Goal: Task Accomplishment & Management: Use online tool/utility

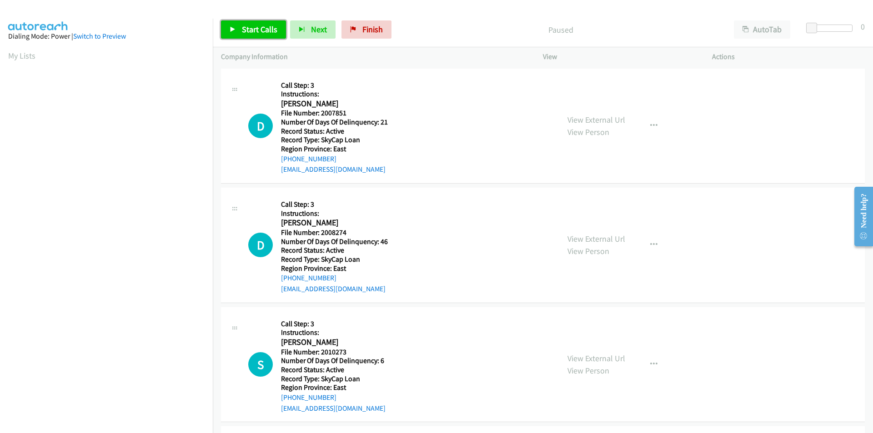
click at [269, 28] on span "Start Calls" at bounding box center [259, 29] width 35 height 10
click at [250, 30] on span "Pause" at bounding box center [252, 29] width 20 height 10
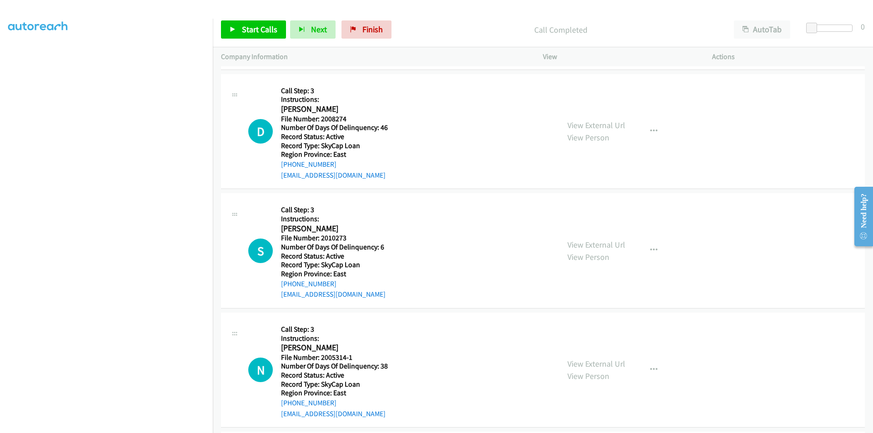
scroll to position [136, 0]
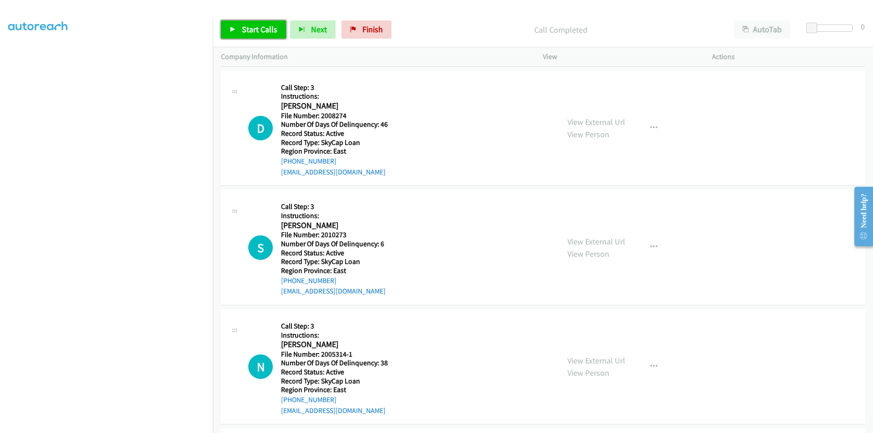
click at [255, 30] on span "Start Calls" at bounding box center [259, 29] width 35 height 10
click at [257, 30] on span "Pause" at bounding box center [252, 29] width 20 height 10
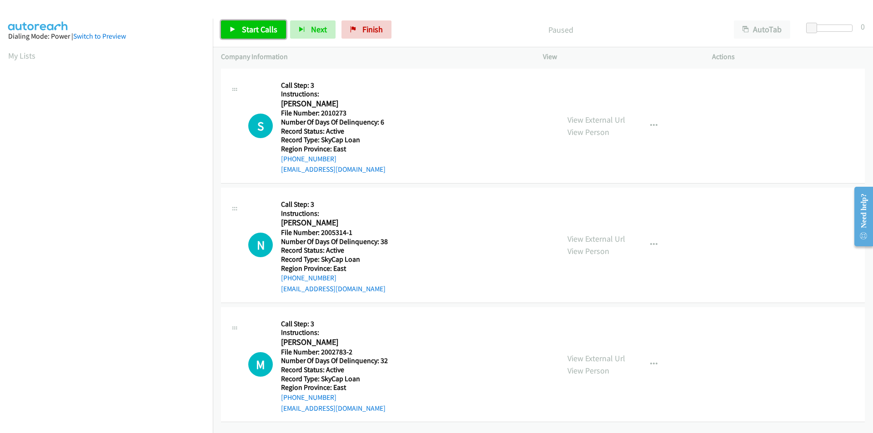
click at [260, 34] on span "Start Calls" at bounding box center [259, 29] width 35 height 10
click at [250, 32] on span "Pause" at bounding box center [252, 29] width 20 height 10
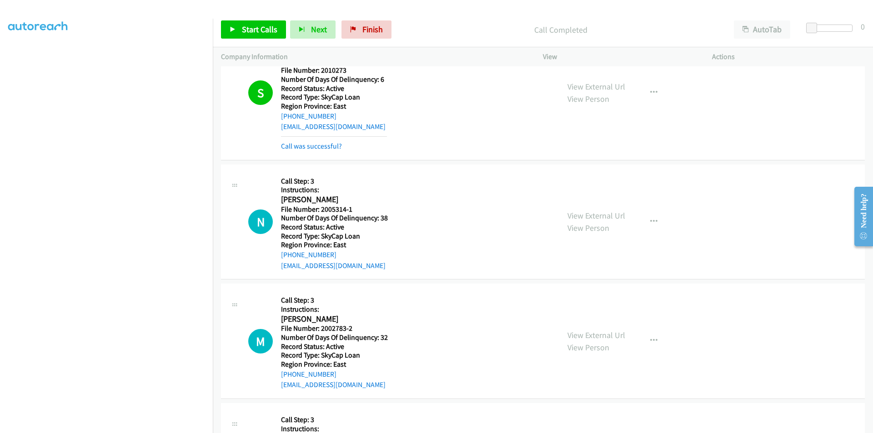
scroll to position [136, 0]
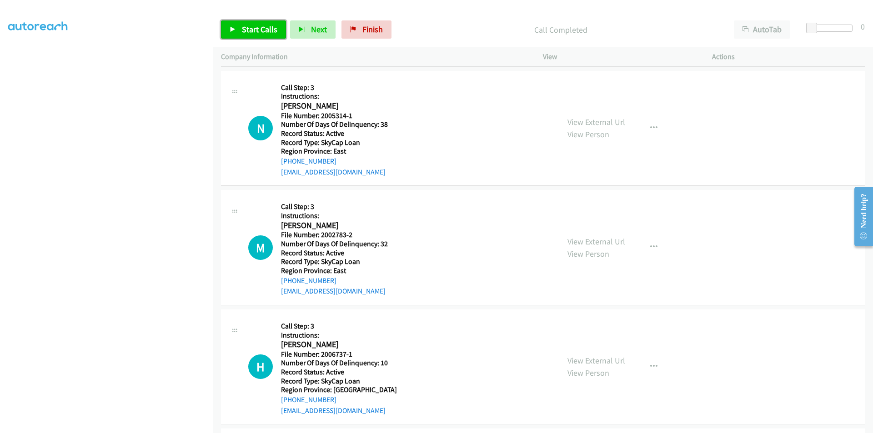
click at [258, 27] on span "Start Calls" at bounding box center [259, 29] width 35 height 10
click at [261, 26] on span "Pause" at bounding box center [252, 29] width 20 height 10
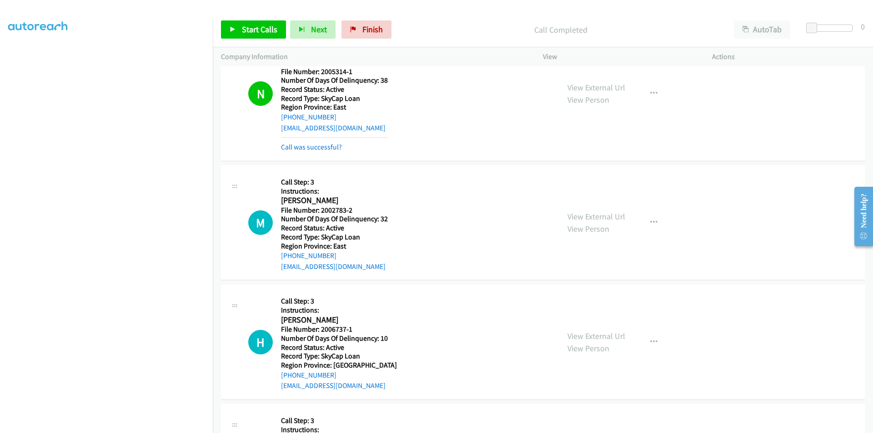
scroll to position [273, 0]
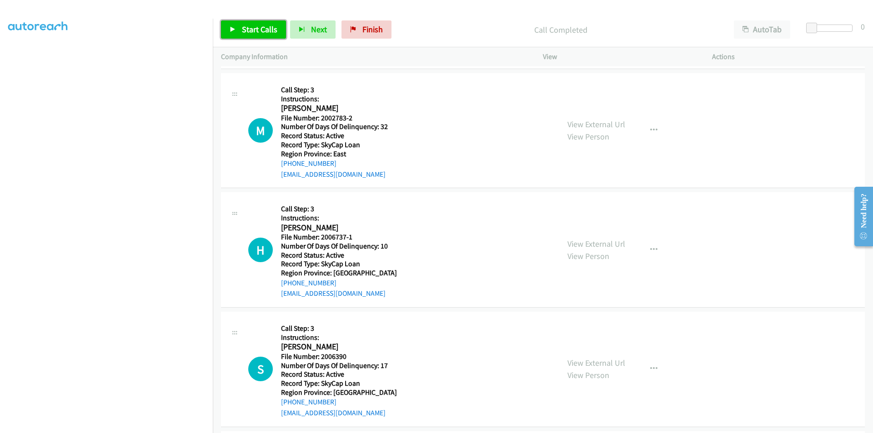
click at [252, 27] on span "Start Calls" at bounding box center [259, 29] width 35 height 10
click at [252, 27] on span "Pause" at bounding box center [252, 29] width 20 height 10
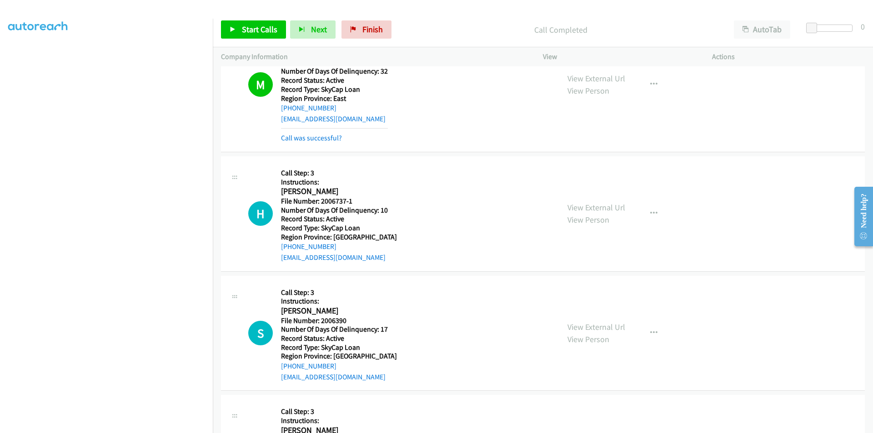
scroll to position [409, 0]
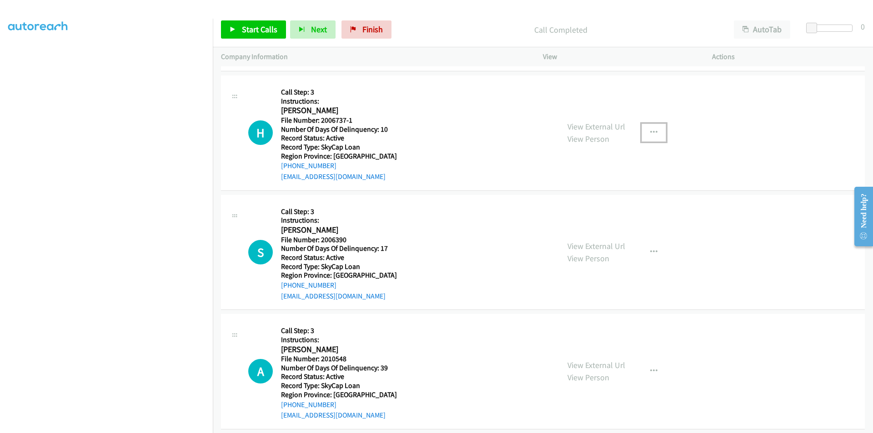
click at [655, 130] on button "button" at bounding box center [653, 133] width 25 height 18
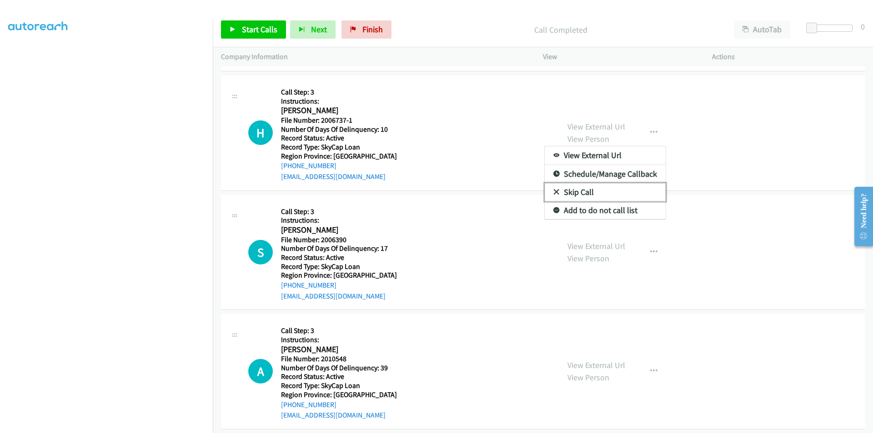
click at [582, 188] on link "Skip Call" at bounding box center [605, 192] width 121 height 18
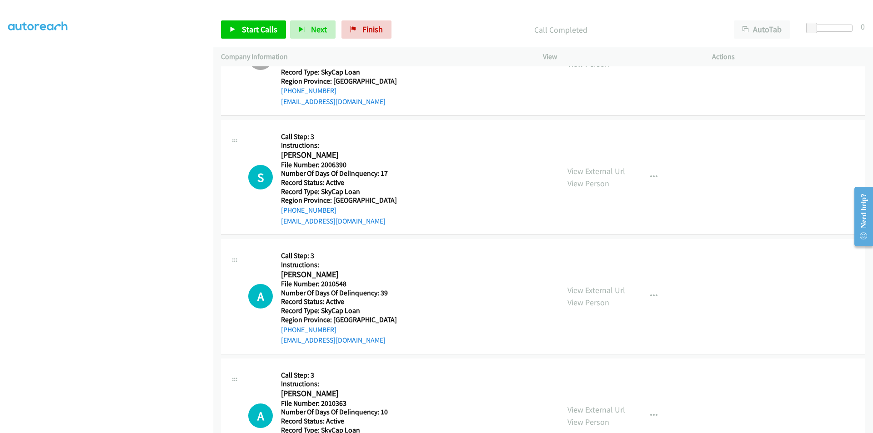
scroll to position [500, 0]
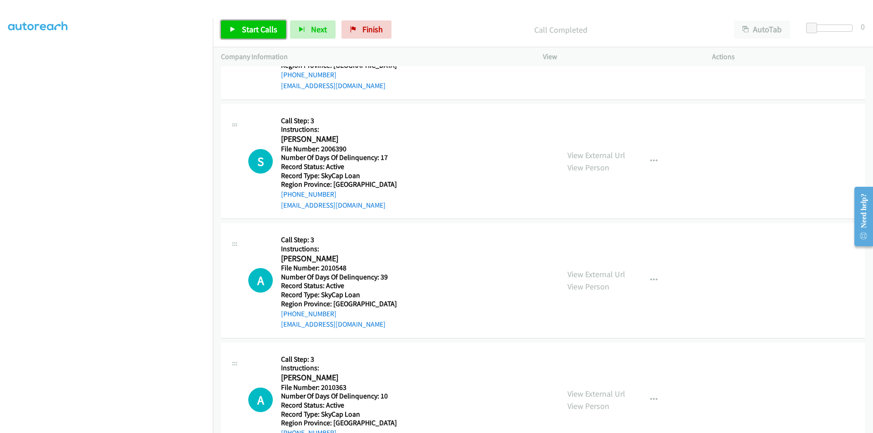
click at [248, 26] on span "Start Calls" at bounding box center [259, 29] width 35 height 10
click at [248, 26] on span "Pause" at bounding box center [252, 29] width 20 height 10
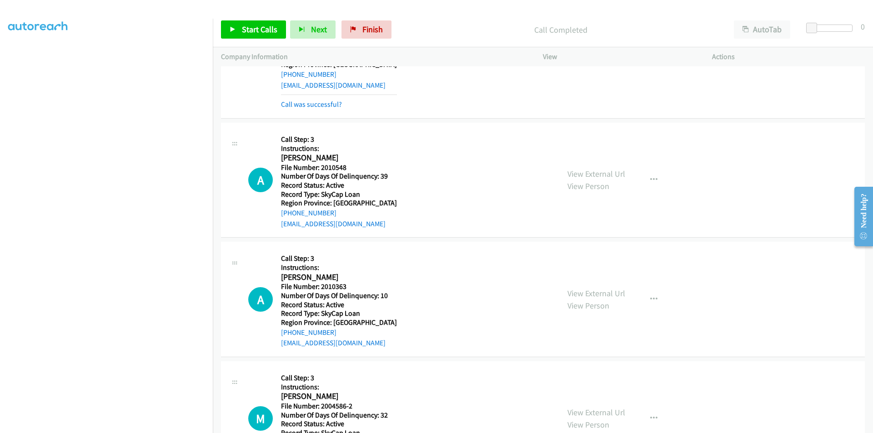
scroll to position [636, 0]
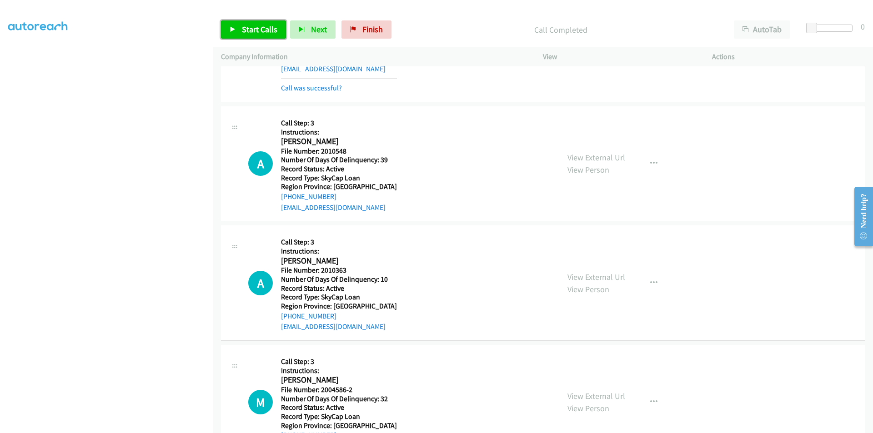
click at [245, 26] on span "Start Calls" at bounding box center [259, 29] width 35 height 10
click at [245, 26] on span "Pause" at bounding box center [252, 29] width 20 height 10
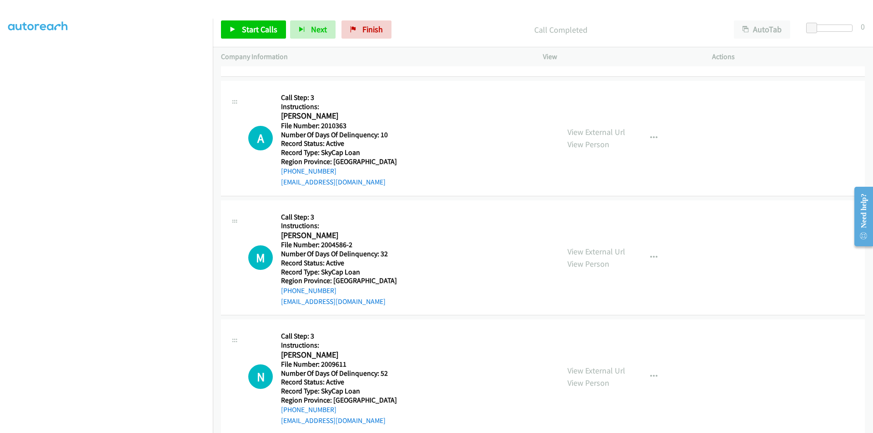
scroll to position [816, 0]
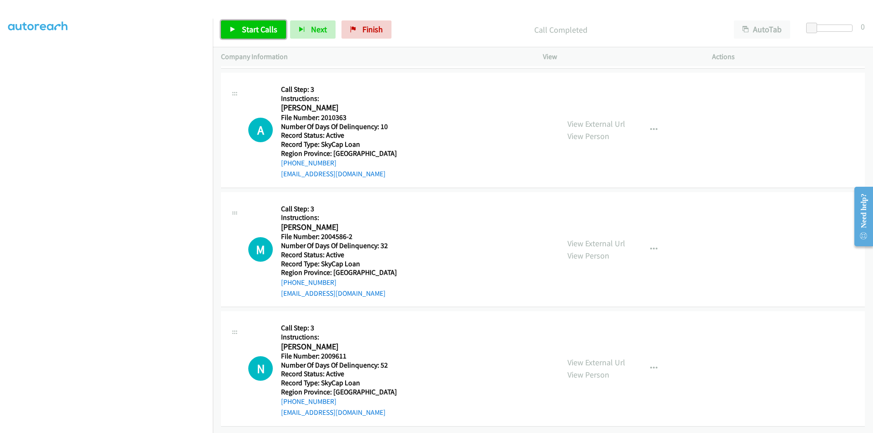
click at [268, 33] on span "Start Calls" at bounding box center [259, 29] width 35 height 10
click at [253, 28] on span "Pause" at bounding box center [252, 29] width 20 height 10
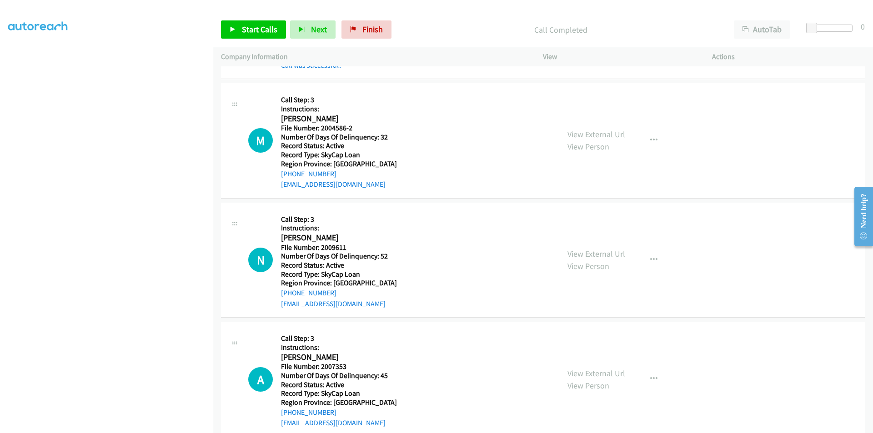
scroll to position [952, 0]
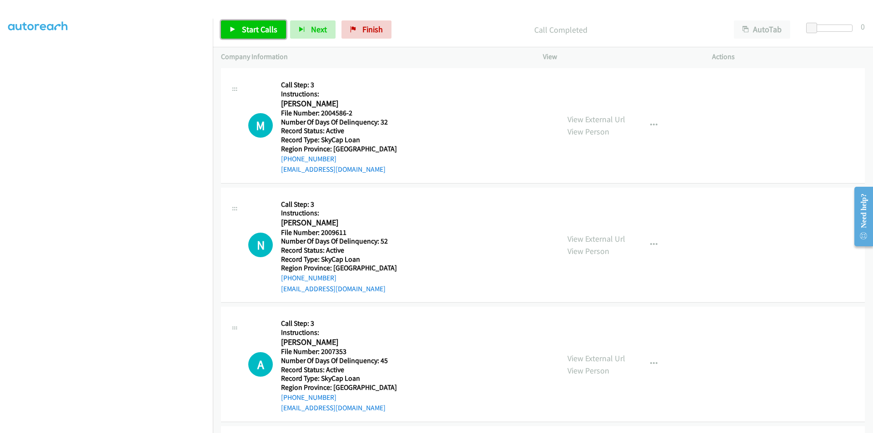
click at [258, 30] on span "Start Calls" at bounding box center [259, 29] width 35 height 10
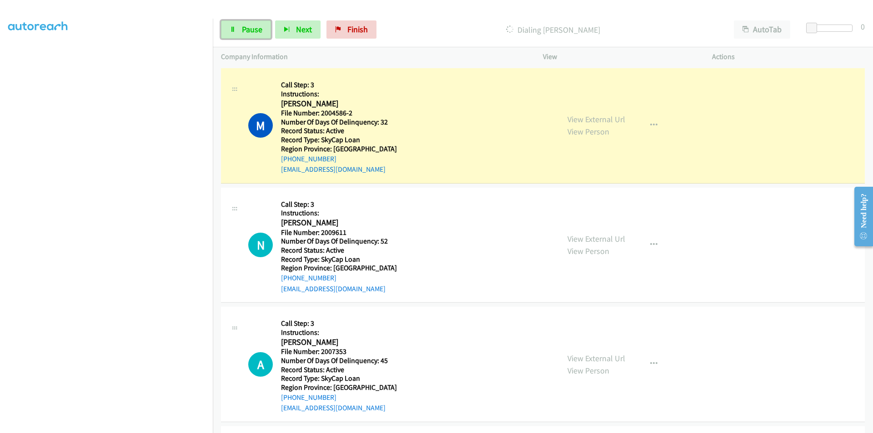
click at [258, 30] on span "Pause" at bounding box center [252, 29] width 20 height 10
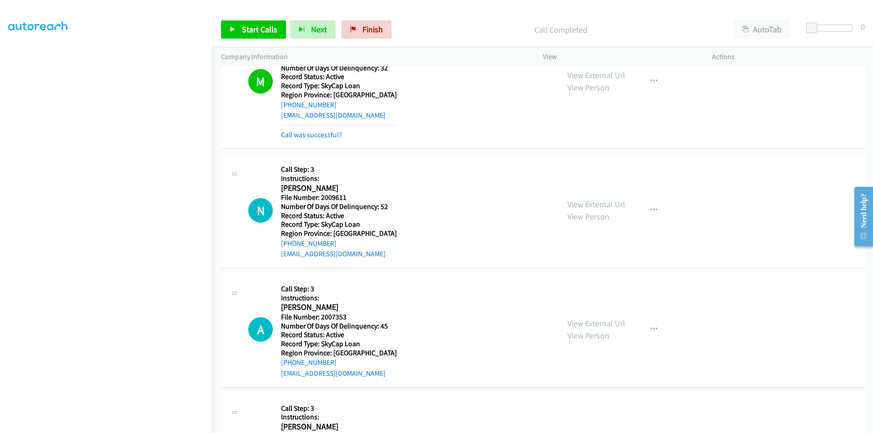
scroll to position [1088, 0]
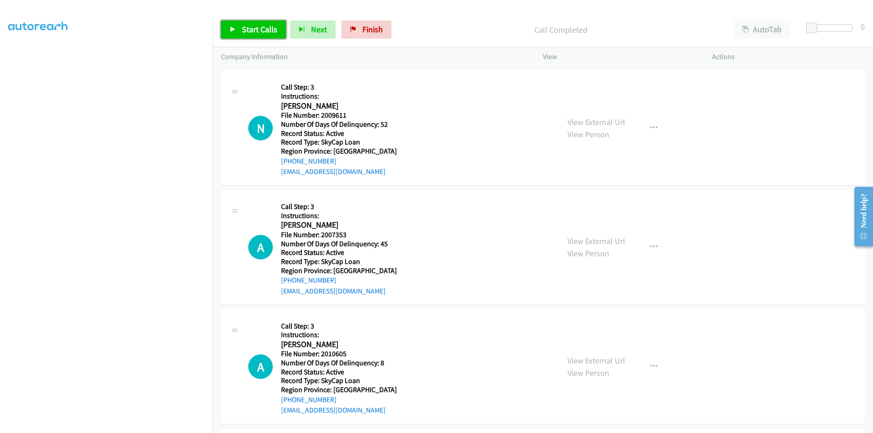
click at [262, 22] on link "Start Calls" at bounding box center [253, 29] width 65 height 18
click at [261, 22] on link "Pause" at bounding box center [246, 29] width 50 height 18
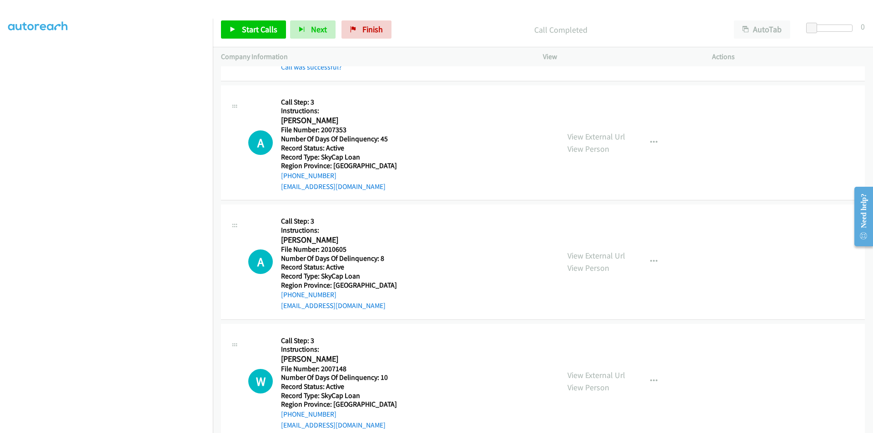
scroll to position [1232, 0]
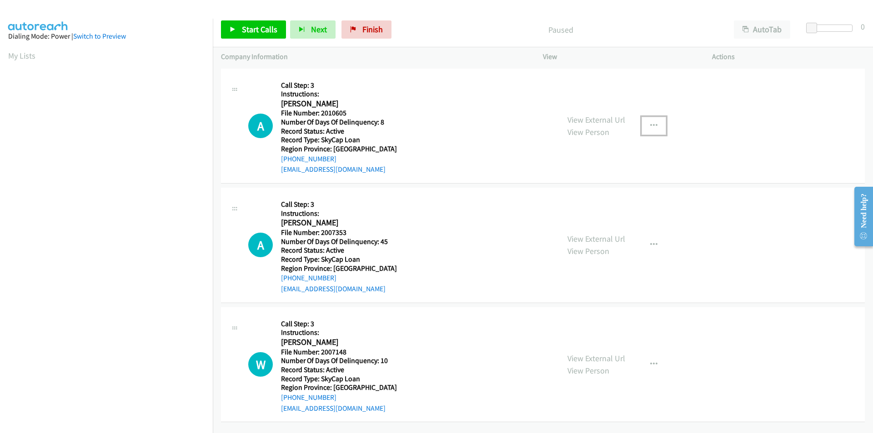
click at [645, 123] on button "button" at bounding box center [653, 126] width 25 height 18
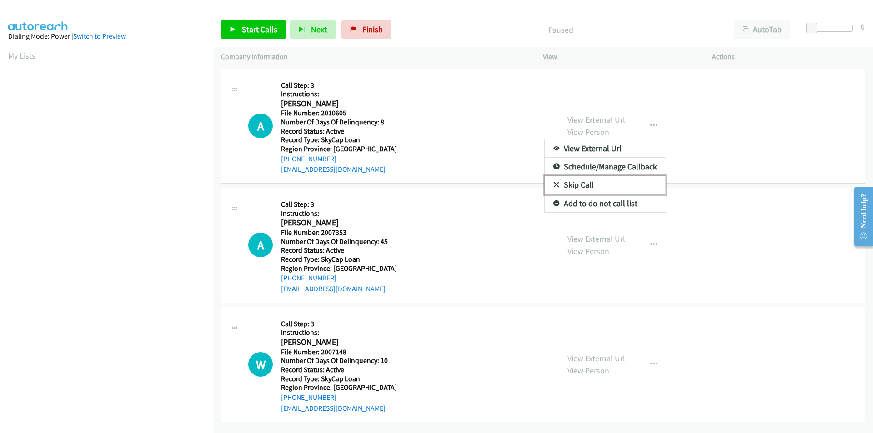
click at [601, 188] on link "Skip Call" at bounding box center [605, 185] width 121 height 18
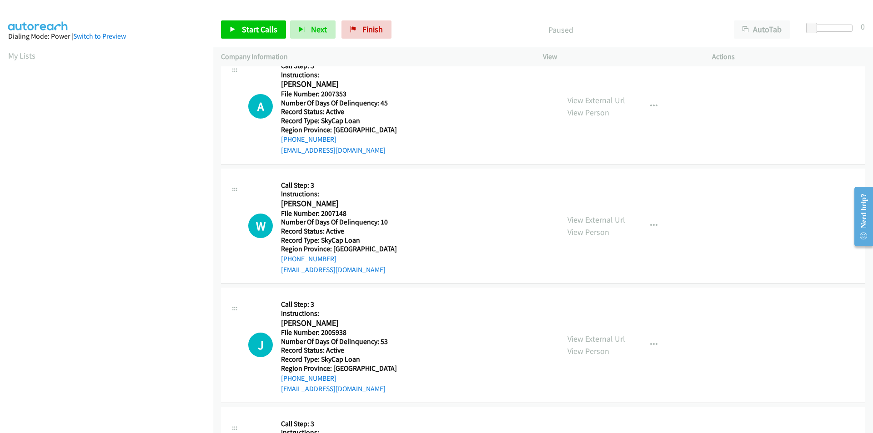
scroll to position [139, 0]
click at [249, 24] on span "Start Calls" at bounding box center [259, 29] width 35 height 10
click at [255, 30] on span "Pause" at bounding box center [252, 29] width 20 height 10
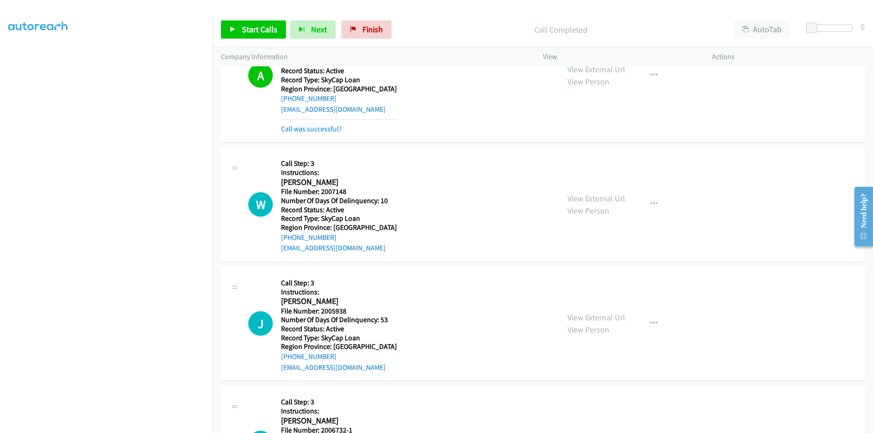
scroll to position [275, 0]
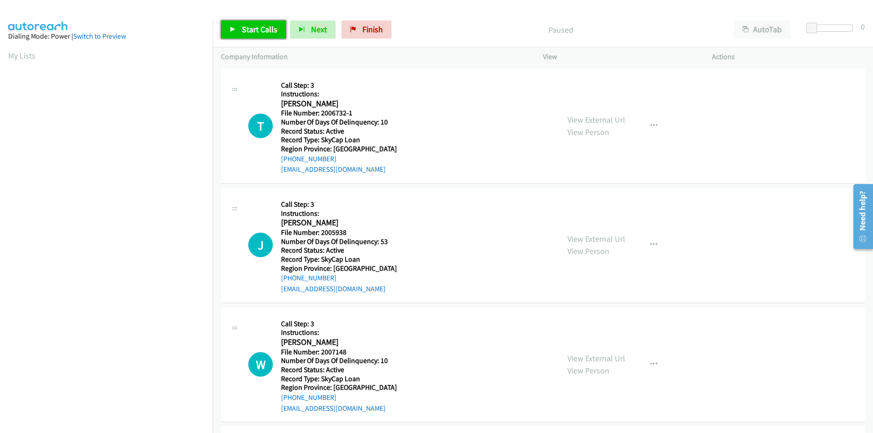
click at [243, 23] on link "Start Calls" at bounding box center [253, 29] width 65 height 18
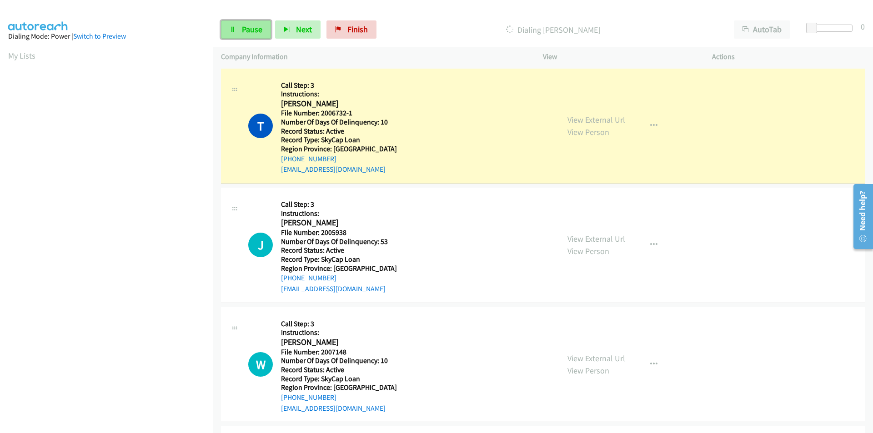
click at [256, 29] on span "Pause" at bounding box center [252, 29] width 20 height 10
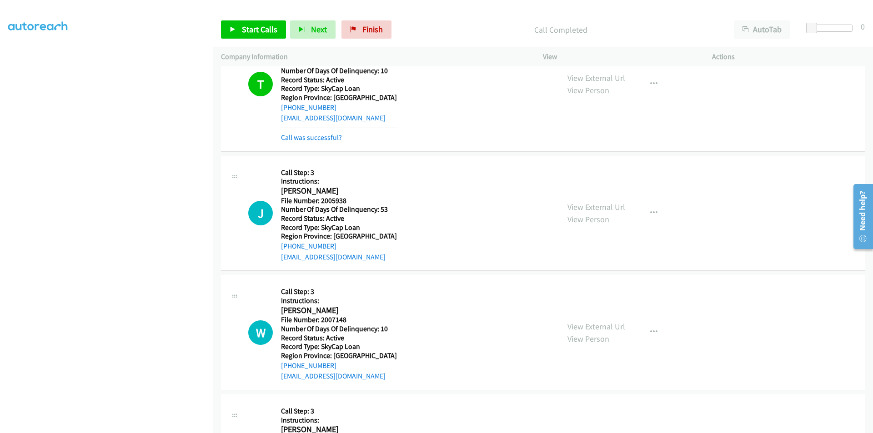
scroll to position [136, 0]
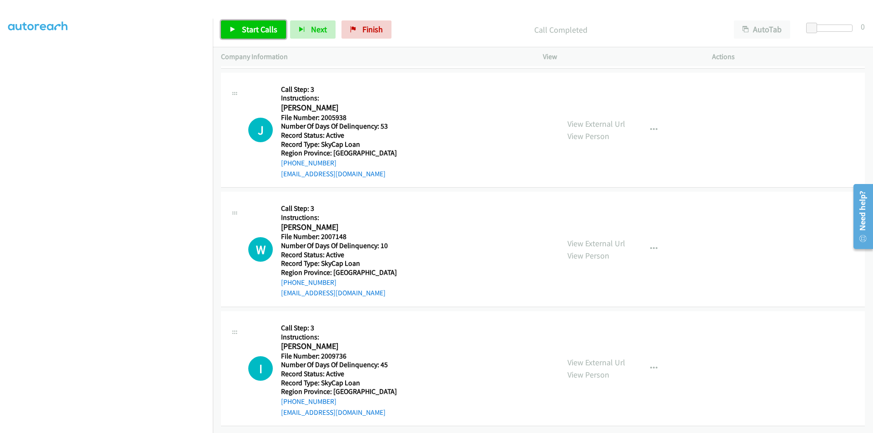
click at [254, 33] on span "Start Calls" at bounding box center [259, 29] width 35 height 10
click at [254, 33] on span "Pause" at bounding box center [252, 29] width 20 height 10
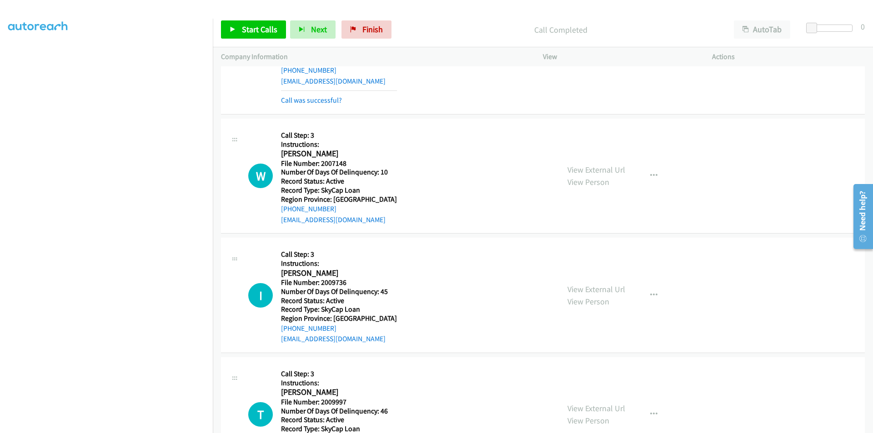
scroll to position [273, 0]
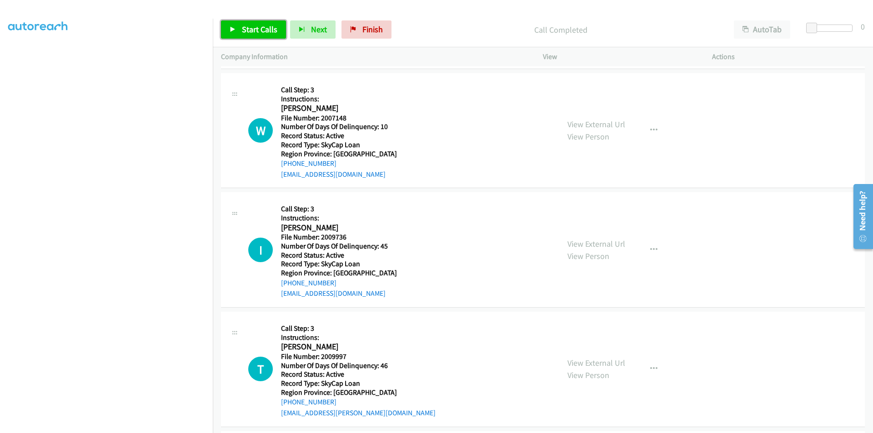
click at [265, 25] on span "Start Calls" at bounding box center [259, 29] width 35 height 10
click at [246, 26] on span "Pause" at bounding box center [252, 29] width 20 height 10
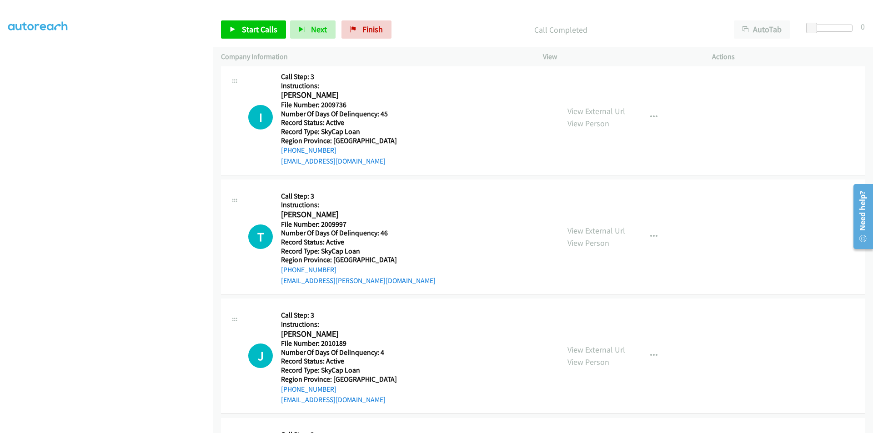
scroll to position [409, 0]
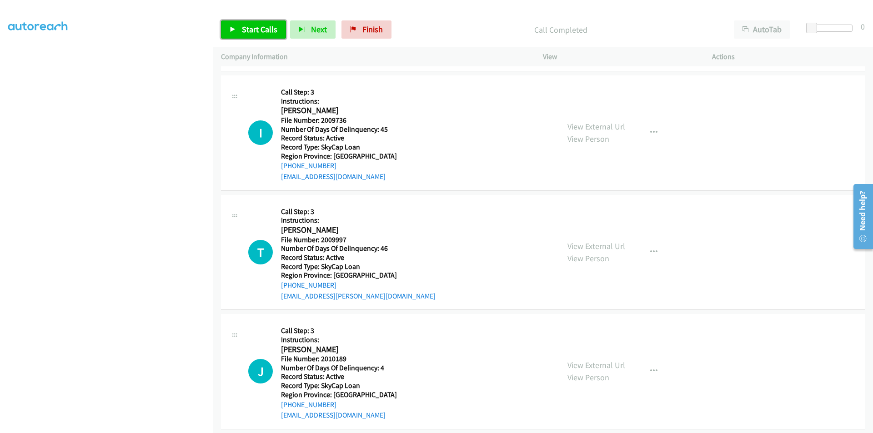
click at [248, 31] on span "Start Calls" at bounding box center [259, 29] width 35 height 10
click at [246, 31] on span "Pause" at bounding box center [252, 29] width 20 height 10
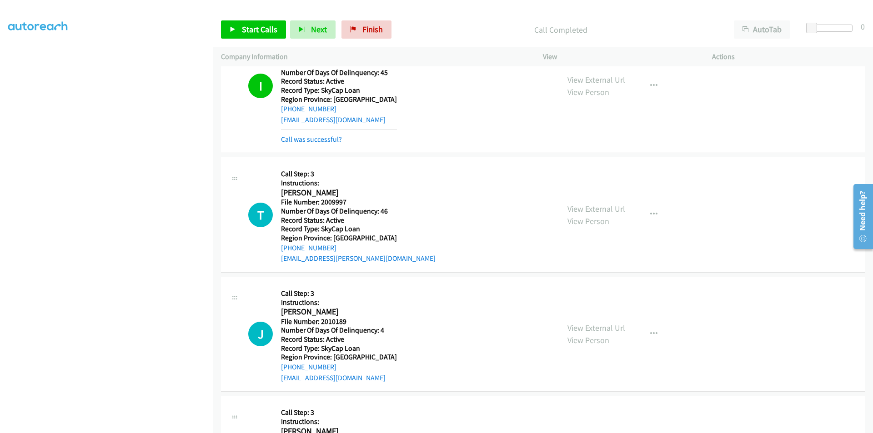
scroll to position [546, 0]
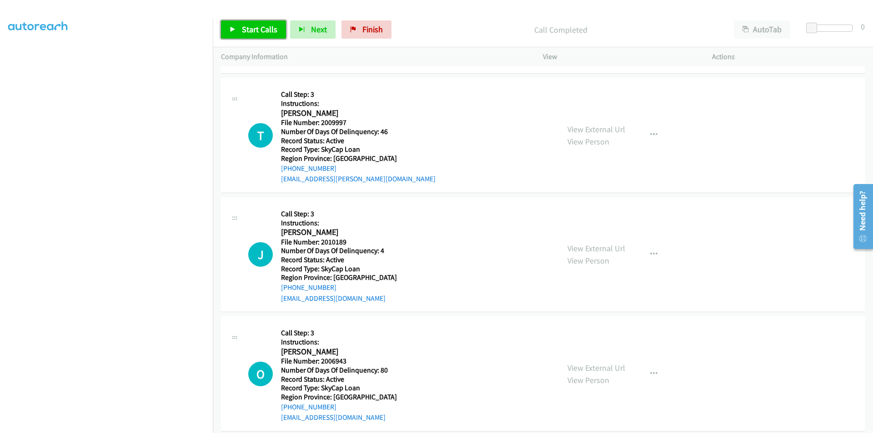
click at [262, 33] on span "Start Calls" at bounding box center [259, 29] width 35 height 10
click at [254, 31] on span "Pause" at bounding box center [252, 29] width 20 height 10
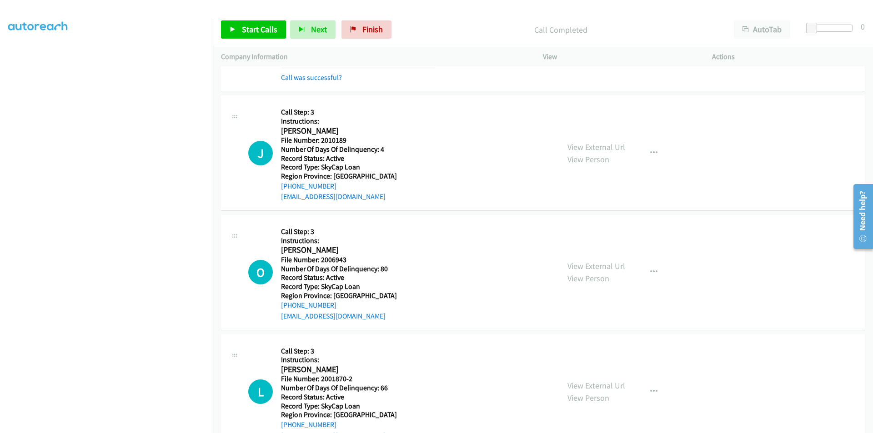
scroll to position [682, 0]
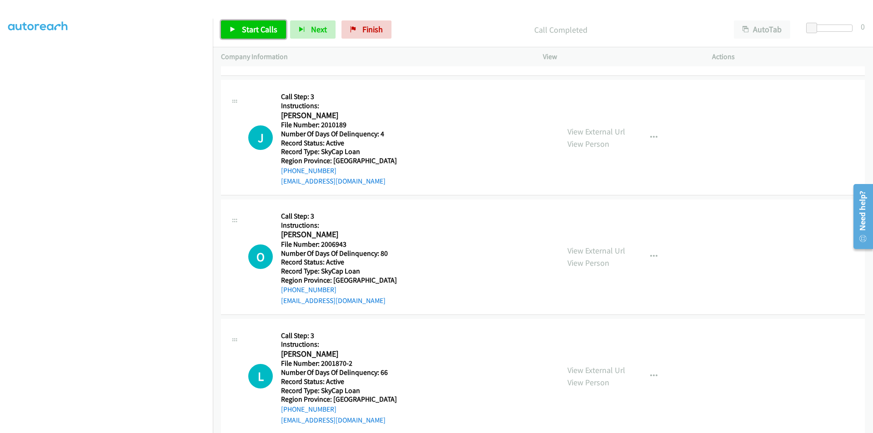
click at [259, 28] on span "Start Calls" at bounding box center [259, 29] width 35 height 10
click at [252, 30] on span "Pause" at bounding box center [252, 29] width 20 height 10
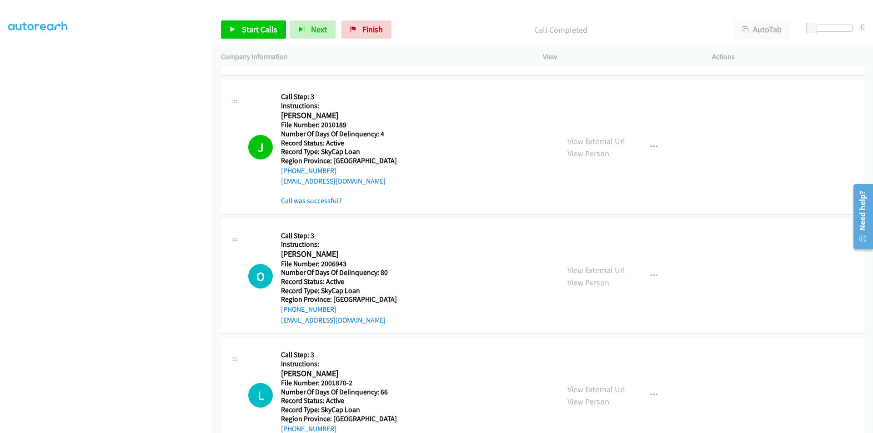
scroll to position [818, 0]
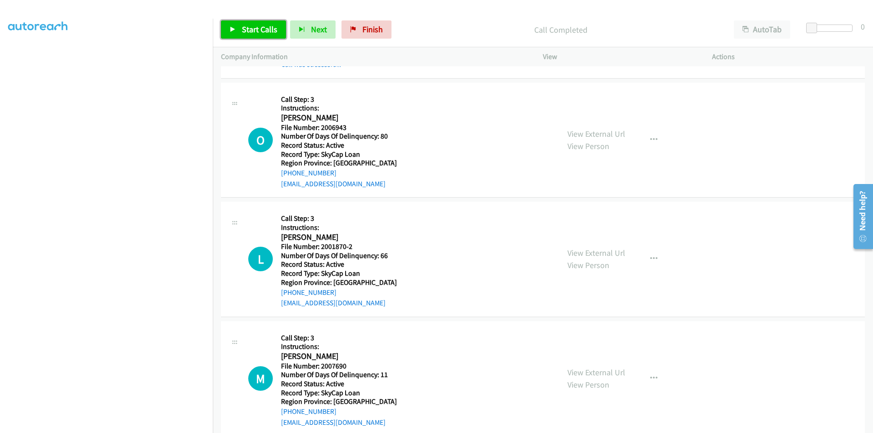
click at [258, 30] on span "Start Calls" at bounding box center [259, 29] width 35 height 10
click at [258, 30] on span "Pause" at bounding box center [252, 29] width 20 height 10
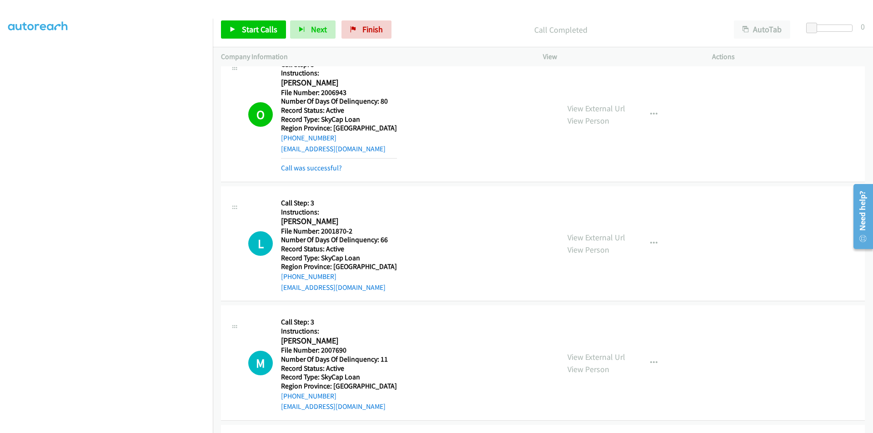
drag, startPoint x: 459, startPoint y: 182, endPoint x: 414, endPoint y: 190, distance: 46.3
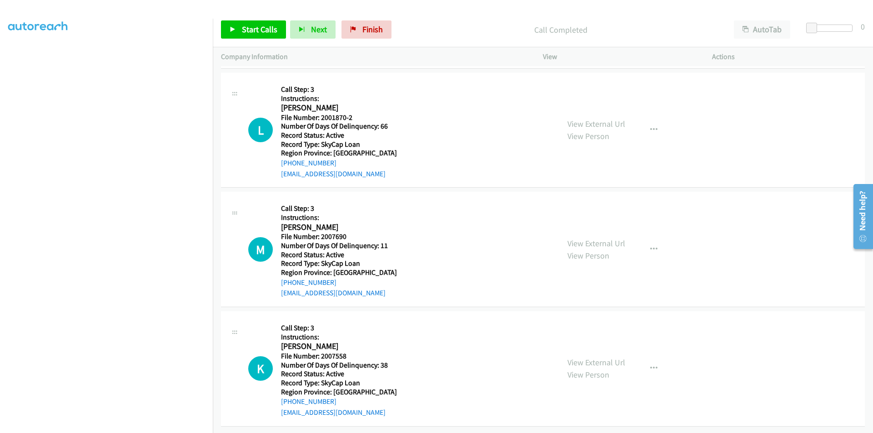
scroll to position [974, 0]
click at [264, 22] on link "Start Calls" at bounding box center [253, 29] width 65 height 18
click at [261, 23] on link "Pause" at bounding box center [246, 29] width 50 height 18
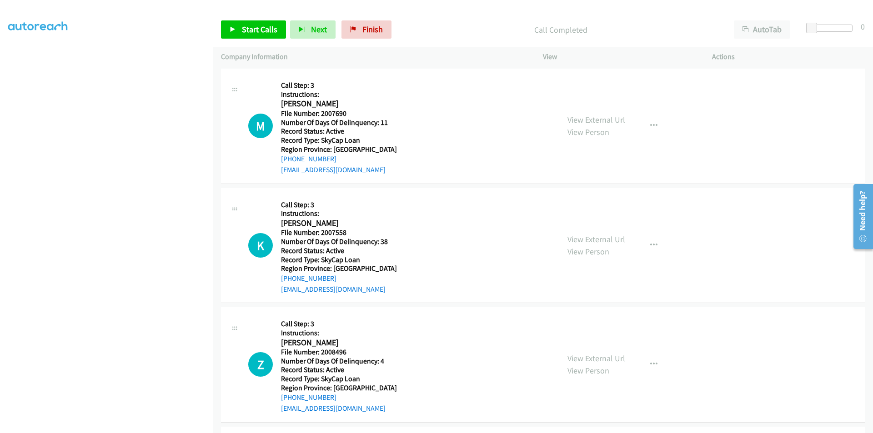
scroll to position [1110, 0]
click at [278, 27] on link "Start Calls" at bounding box center [253, 29] width 65 height 18
click at [255, 25] on span "Pause" at bounding box center [252, 29] width 20 height 10
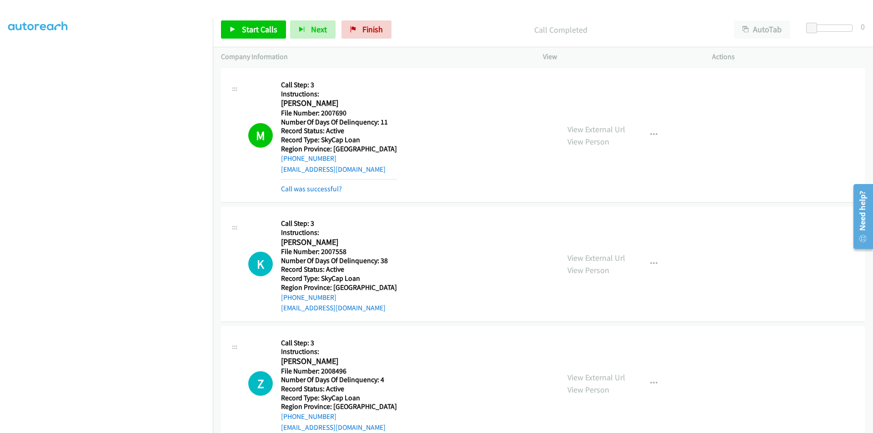
scroll to position [1246, 0]
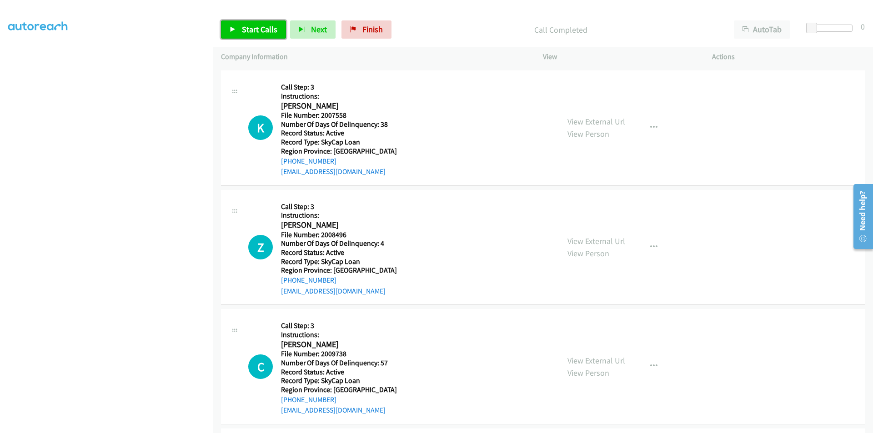
click at [246, 33] on span "Start Calls" at bounding box center [259, 29] width 35 height 10
click at [242, 31] on span "Pause" at bounding box center [252, 29] width 20 height 10
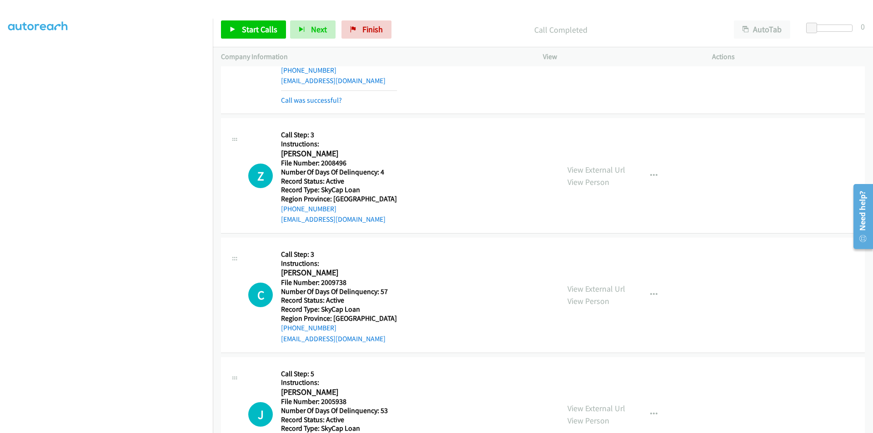
scroll to position [1383, 0]
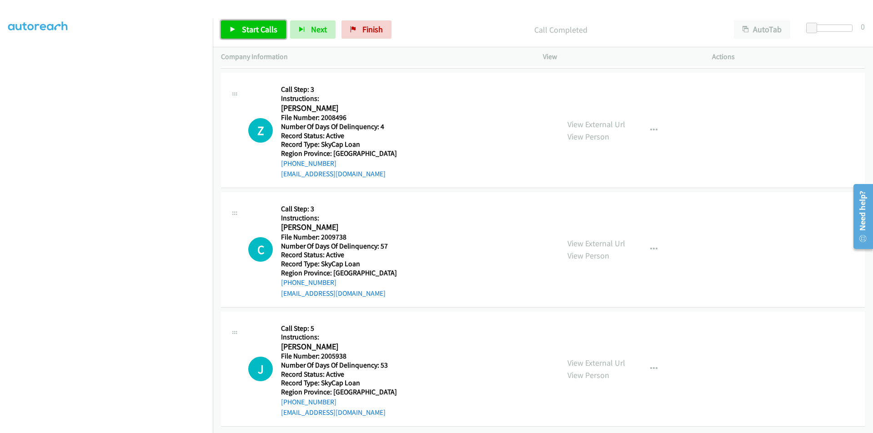
click at [265, 28] on span "Start Calls" at bounding box center [259, 29] width 35 height 10
click at [258, 28] on span "Pause" at bounding box center [252, 29] width 20 height 10
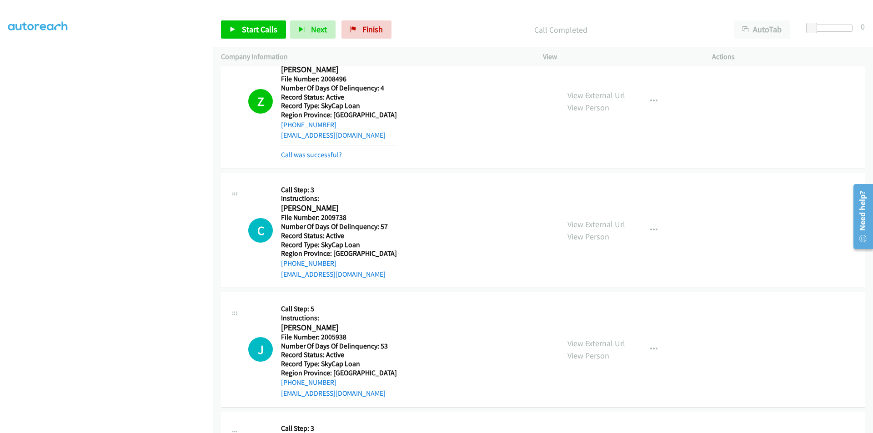
scroll to position [1519, 0]
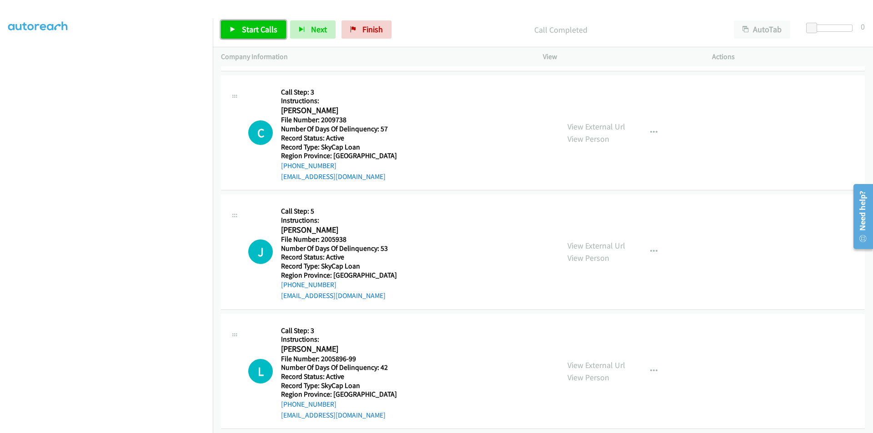
click at [245, 29] on span "Start Calls" at bounding box center [259, 29] width 35 height 10
click at [245, 29] on span "Pause" at bounding box center [252, 29] width 20 height 10
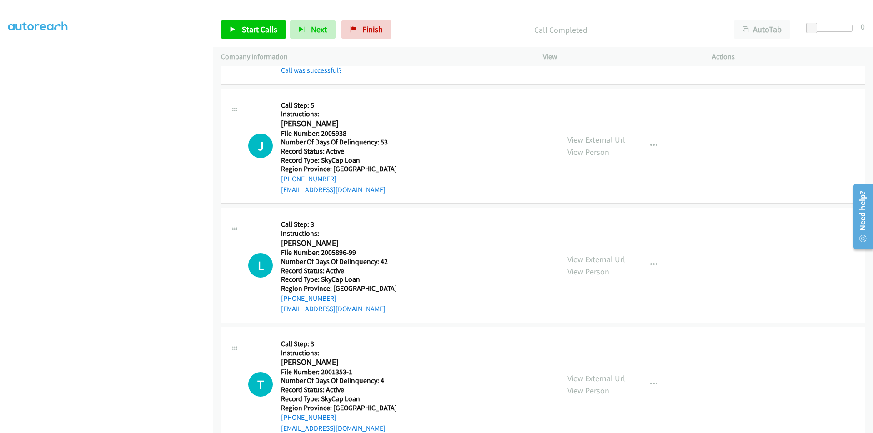
scroll to position [1656, 0]
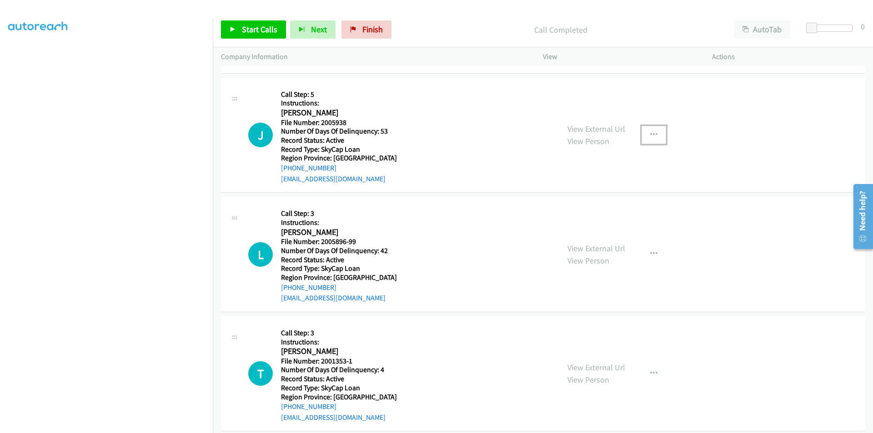
click at [651, 134] on icon "button" at bounding box center [653, 134] width 7 height 7
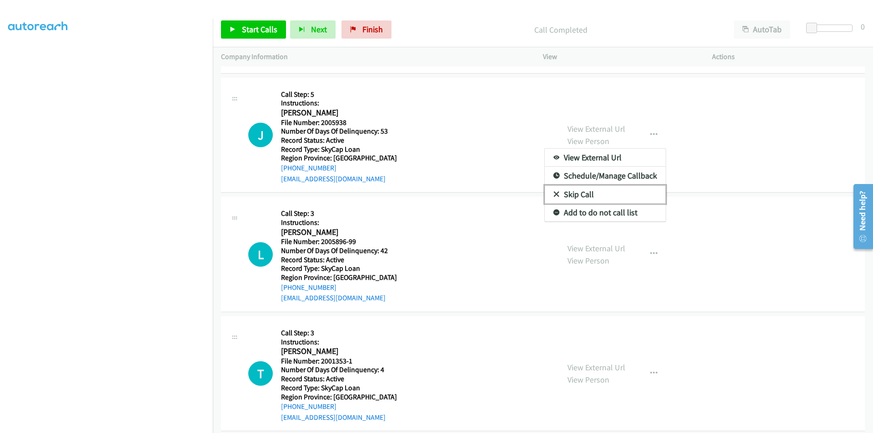
click at [601, 193] on link "Skip Call" at bounding box center [605, 194] width 121 height 18
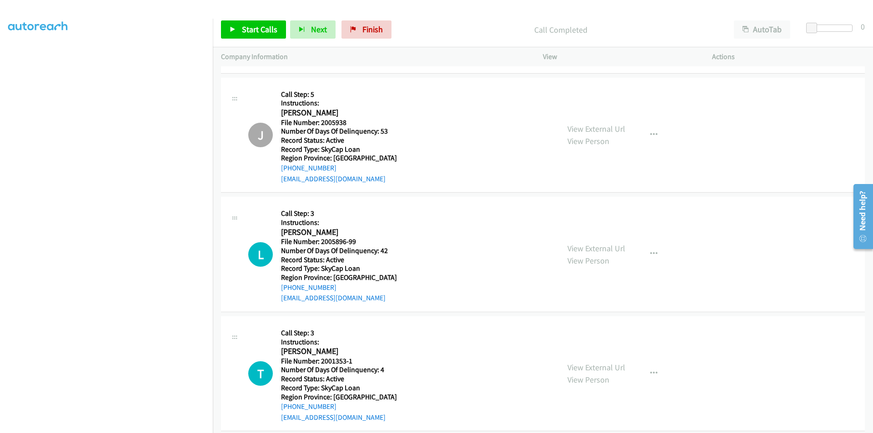
scroll to position [1787, 0]
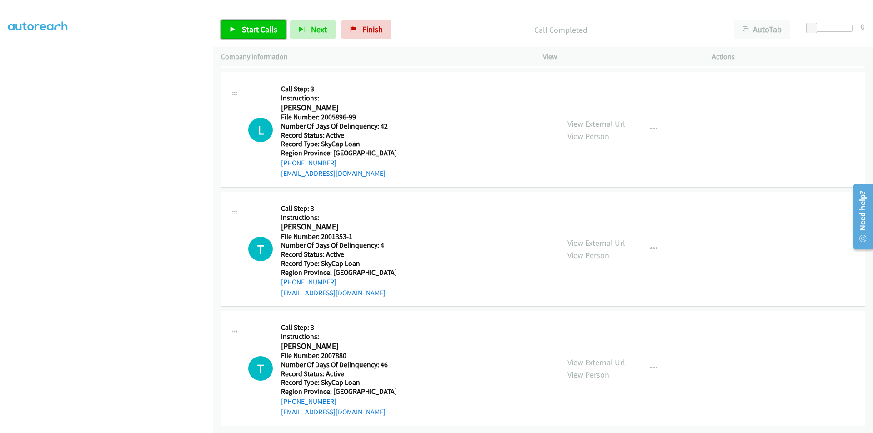
click at [266, 25] on span "Start Calls" at bounding box center [259, 29] width 35 height 10
click at [264, 31] on link "Pause" at bounding box center [246, 29] width 50 height 18
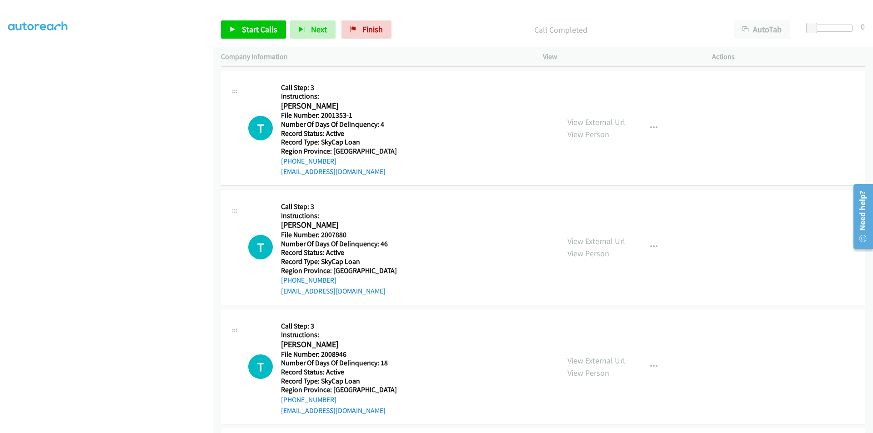
scroll to position [1923, 0]
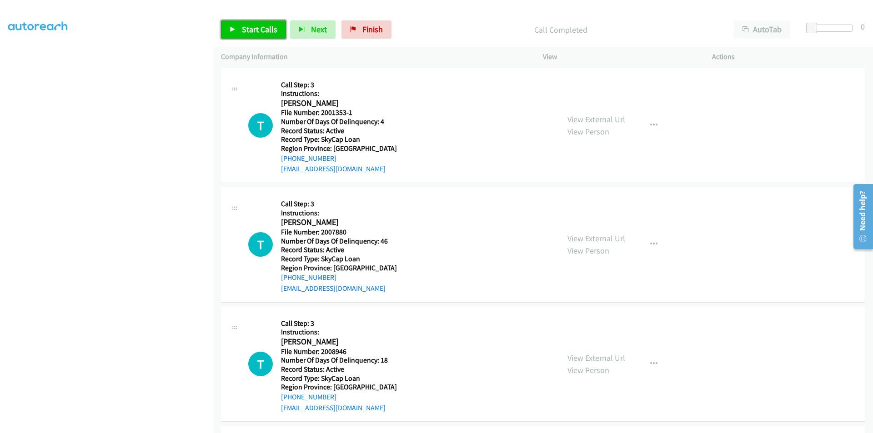
click at [260, 29] on span "Start Calls" at bounding box center [259, 29] width 35 height 10
click at [260, 29] on span "Pause" at bounding box center [252, 29] width 20 height 10
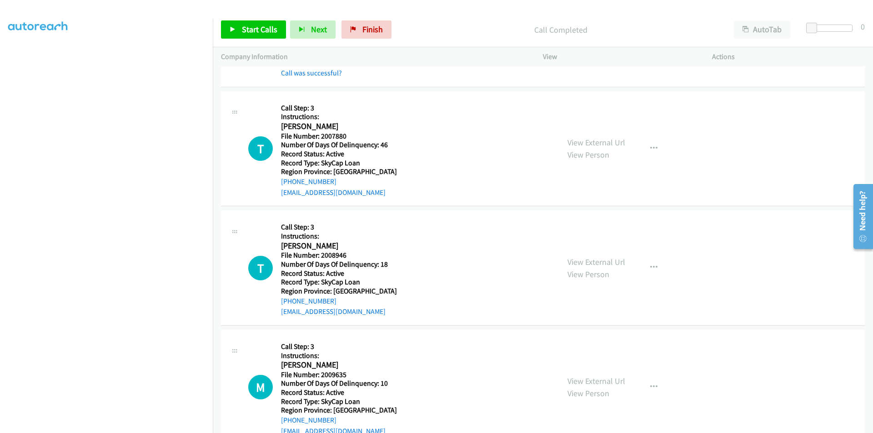
scroll to position [2060, 0]
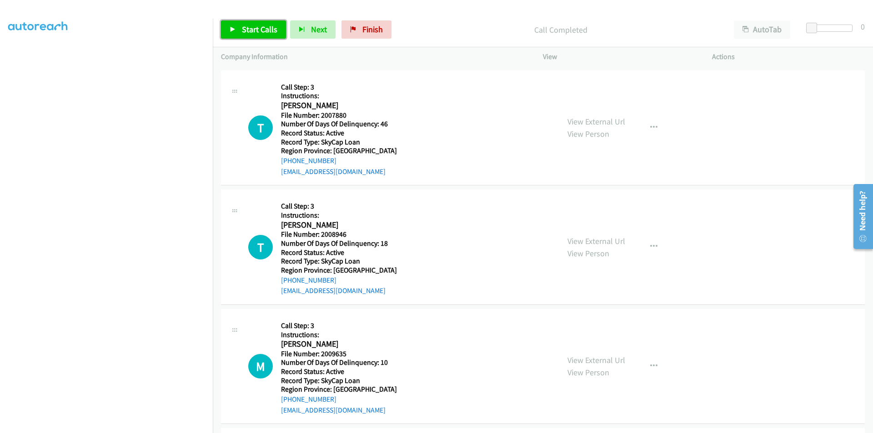
click at [261, 26] on span "Start Calls" at bounding box center [259, 29] width 35 height 10
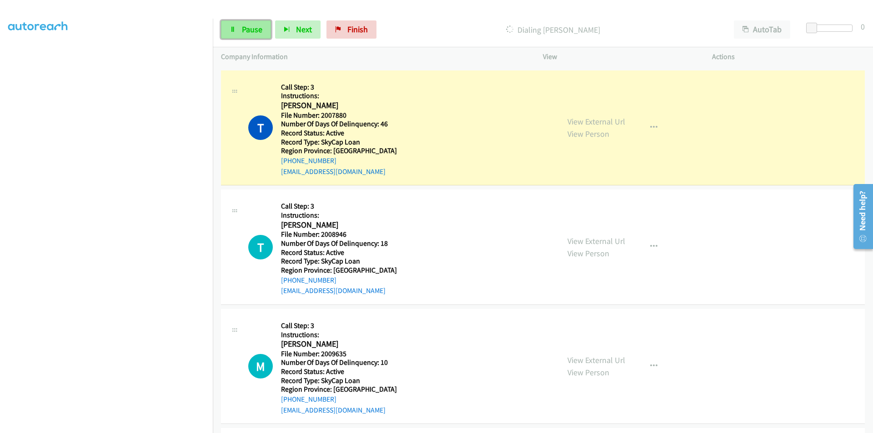
click at [254, 28] on span "Pause" at bounding box center [252, 29] width 20 height 10
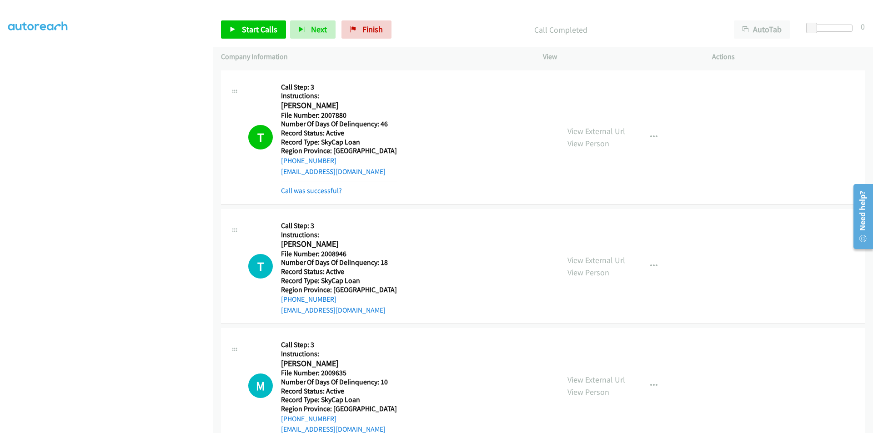
scroll to position [2196, 0]
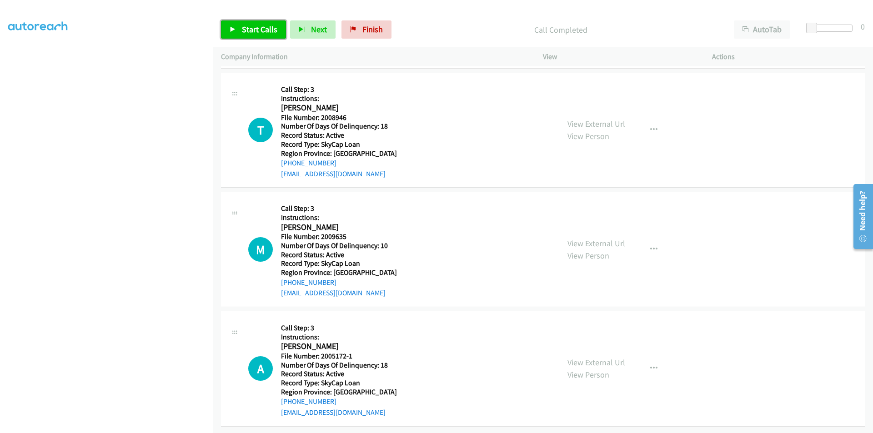
click at [251, 29] on span "Start Calls" at bounding box center [259, 29] width 35 height 10
click at [250, 29] on span "Pause" at bounding box center [252, 29] width 20 height 10
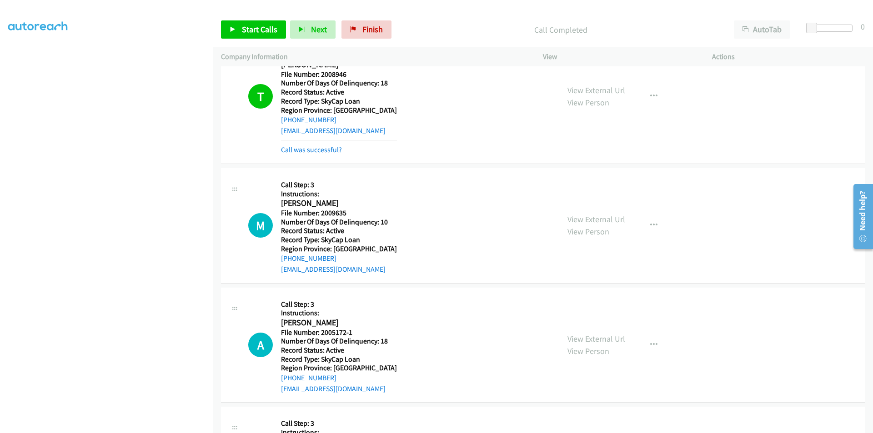
scroll to position [2332, 0]
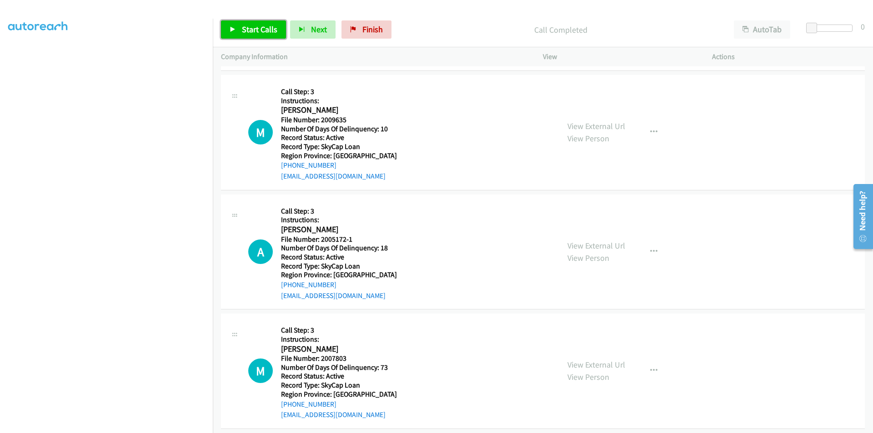
click at [254, 25] on span "Start Calls" at bounding box center [259, 29] width 35 height 10
click at [254, 25] on span "Pause" at bounding box center [252, 29] width 20 height 10
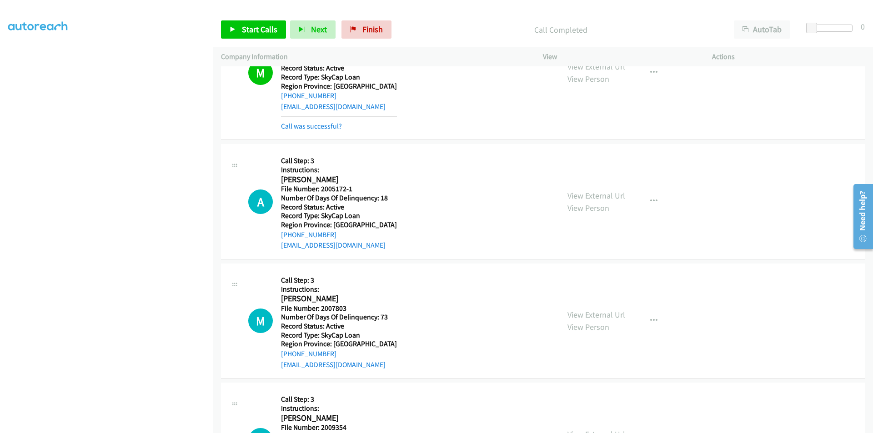
scroll to position [2469, 0]
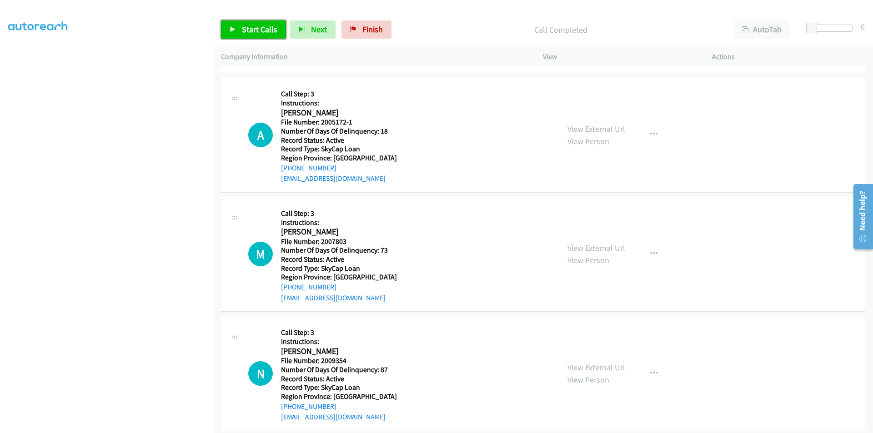
click at [252, 23] on link "Start Calls" at bounding box center [253, 29] width 65 height 18
click at [250, 29] on span "Pause" at bounding box center [252, 29] width 20 height 10
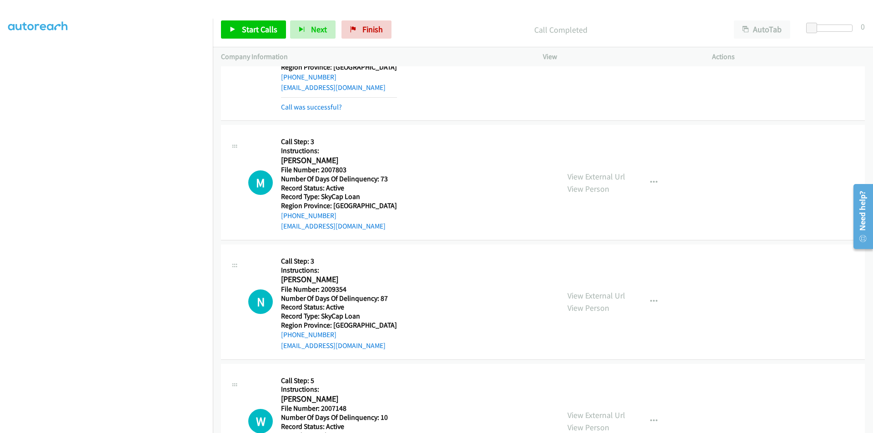
scroll to position [2605, 0]
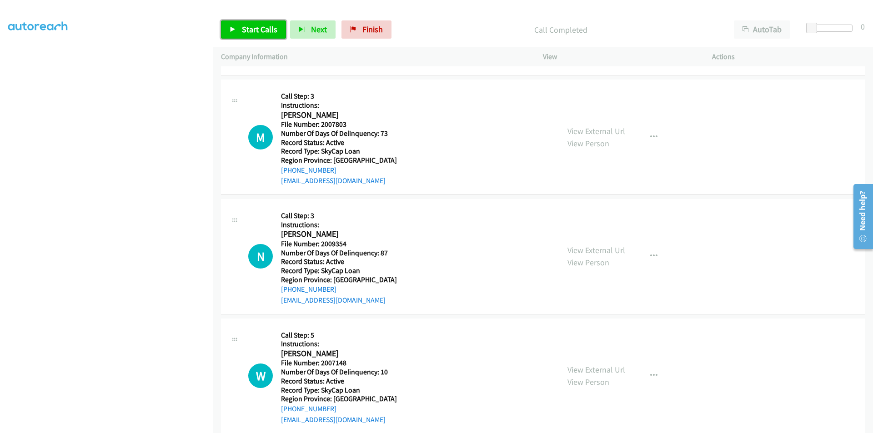
click at [249, 28] on span "Start Calls" at bounding box center [259, 29] width 35 height 10
click at [249, 28] on span "Pause" at bounding box center [252, 29] width 20 height 10
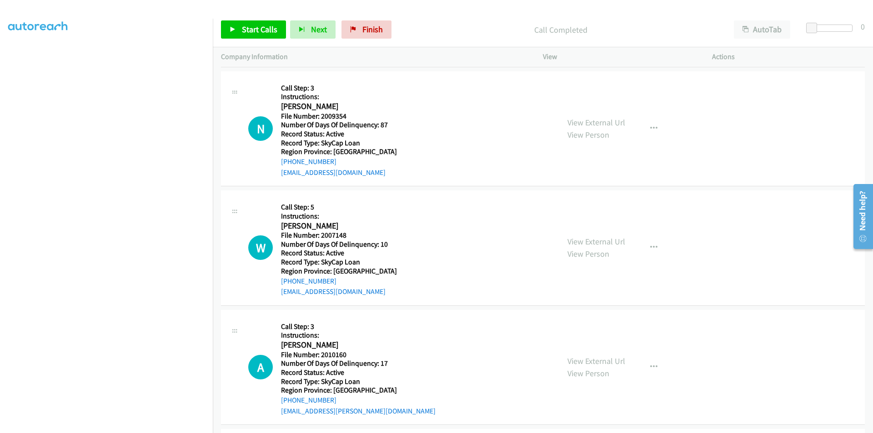
scroll to position [2787, 0]
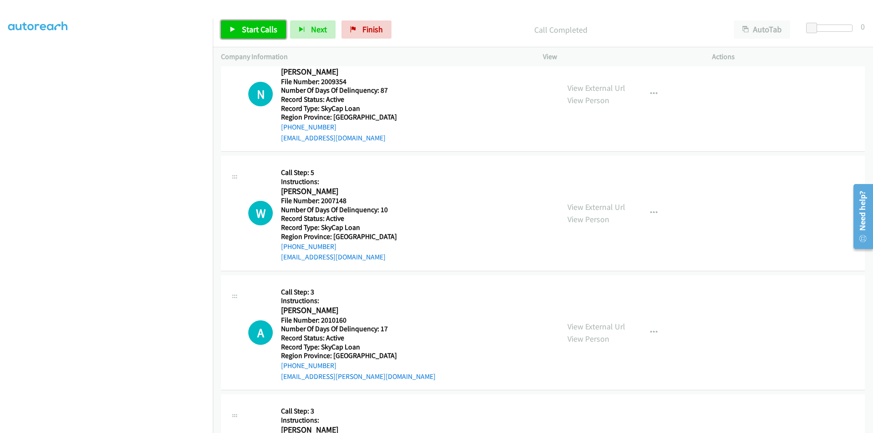
click at [261, 26] on span "Start Calls" at bounding box center [259, 29] width 35 height 10
click at [257, 26] on span "Pause" at bounding box center [252, 29] width 20 height 10
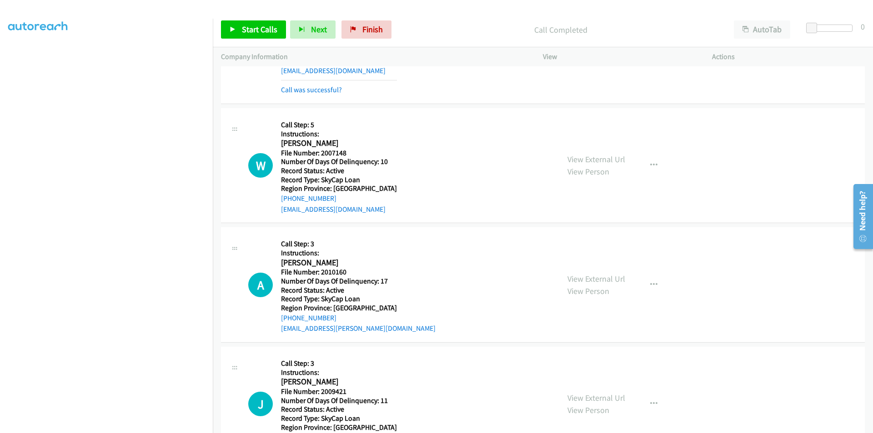
scroll to position [2923, 0]
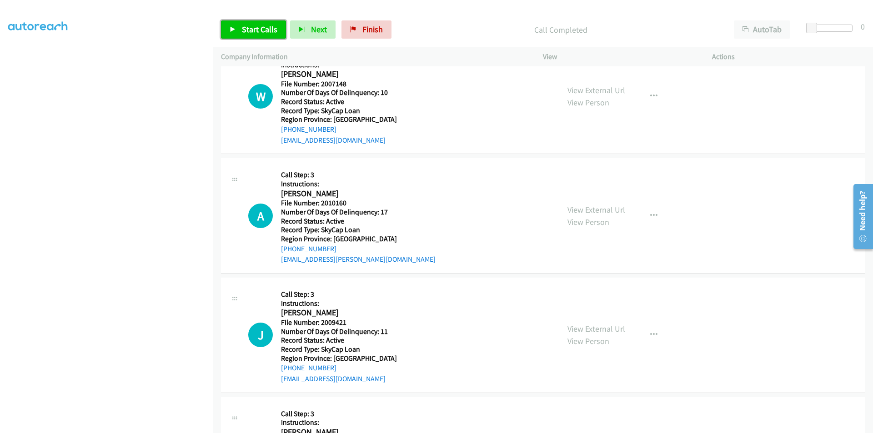
click at [250, 26] on span "Start Calls" at bounding box center [259, 29] width 35 height 10
click at [250, 26] on span "Pause" at bounding box center [252, 29] width 20 height 10
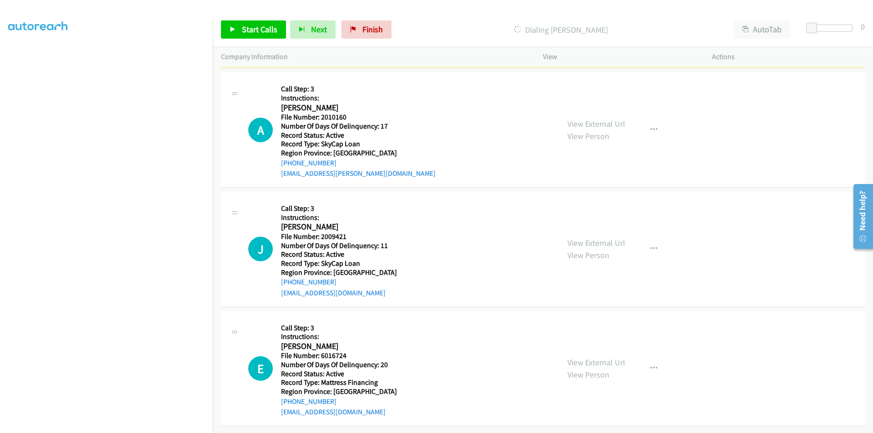
scroll to position [3035, 0]
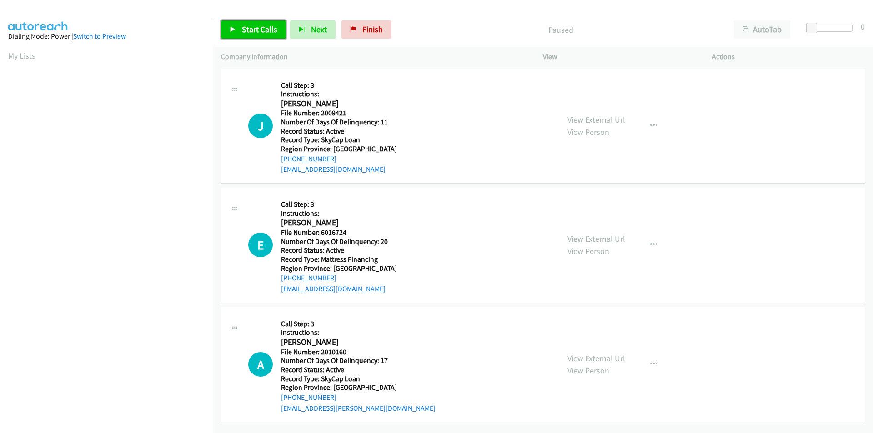
click at [261, 28] on span "Start Calls" at bounding box center [259, 29] width 35 height 10
click at [243, 28] on span "Pause" at bounding box center [252, 29] width 20 height 10
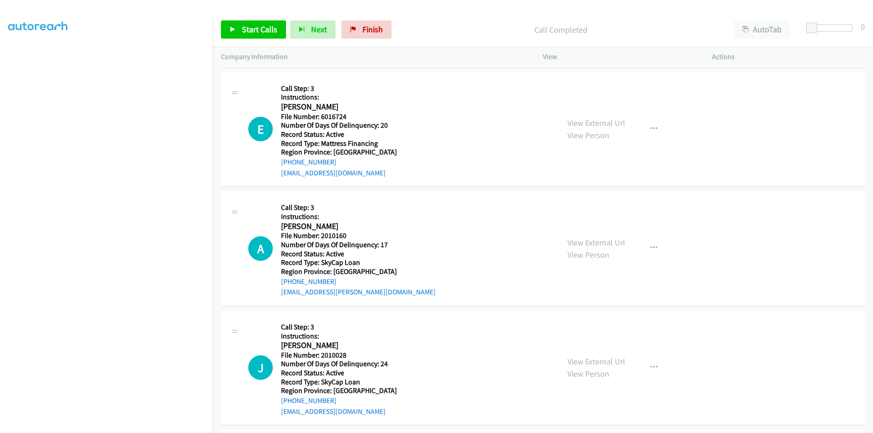
scroll to position [136, 0]
click at [646, 123] on button "button" at bounding box center [653, 128] width 25 height 18
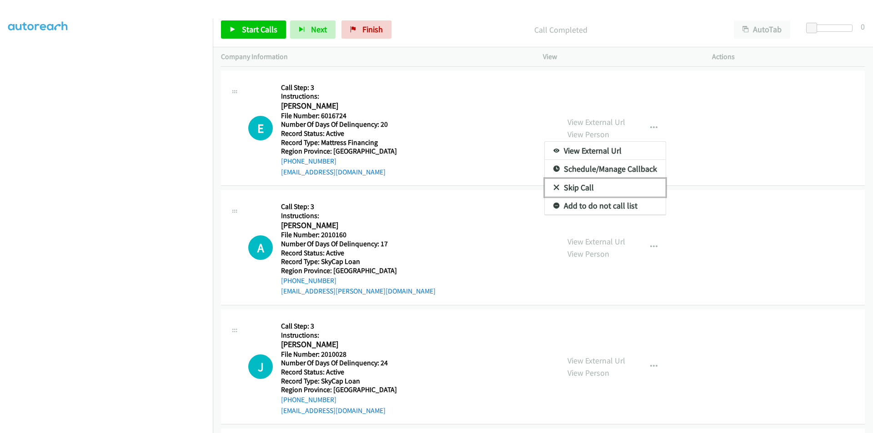
click at [622, 188] on link "Skip Call" at bounding box center [605, 188] width 121 height 18
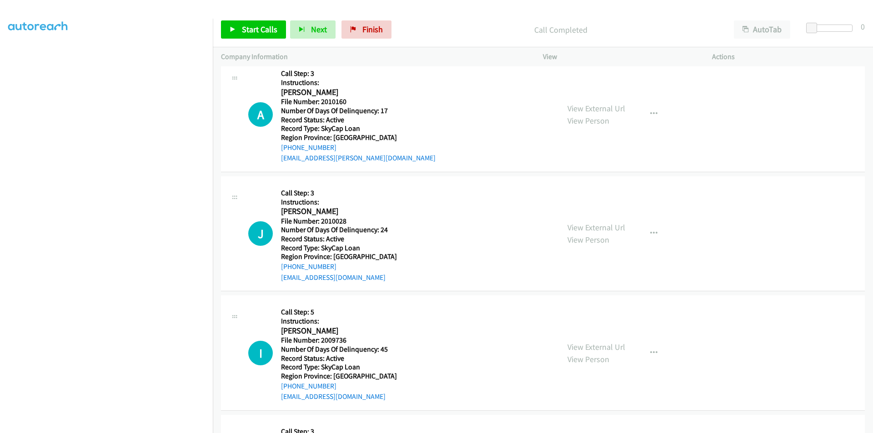
scroll to position [273, 0]
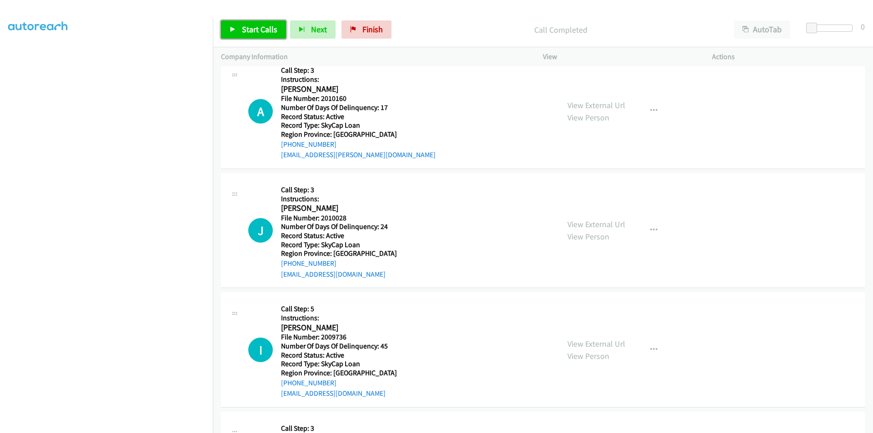
click at [264, 24] on span "Start Calls" at bounding box center [259, 29] width 35 height 10
click at [252, 26] on span "Pause" at bounding box center [252, 29] width 20 height 10
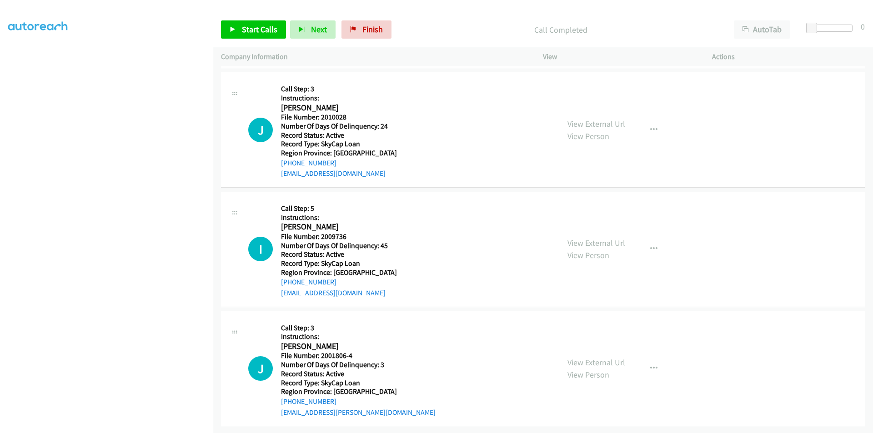
scroll to position [400, 0]
click at [261, 29] on span "Start Calls" at bounding box center [259, 29] width 35 height 10
click at [260, 28] on span "Pause" at bounding box center [252, 29] width 20 height 10
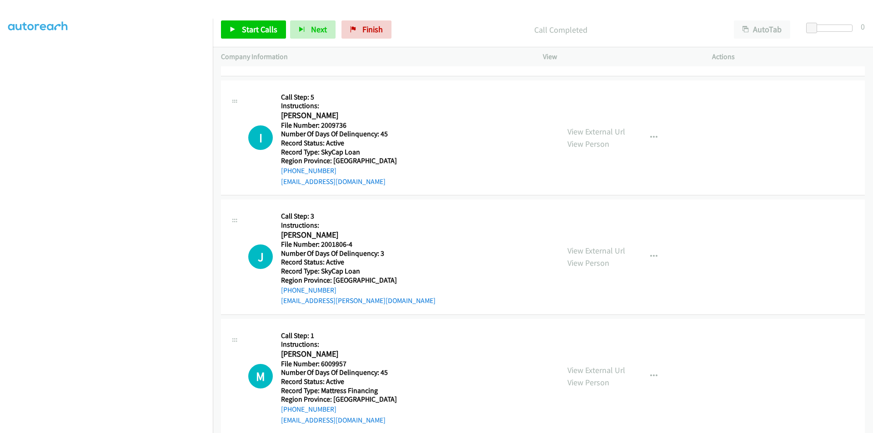
scroll to position [510, 0]
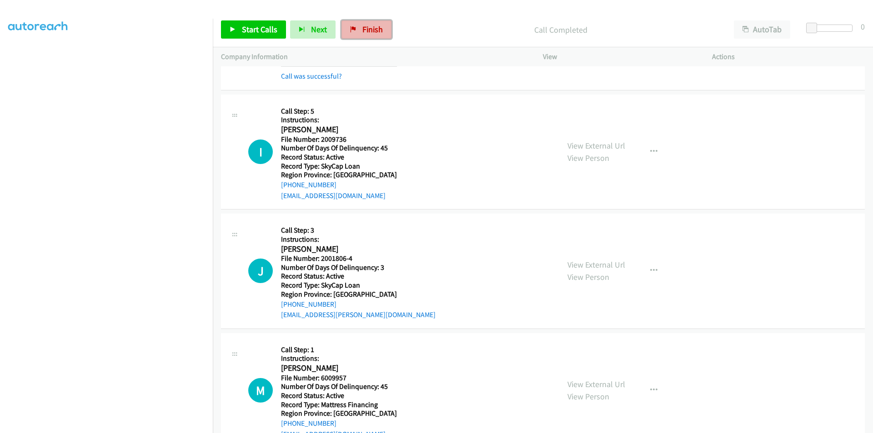
click at [367, 24] on link "Finish" at bounding box center [366, 29] width 50 height 18
click at [362, 29] on span "Finish" at bounding box center [372, 29] width 20 height 10
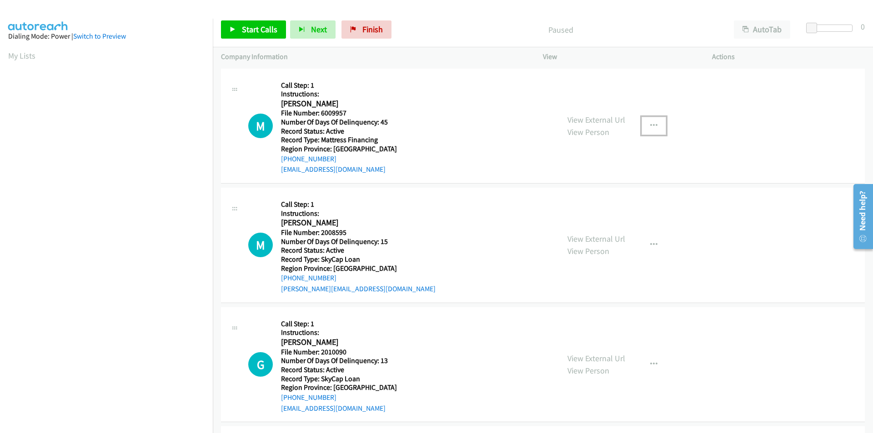
click at [650, 125] on icon "button" at bounding box center [653, 125] width 7 height 7
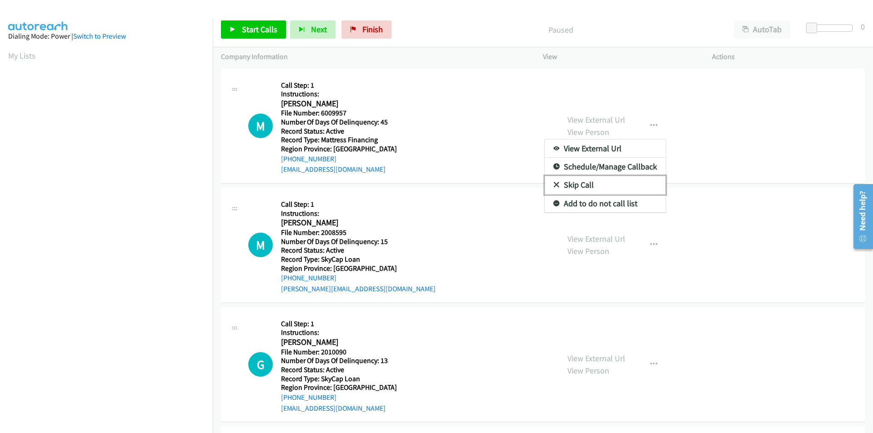
click at [601, 186] on link "Skip Call" at bounding box center [605, 185] width 121 height 18
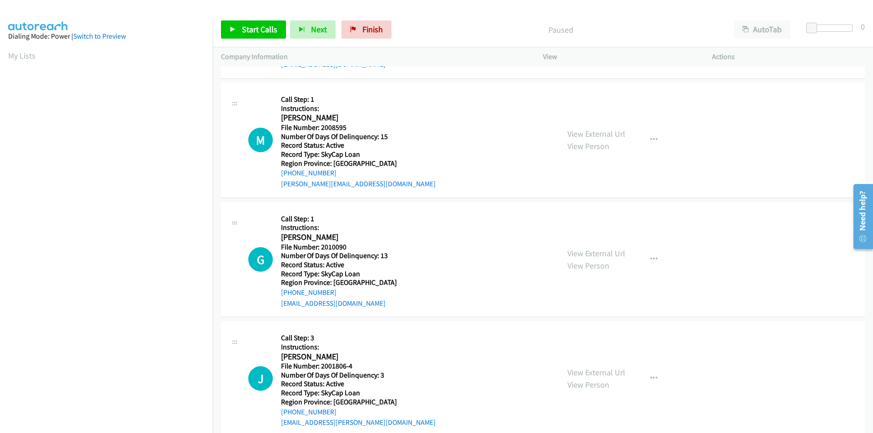
scroll to position [91, 0]
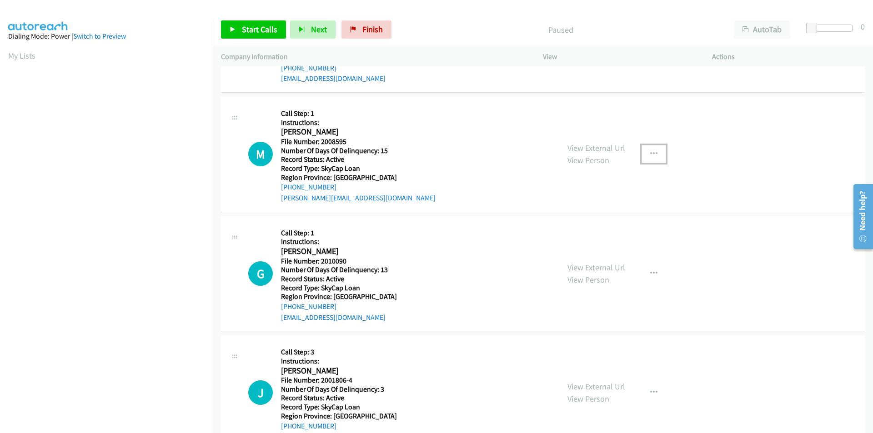
click at [650, 151] on icon "button" at bounding box center [653, 153] width 7 height 7
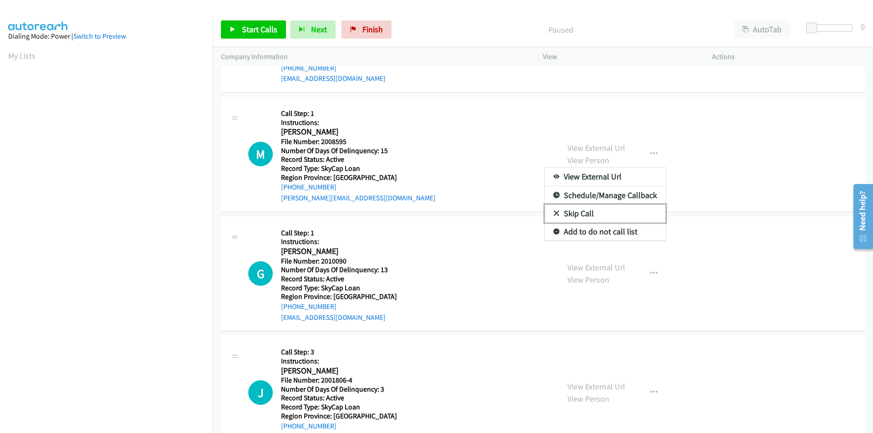
click at [577, 217] on link "Skip Call" at bounding box center [605, 214] width 121 height 18
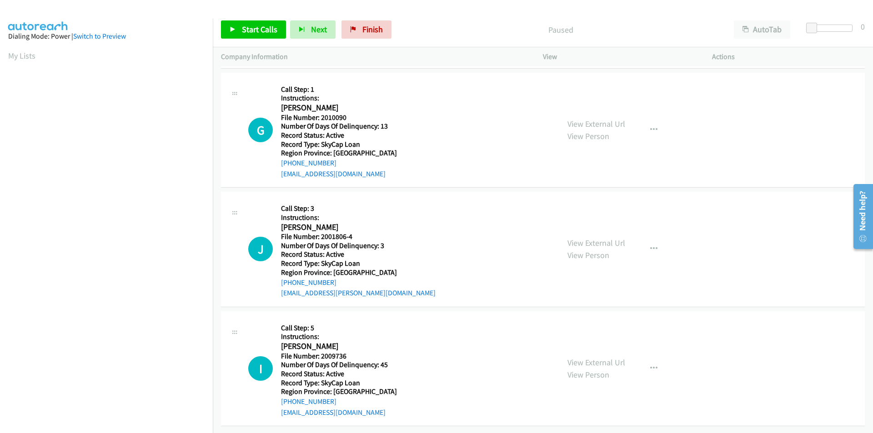
scroll to position [241, 0]
click at [651, 126] on icon "button" at bounding box center [653, 129] width 7 height 7
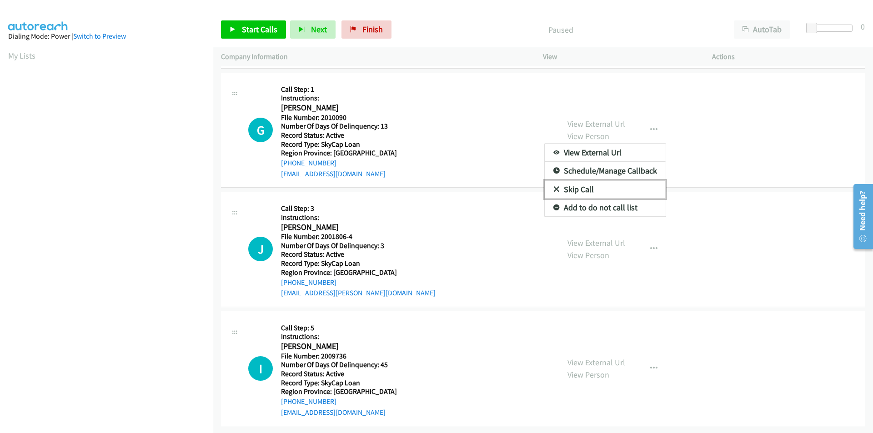
click at [608, 184] on link "Skip Call" at bounding box center [605, 189] width 121 height 18
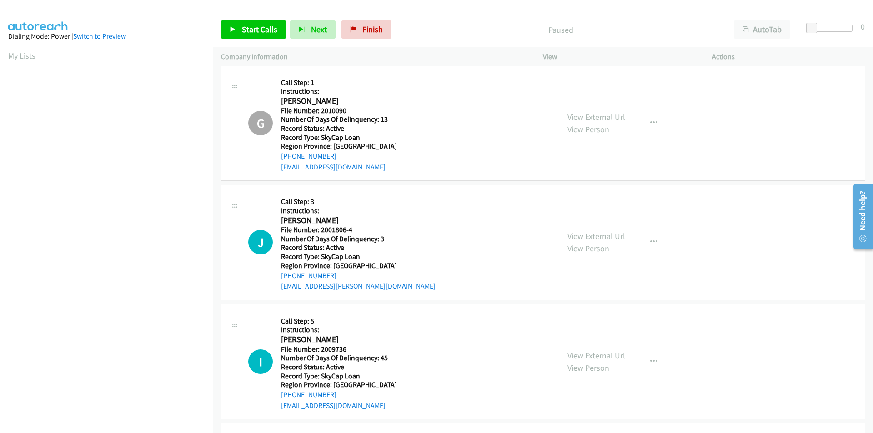
click at [436, 130] on div "G Callback Scheduled Call Step: 1 Instructions: Glenda Cook America/Chicago Fil…" at bounding box center [399, 123] width 303 height 99
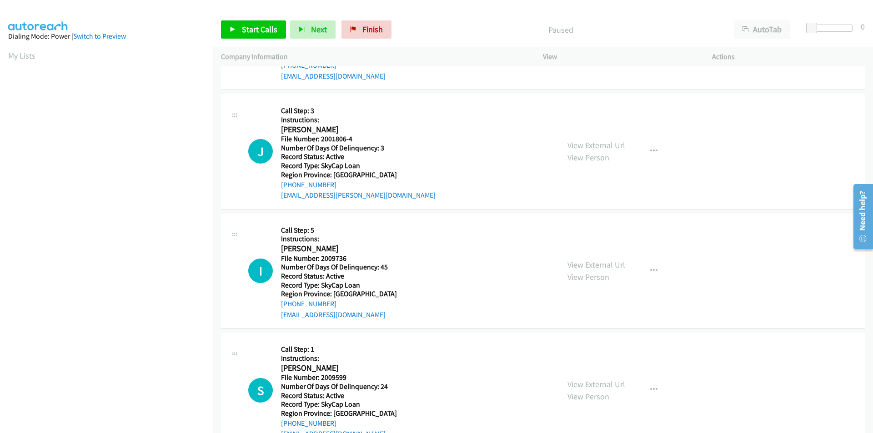
scroll to position [378, 0]
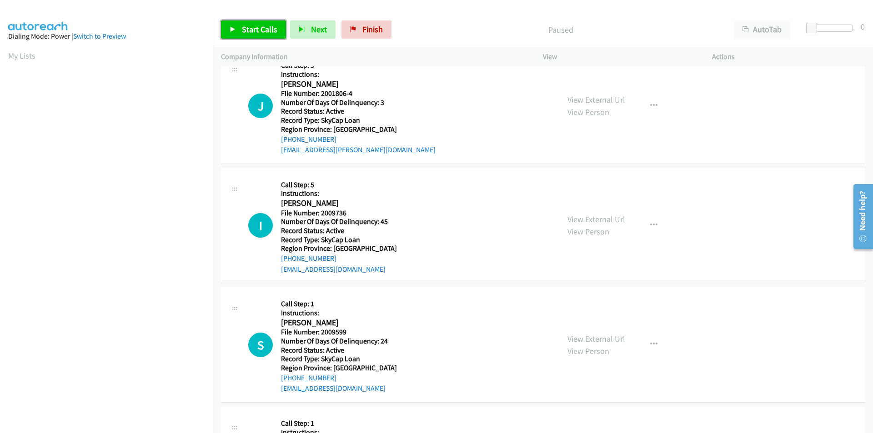
click at [265, 29] on span "Start Calls" at bounding box center [259, 29] width 35 height 10
click at [265, 29] on link "Pause" at bounding box center [246, 29] width 50 height 18
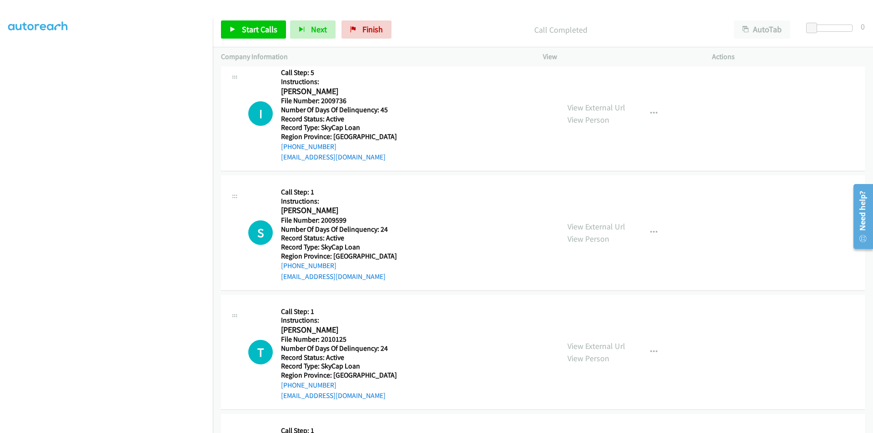
scroll to position [514, 0]
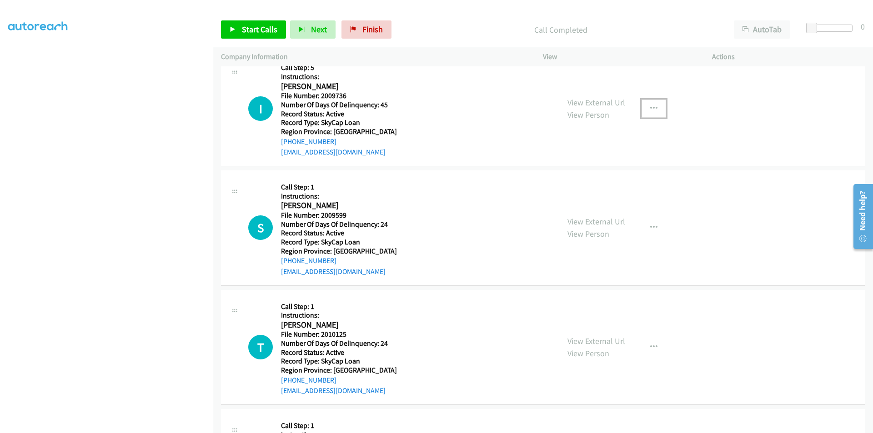
click at [651, 105] on icon "button" at bounding box center [653, 108] width 7 height 7
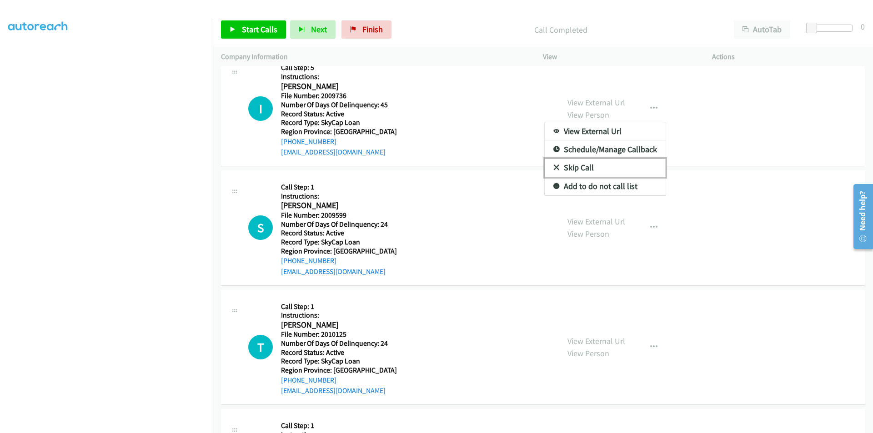
click at [596, 165] on link "Skip Call" at bounding box center [605, 168] width 121 height 18
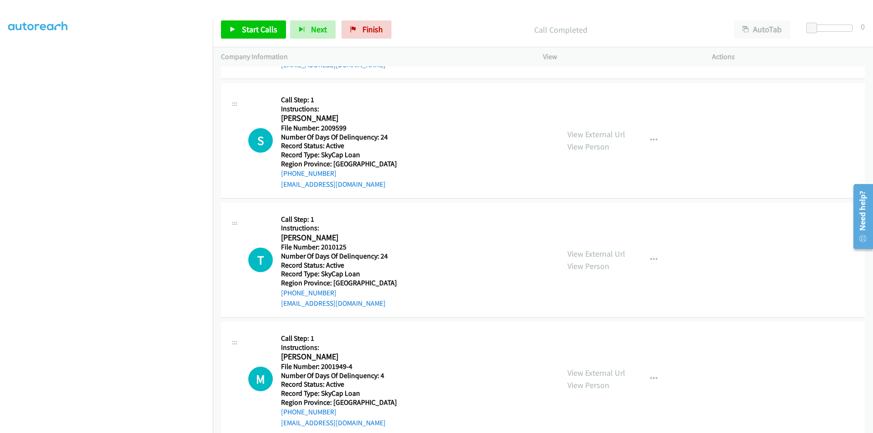
scroll to position [605, 0]
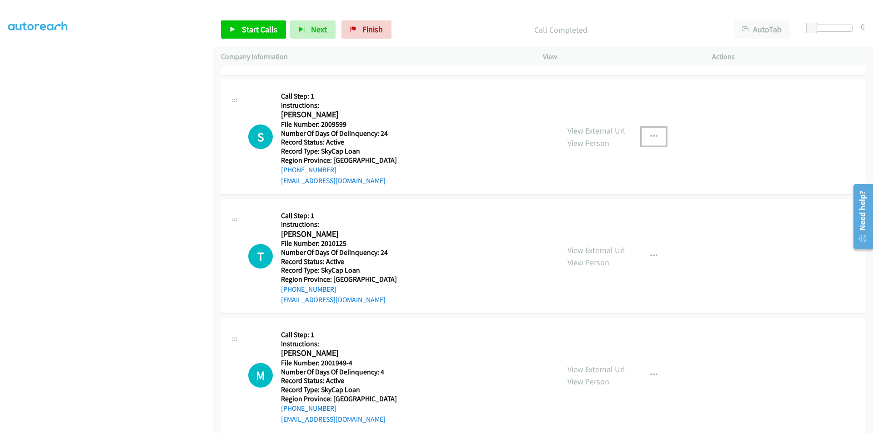
click at [653, 136] on icon "button" at bounding box center [653, 136] width 7 height 7
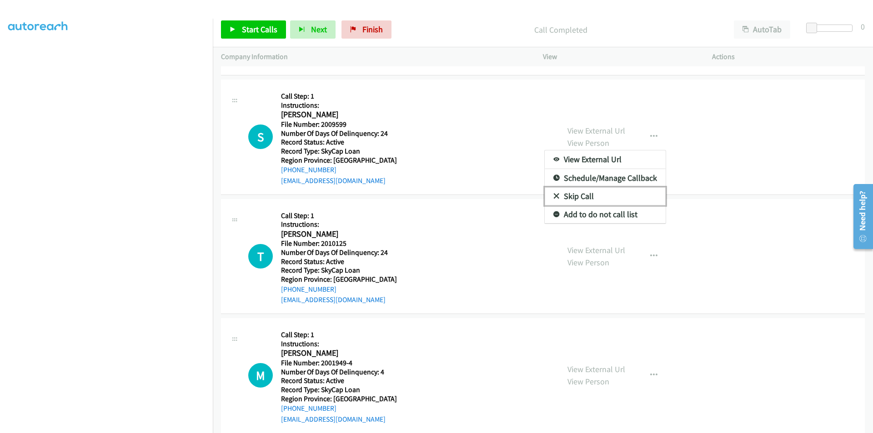
click at [605, 195] on link "Skip Call" at bounding box center [605, 196] width 121 height 18
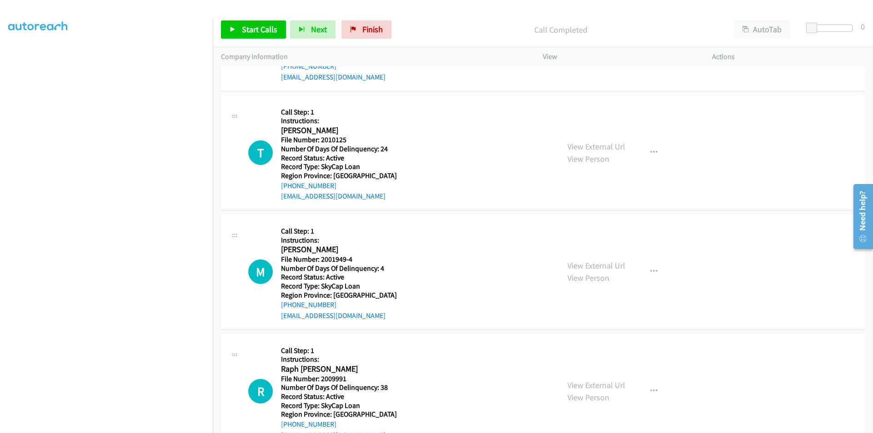
scroll to position [710, 0]
click at [650, 150] on icon "button" at bounding box center [653, 151] width 7 height 7
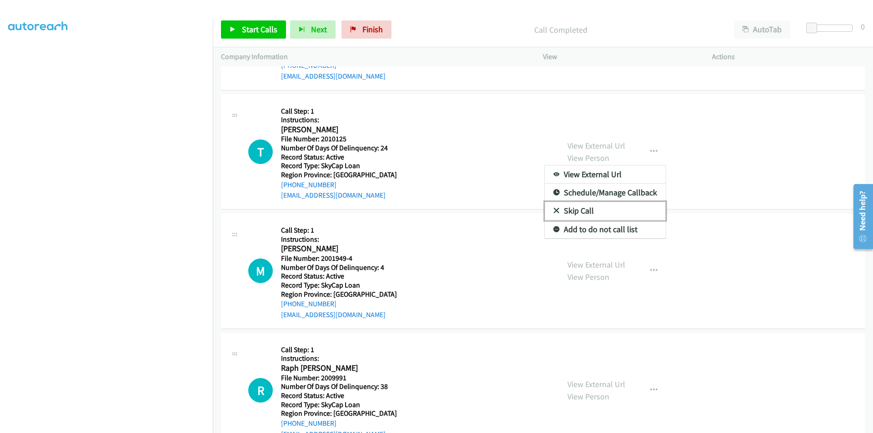
click at [610, 212] on link "Skip Call" at bounding box center [605, 211] width 121 height 18
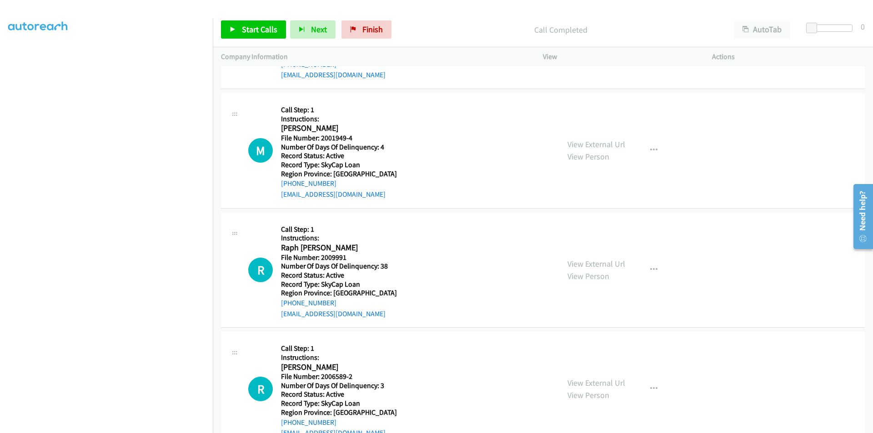
scroll to position [846, 0]
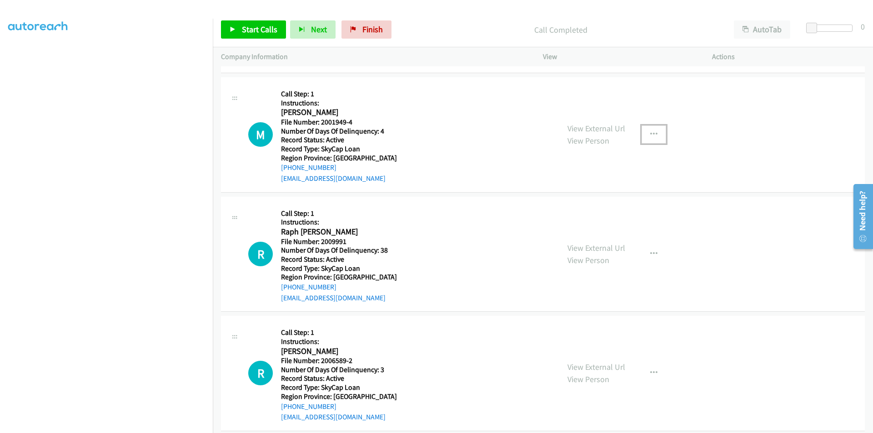
click at [652, 131] on icon "button" at bounding box center [653, 134] width 7 height 7
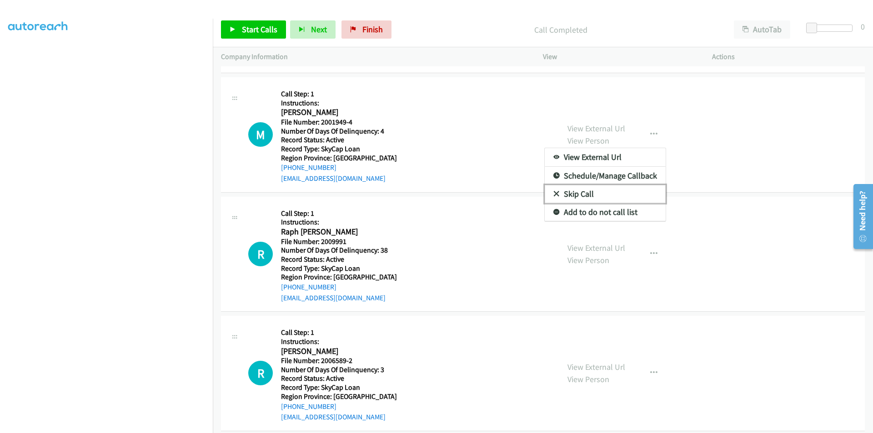
click at [585, 195] on link "Skip Call" at bounding box center [605, 194] width 121 height 18
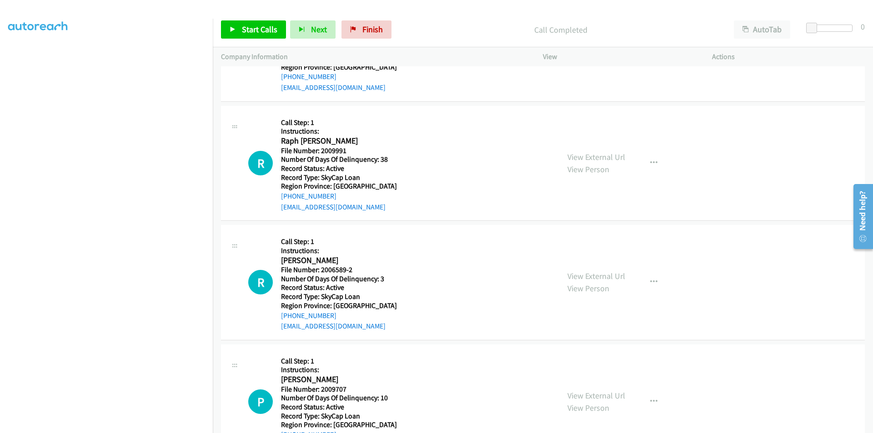
scroll to position [977, 0]
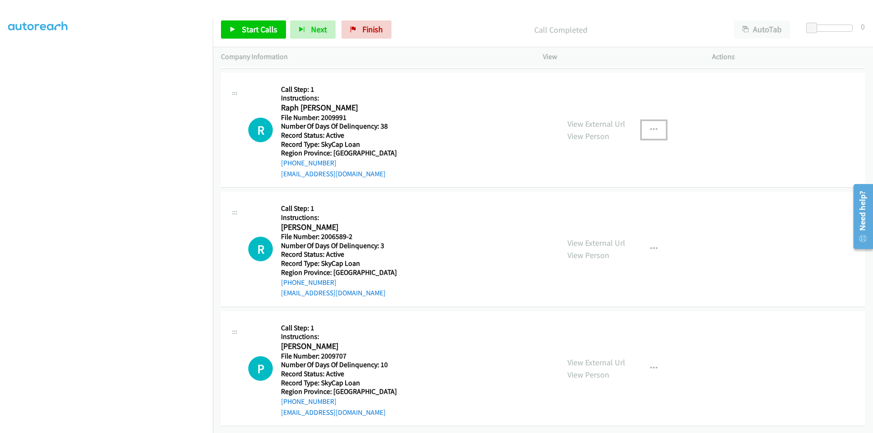
click at [652, 126] on icon "button" at bounding box center [653, 129] width 7 height 7
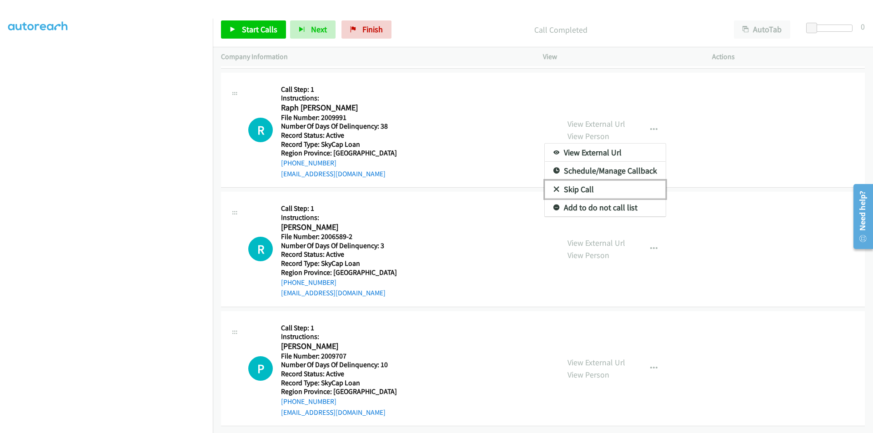
click at [584, 181] on link "Skip Call" at bounding box center [605, 189] width 121 height 18
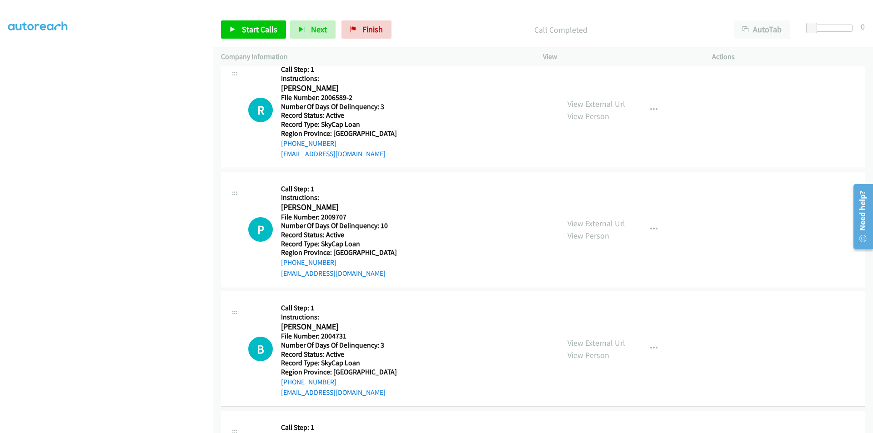
scroll to position [1113, 0]
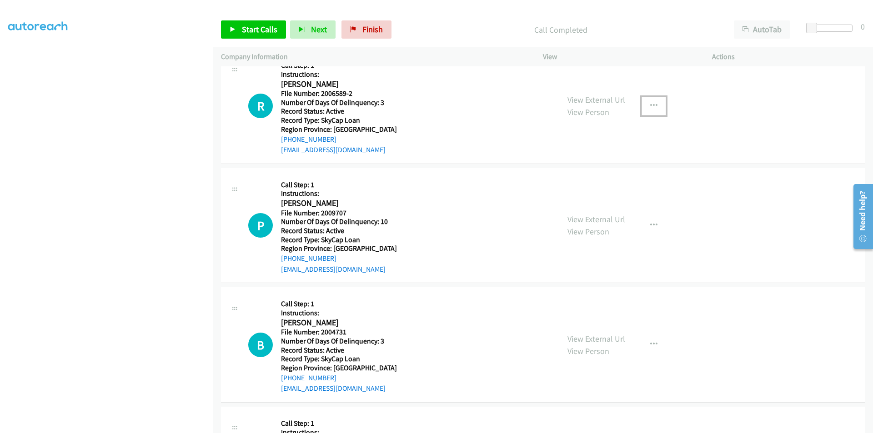
click at [650, 104] on icon "button" at bounding box center [653, 105] width 7 height 7
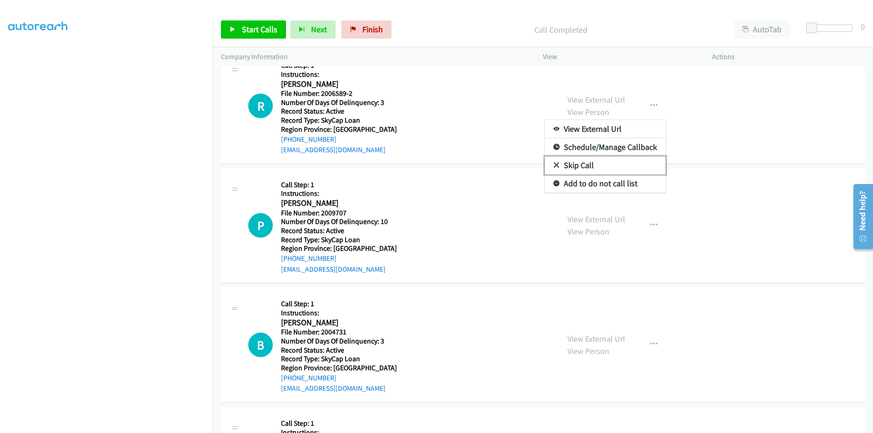
click at [603, 161] on link "Skip Call" at bounding box center [605, 165] width 121 height 18
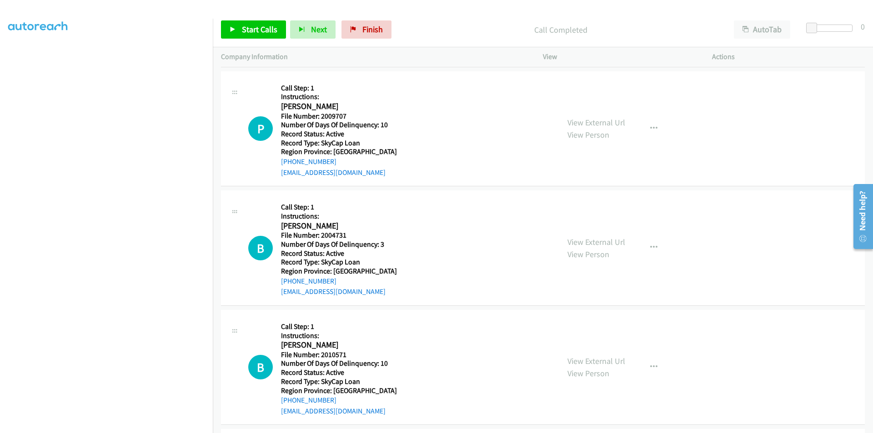
scroll to position [1204, 0]
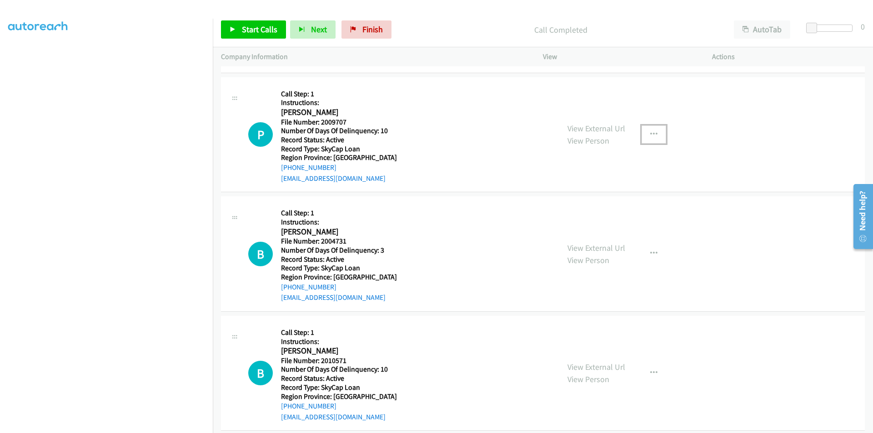
click at [650, 135] on icon "button" at bounding box center [653, 134] width 7 height 7
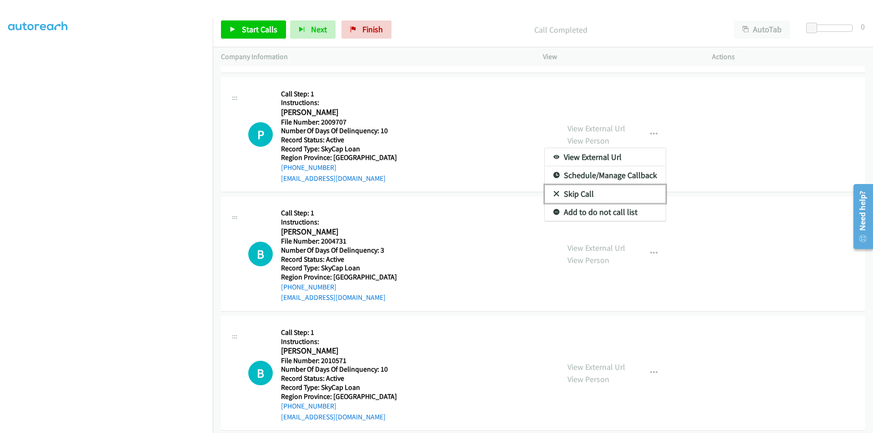
click at [568, 193] on link "Skip Call" at bounding box center [605, 194] width 121 height 18
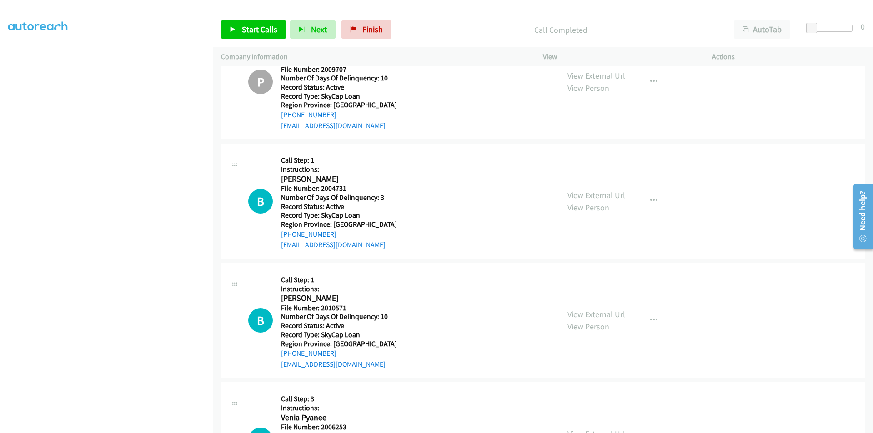
scroll to position [1341, 0]
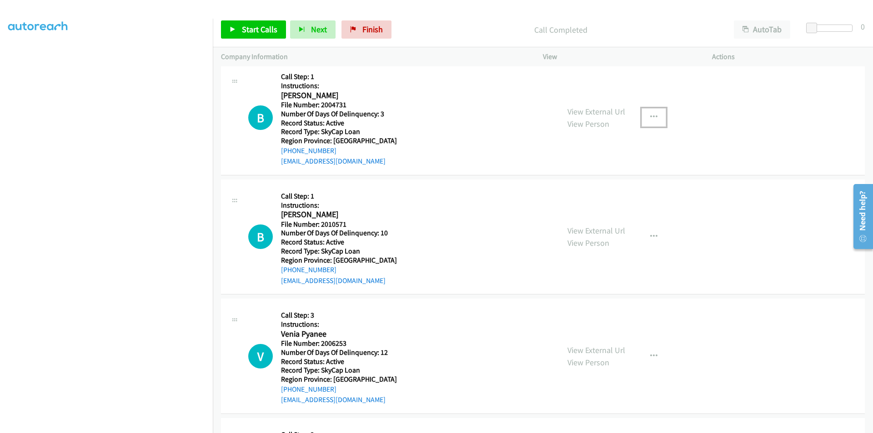
click at [653, 117] on icon "button" at bounding box center [653, 117] width 7 height 7
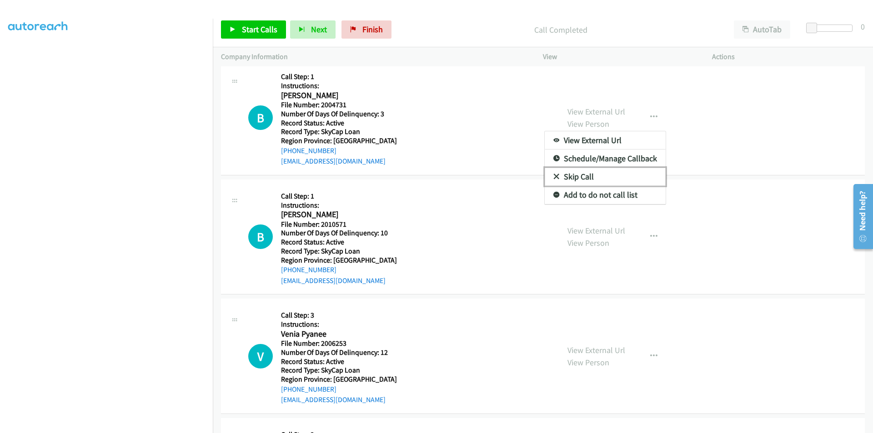
click at [621, 175] on link "Skip Call" at bounding box center [605, 177] width 121 height 18
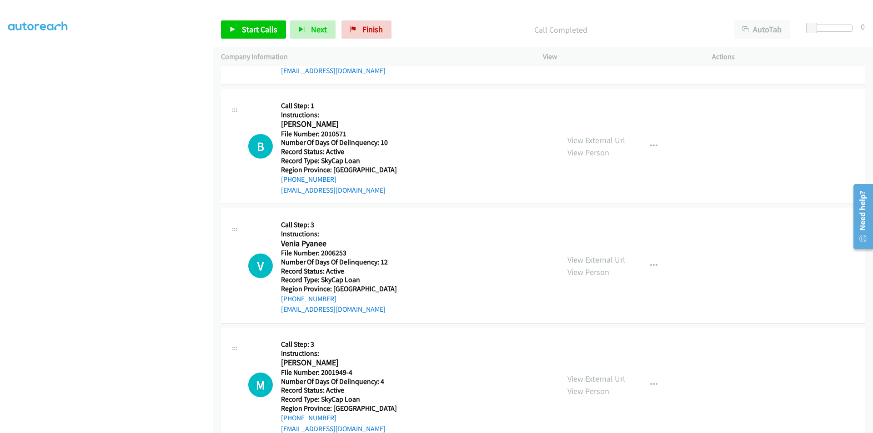
scroll to position [1431, 0]
click at [650, 142] on icon "button" at bounding box center [653, 145] width 7 height 7
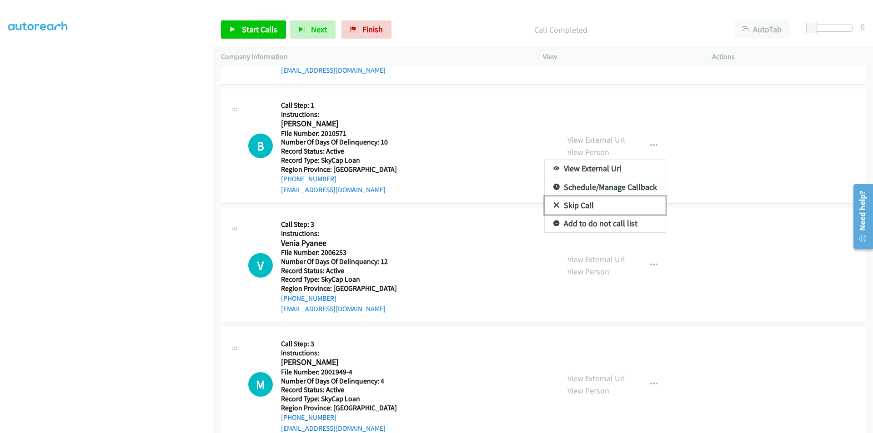
click at [586, 203] on link "Skip Call" at bounding box center [605, 205] width 121 height 18
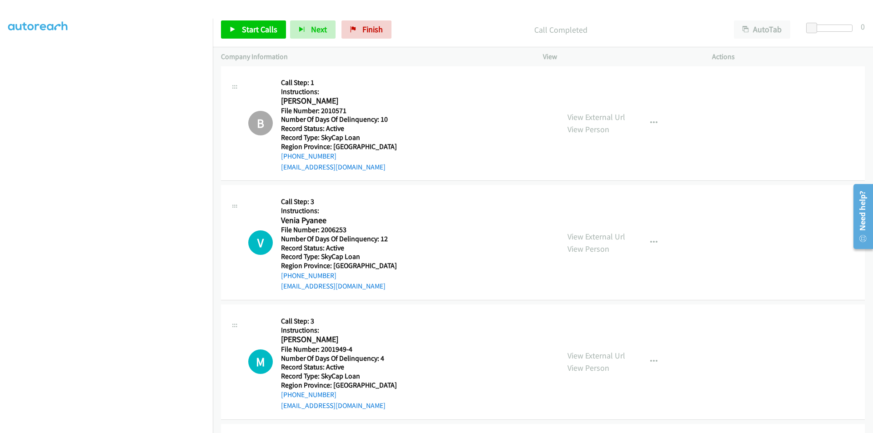
scroll to position [1545, 0]
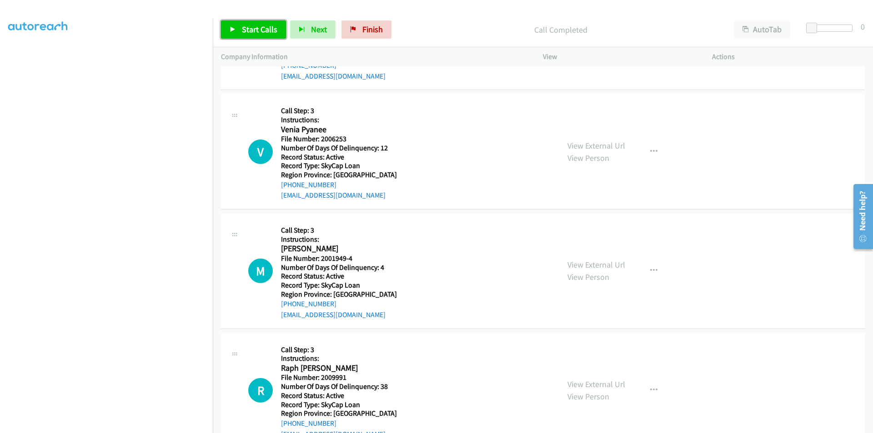
click at [259, 30] on span "Start Calls" at bounding box center [259, 29] width 35 height 10
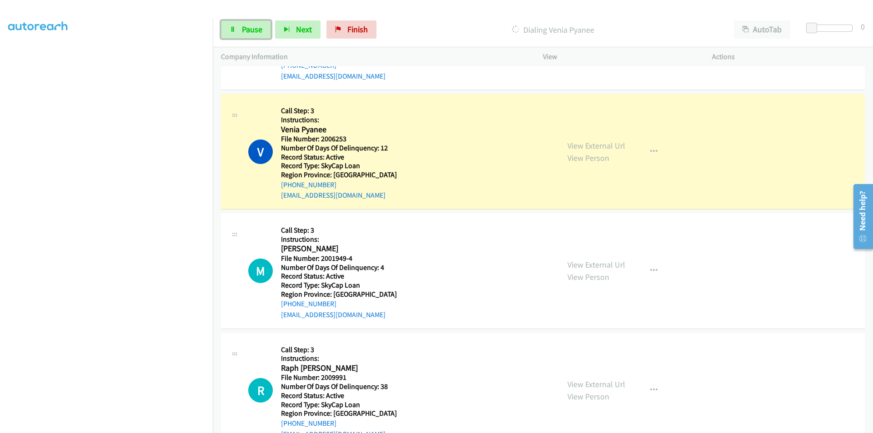
click at [259, 30] on span "Pause" at bounding box center [252, 29] width 20 height 10
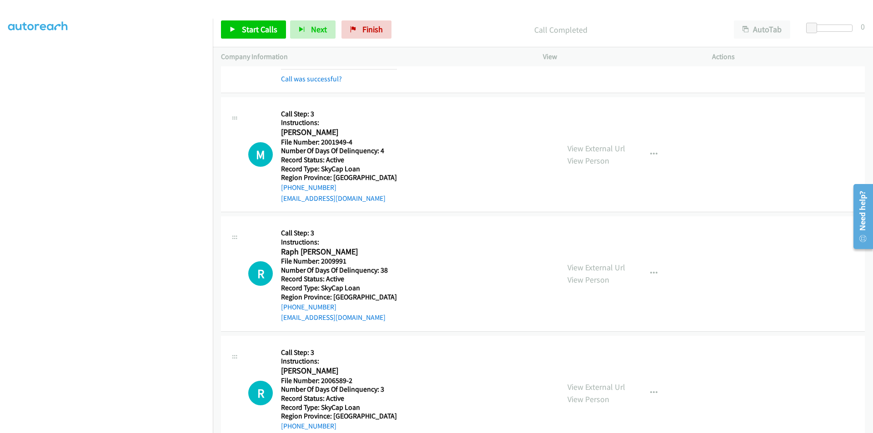
scroll to position [1682, 0]
click at [650, 158] on button "button" at bounding box center [653, 154] width 25 height 18
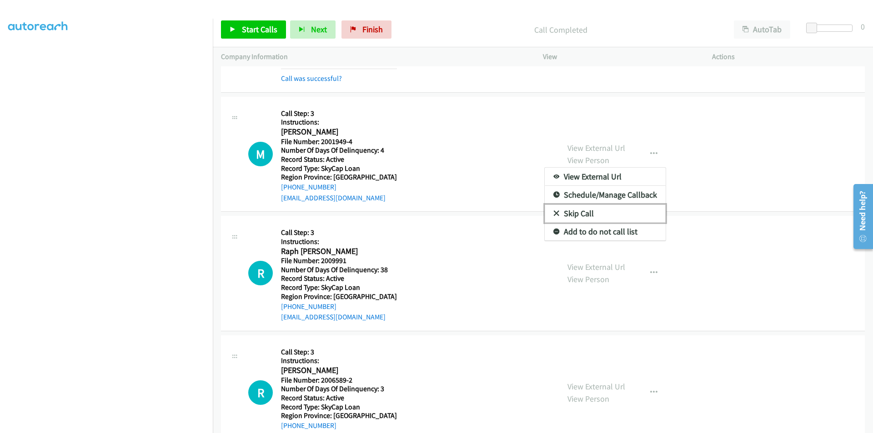
click at [605, 212] on link "Skip Call" at bounding box center [605, 214] width 121 height 18
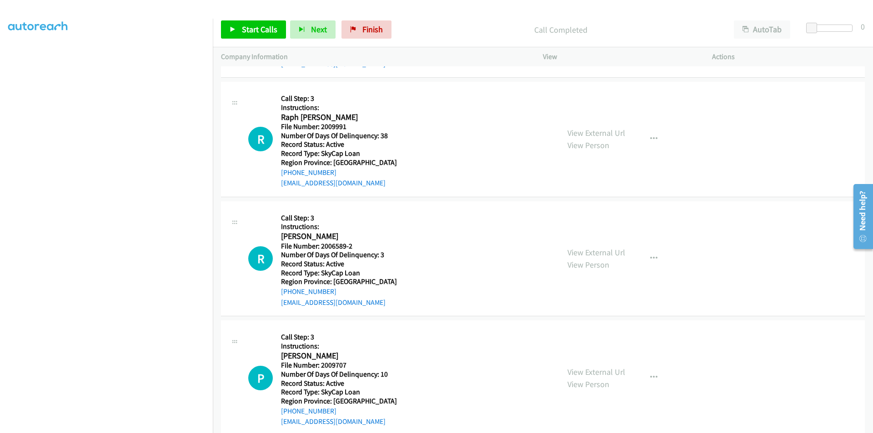
scroll to position [1818, 0]
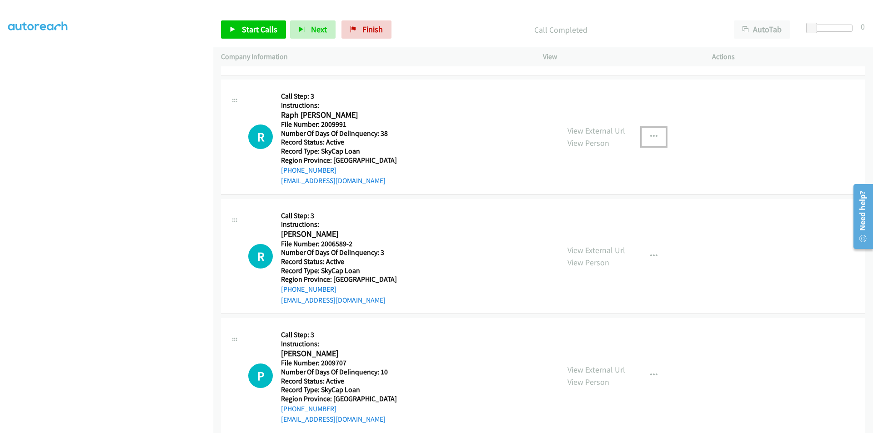
click at [654, 137] on button "button" at bounding box center [653, 137] width 25 height 18
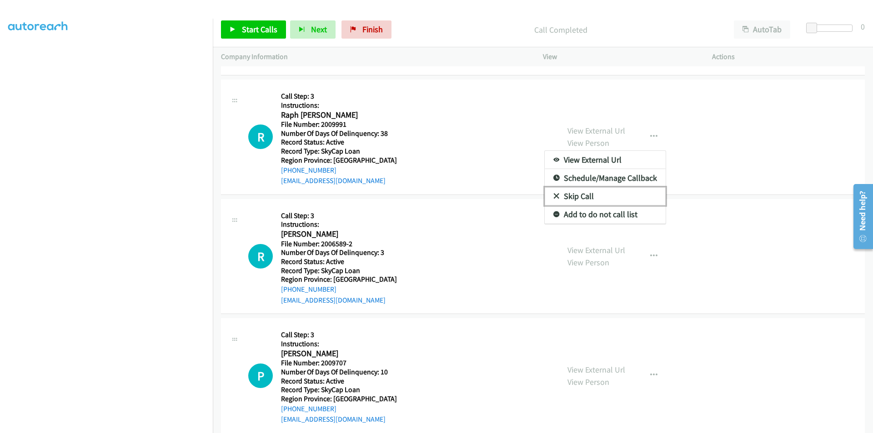
click at [606, 192] on link "Skip Call" at bounding box center [605, 196] width 121 height 18
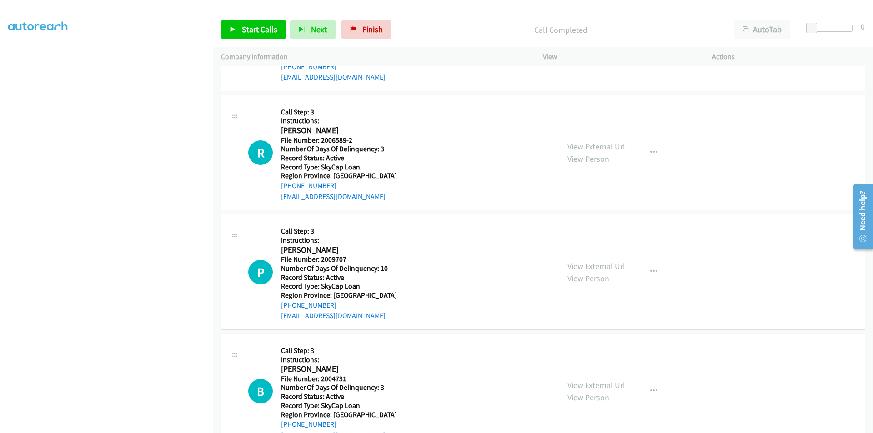
scroll to position [1922, 0]
click at [651, 155] on icon "button" at bounding box center [653, 151] width 7 height 7
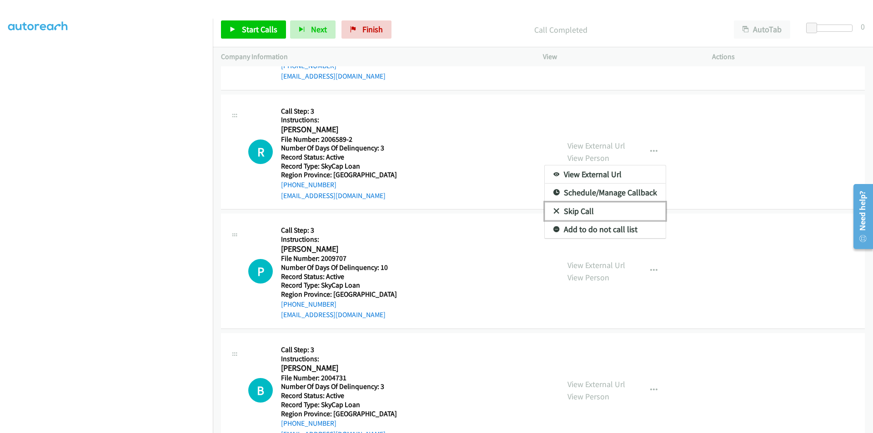
click at [597, 210] on link "Skip Call" at bounding box center [605, 211] width 121 height 18
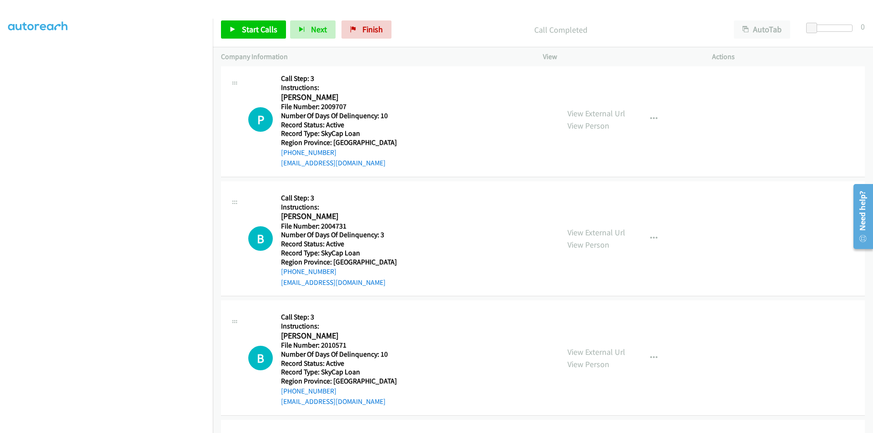
scroll to position [2059, 0]
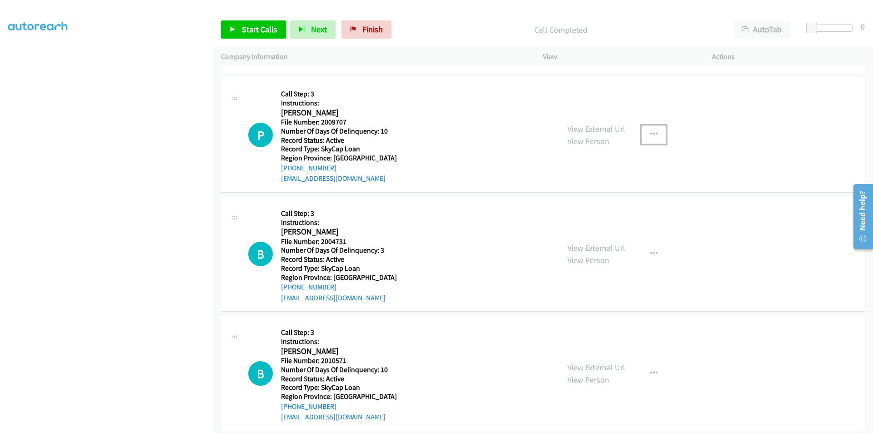
click at [652, 131] on icon "button" at bounding box center [653, 134] width 7 height 7
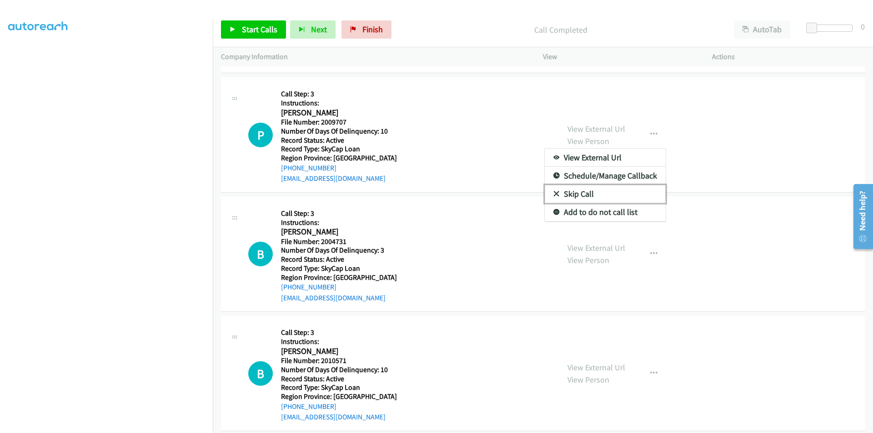
click at [610, 189] on link "Skip Call" at bounding box center [605, 194] width 121 height 18
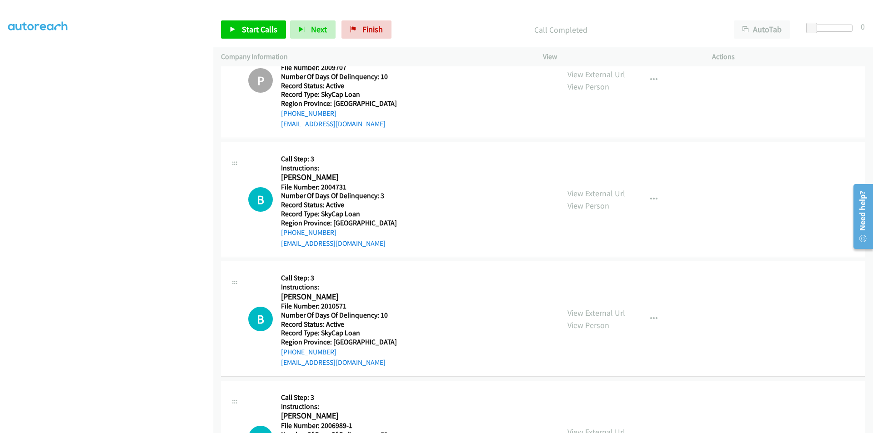
scroll to position [2190, 0]
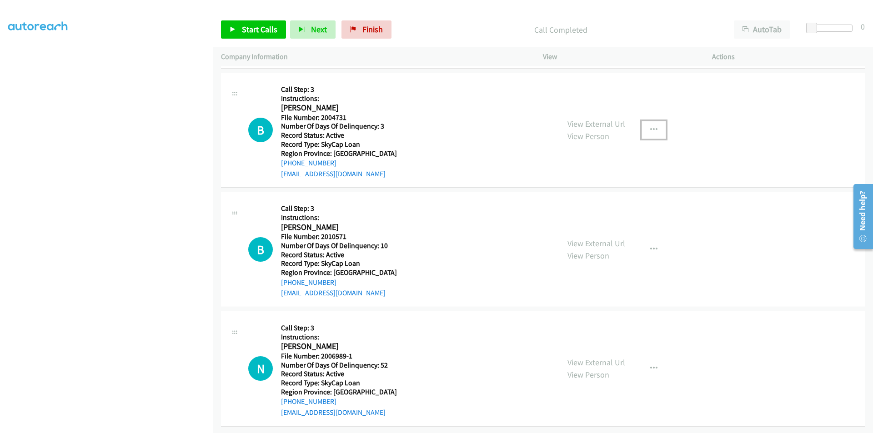
drag, startPoint x: 650, startPoint y: 120, endPoint x: 642, endPoint y: 124, distance: 8.5
click at [650, 126] on icon "button" at bounding box center [653, 129] width 7 height 7
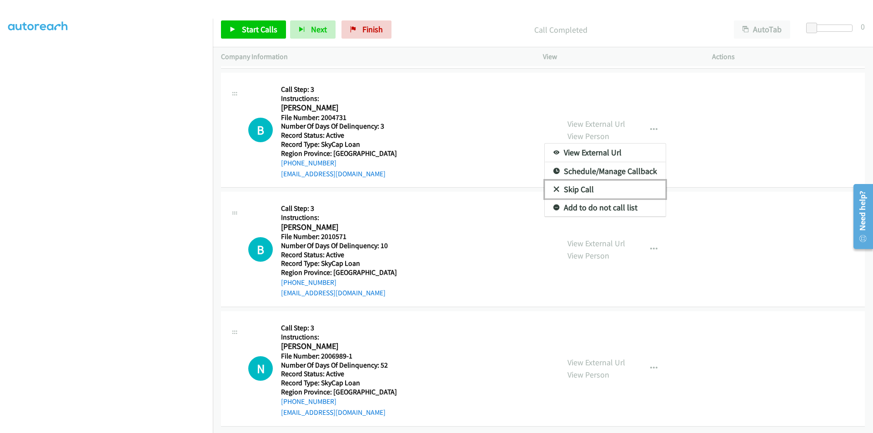
click at [603, 183] on link "Skip Call" at bounding box center [605, 189] width 121 height 18
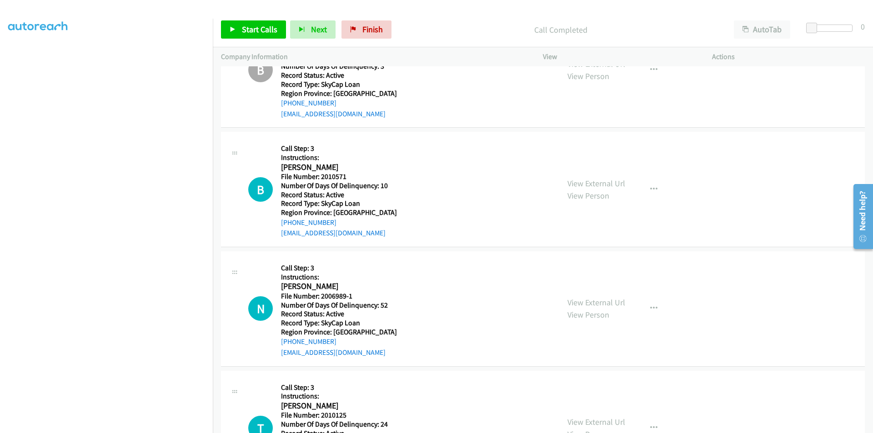
scroll to position [2326, 0]
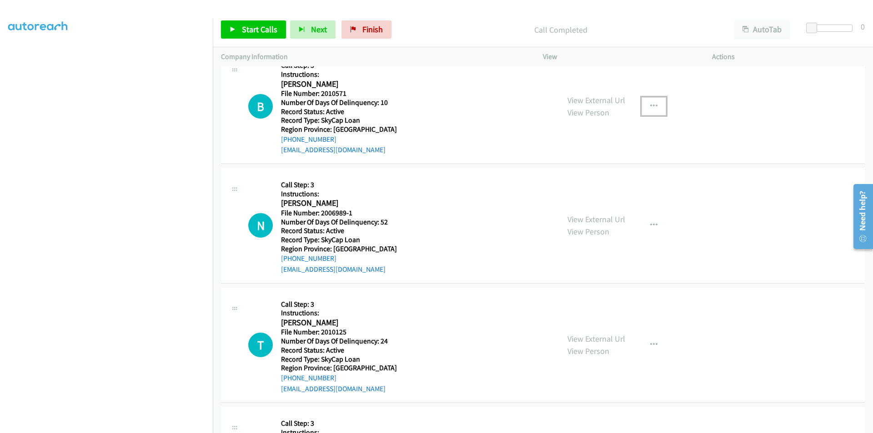
click at [651, 106] on icon "button" at bounding box center [653, 106] width 7 height 7
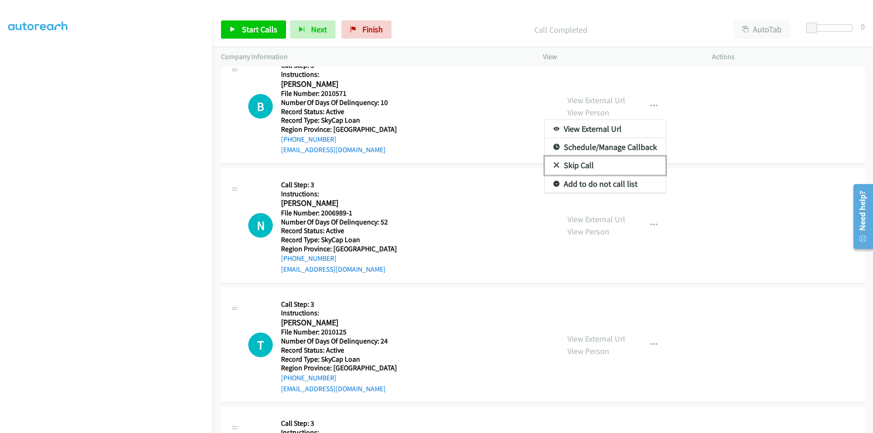
click at [604, 161] on link "Skip Call" at bounding box center [605, 165] width 121 height 18
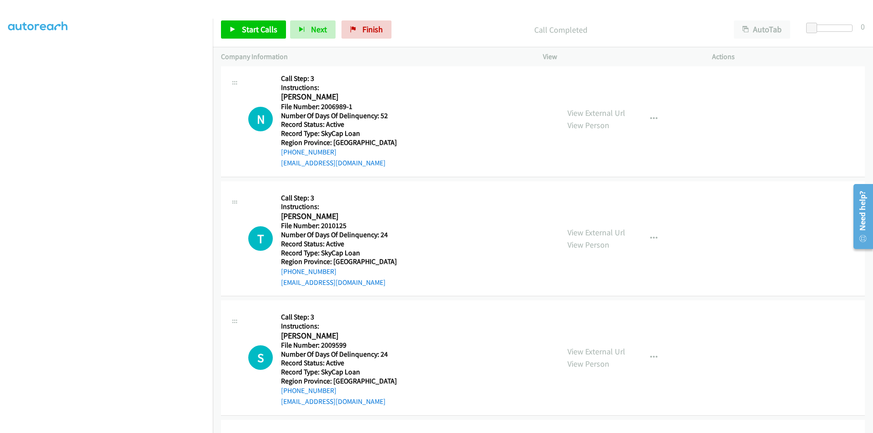
scroll to position [2417, 0]
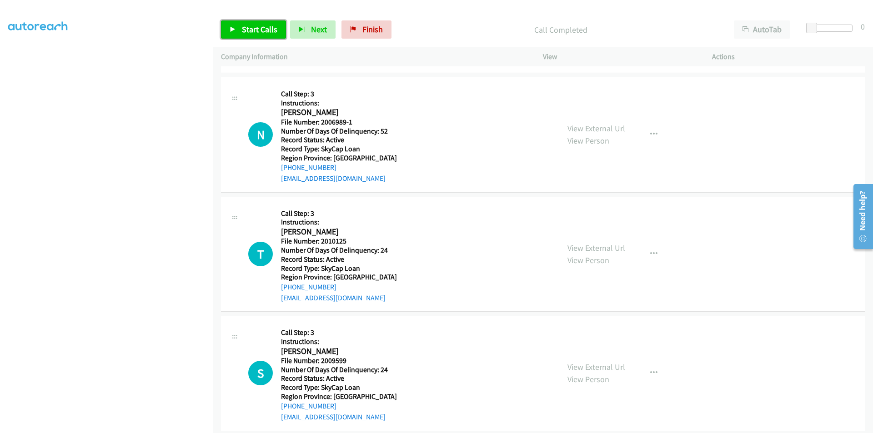
click at [257, 31] on span "Start Calls" at bounding box center [259, 29] width 35 height 10
click at [251, 30] on span "Pause" at bounding box center [252, 29] width 20 height 10
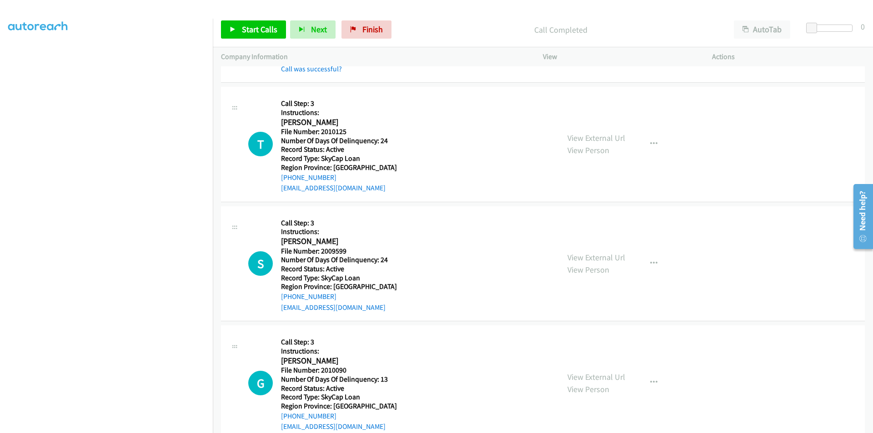
scroll to position [2553, 0]
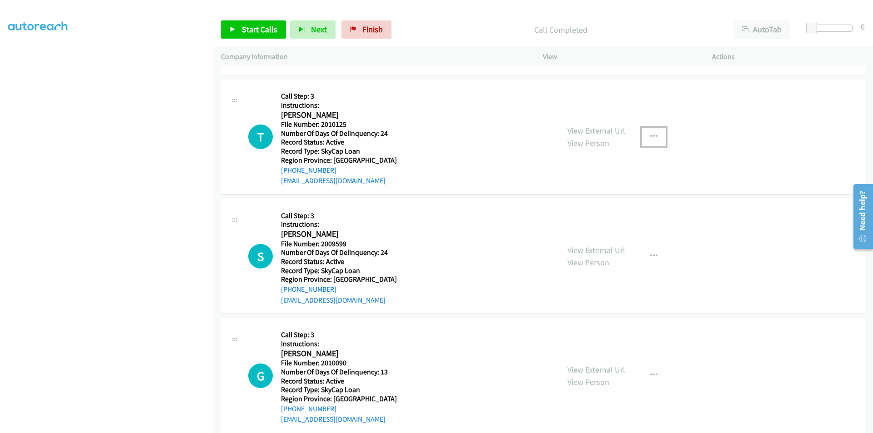
click at [645, 135] on button "button" at bounding box center [653, 137] width 25 height 18
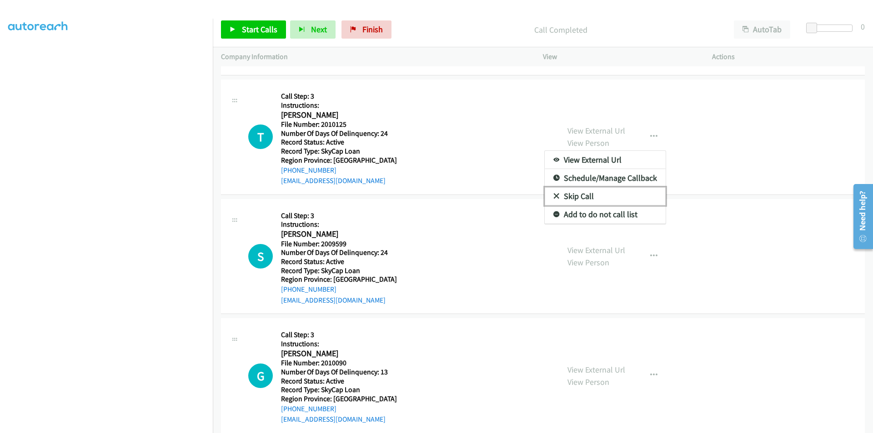
click at [586, 198] on link "Skip Call" at bounding box center [605, 196] width 121 height 18
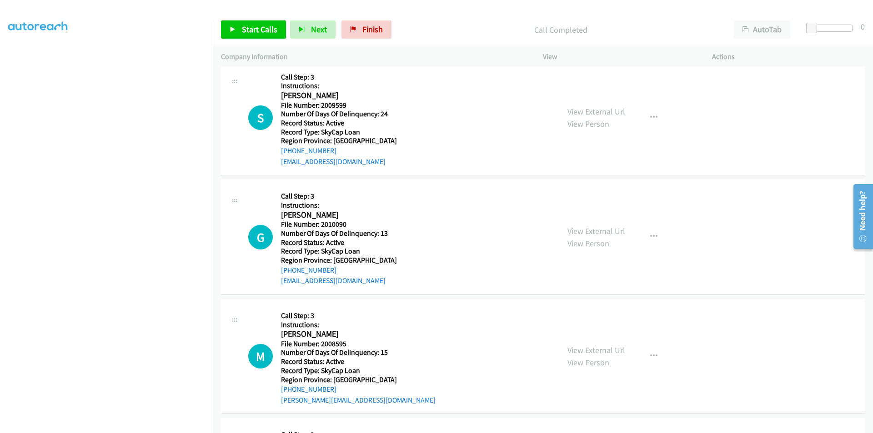
scroll to position [2703, 0]
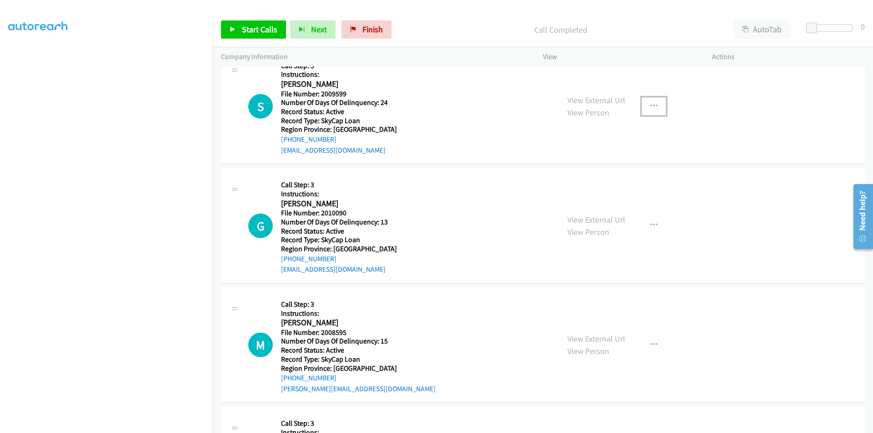
click at [645, 103] on button "button" at bounding box center [653, 106] width 25 height 18
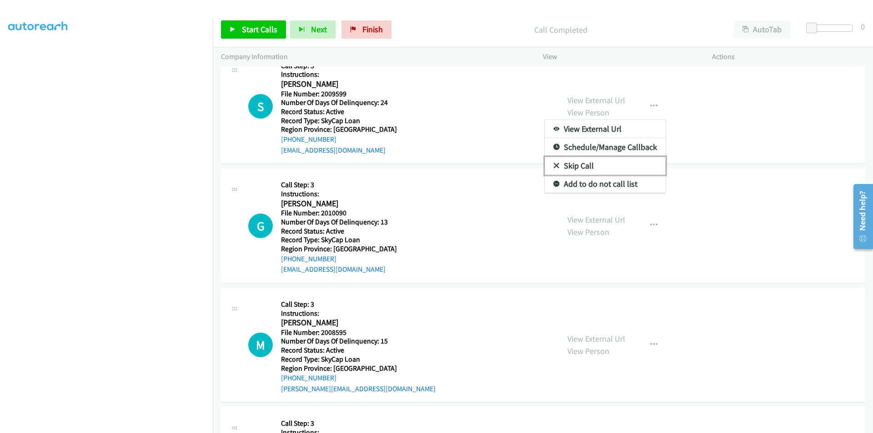
click at [614, 167] on link "Skip Call" at bounding box center [605, 166] width 121 height 18
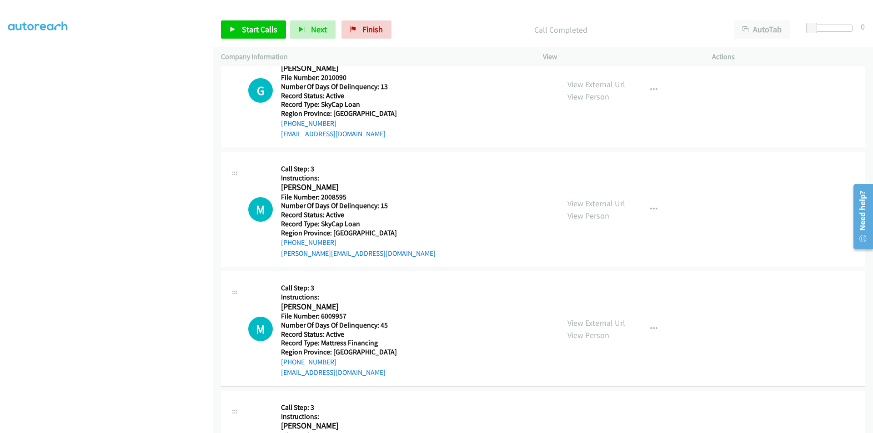
scroll to position [2840, 0]
click at [645, 87] on button "button" at bounding box center [653, 89] width 25 height 18
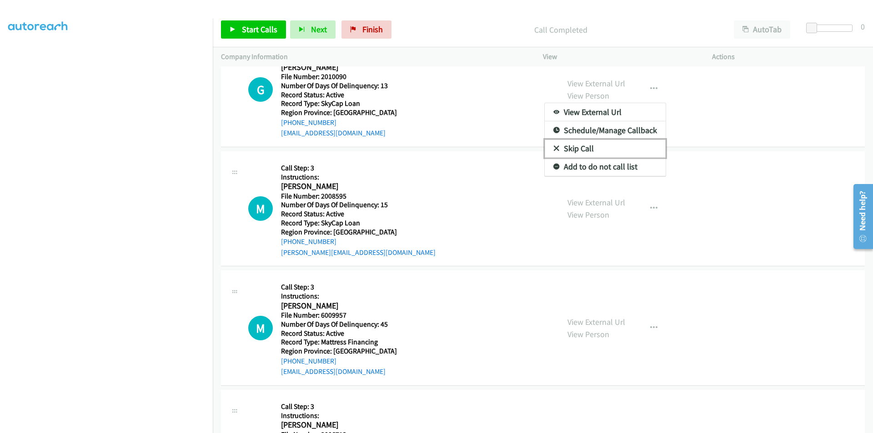
click at [619, 143] on link "Skip Call" at bounding box center [605, 149] width 121 height 18
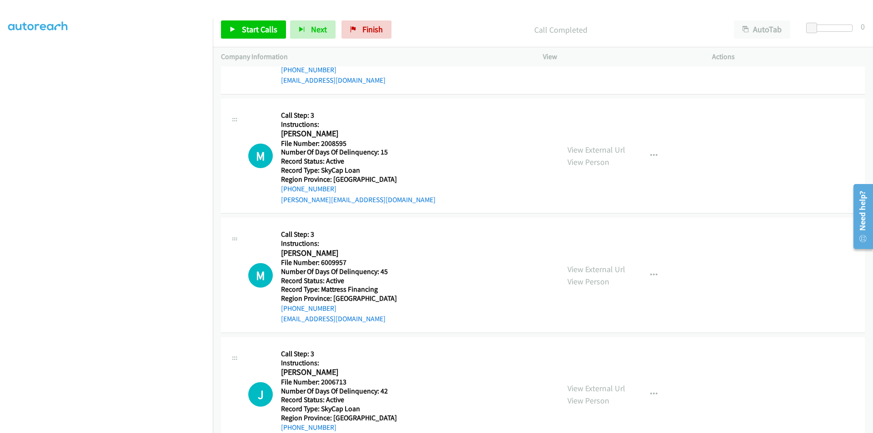
scroll to position [2925, 0]
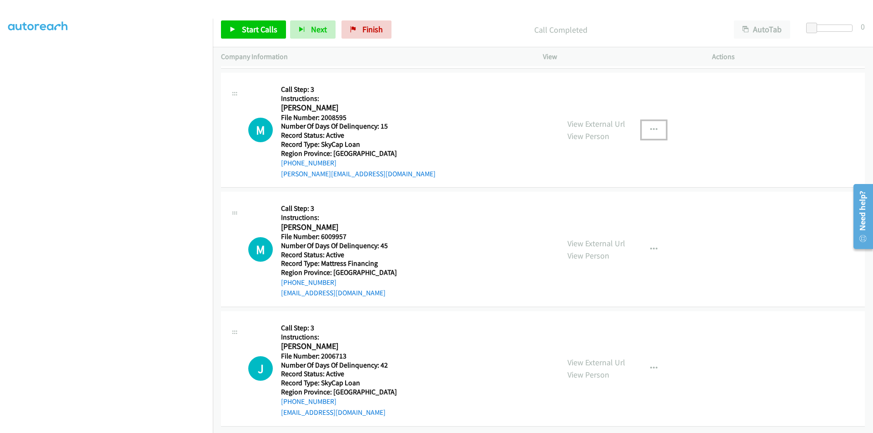
click at [650, 126] on icon "button" at bounding box center [653, 129] width 7 height 7
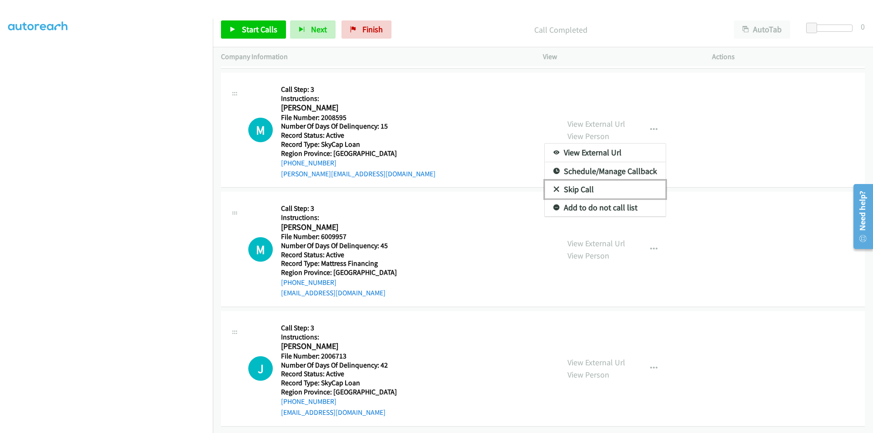
click at [601, 180] on link "Skip Call" at bounding box center [605, 189] width 121 height 18
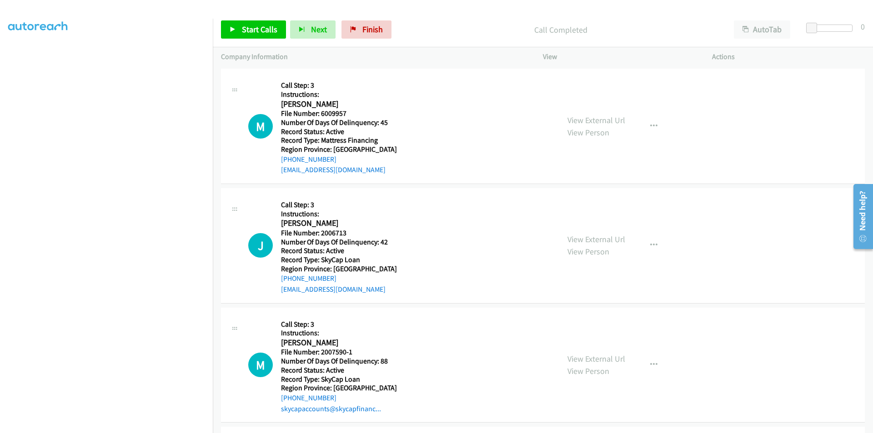
scroll to position [3062, 0]
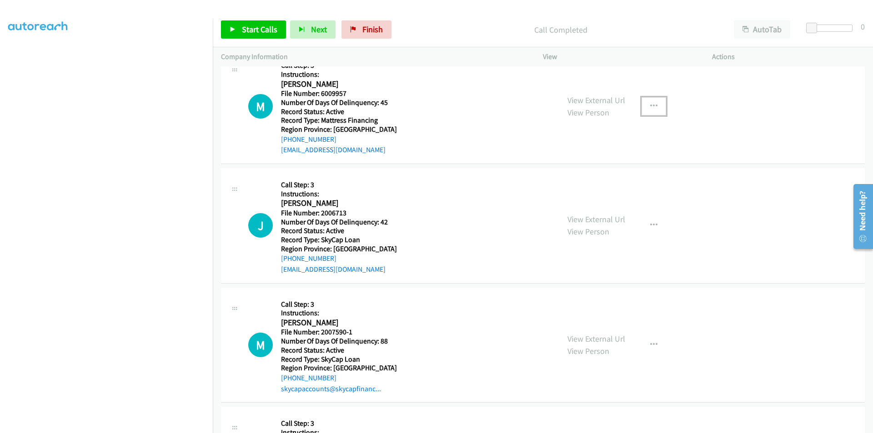
click at [650, 106] on icon "button" at bounding box center [653, 106] width 7 height 7
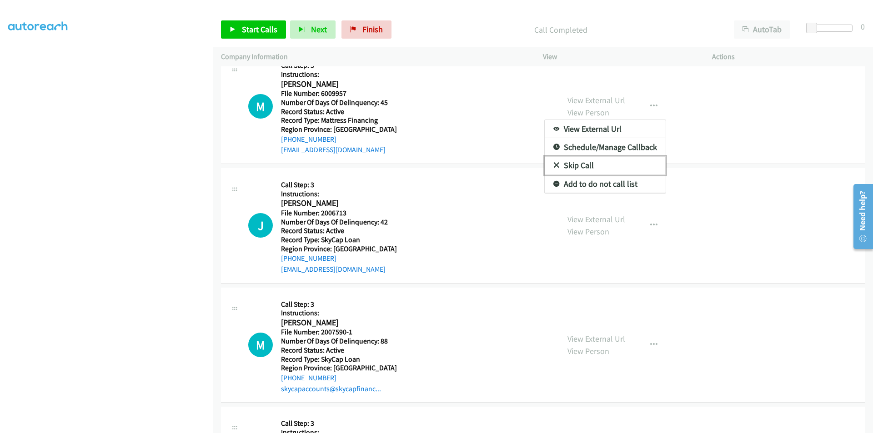
click at [595, 163] on link "Skip Call" at bounding box center [605, 165] width 121 height 18
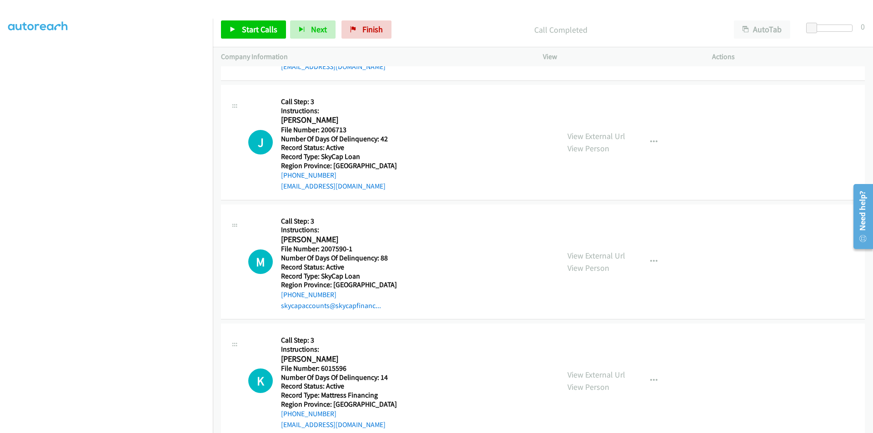
scroll to position [3153, 0]
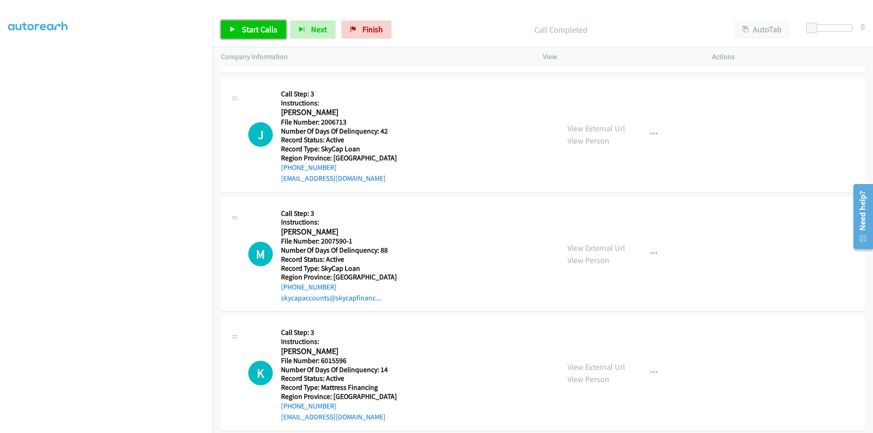
click at [244, 29] on span "Start Calls" at bounding box center [259, 29] width 35 height 10
click at [244, 29] on span "Pause" at bounding box center [252, 29] width 20 height 10
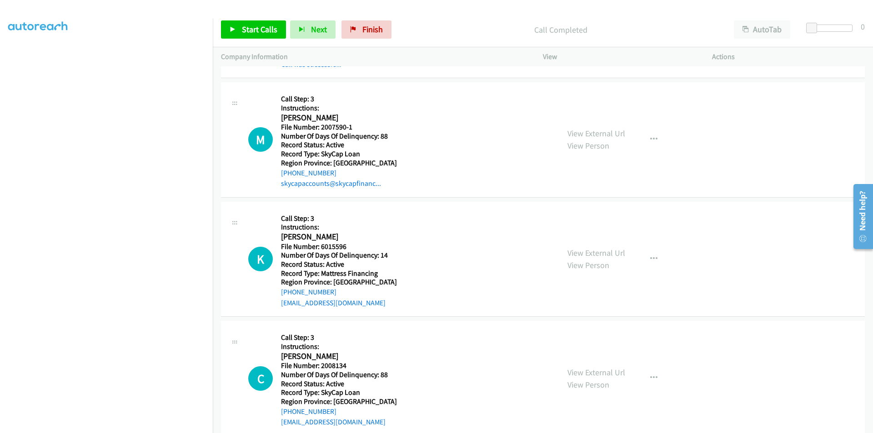
scroll to position [3289, 0]
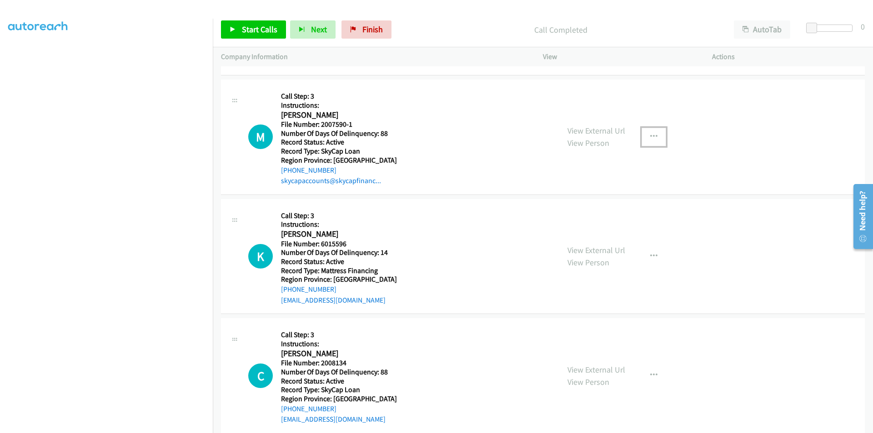
click at [654, 132] on button "button" at bounding box center [653, 137] width 25 height 18
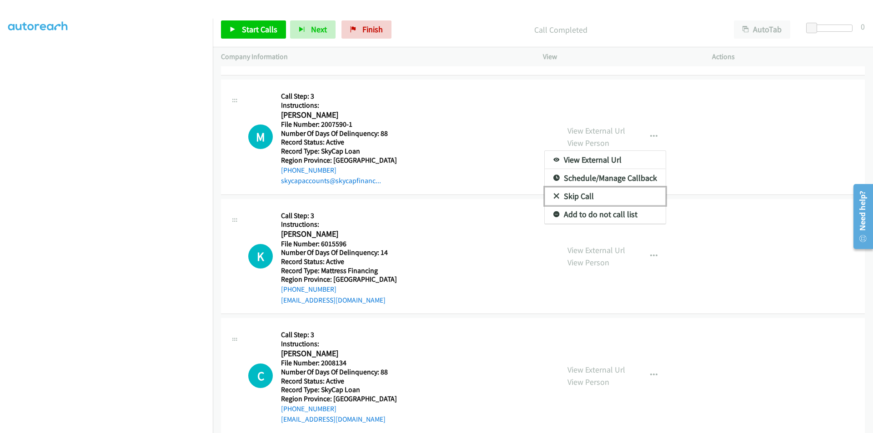
click at [602, 196] on link "Skip Call" at bounding box center [605, 196] width 121 height 18
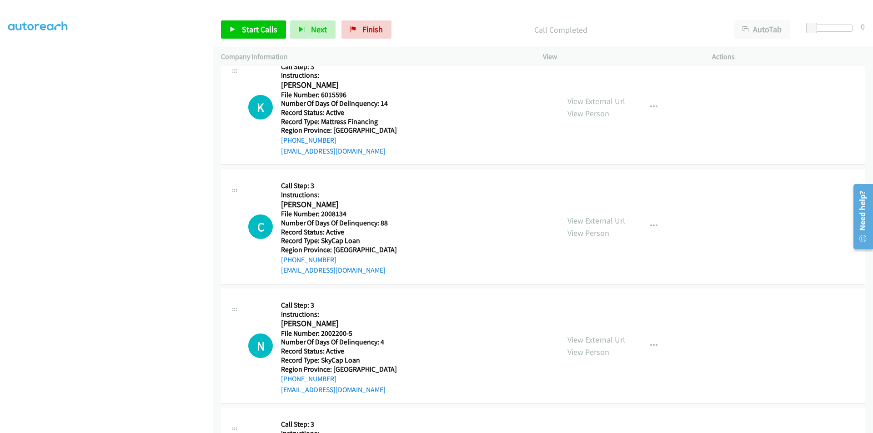
scroll to position [3439, 0]
click at [256, 28] on span "Start Calls" at bounding box center [259, 29] width 35 height 10
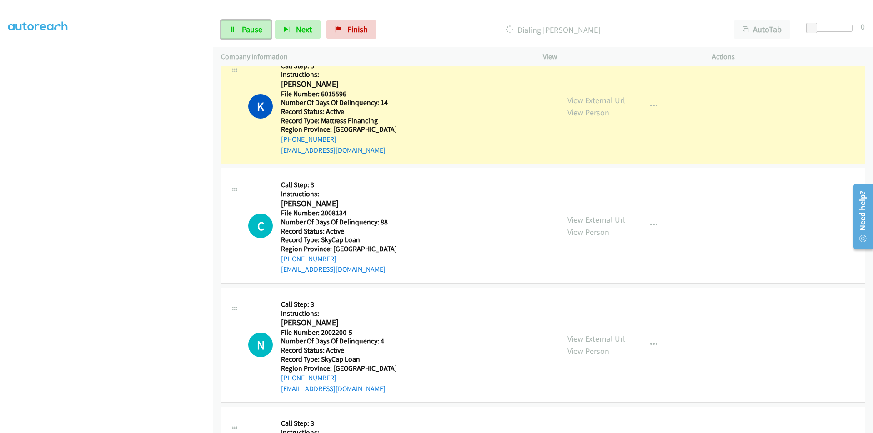
click at [256, 28] on span "Pause" at bounding box center [252, 29] width 20 height 10
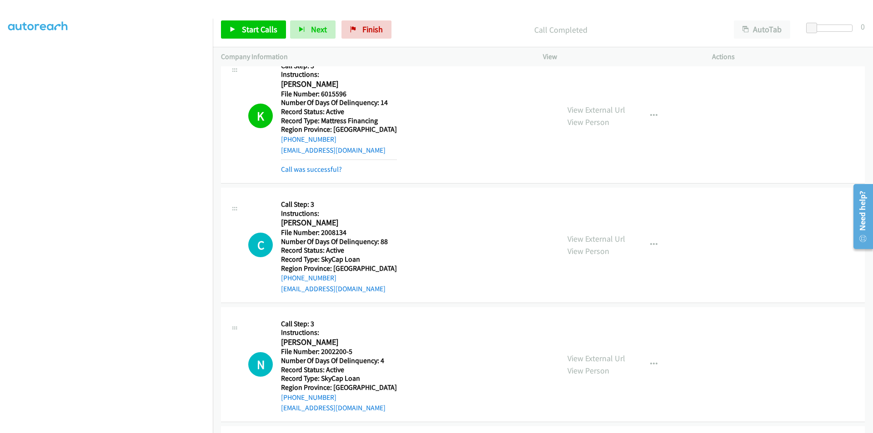
scroll to position [3530, 0]
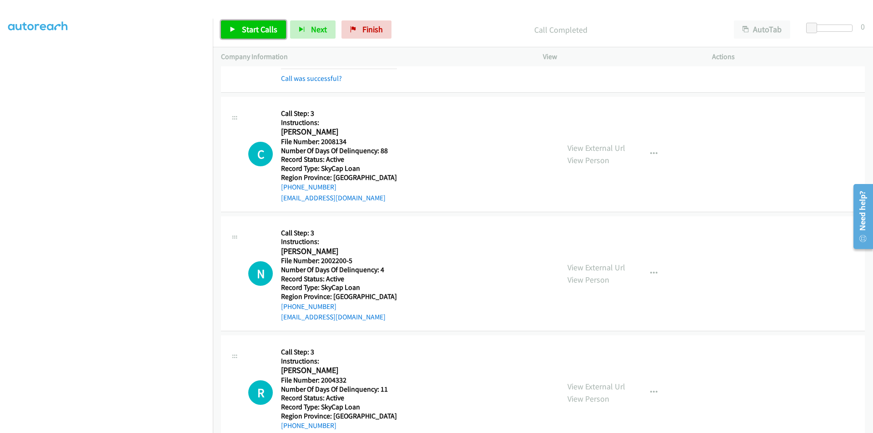
click at [257, 22] on link "Start Calls" at bounding box center [253, 29] width 65 height 18
click at [257, 22] on link "Pause" at bounding box center [246, 29] width 50 height 18
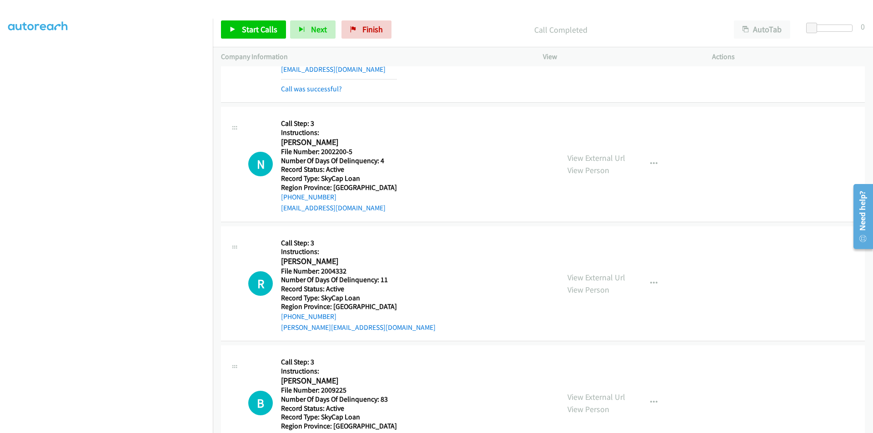
scroll to position [3666, 0]
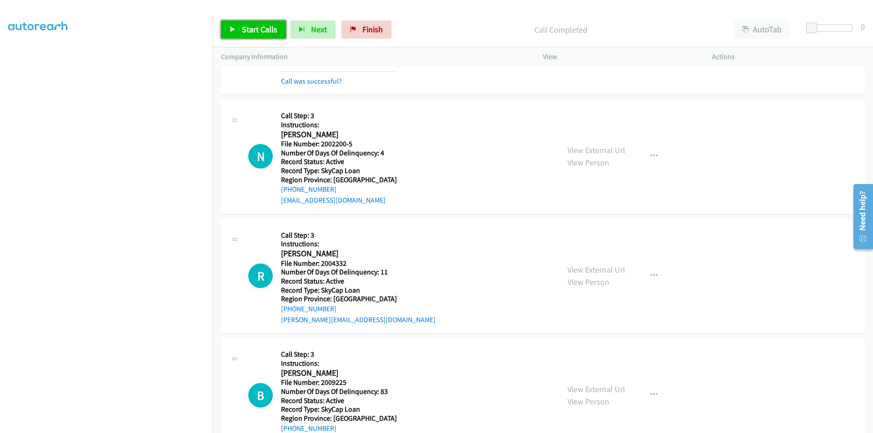
click at [258, 32] on span "Start Calls" at bounding box center [259, 29] width 35 height 10
click at [255, 31] on span "Pause" at bounding box center [252, 29] width 20 height 10
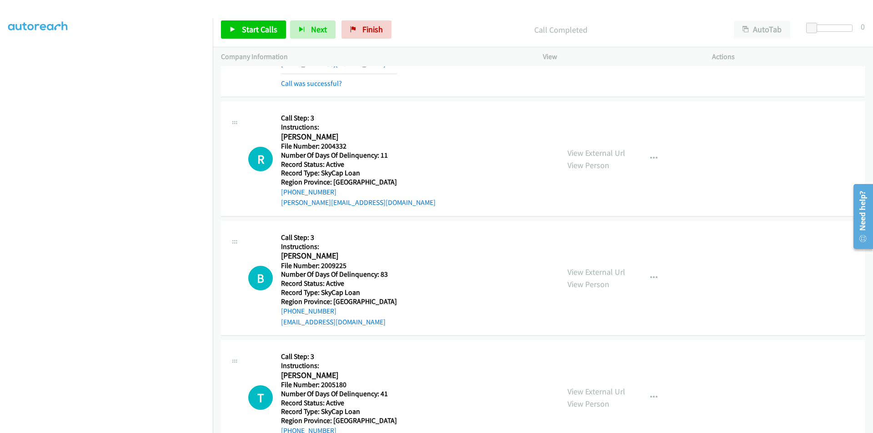
scroll to position [3848, 0]
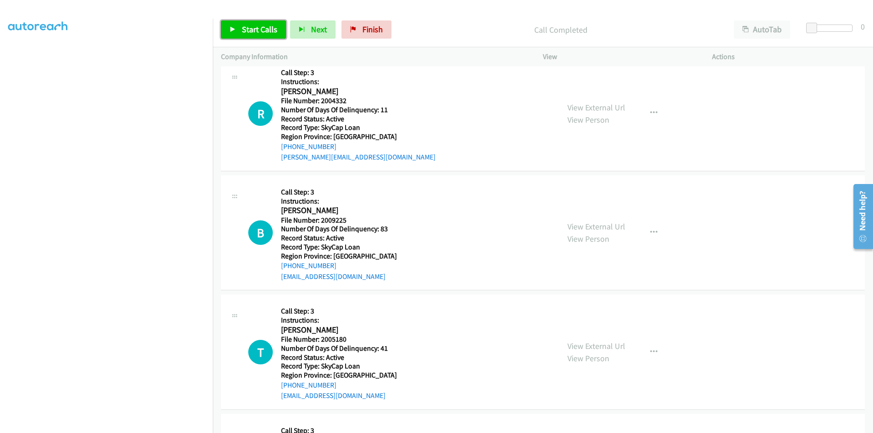
click at [248, 25] on span "Start Calls" at bounding box center [259, 29] width 35 height 10
click at [248, 25] on span "Pause" at bounding box center [252, 29] width 20 height 10
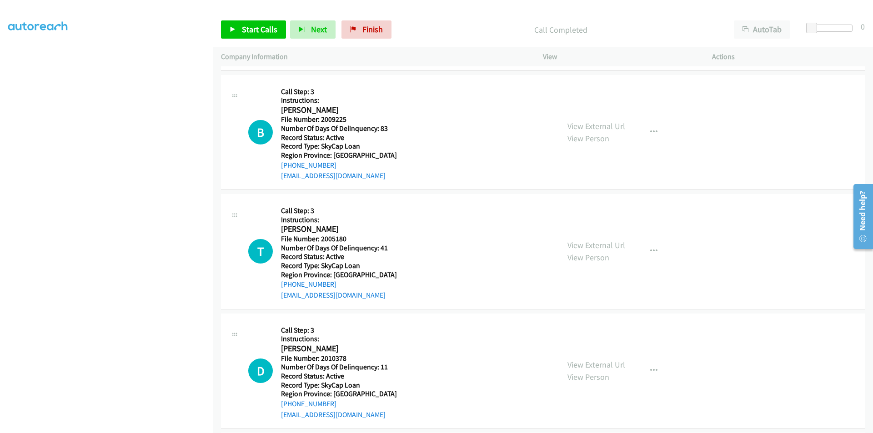
scroll to position [3984, 0]
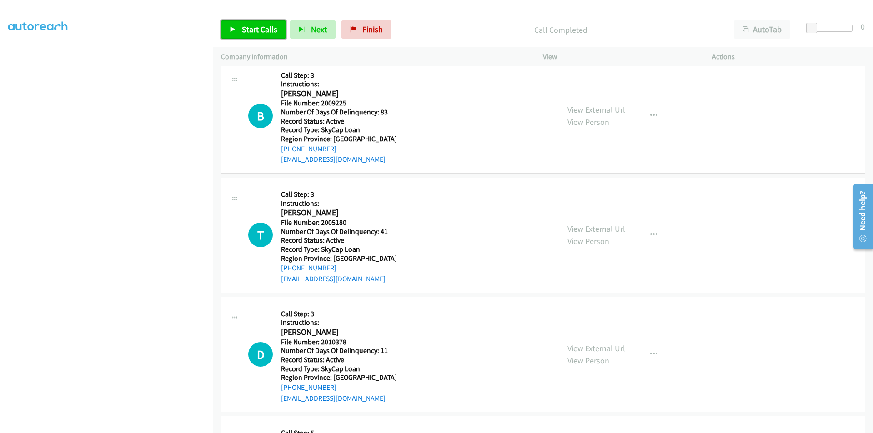
click at [264, 28] on span "Start Calls" at bounding box center [259, 29] width 35 height 10
click at [264, 28] on link "Pause" at bounding box center [246, 29] width 50 height 18
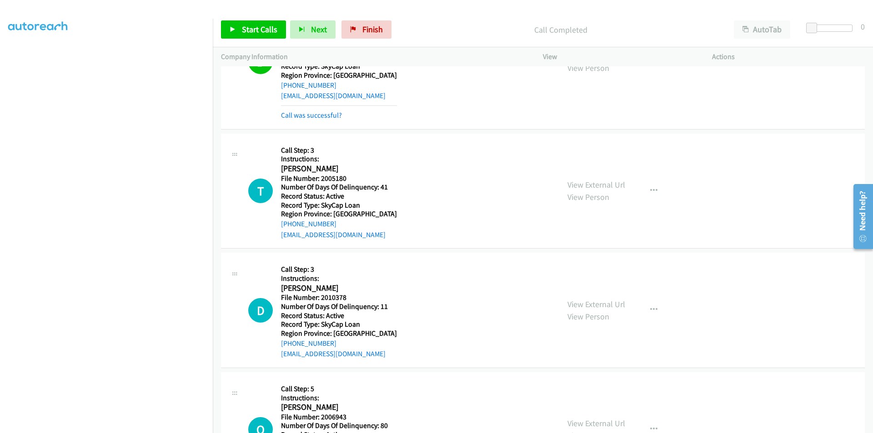
scroll to position [4116, 0]
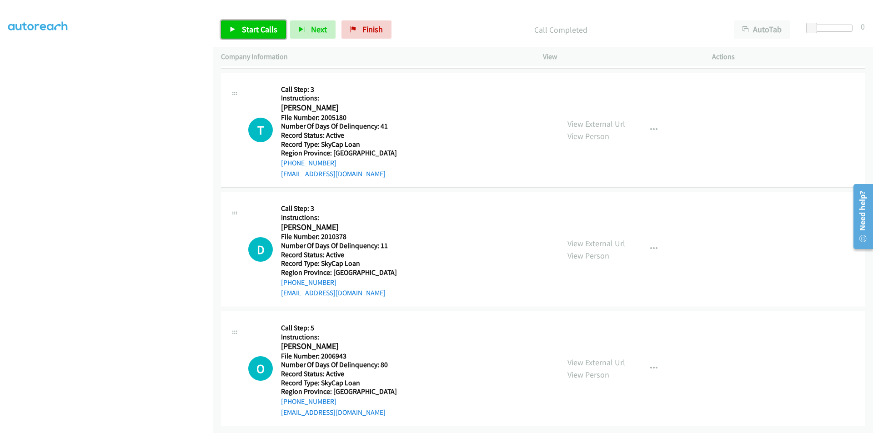
click at [248, 30] on span "Start Calls" at bounding box center [259, 29] width 35 height 10
click at [248, 30] on span "Pause" at bounding box center [252, 29] width 20 height 10
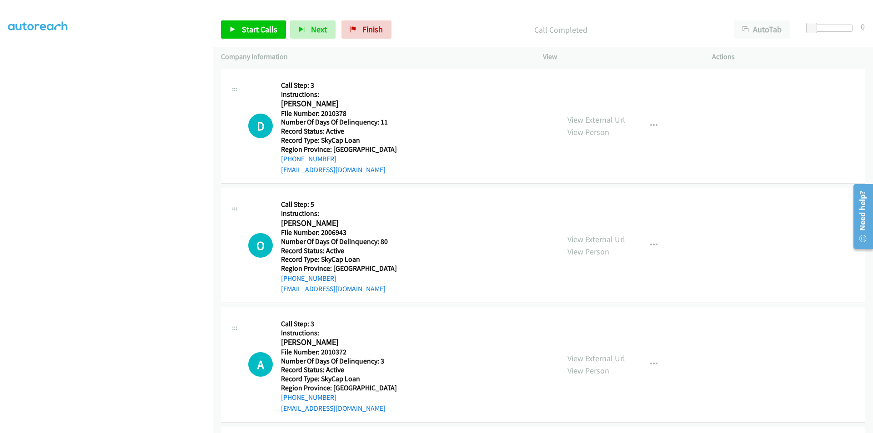
scroll to position [4252, 0]
click at [654, 124] on button "button" at bounding box center [653, 125] width 25 height 18
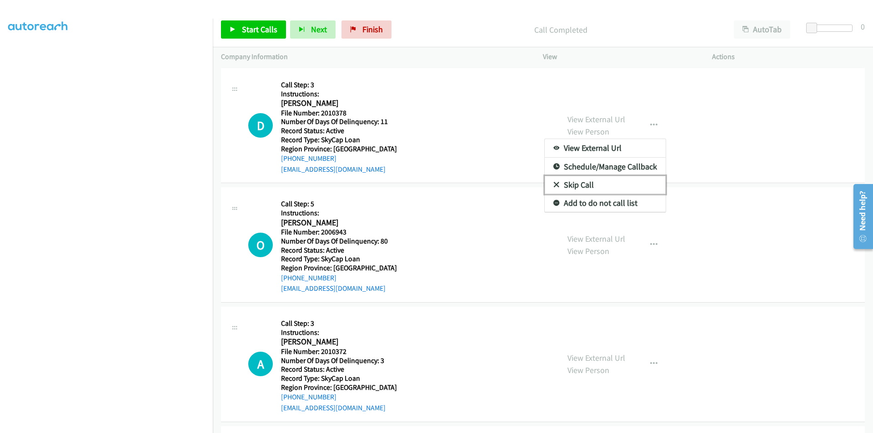
click at [603, 185] on link "Skip Call" at bounding box center [605, 185] width 121 height 18
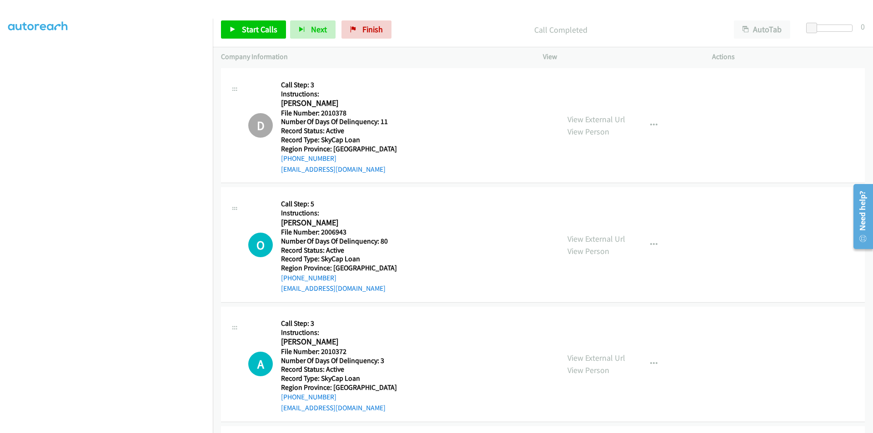
scroll to position [4389, 0]
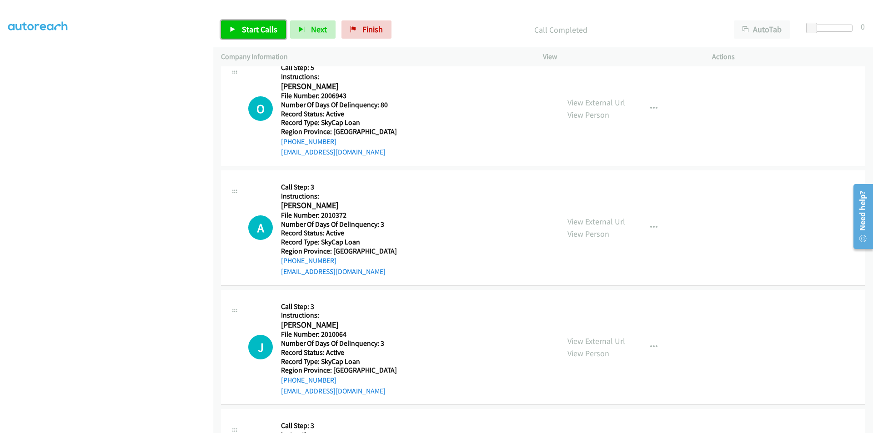
click at [259, 32] on span "Start Calls" at bounding box center [259, 29] width 35 height 10
click at [259, 32] on span "Pause" at bounding box center [252, 29] width 20 height 10
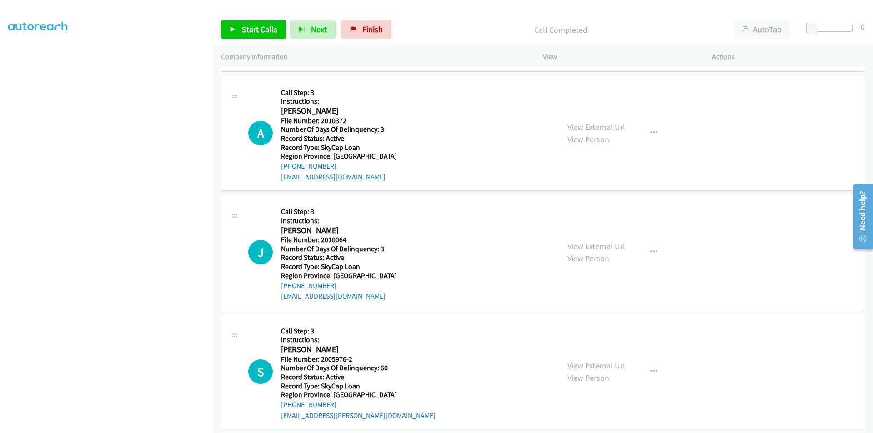
scroll to position [4513, 0]
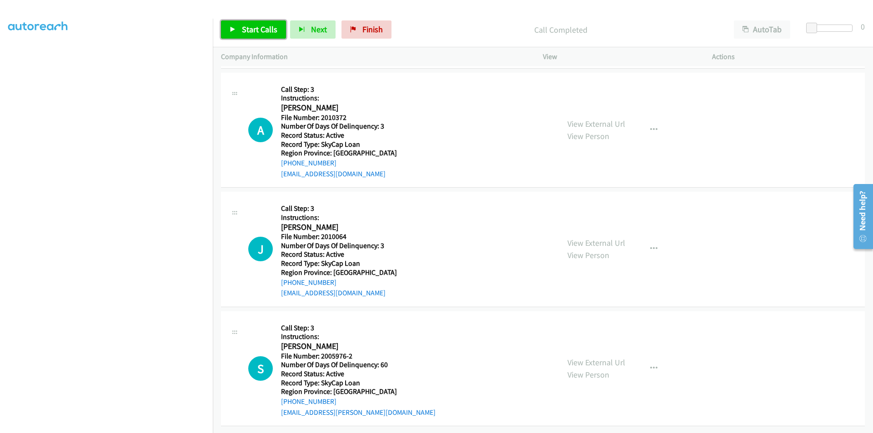
click at [264, 33] on span "Start Calls" at bounding box center [259, 29] width 35 height 10
click at [252, 33] on span "Pause" at bounding box center [252, 29] width 20 height 10
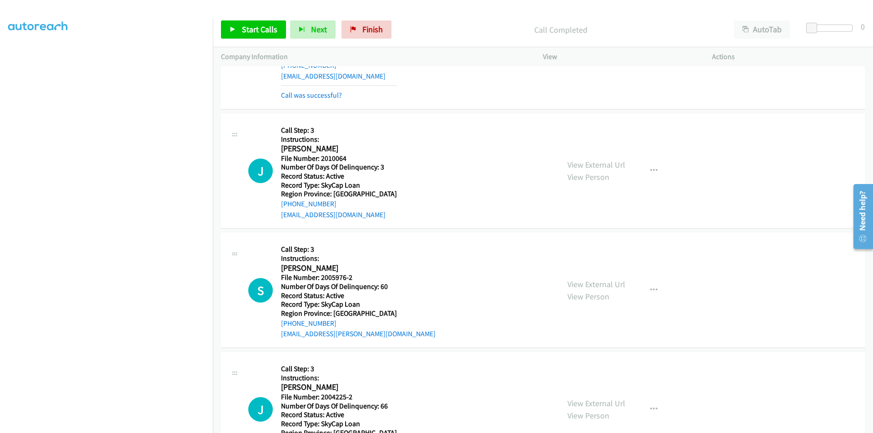
scroll to position [4649, 0]
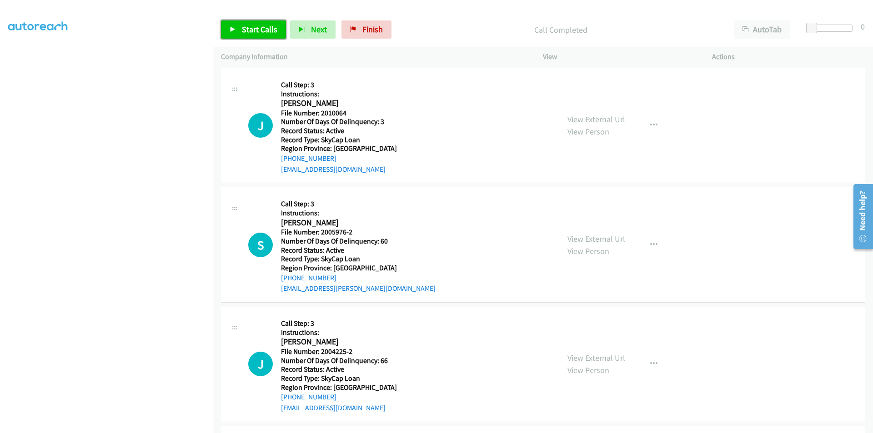
click at [252, 27] on span "Start Calls" at bounding box center [259, 29] width 35 height 10
click at [259, 30] on span "Pause" at bounding box center [252, 29] width 20 height 10
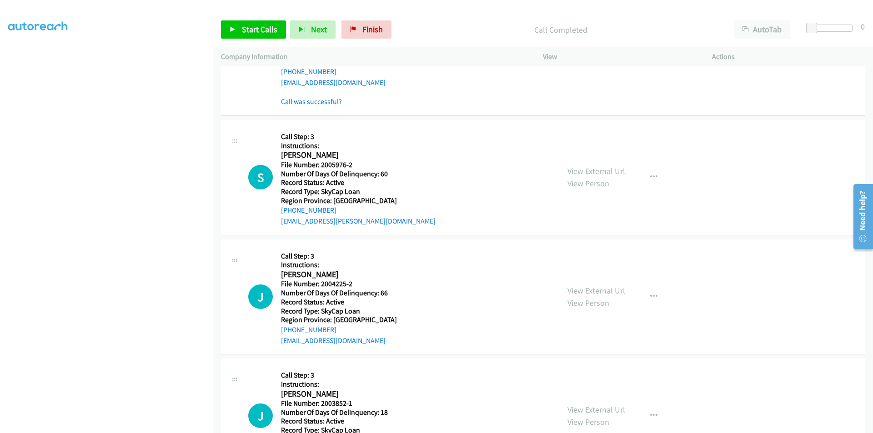
scroll to position [4740, 0]
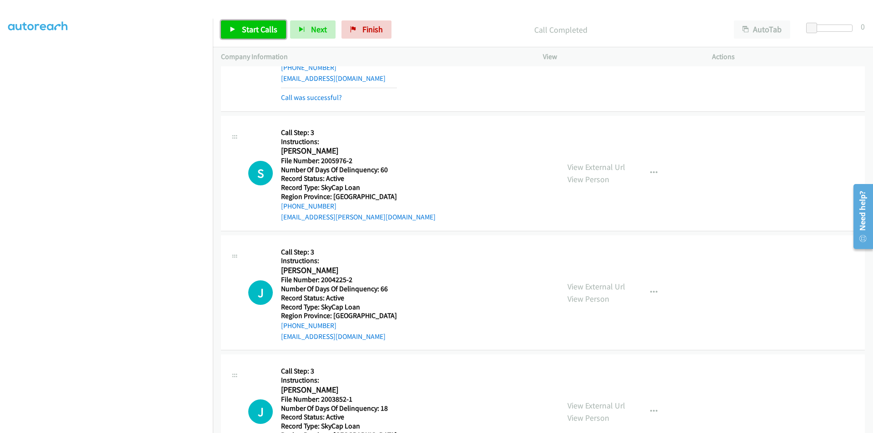
click at [275, 29] on span "Start Calls" at bounding box center [259, 29] width 35 height 10
click at [250, 27] on span "Pause" at bounding box center [252, 29] width 20 height 10
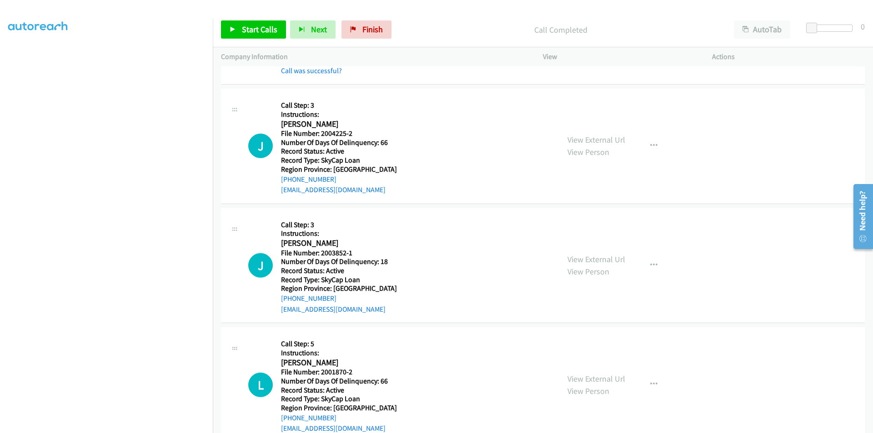
scroll to position [4922, 0]
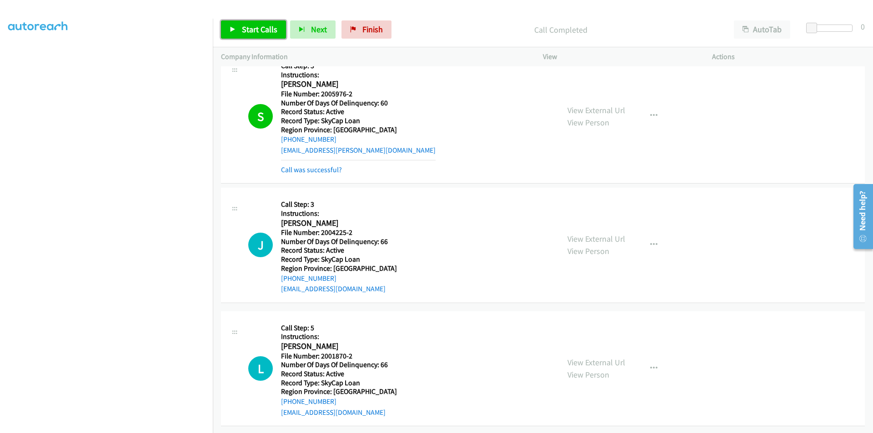
click at [248, 33] on span "Start Calls" at bounding box center [259, 29] width 35 height 10
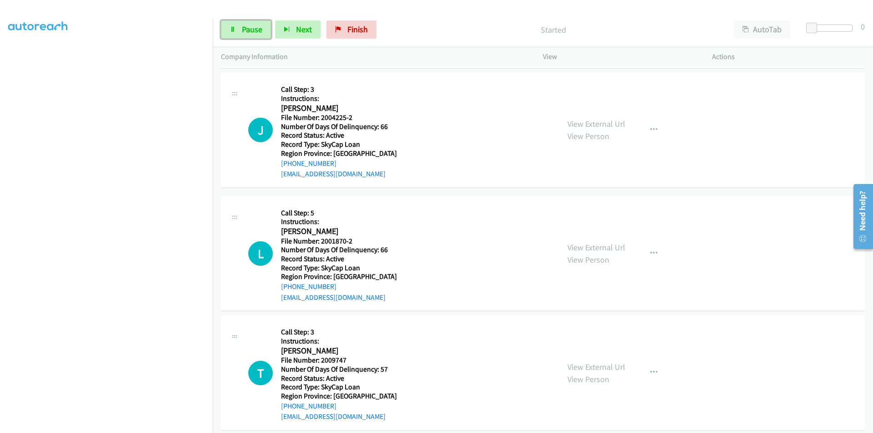
click at [248, 33] on span "Pause" at bounding box center [252, 29] width 20 height 10
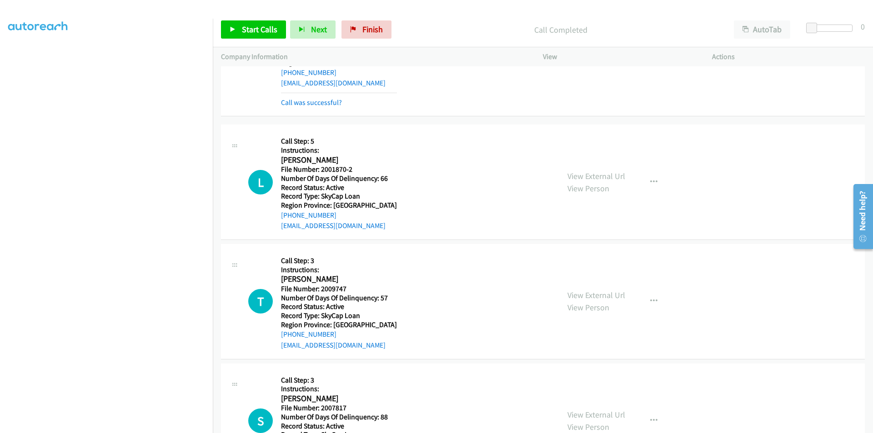
scroll to position [5058, 0]
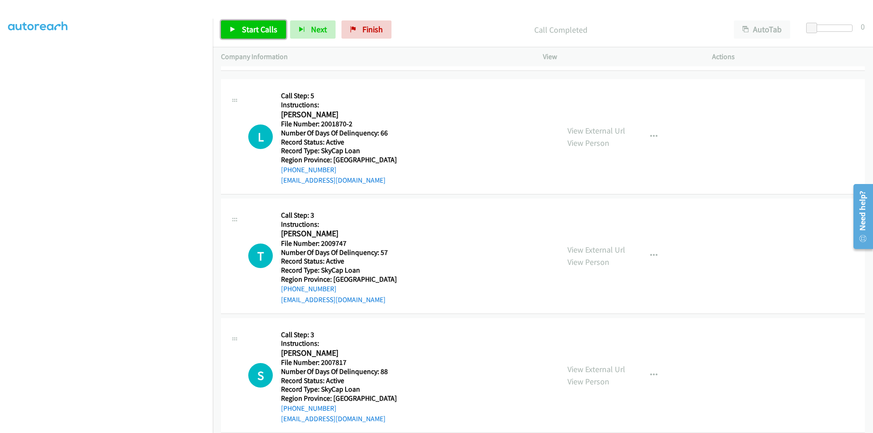
click at [248, 31] on span "Start Calls" at bounding box center [259, 29] width 35 height 10
click at [248, 31] on span "Pause" at bounding box center [252, 29] width 20 height 10
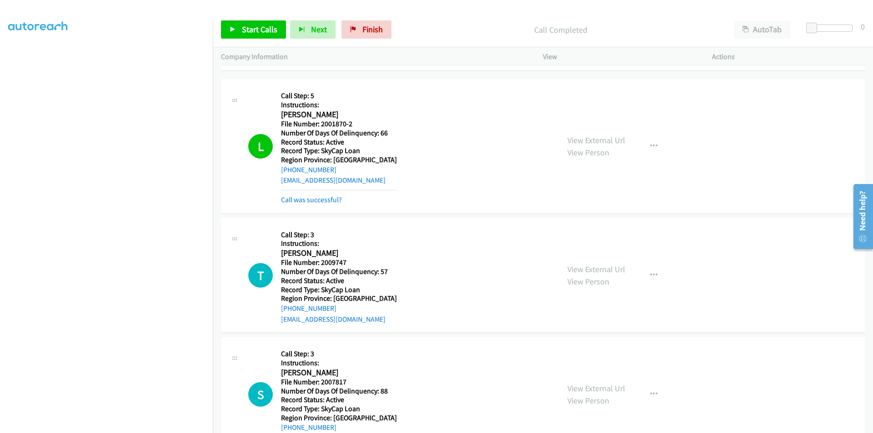
scroll to position [5240, 0]
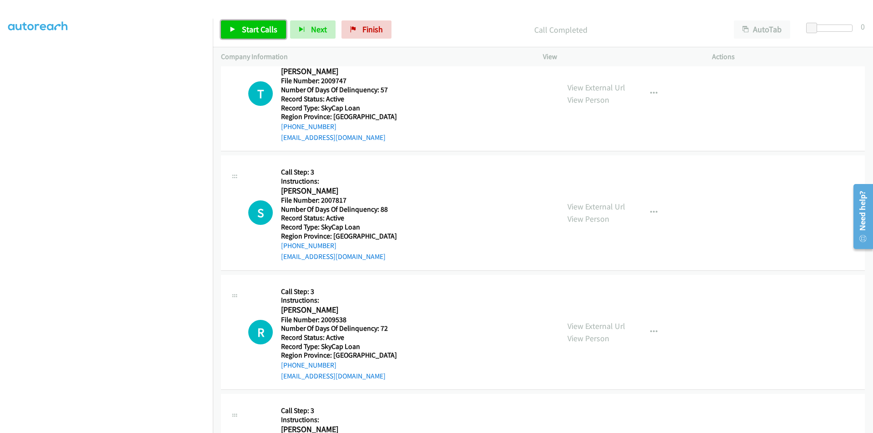
click at [268, 26] on span "Start Calls" at bounding box center [259, 29] width 35 height 10
click at [256, 26] on span "Pause" at bounding box center [252, 29] width 20 height 10
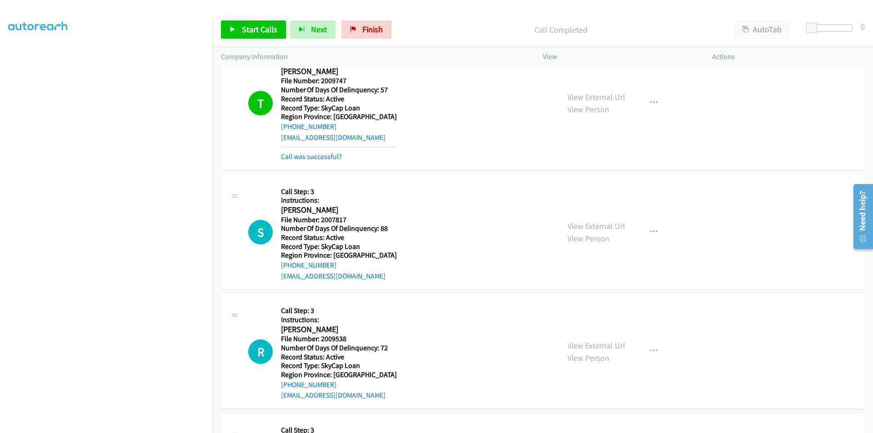
scroll to position [5331, 0]
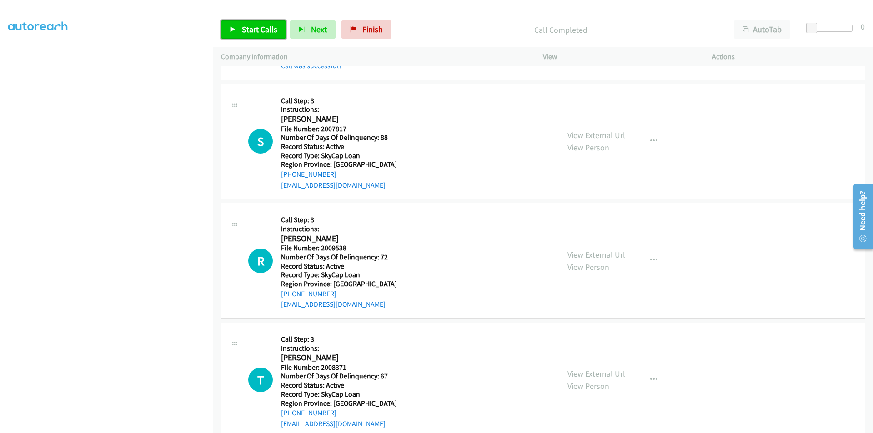
click at [256, 30] on span "Start Calls" at bounding box center [259, 29] width 35 height 10
click at [256, 30] on span "Pause" at bounding box center [252, 29] width 20 height 10
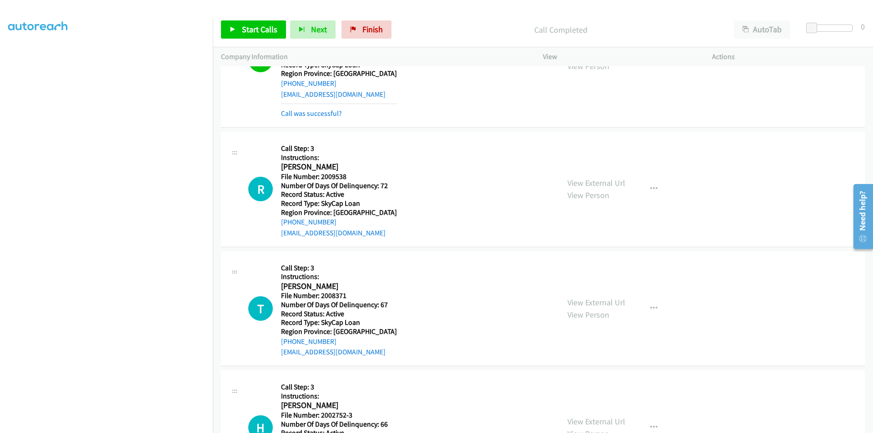
scroll to position [5467, 0]
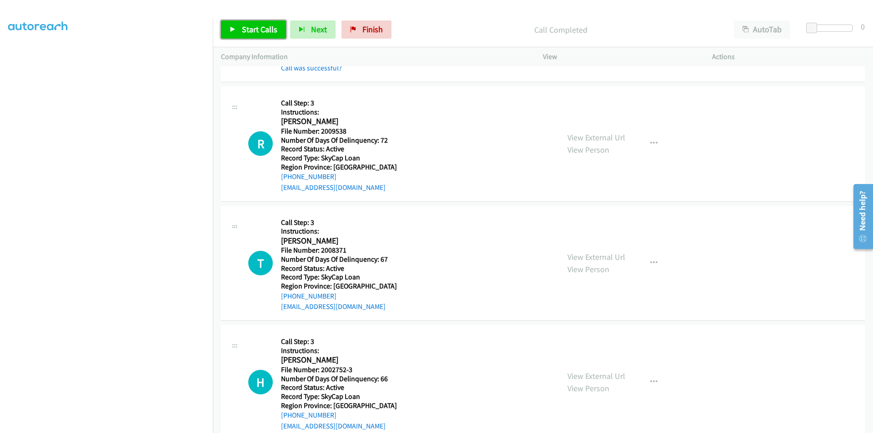
click at [259, 25] on span "Start Calls" at bounding box center [259, 29] width 35 height 10
click at [258, 30] on span "Pause" at bounding box center [252, 29] width 20 height 10
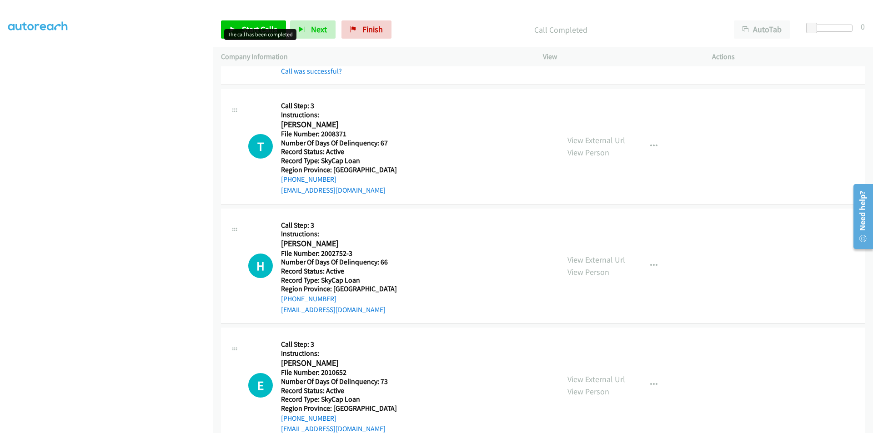
scroll to position [5604, 0]
drag, startPoint x: 368, startPoint y: 28, endPoint x: 478, endPoint y: 45, distance: 111.4
click at [368, 28] on span "Finish" at bounding box center [372, 29] width 20 height 10
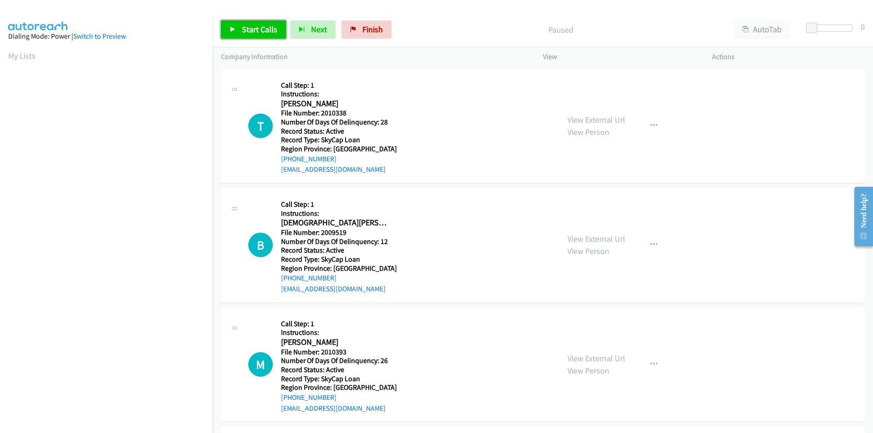
click at [261, 27] on span "Start Calls" at bounding box center [259, 29] width 35 height 10
click at [261, 27] on span "Pause" at bounding box center [252, 29] width 20 height 10
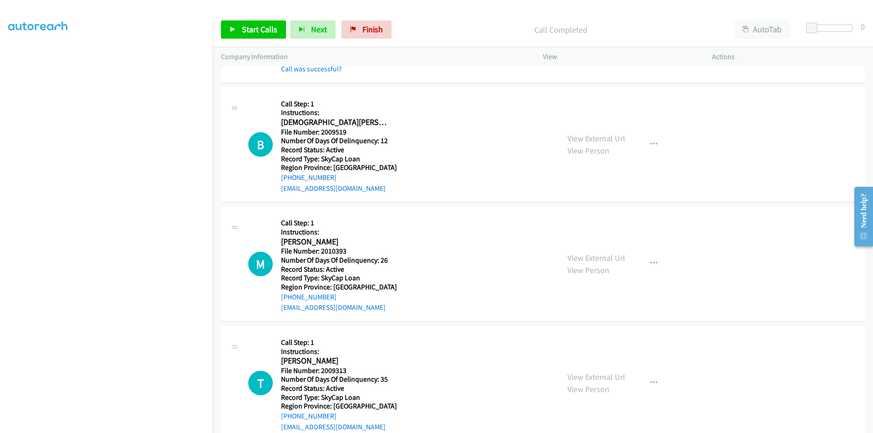
scroll to position [136, 0]
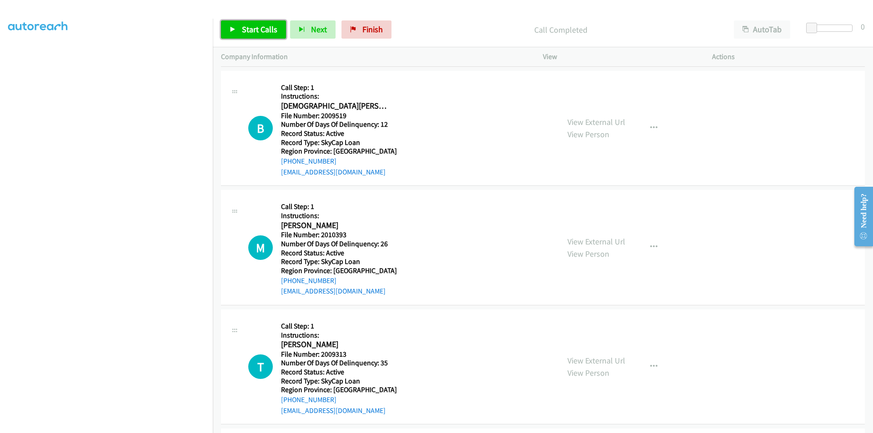
click at [258, 20] on link "Start Calls" at bounding box center [253, 29] width 65 height 18
click at [254, 28] on span "Pause" at bounding box center [252, 29] width 20 height 10
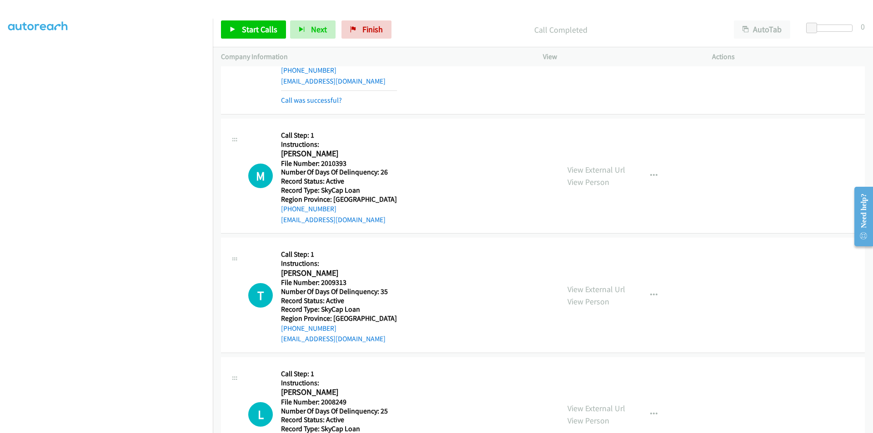
scroll to position [273, 0]
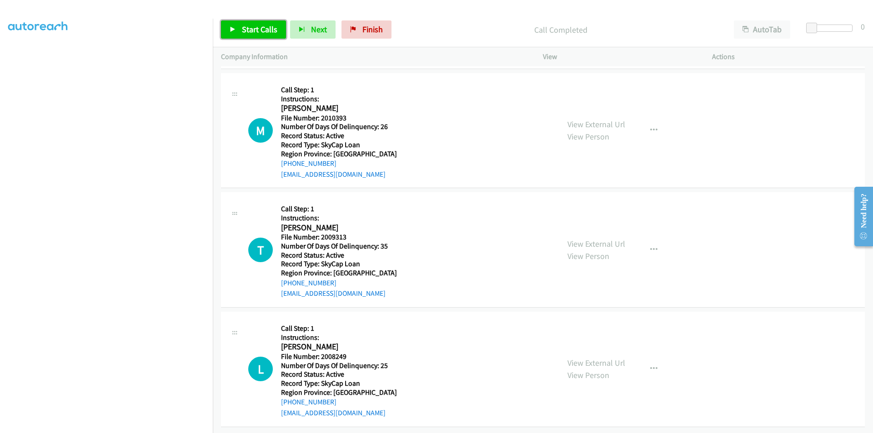
click at [251, 23] on link "Start Calls" at bounding box center [253, 29] width 65 height 18
click at [252, 24] on span "Pause" at bounding box center [252, 29] width 20 height 10
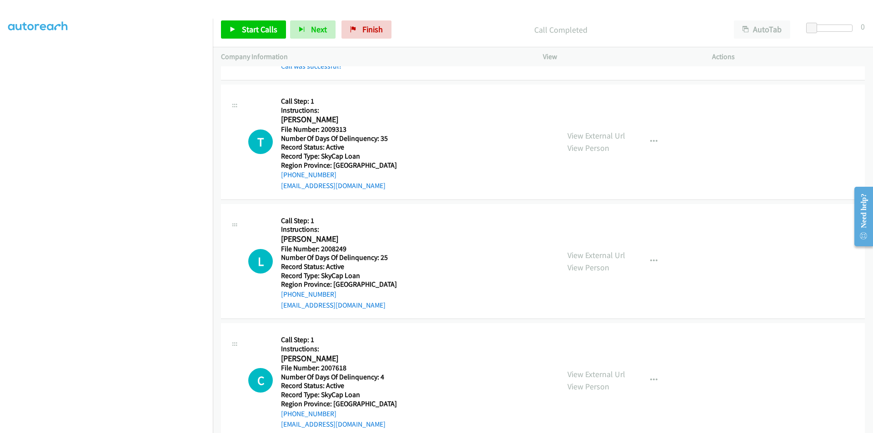
scroll to position [409, 0]
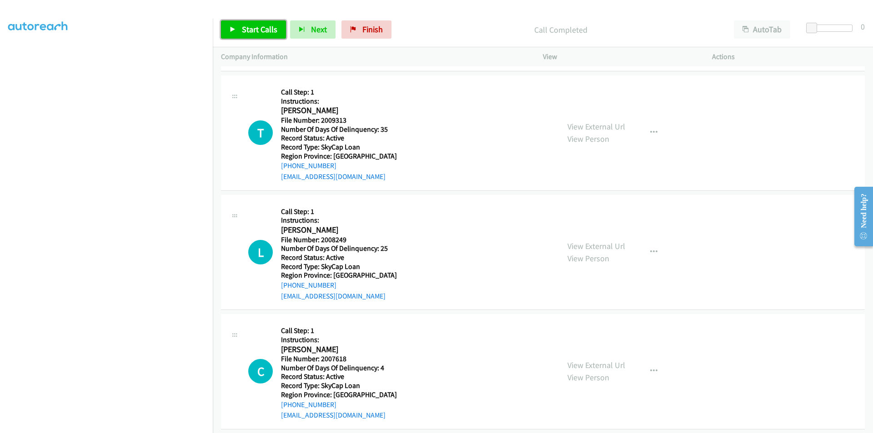
click at [255, 33] on span "Start Calls" at bounding box center [259, 29] width 35 height 10
click at [254, 30] on span "Pause" at bounding box center [252, 29] width 20 height 10
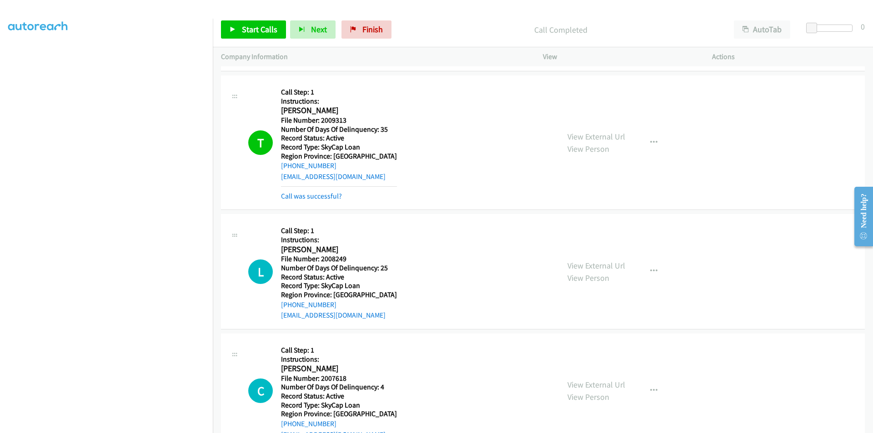
scroll to position [546, 0]
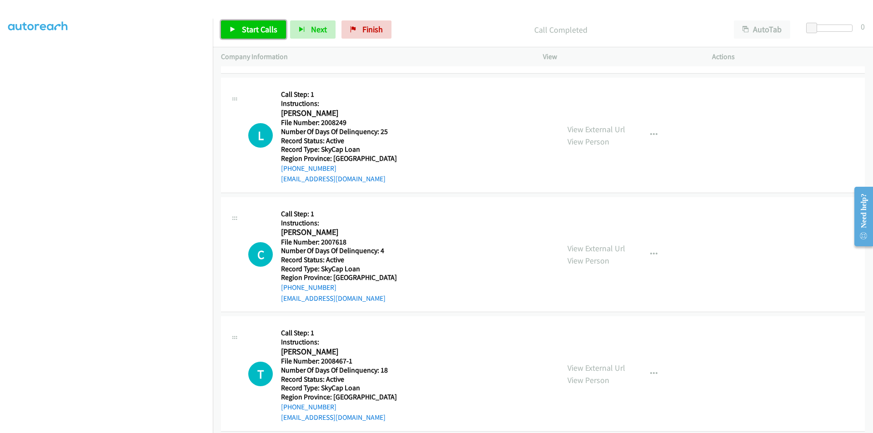
click at [266, 29] on span "Start Calls" at bounding box center [259, 29] width 35 height 10
click at [235, 30] on icon at bounding box center [233, 30] width 6 height 6
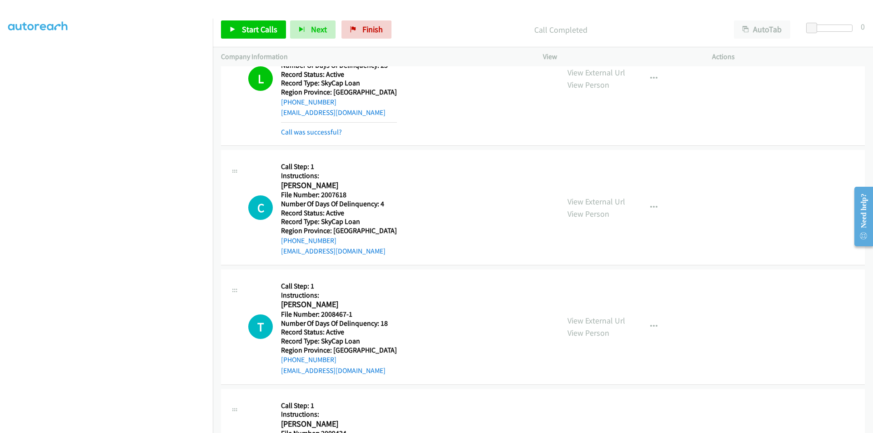
scroll to position [682, 0]
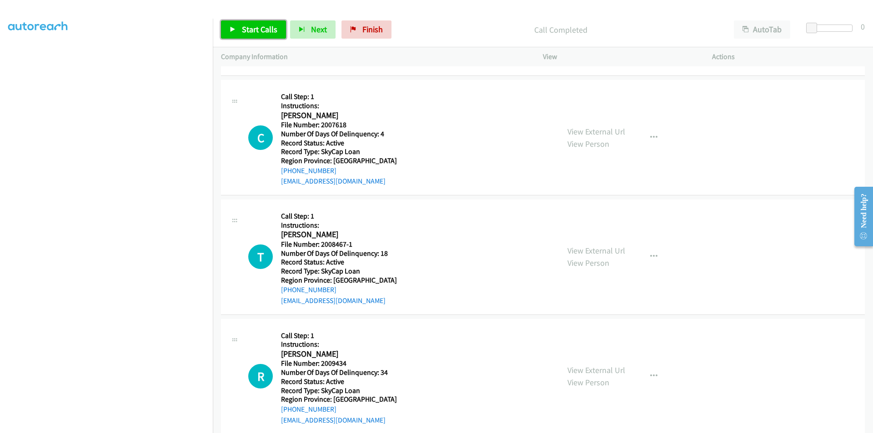
click at [250, 25] on span "Start Calls" at bounding box center [259, 29] width 35 height 10
click at [250, 25] on span "Pause" at bounding box center [252, 29] width 20 height 10
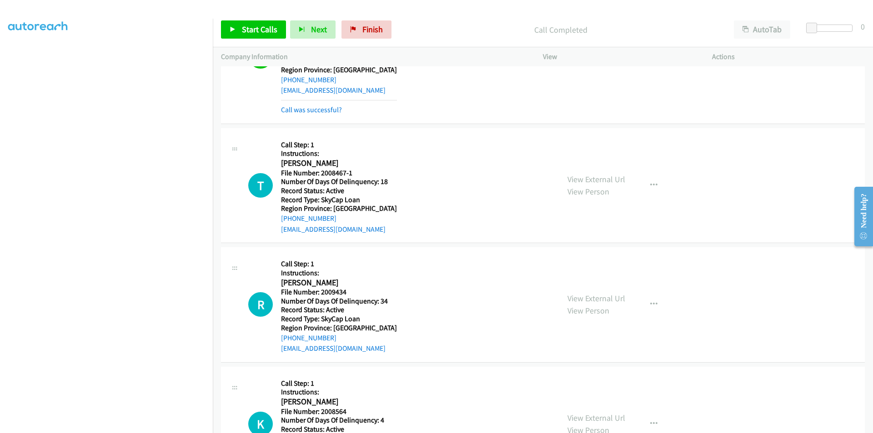
scroll to position [818, 0]
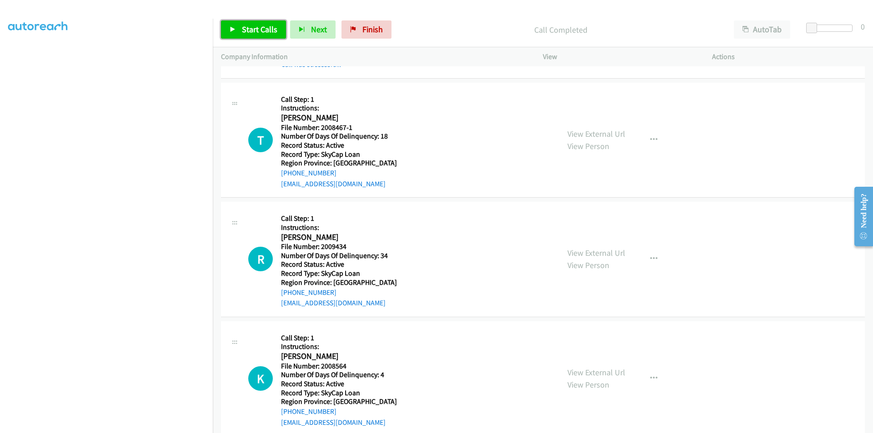
click at [262, 23] on link "Start Calls" at bounding box center [253, 29] width 65 height 18
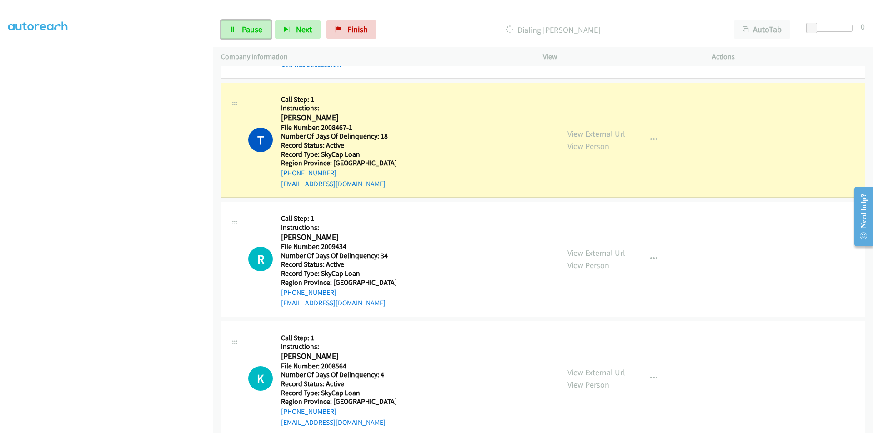
click at [262, 23] on link "Pause" at bounding box center [246, 29] width 50 height 18
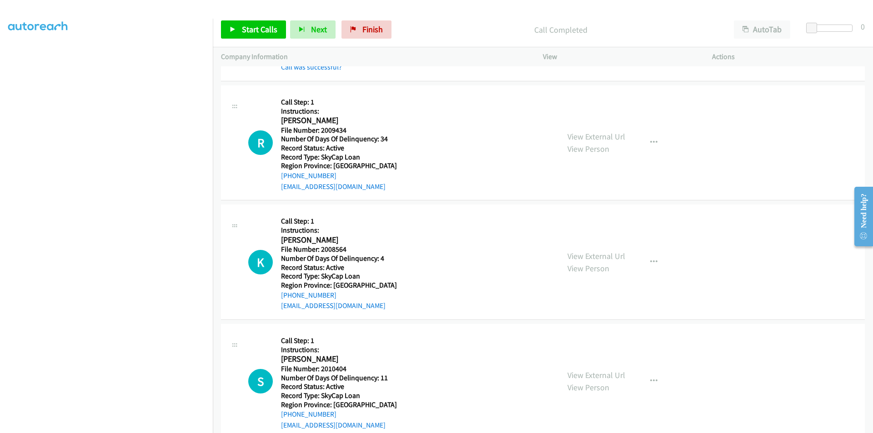
scroll to position [955, 0]
click at [252, 30] on span "Start Calls" at bounding box center [259, 29] width 35 height 10
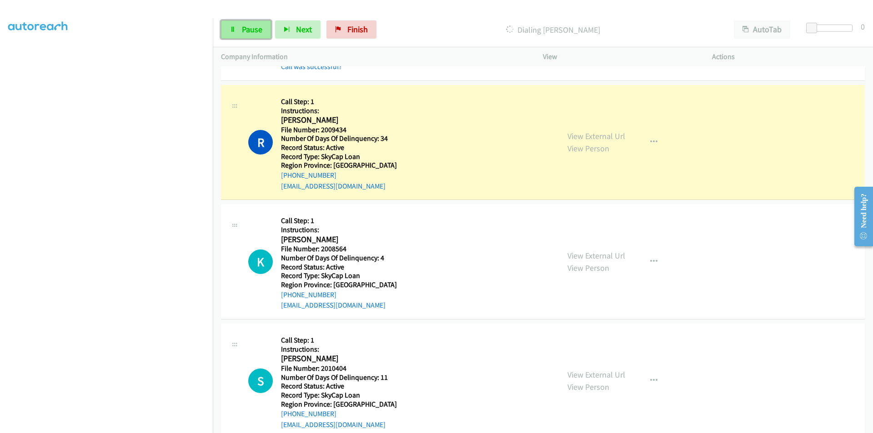
click at [252, 30] on span "Pause" at bounding box center [252, 29] width 20 height 10
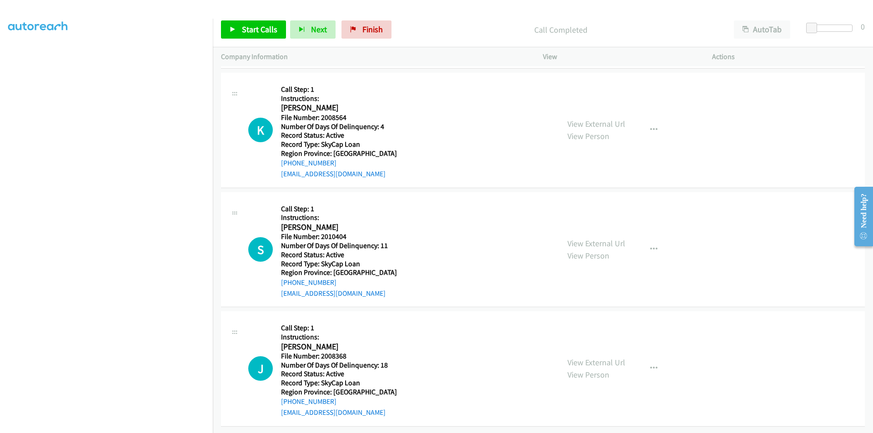
scroll to position [1112, 0]
click at [269, 30] on span "Start Calls" at bounding box center [259, 29] width 35 height 10
click at [265, 29] on link "Pause" at bounding box center [246, 29] width 50 height 18
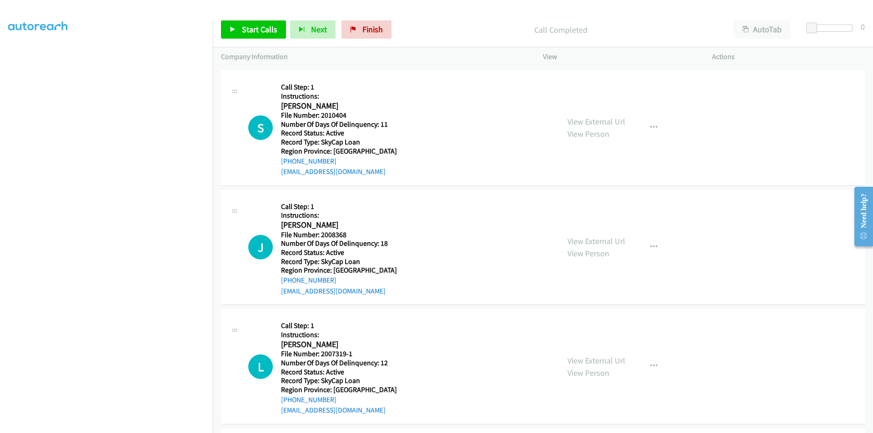
scroll to position [1249, 0]
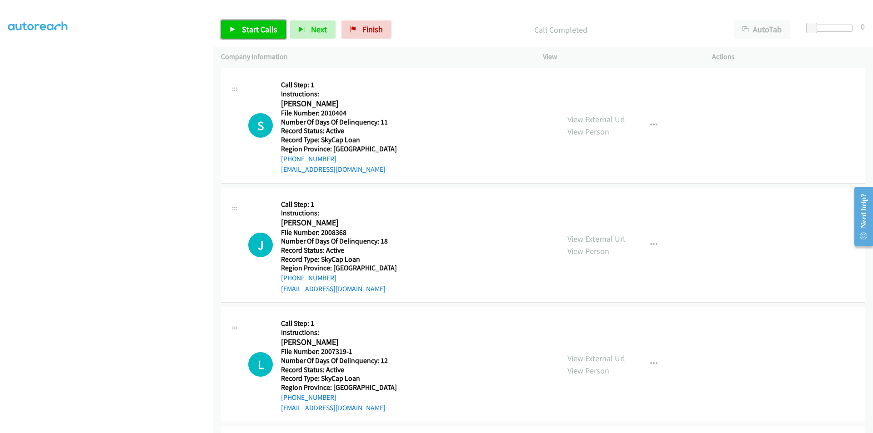
click at [258, 26] on span "Start Calls" at bounding box center [259, 29] width 35 height 10
click at [258, 26] on span "Pause" at bounding box center [252, 29] width 20 height 10
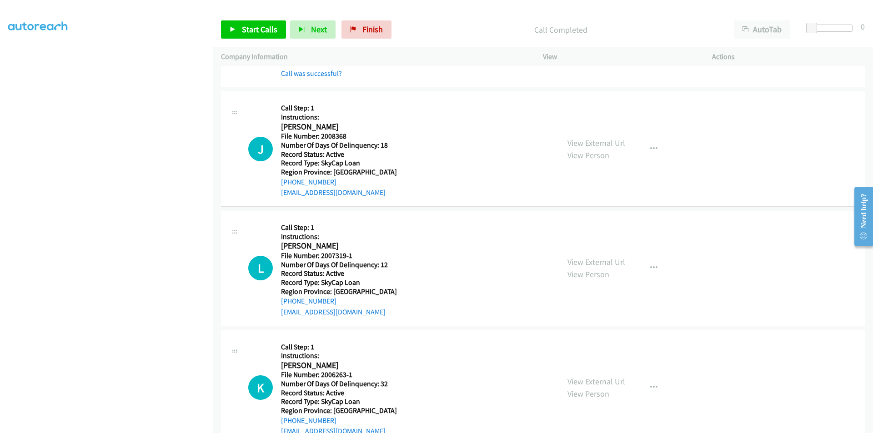
scroll to position [1385, 0]
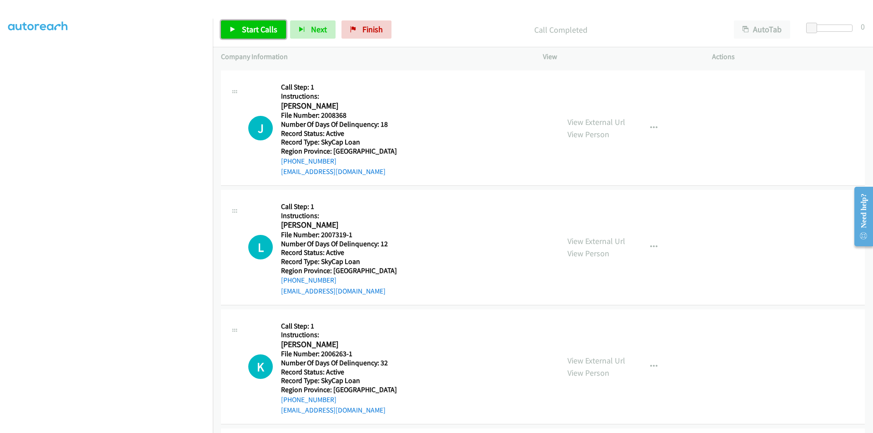
click at [246, 27] on span "Start Calls" at bounding box center [259, 29] width 35 height 10
click at [246, 27] on span "Pause" at bounding box center [252, 29] width 20 height 10
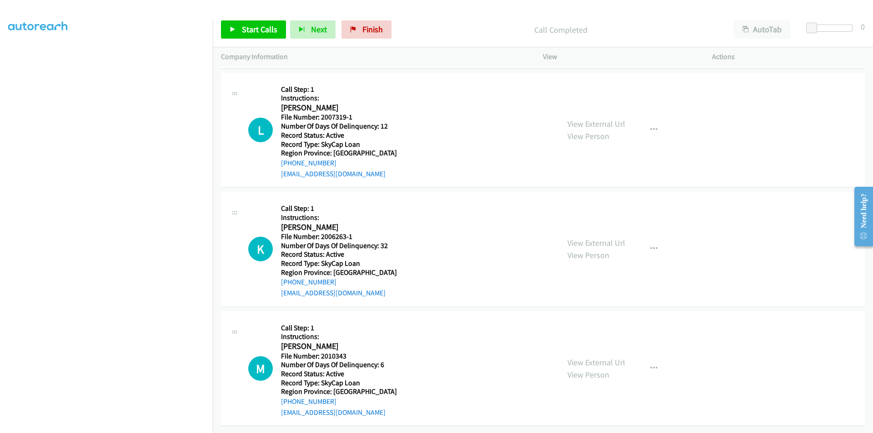
scroll to position [1529, 0]
click at [243, 25] on span "Start Calls" at bounding box center [259, 29] width 35 height 10
click at [244, 26] on span "Pause" at bounding box center [252, 29] width 20 height 10
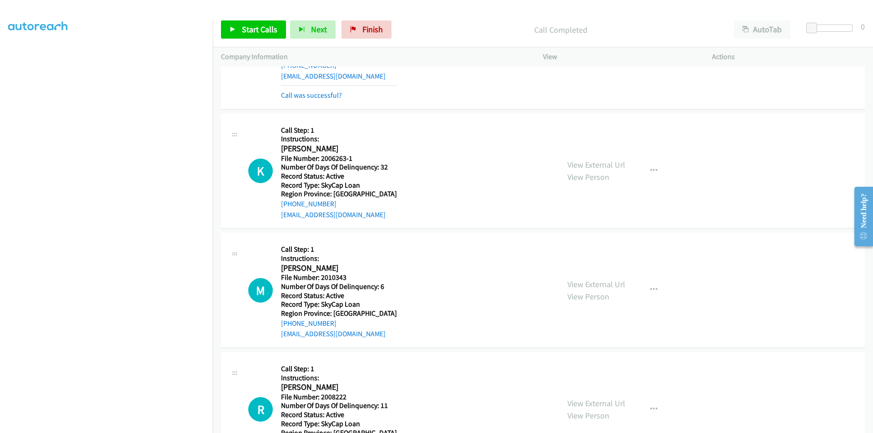
scroll to position [1665, 0]
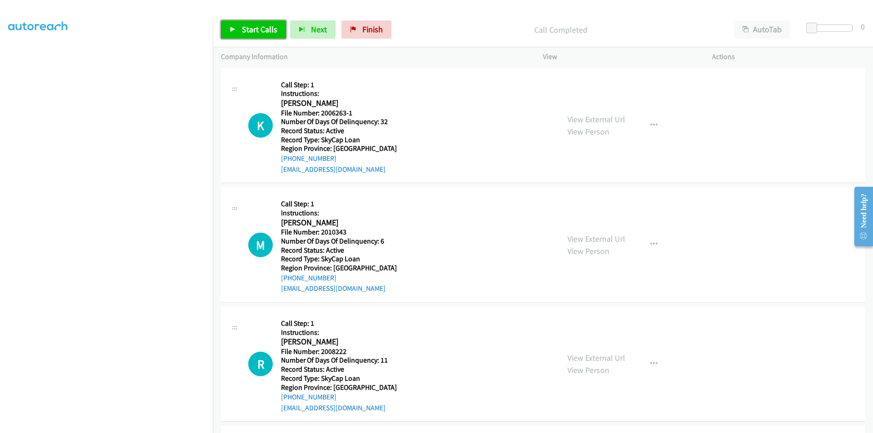
click at [256, 28] on span "Start Calls" at bounding box center [259, 29] width 35 height 10
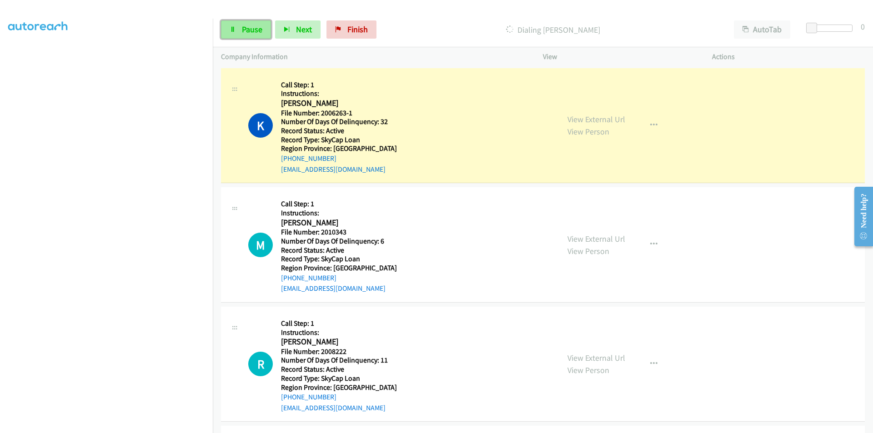
click at [251, 31] on span "Pause" at bounding box center [252, 29] width 20 height 10
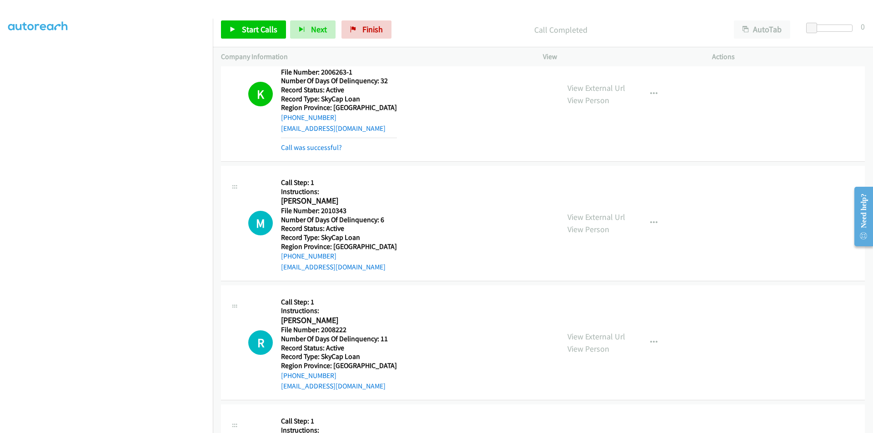
scroll to position [1756, 0]
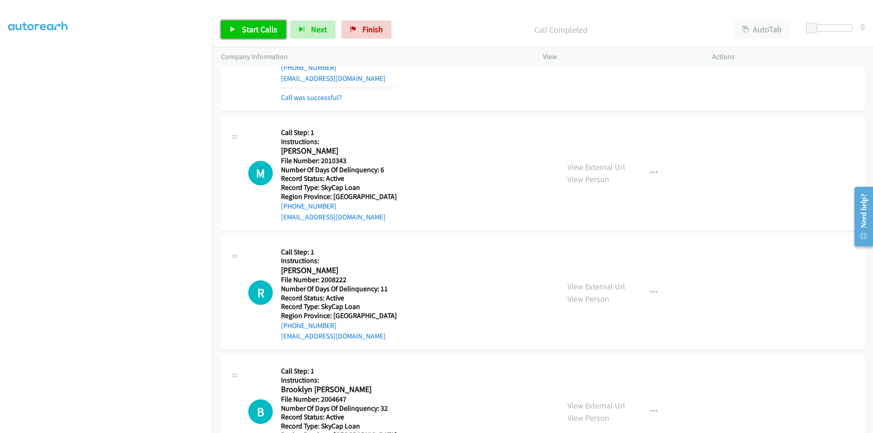
click at [238, 33] on link "Start Calls" at bounding box center [253, 29] width 65 height 18
click at [238, 33] on link "Pause" at bounding box center [246, 29] width 50 height 18
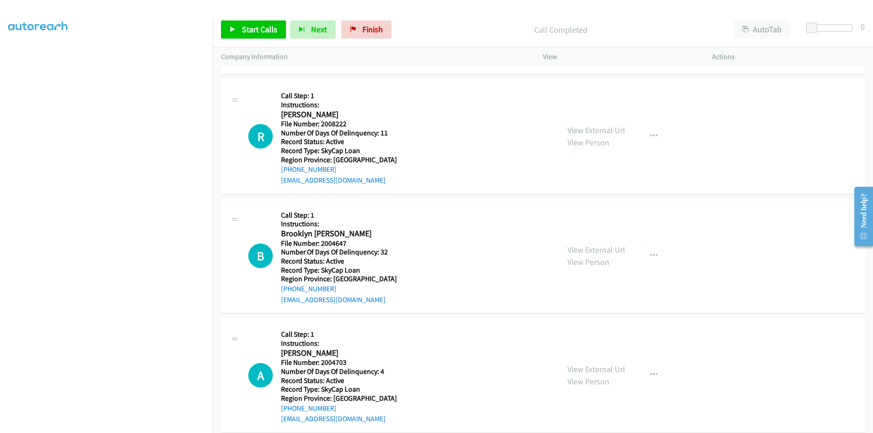
scroll to position [1945, 0]
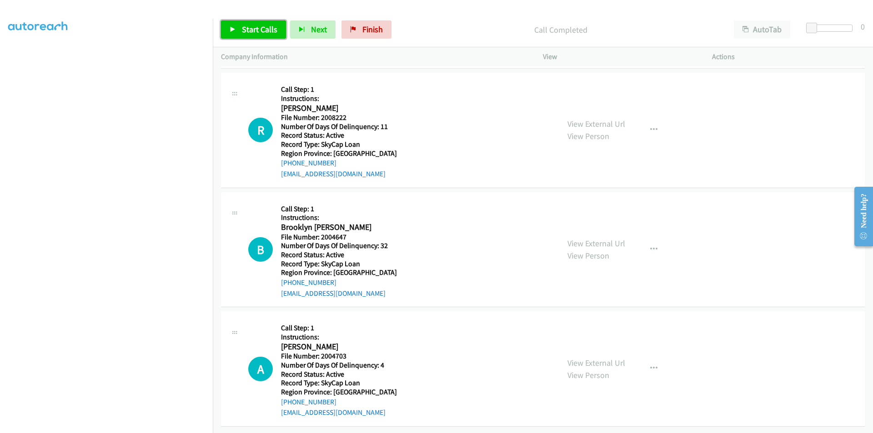
click at [253, 27] on span "Start Calls" at bounding box center [259, 29] width 35 height 10
click at [253, 27] on span "Pause" at bounding box center [252, 29] width 20 height 10
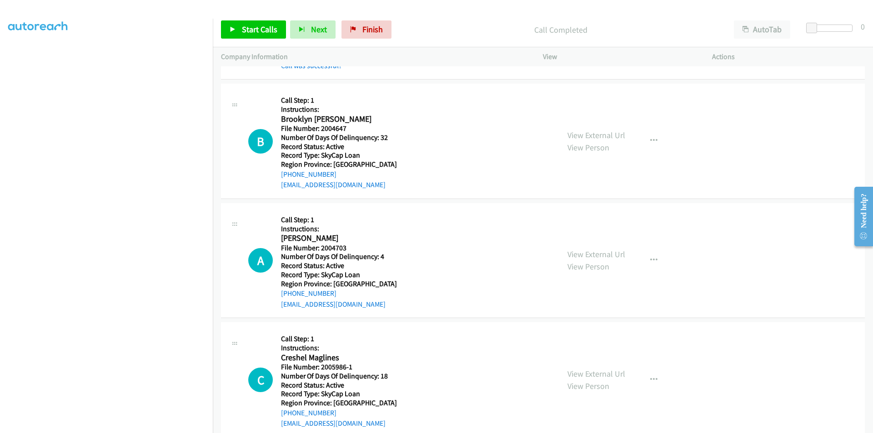
scroll to position [2081, 0]
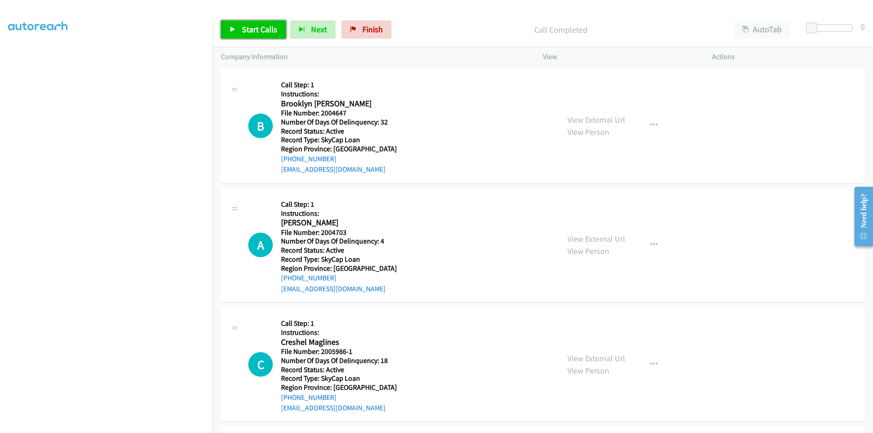
click at [272, 26] on span "Start Calls" at bounding box center [259, 29] width 35 height 10
click at [237, 26] on link "Pause" at bounding box center [246, 29] width 50 height 18
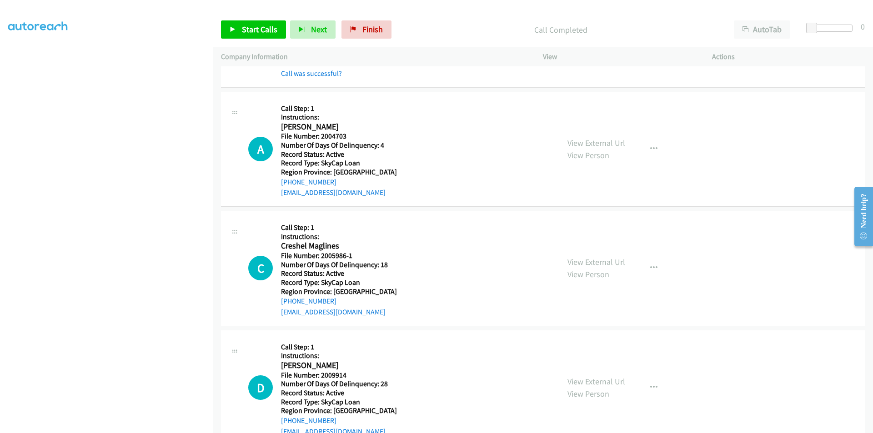
scroll to position [2217, 0]
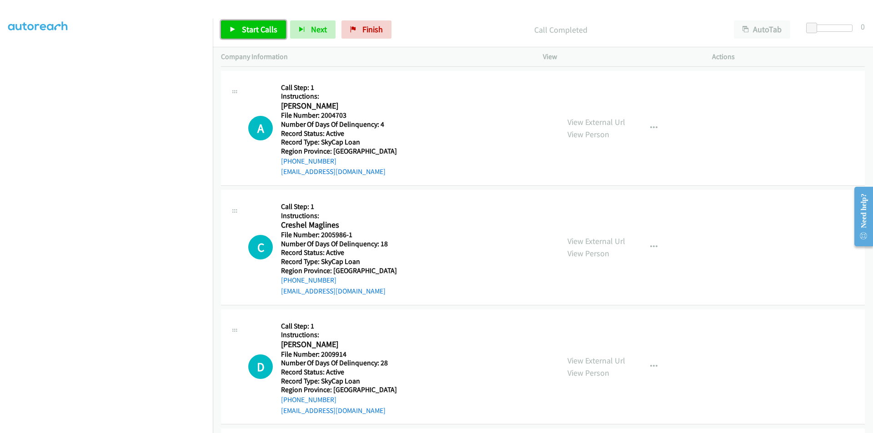
click at [259, 27] on span "Start Calls" at bounding box center [259, 29] width 35 height 10
click at [259, 27] on span "Pause" at bounding box center [252, 29] width 20 height 10
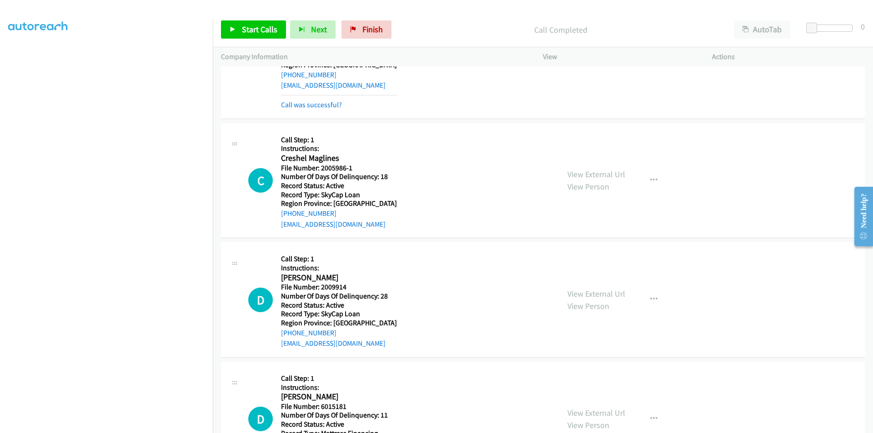
scroll to position [2354, 0]
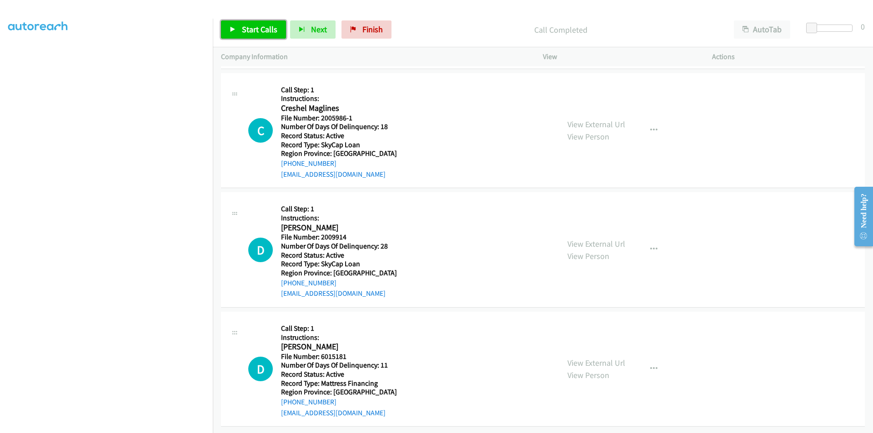
click at [245, 27] on span "Start Calls" at bounding box center [259, 29] width 35 height 10
click at [243, 27] on span "Pause" at bounding box center [252, 29] width 20 height 10
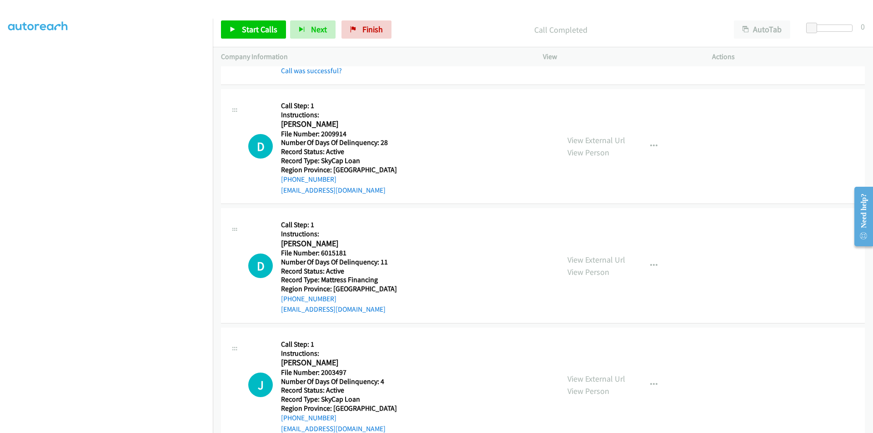
scroll to position [2490, 0]
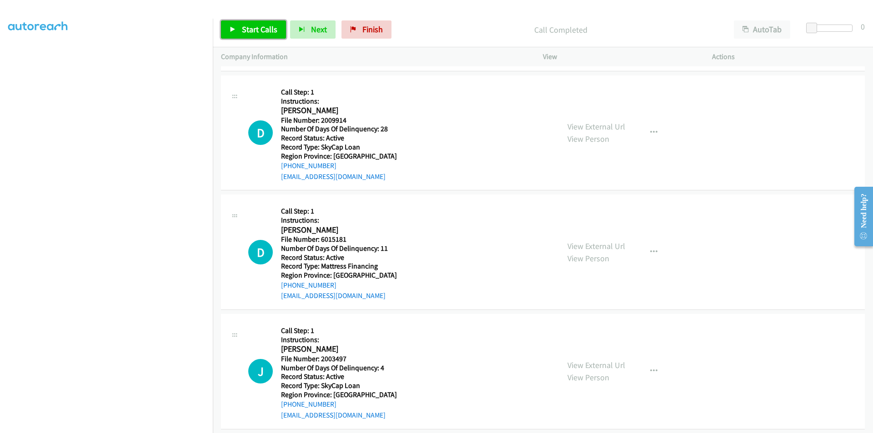
click at [253, 29] on span "Start Calls" at bounding box center [259, 29] width 35 height 10
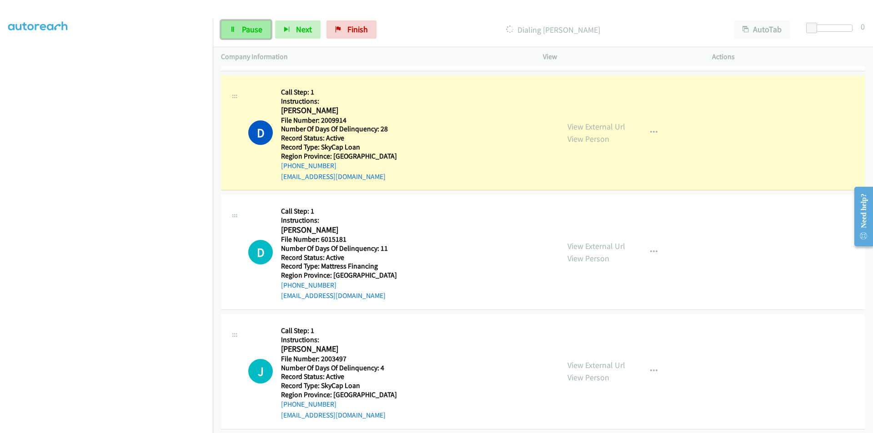
click at [249, 28] on span "Pause" at bounding box center [252, 29] width 20 height 10
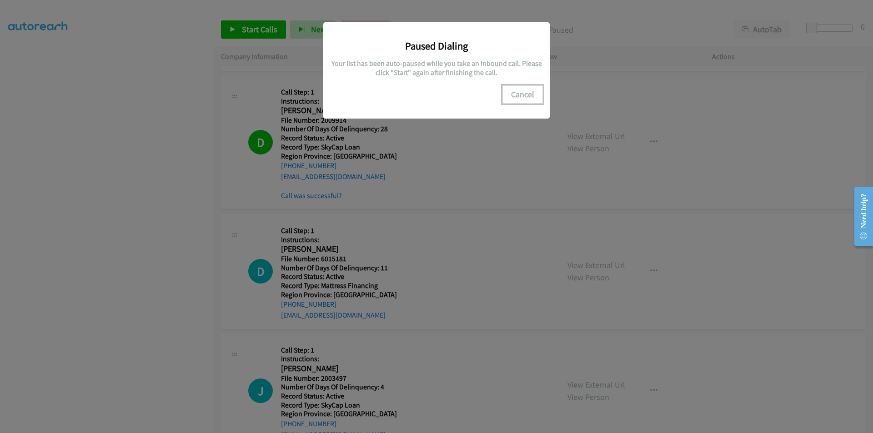
click at [526, 93] on button "Cancel" at bounding box center [522, 94] width 40 height 18
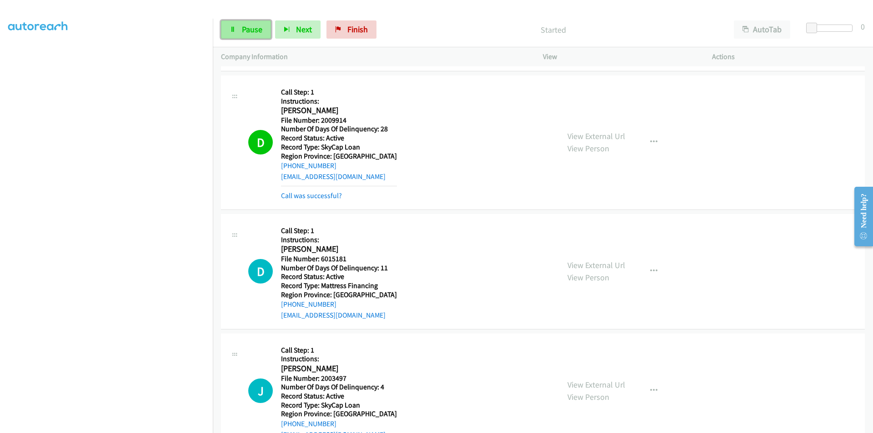
click at [255, 27] on span "Pause" at bounding box center [252, 29] width 20 height 10
click at [262, 32] on span "Start Calls" at bounding box center [259, 29] width 35 height 10
click at [262, 32] on link "Pause" at bounding box center [246, 29] width 50 height 18
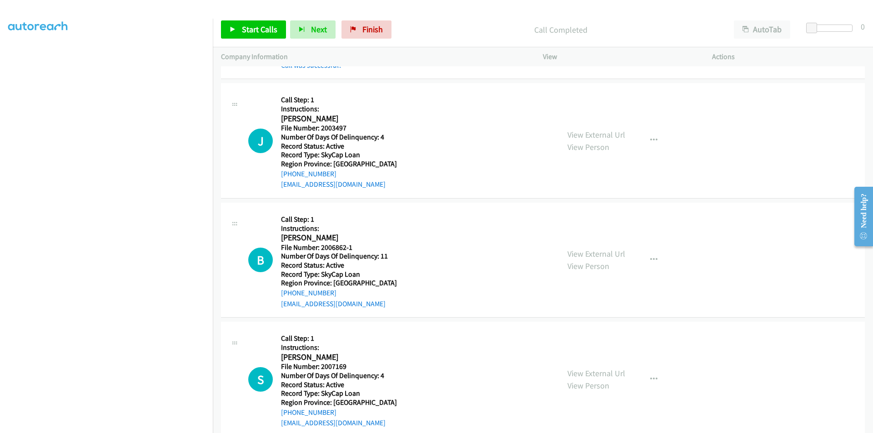
scroll to position [2763, 0]
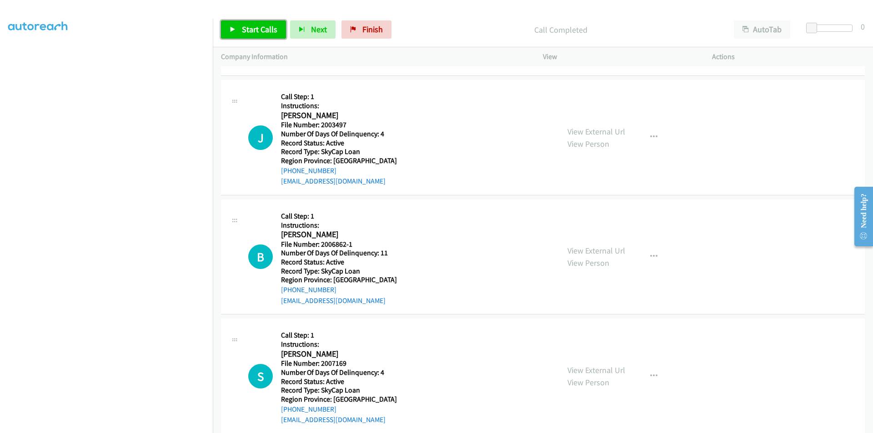
click at [247, 28] on span "Start Calls" at bounding box center [259, 29] width 35 height 10
click at [247, 28] on span "Pause" at bounding box center [252, 29] width 20 height 10
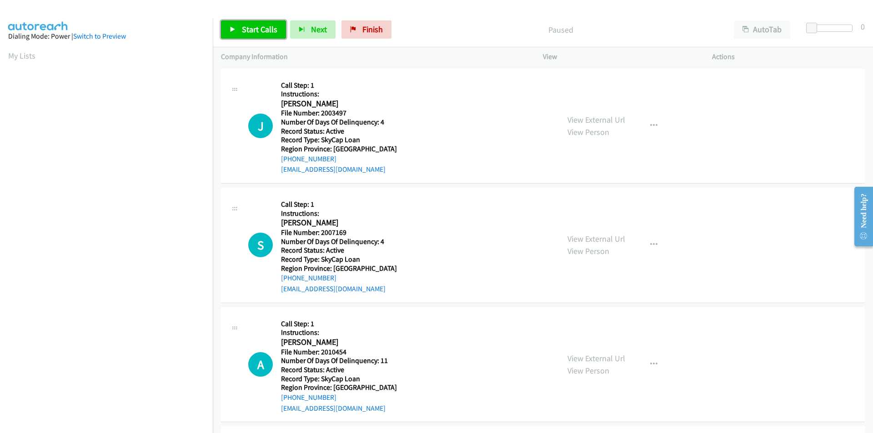
click at [255, 36] on link "Start Calls" at bounding box center [253, 29] width 65 height 18
click at [255, 36] on link "Pause" at bounding box center [246, 29] width 50 height 18
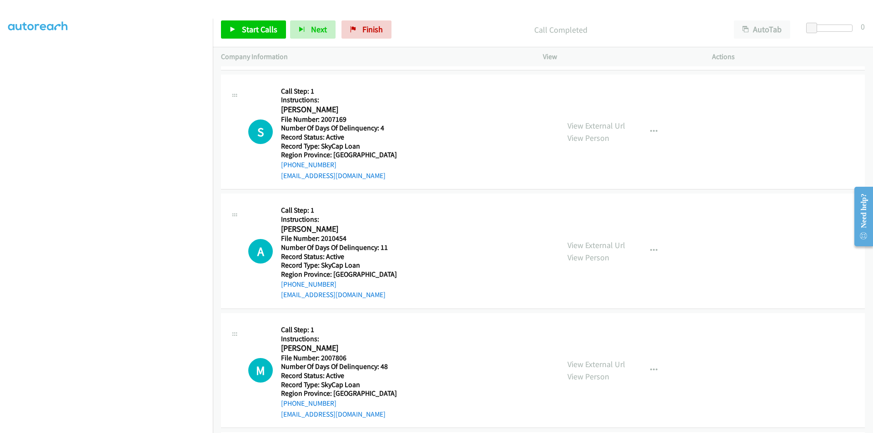
scroll to position [136, 0]
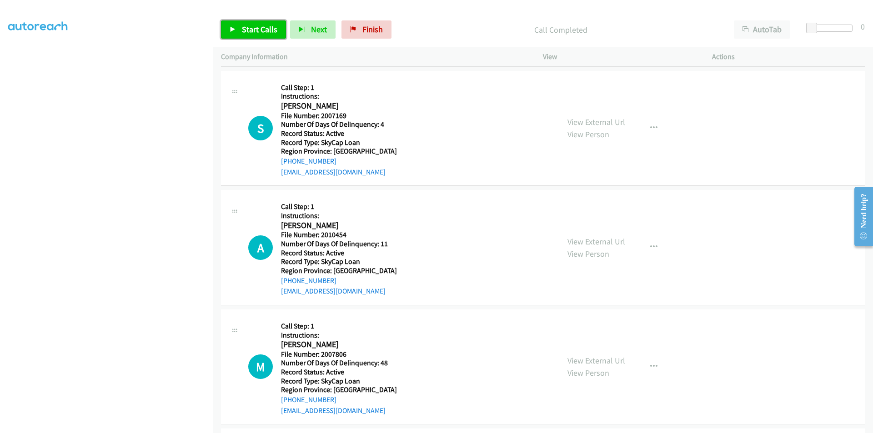
click at [246, 32] on span "Start Calls" at bounding box center [259, 29] width 35 height 10
click at [240, 29] on link "Pause" at bounding box center [246, 29] width 50 height 18
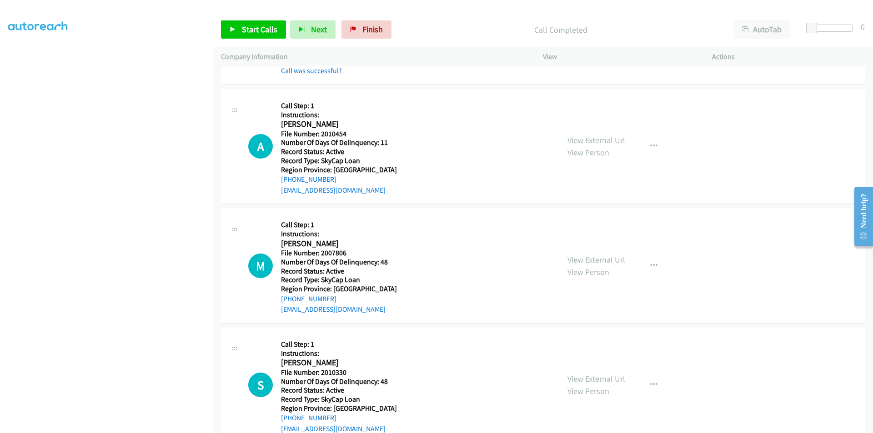
scroll to position [273, 0]
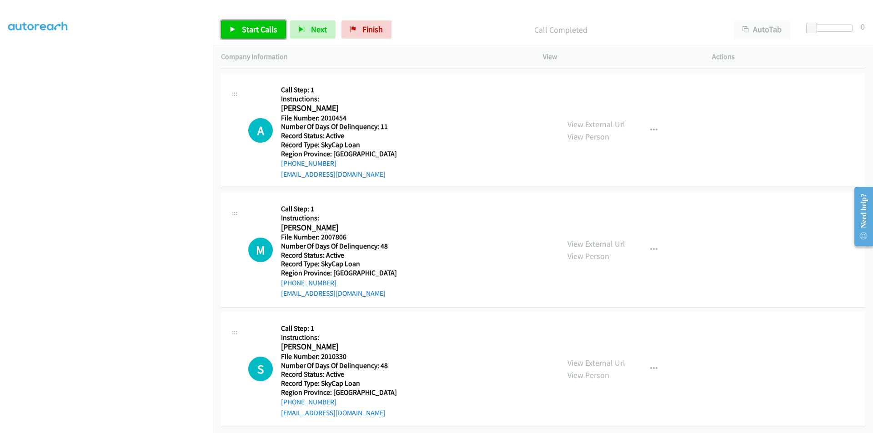
click at [265, 31] on span "Start Calls" at bounding box center [259, 29] width 35 height 10
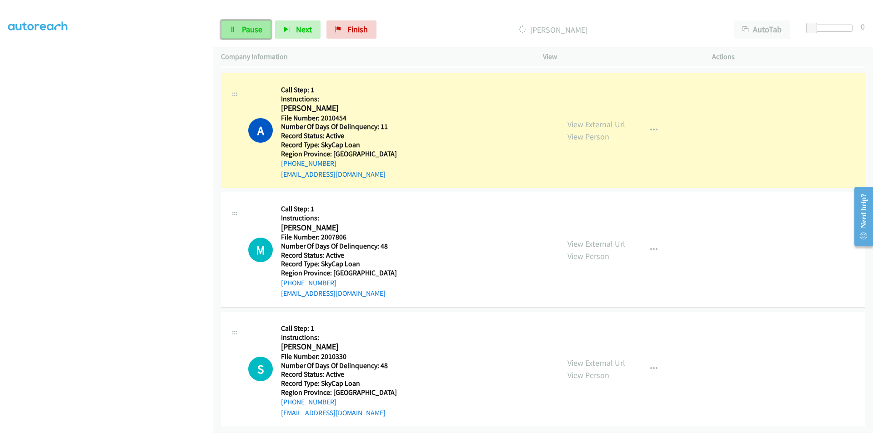
click at [260, 35] on link "Pause" at bounding box center [246, 29] width 50 height 18
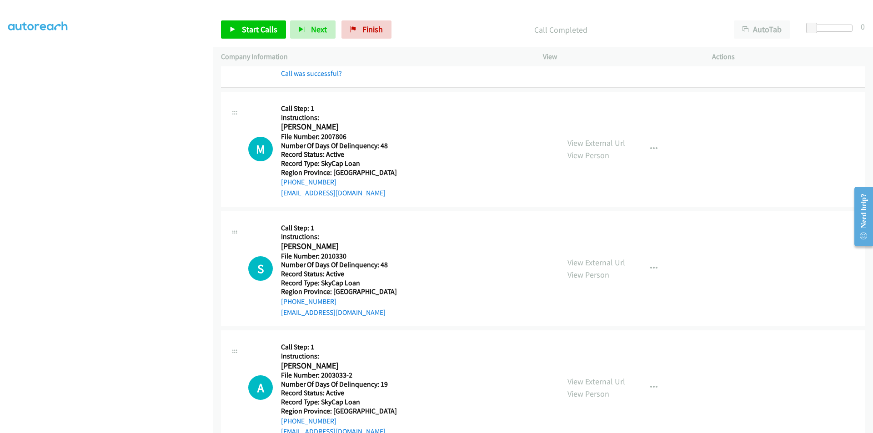
scroll to position [409, 0]
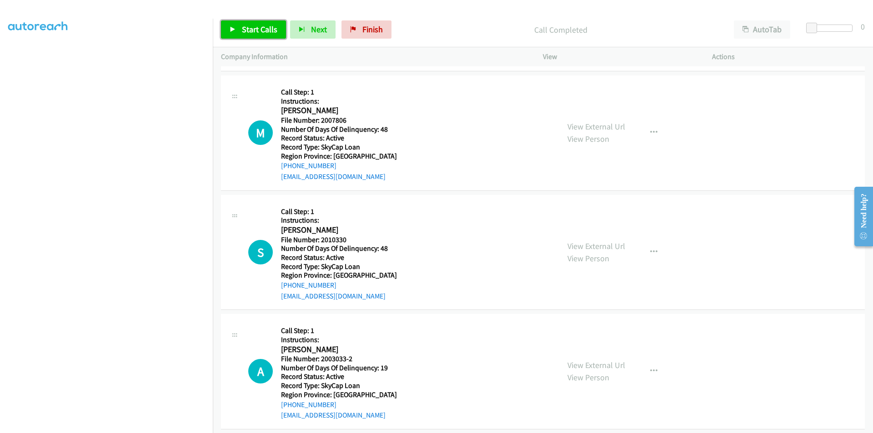
click at [242, 25] on span "Start Calls" at bounding box center [259, 29] width 35 height 10
click at [238, 23] on link "Pause" at bounding box center [246, 29] width 50 height 18
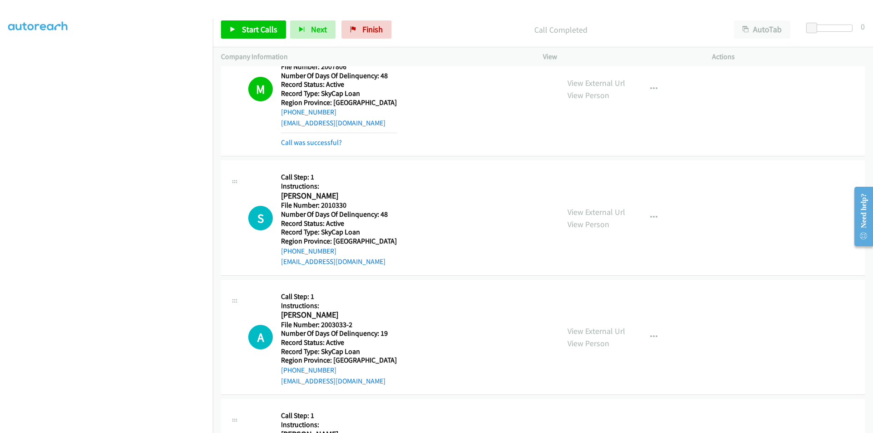
scroll to position [546, 0]
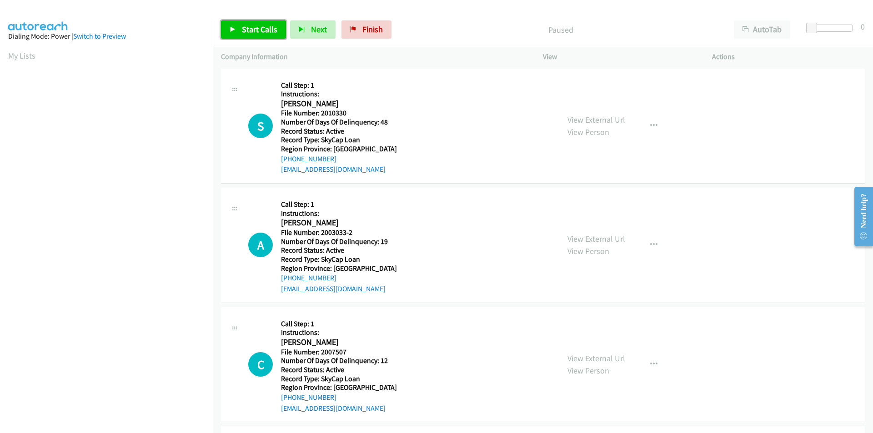
click at [255, 25] on span "Start Calls" at bounding box center [259, 29] width 35 height 10
click at [250, 28] on span "Pause" at bounding box center [252, 29] width 20 height 10
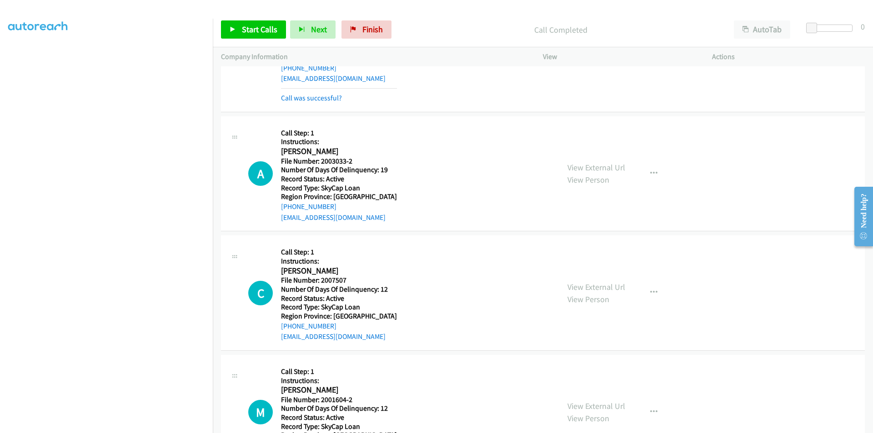
scroll to position [136, 0]
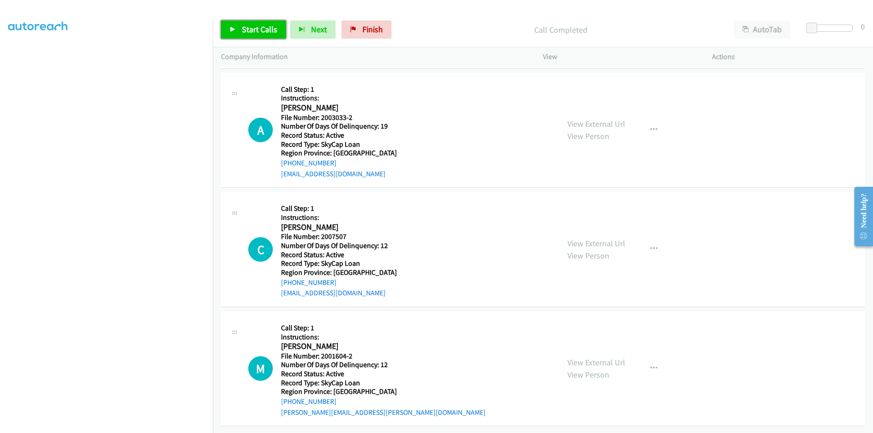
click at [255, 31] on span "Start Calls" at bounding box center [259, 29] width 35 height 10
click at [255, 31] on span "Pause" at bounding box center [252, 29] width 20 height 10
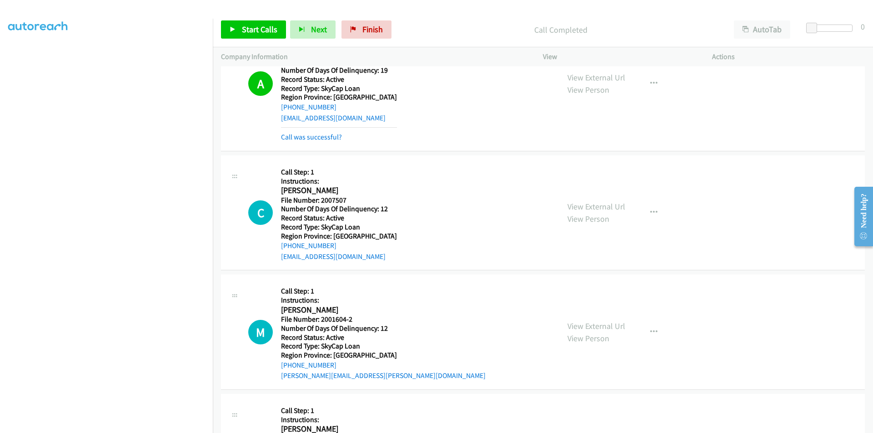
scroll to position [273, 0]
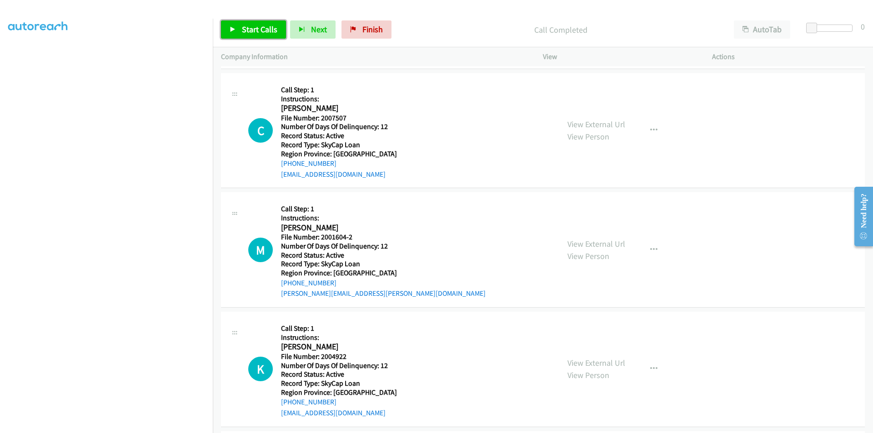
click at [244, 25] on span "Start Calls" at bounding box center [259, 29] width 35 height 10
click at [244, 25] on span "Pause" at bounding box center [252, 29] width 20 height 10
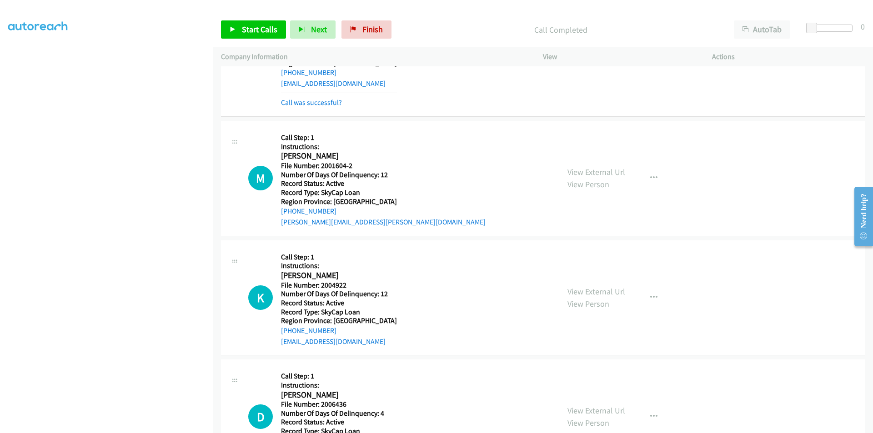
scroll to position [409, 0]
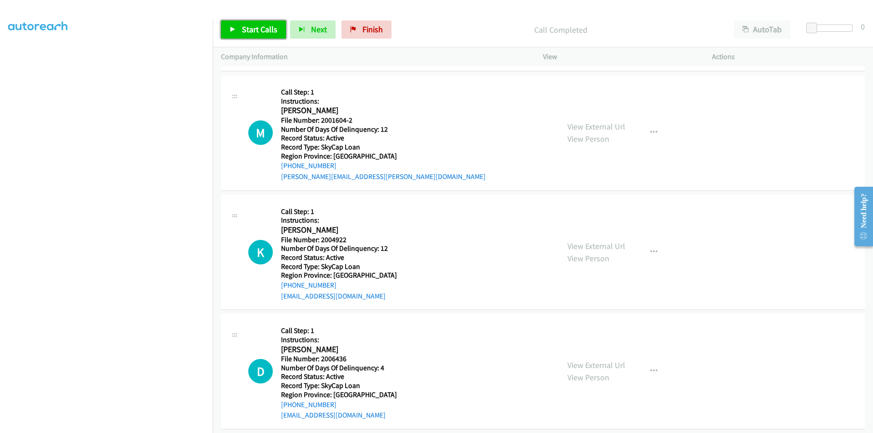
click at [251, 35] on link "Start Calls" at bounding box center [253, 29] width 65 height 18
click at [250, 25] on span "Pause" at bounding box center [252, 29] width 20 height 10
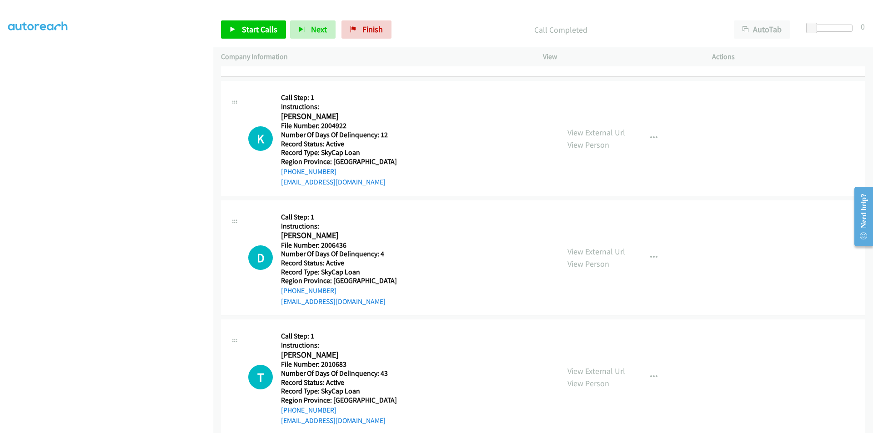
scroll to position [546, 0]
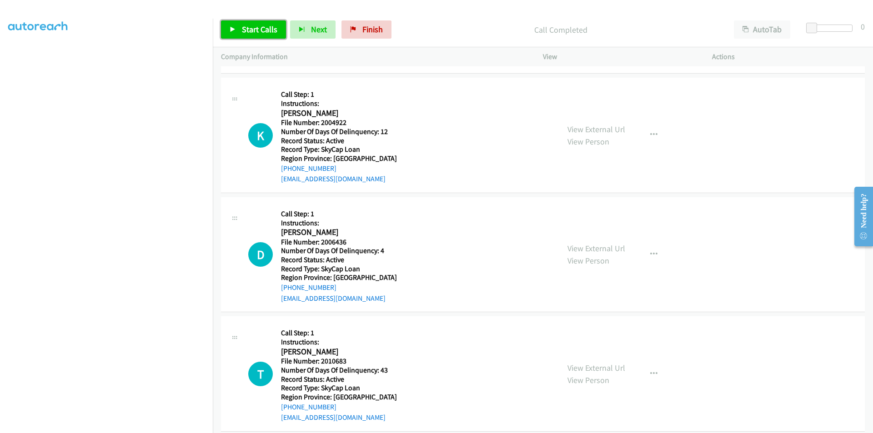
click at [266, 30] on span "Start Calls" at bounding box center [259, 29] width 35 height 10
click at [253, 26] on span "Pause" at bounding box center [252, 29] width 20 height 10
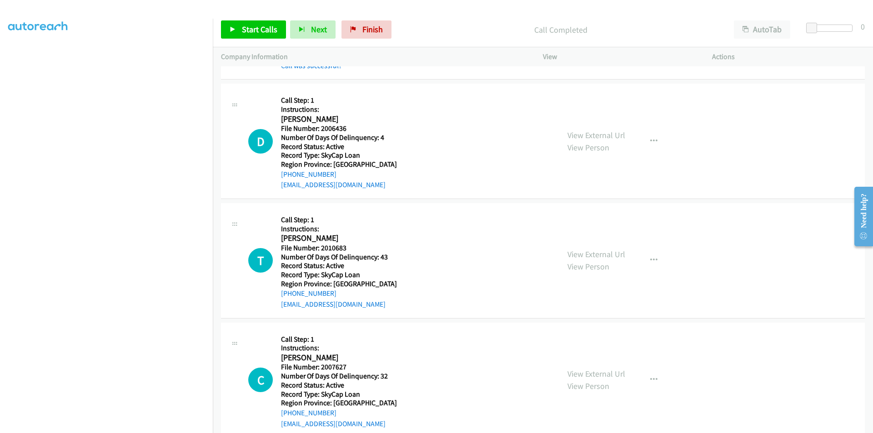
scroll to position [682, 0]
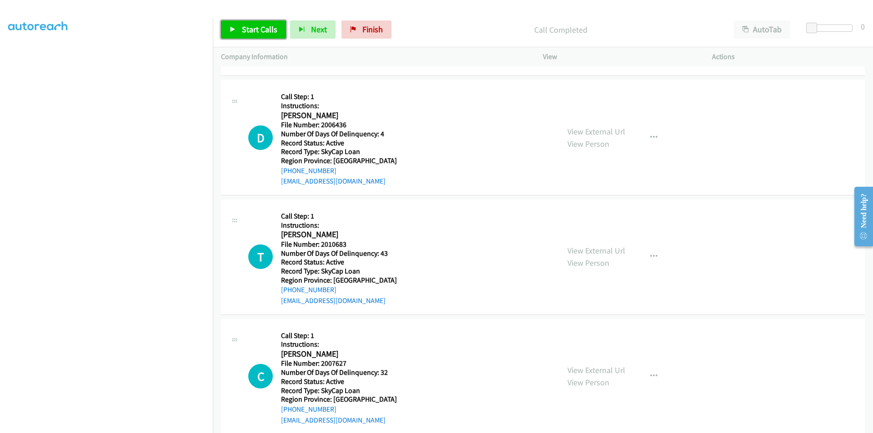
click at [250, 25] on span "Start Calls" at bounding box center [259, 29] width 35 height 10
click at [250, 25] on span "Pause" at bounding box center [252, 29] width 20 height 10
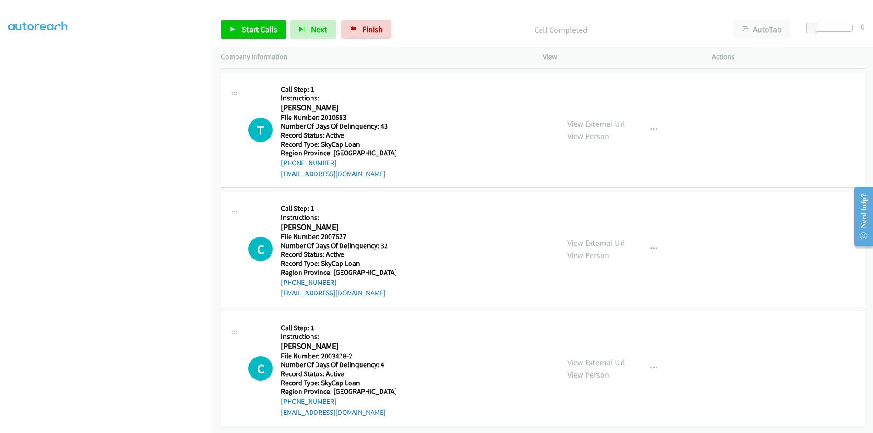
scroll to position [835, 0]
click at [647, 121] on button "button" at bounding box center [653, 130] width 25 height 18
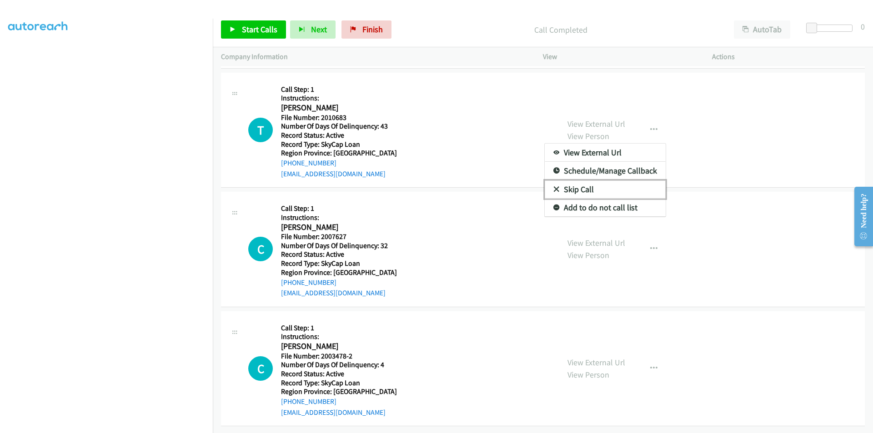
click at [601, 180] on link "Skip Call" at bounding box center [605, 189] width 121 height 18
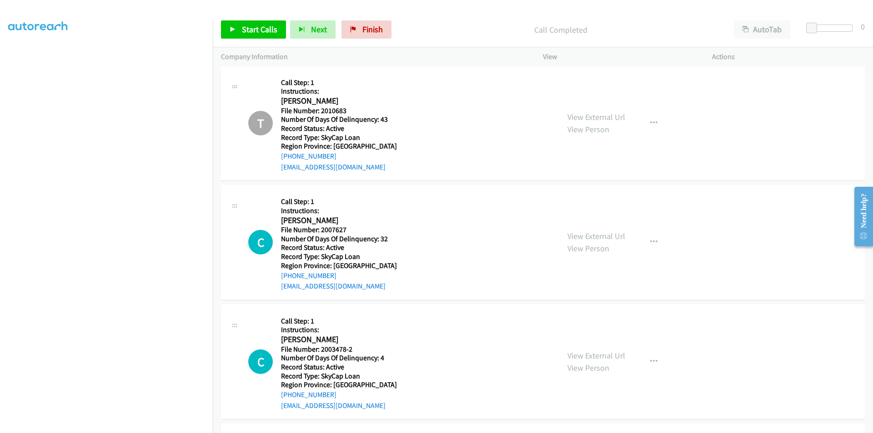
click at [405, 212] on div "C Callback Scheduled Call Step: 1 Instructions: Carol Netzel America/Los_Angele…" at bounding box center [399, 242] width 303 height 99
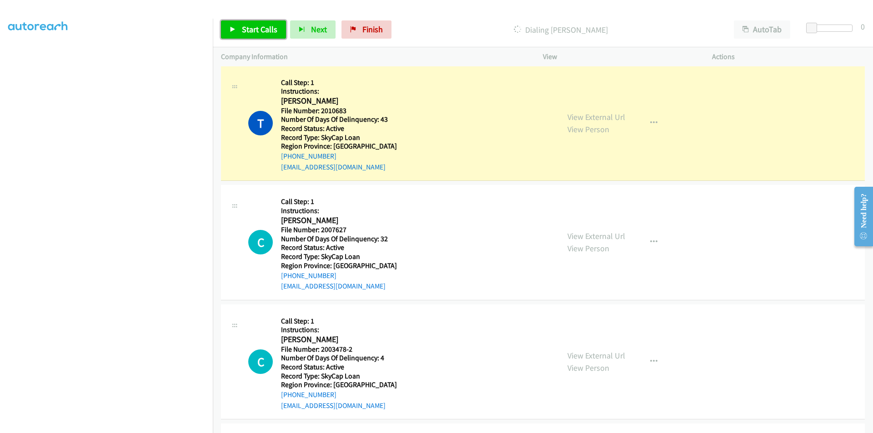
click at [249, 30] on span "Start Calls" at bounding box center [259, 29] width 35 height 10
click at [249, 29] on span "Pause" at bounding box center [252, 29] width 20 height 10
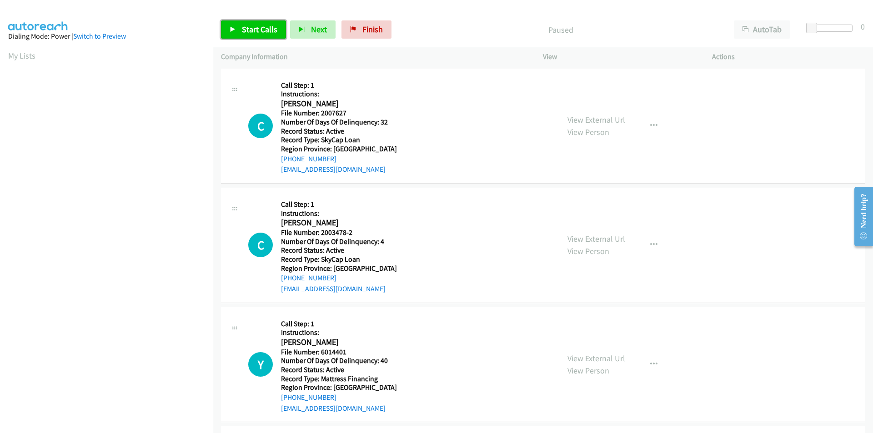
click at [237, 30] on link "Start Calls" at bounding box center [253, 29] width 65 height 18
click at [243, 29] on span "Pause" at bounding box center [252, 29] width 20 height 10
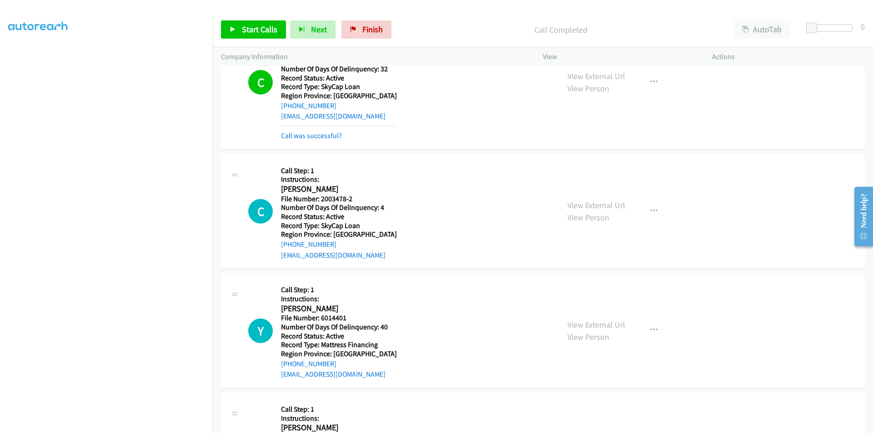
scroll to position [136, 0]
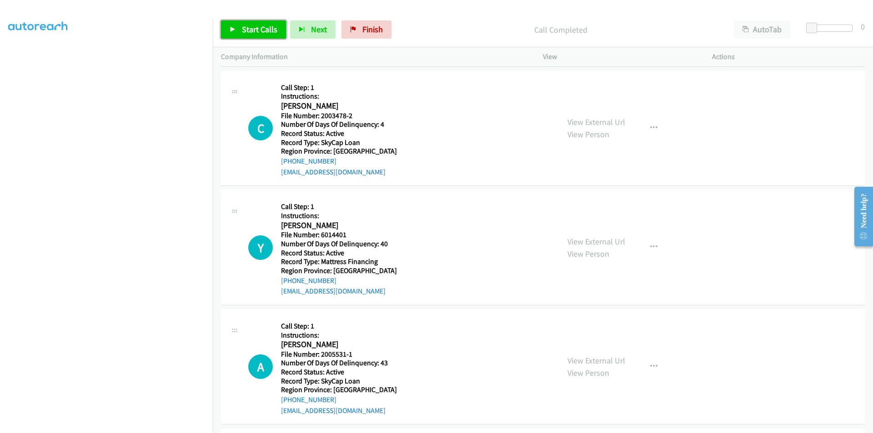
click at [246, 31] on span "Start Calls" at bounding box center [259, 29] width 35 height 10
click at [248, 30] on span "Pause" at bounding box center [252, 29] width 20 height 10
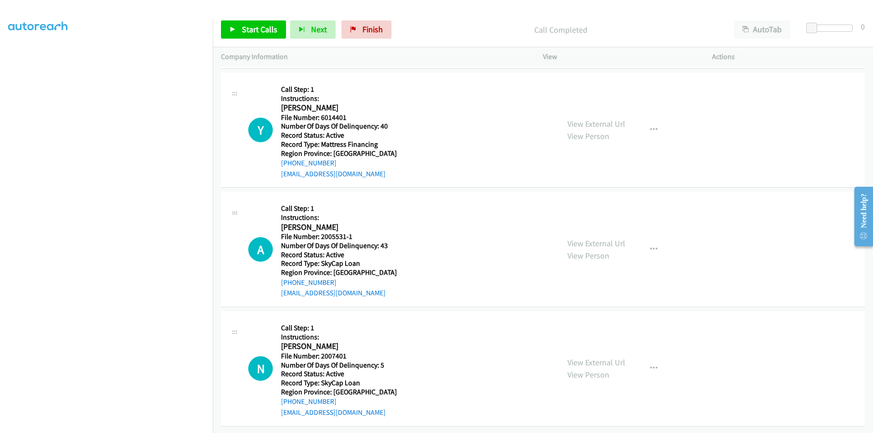
scroll to position [280, 0]
click at [650, 126] on icon "button" at bounding box center [653, 129] width 7 height 7
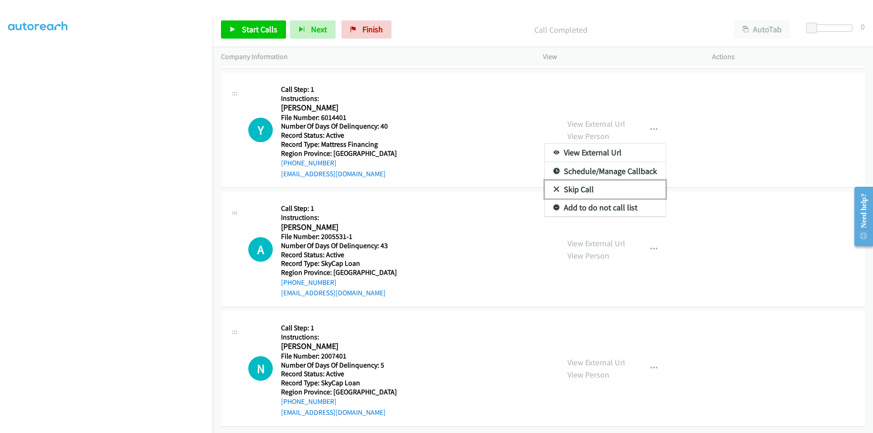
click at [581, 181] on link "Skip Call" at bounding box center [605, 189] width 121 height 18
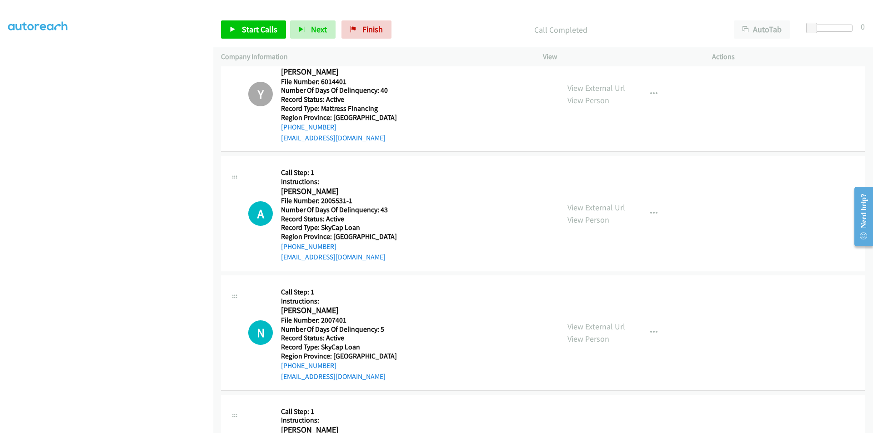
scroll to position [371, 0]
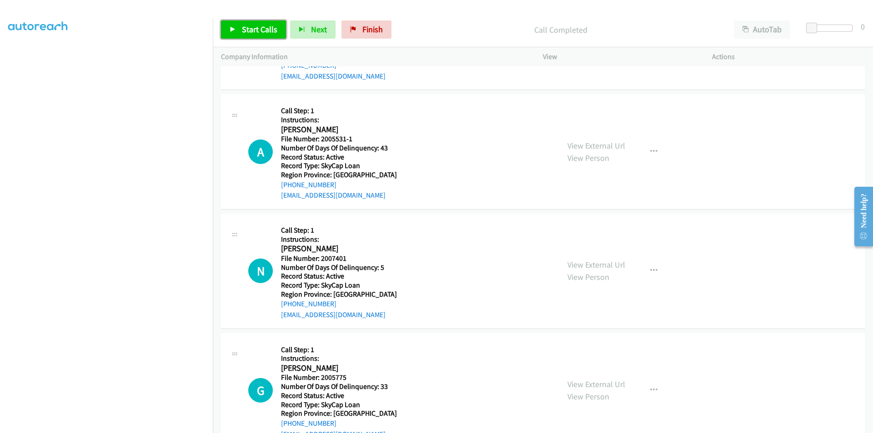
click at [246, 28] on span "Start Calls" at bounding box center [259, 29] width 35 height 10
click at [248, 30] on span "Pause" at bounding box center [252, 29] width 20 height 10
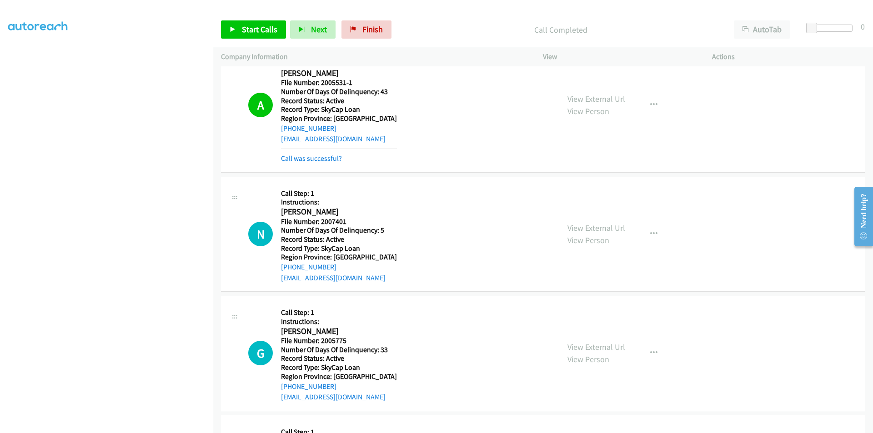
scroll to position [507, 0]
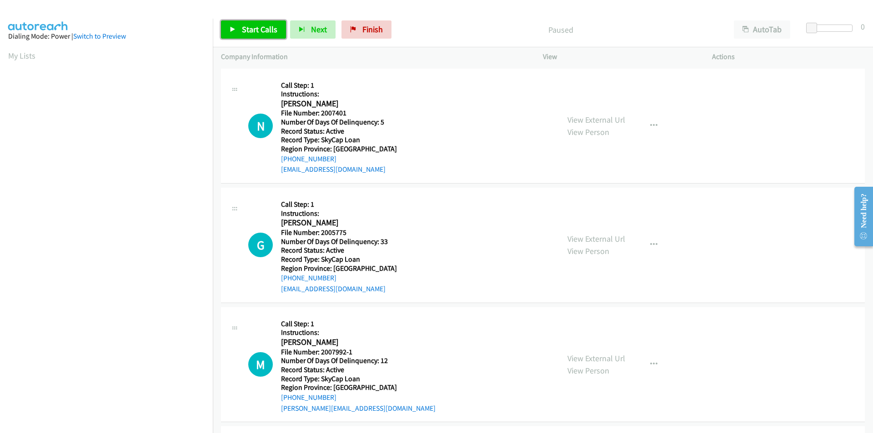
click at [265, 30] on span "Start Calls" at bounding box center [259, 29] width 35 height 10
click at [257, 29] on span "Pause" at bounding box center [252, 29] width 20 height 10
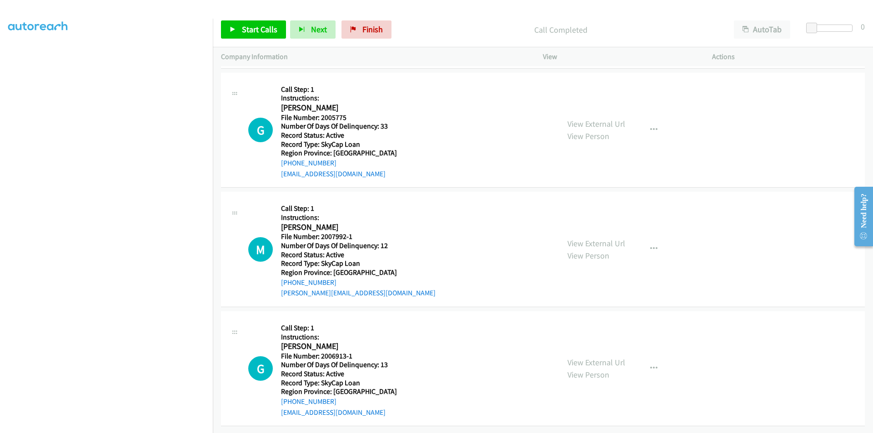
scroll to position [136, 0]
click at [255, 34] on span "Start Calls" at bounding box center [259, 29] width 35 height 10
click at [250, 31] on span "Pause" at bounding box center [252, 29] width 20 height 10
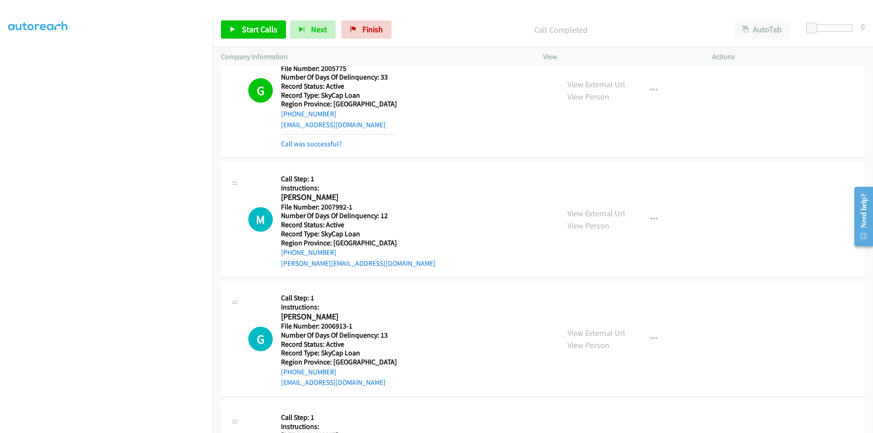
scroll to position [273, 0]
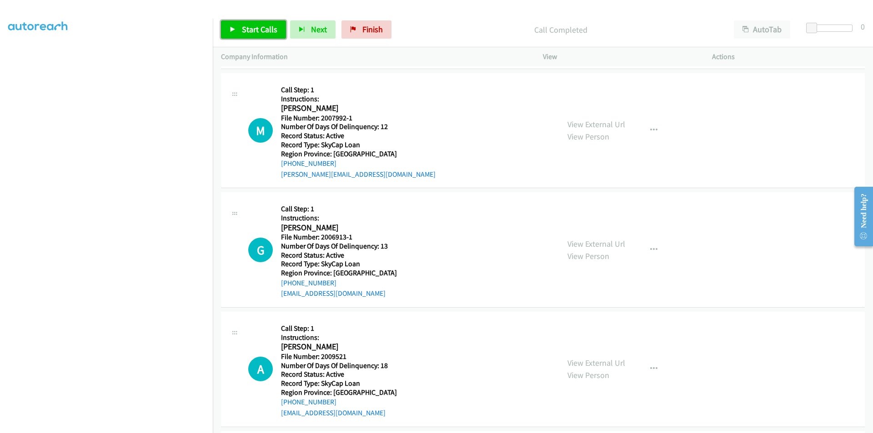
click at [262, 31] on span "Start Calls" at bounding box center [259, 29] width 35 height 10
click at [256, 31] on span "Pause" at bounding box center [252, 29] width 20 height 10
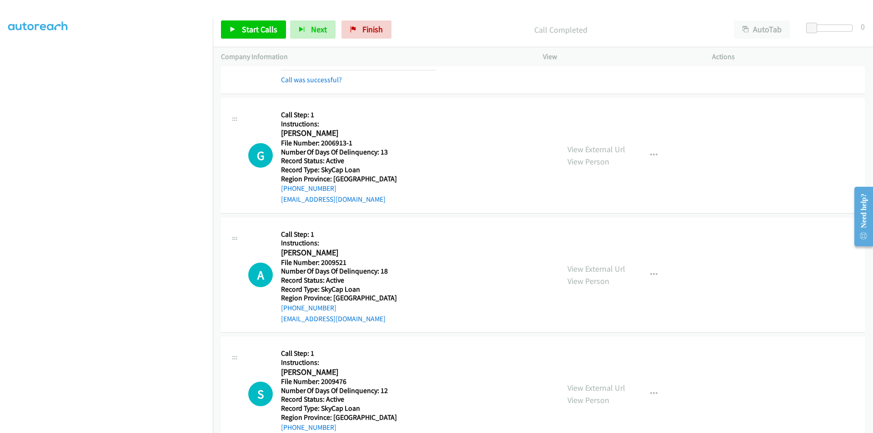
scroll to position [409, 0]
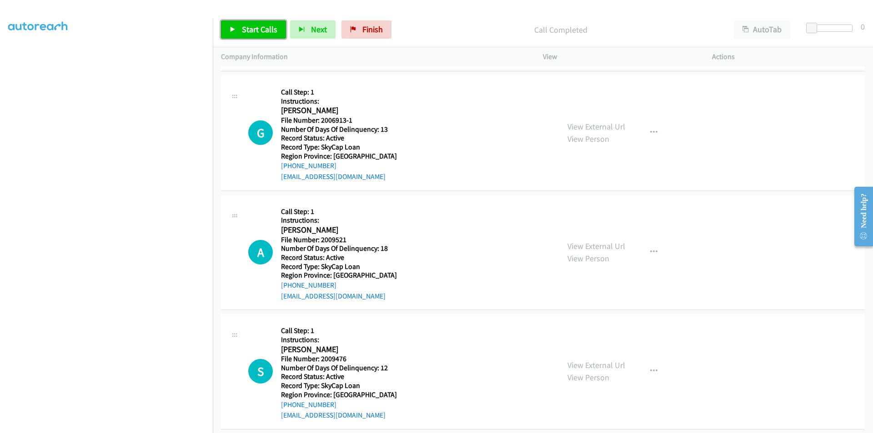
click at [259, 25] on span "Start Calls" at bounding box center [259, 29] width 35 height 10
click at [246, 28] on span "Pause" at bounding box center [252, 29] width 20 height 10
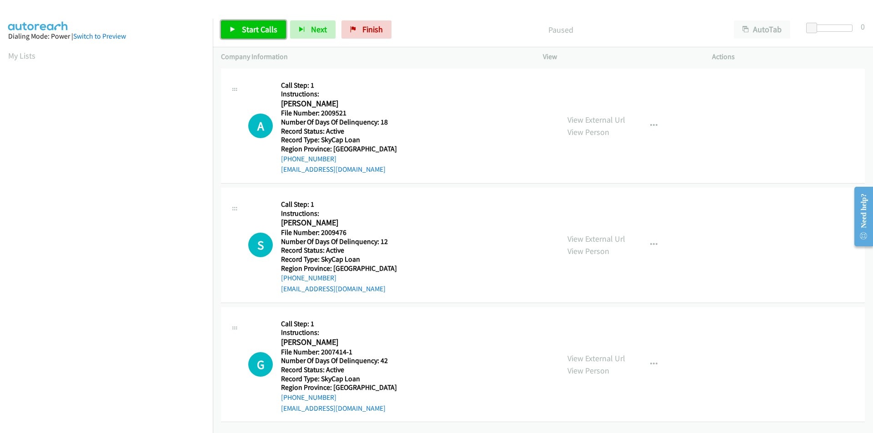
click at [259, 30] on span "Start Calls" at bounding box center [259, 29] width 35 height 10
click at [255, 29] on span "Pause" at bounding box center [252, 29] width 20 height 10
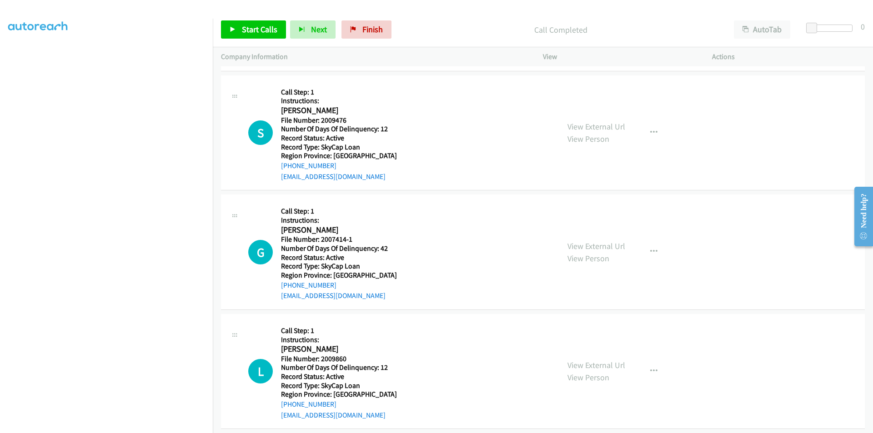
scroll to position [136, 0]
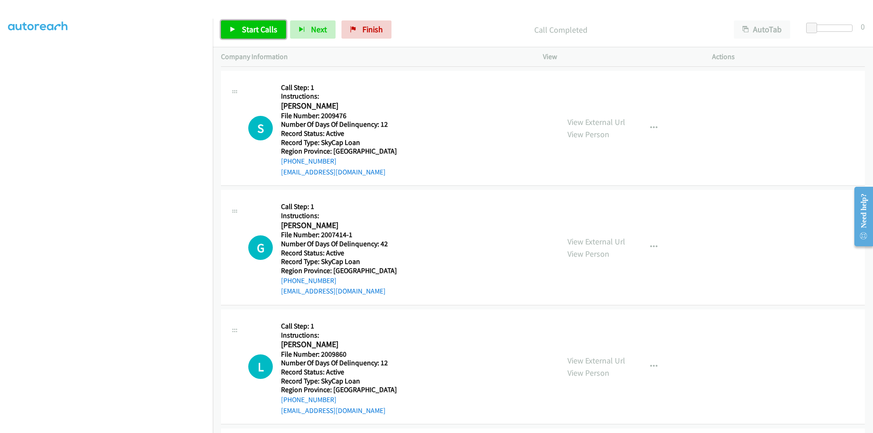
click at [257, 25] on span "Start Calls" at bounding box center [259, 29] width 35 height 10
click at [257, 25] on span "Pause" at bounding box center [252, 29] width 20 height 10
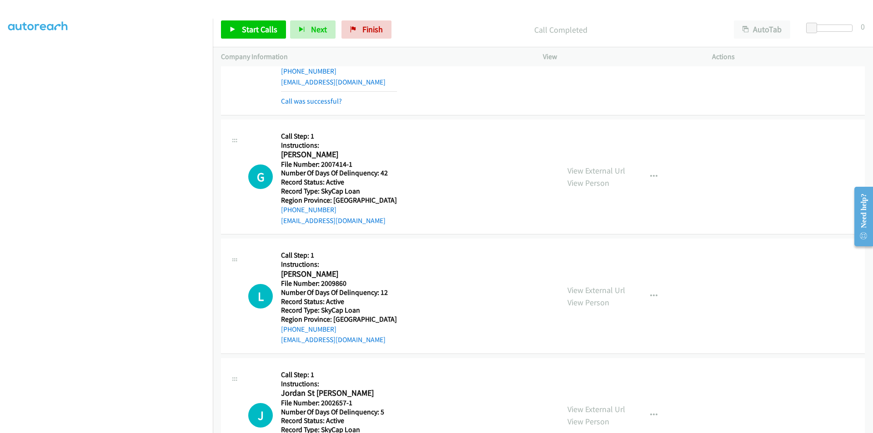
scroll to position [273, 0]
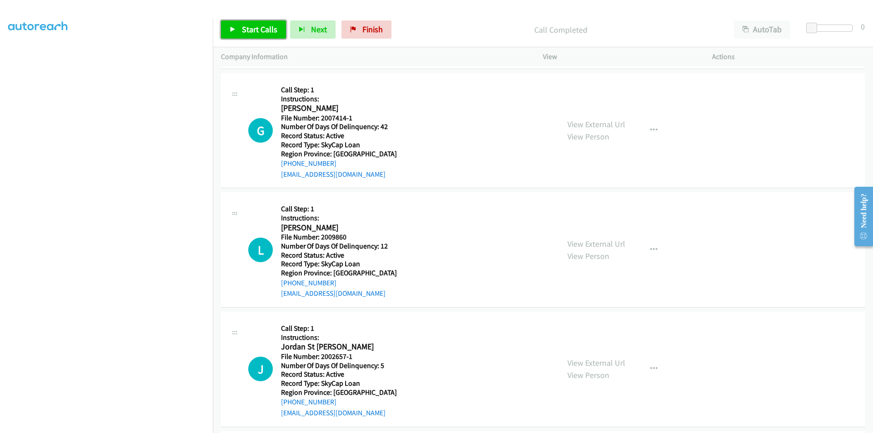
click at [251, 31] on span "Start Calls" at bounding box center [259, 29] width 35 height 10
click at [251, 31] on span "Pause" at bounding box center [252, 29] width 20 height 10
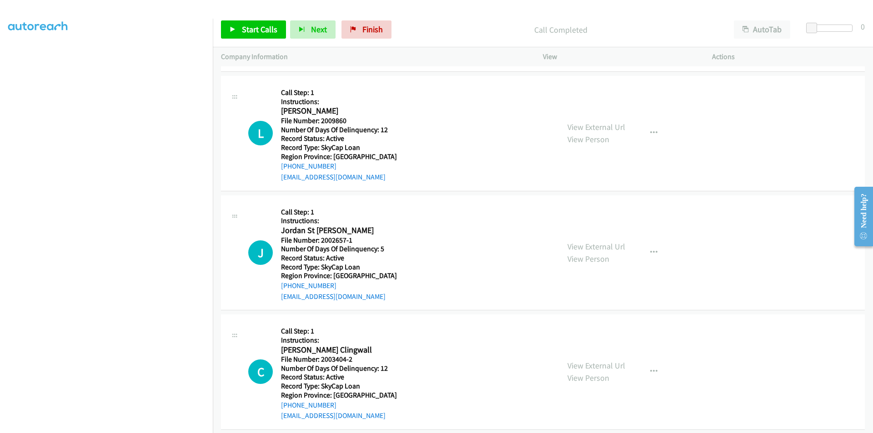
scroll to position [409, 0]
click at [262, 25] on span "Start Calls" at bounding box center [259, 29] width 35 height 10
click at [252, 27] on span "Pause" at bounding box center [252, 29] width 20 height 10
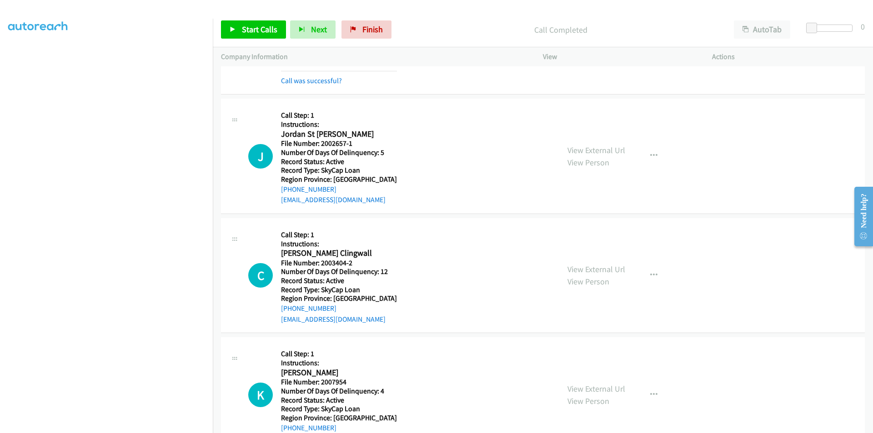
scroll to position [546, 0]
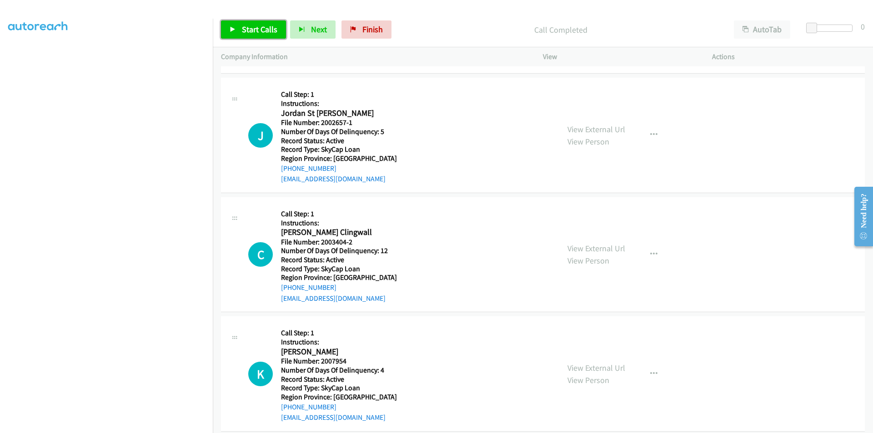
click at [242, 29] on span "Start Calls" at bounding box center [259, 29] width 35 height 10
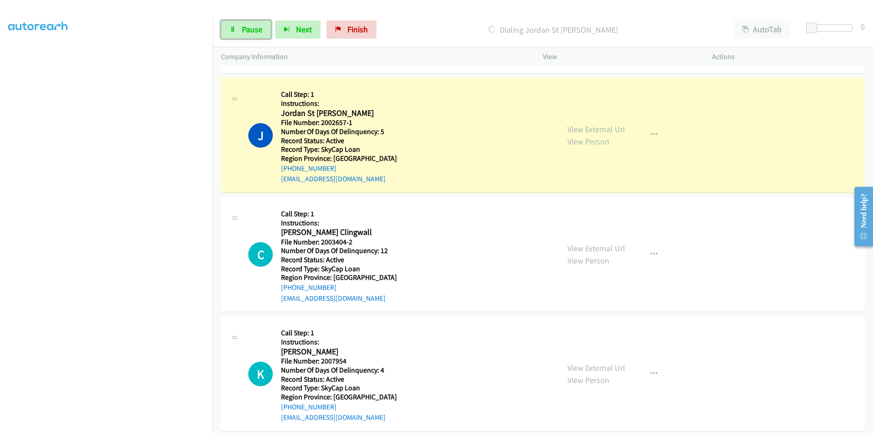
click at [242, 29] on span "Pause" at bounding box center [252, 29] width 20 height 10
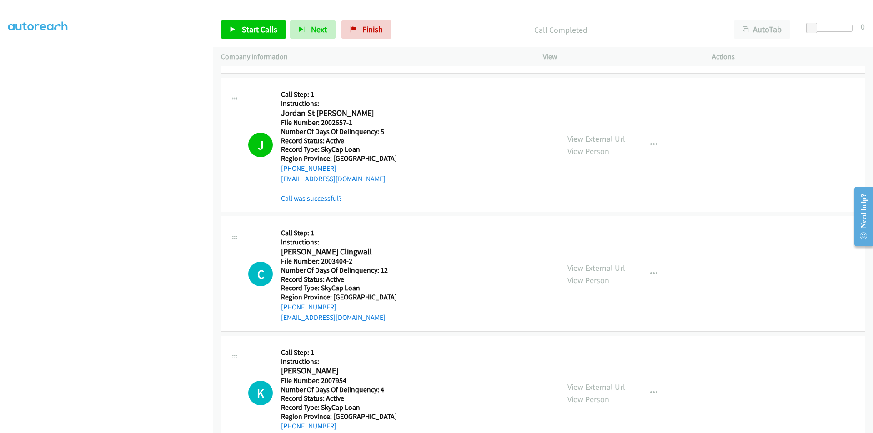
scroll to position [682, 0]
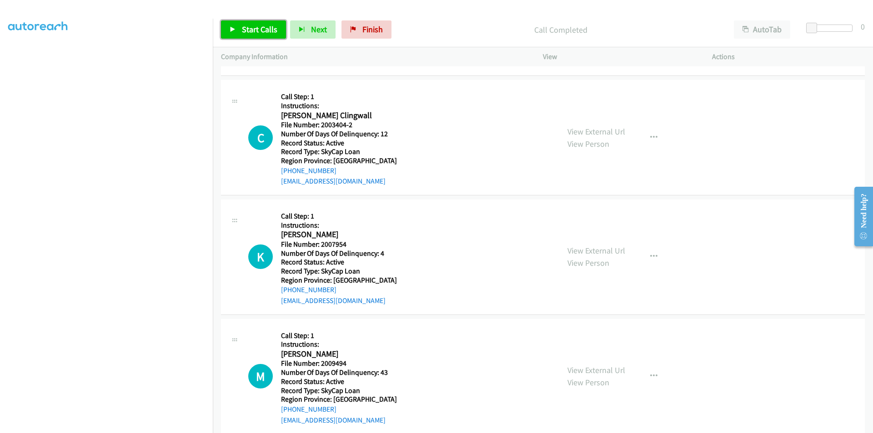
click at [252, 25] on span "Start Calls" at bounding box center [259, 29] width 35 height 10
click at [252, 25] on span "Pause" at bounding box center [252, 29] width 20 height 10
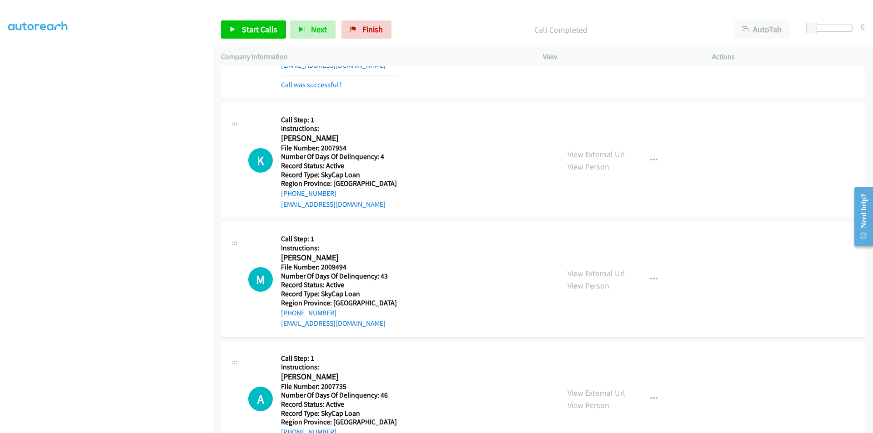
scroll to position [818, 0]
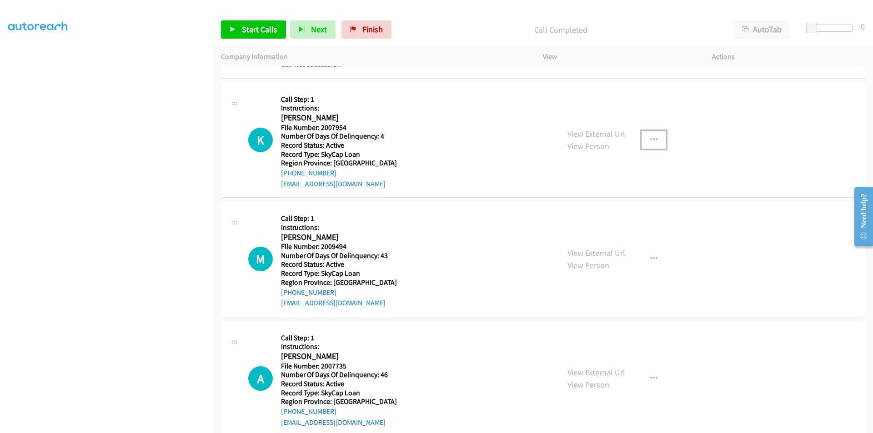
click at [650, 139] on icon "button" at bounding box center [653, 139] width 7 height 7
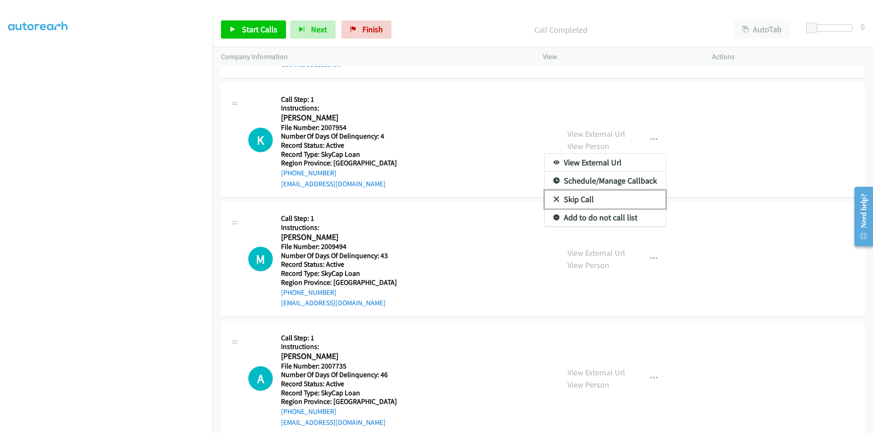
click at [564, 198] on link "Skip Call" at bounding box center [605, 199] width 121 height 18
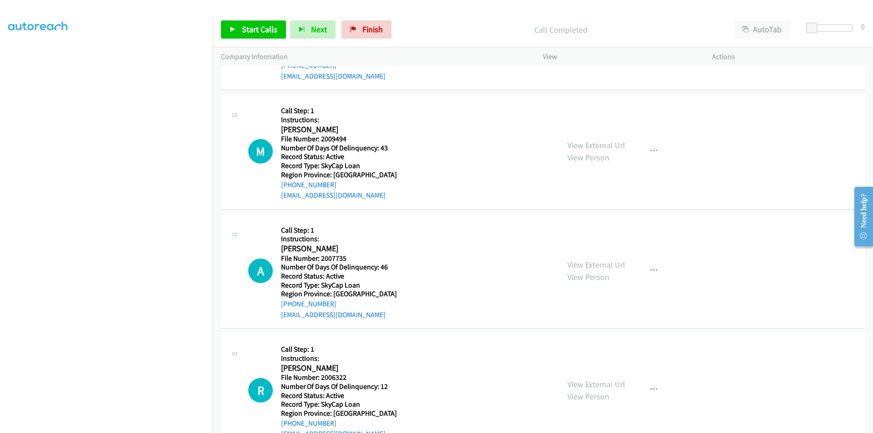
scroll to position [971, 0]
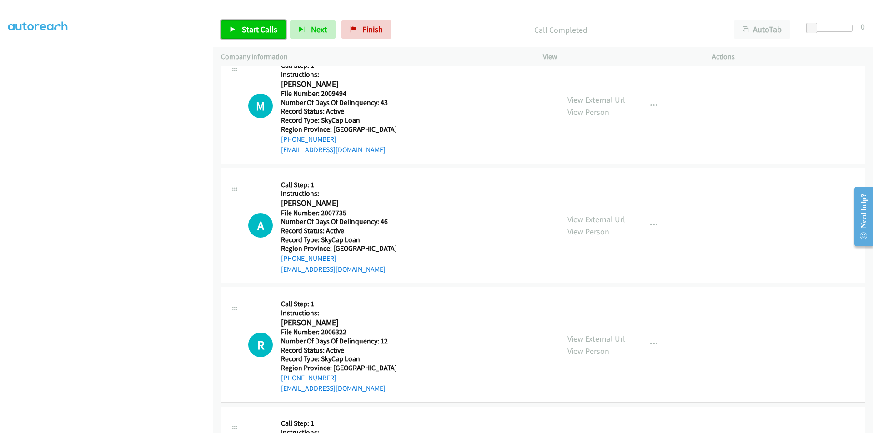
click at [245, 24] on link "Start Calls" at bounding box center [253, 29] width 65 height 18
click at [242, 25] on span "Pause" at bounding box center [252, 29] width 20 height 10
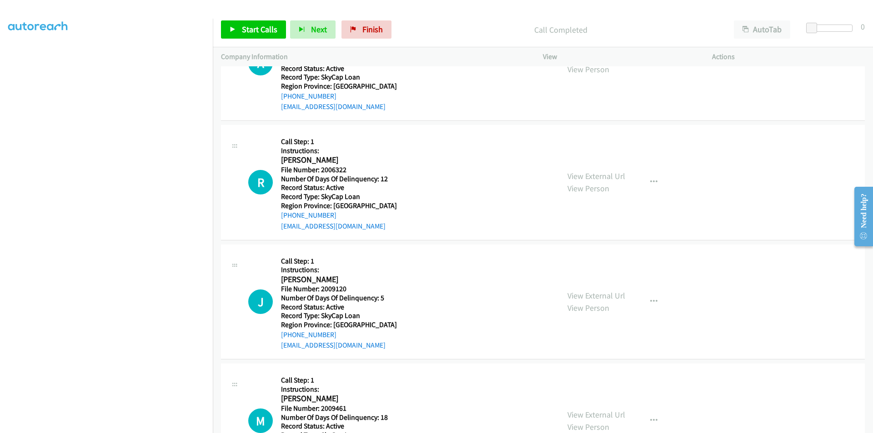
scroll to position [1108, 0]
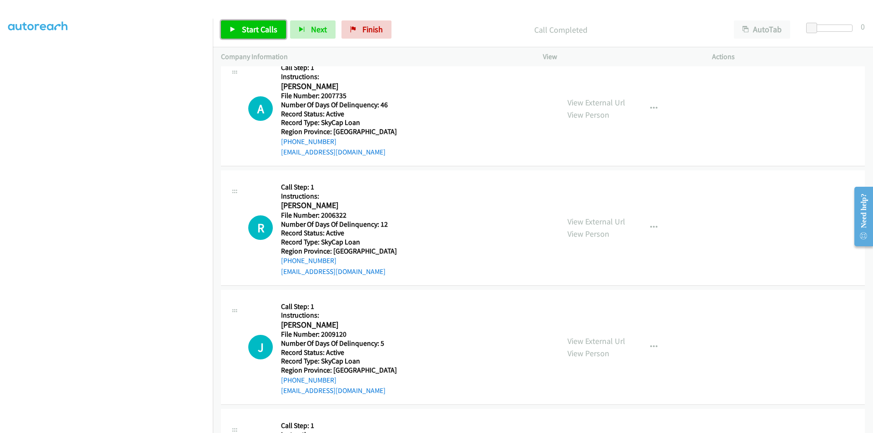
click at [261, 27] on span "Start Calls" at bounding box center [259, 29] width 35 height 10
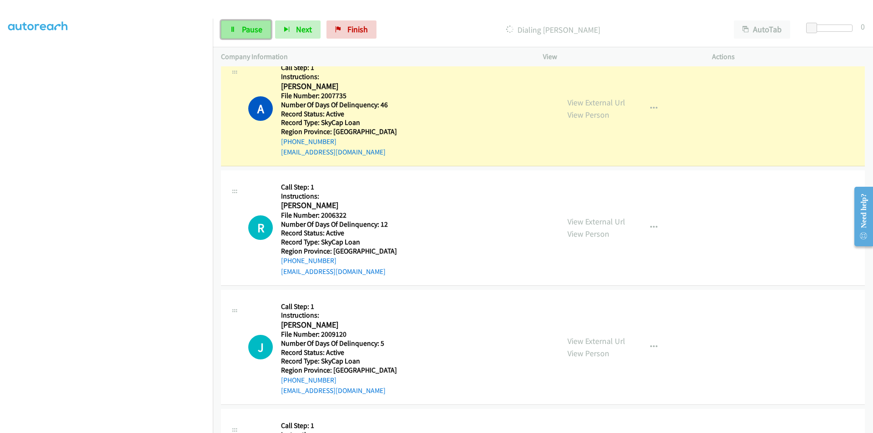
click at [253, 22] on link "Pause" at bounding box center [246, 29] width 50 height 18
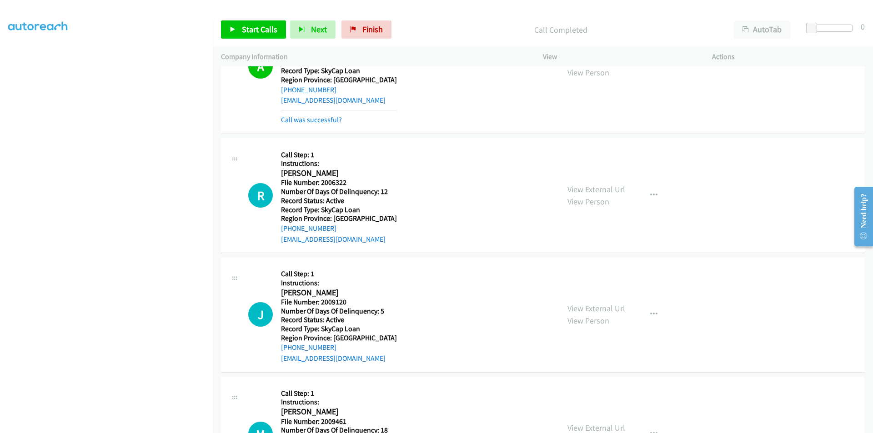
scroll to position [1232, 0]
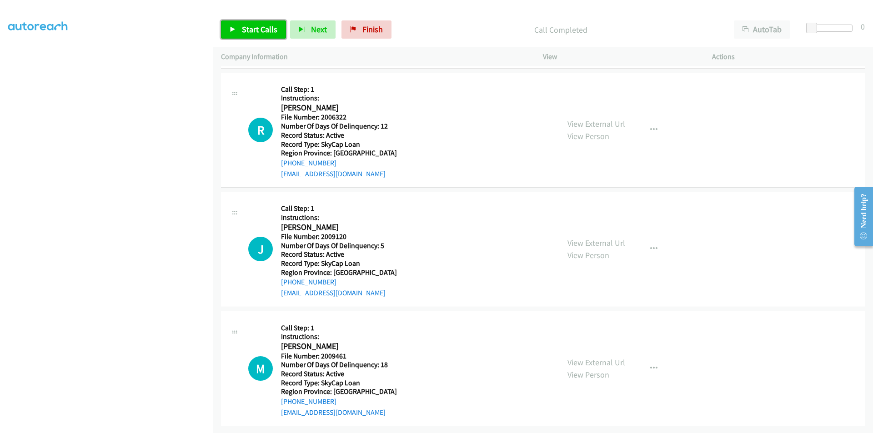
click at [268, 27] on span "Start Calls" at bounding box center [259, 29] width 35 height 10
click at [259, 27] on span "Pause" at bounding box center [252, 29] width 20 height 10
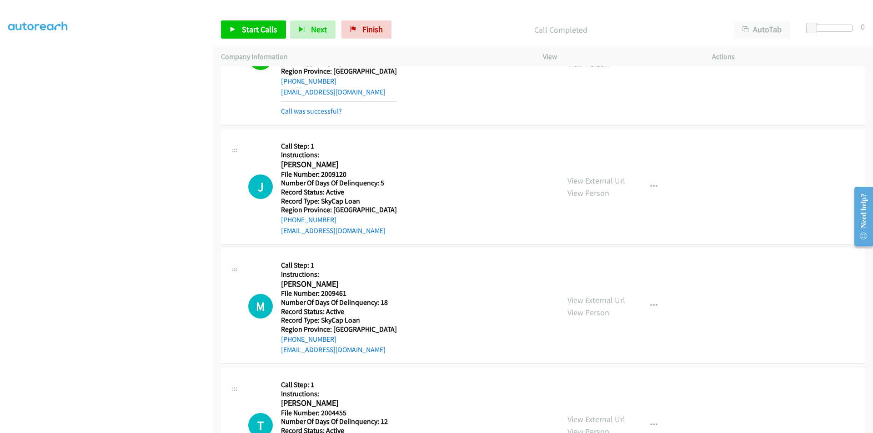
scroll to position [1368, 0]
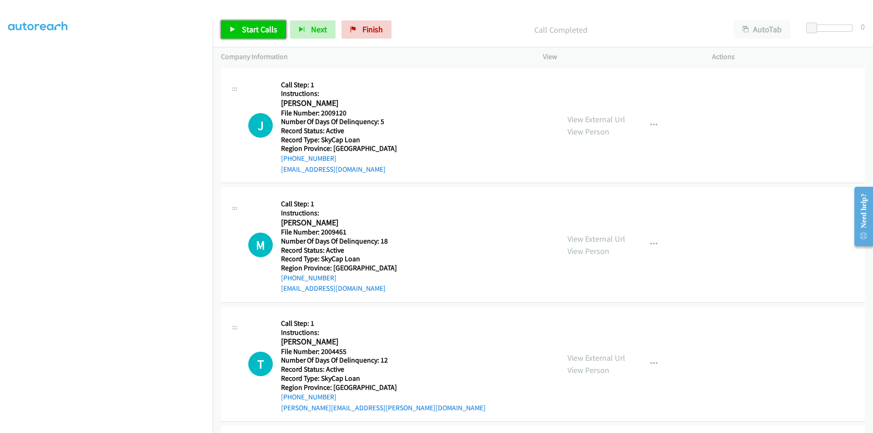
click at [250, 26] on span "Start Calls" at bounding box center [259, 29] width 35 height 10
click at [250, 26] on span "Pause" at bounding box center [252, 29] width 20 height 10
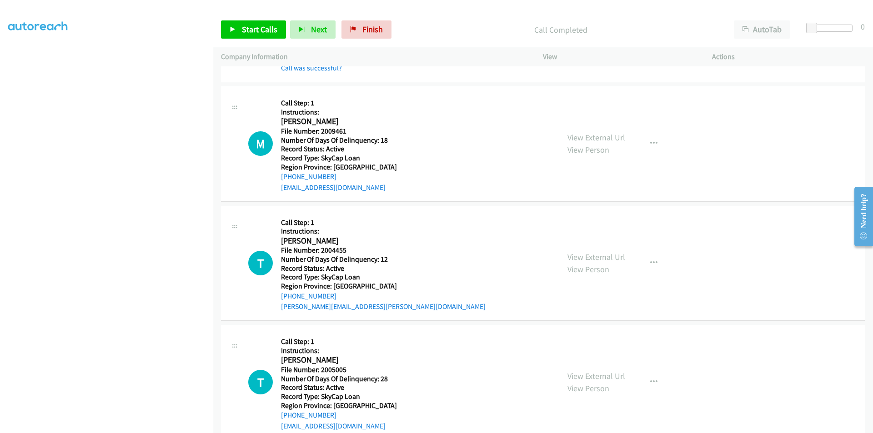
scroll to position [1505, 0]
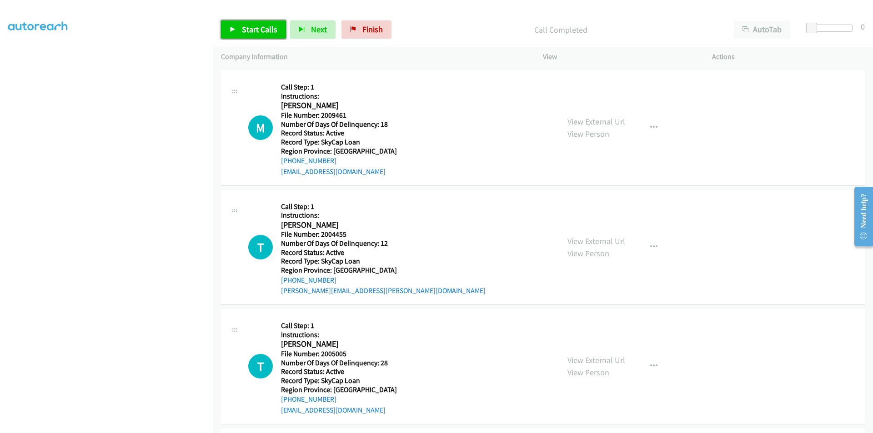
click at [242, 27] on span "Start Calls" at bounding box center [259, 29] width 35 height 10
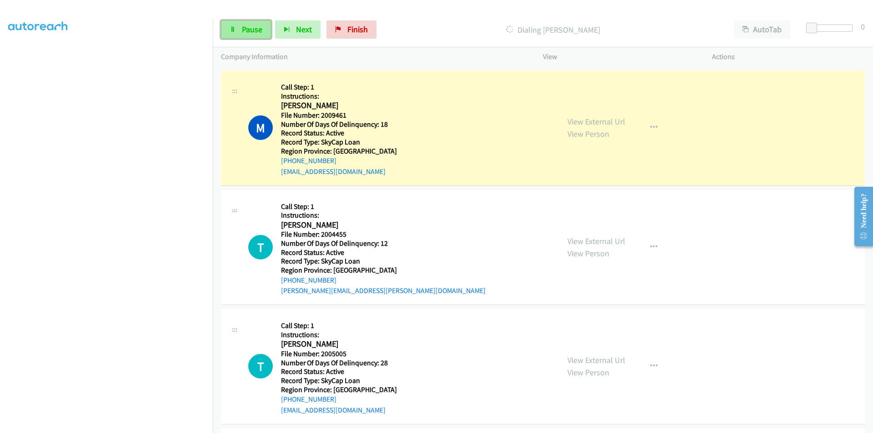
click at [242, 28] on span "Pause" at bounding box center [252, 29] width 20 height 10
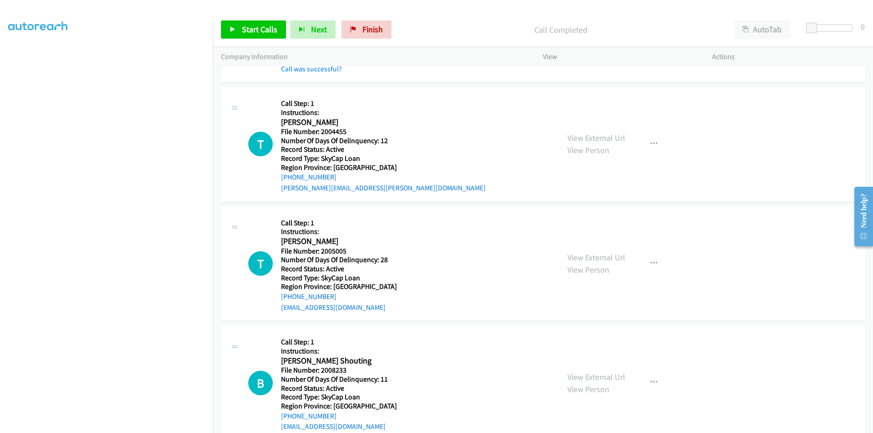
scroll to position [1641, 0]
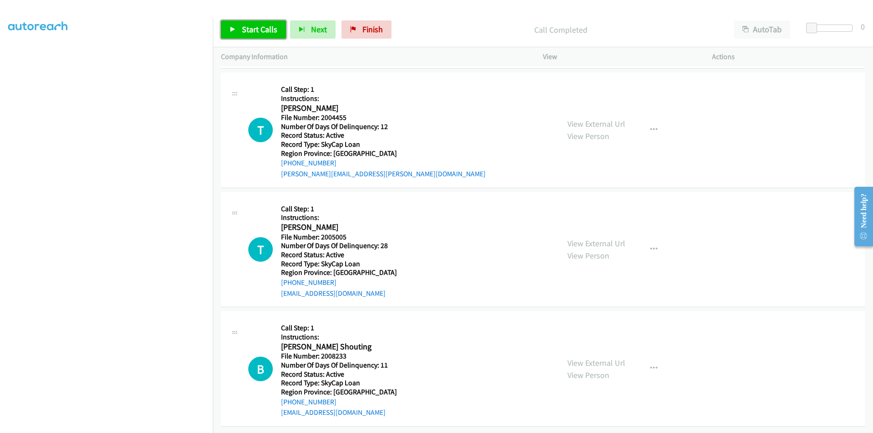
click at [254, 28] on span "Start Calls" at bounding box center [259, 29] width 35 height 10
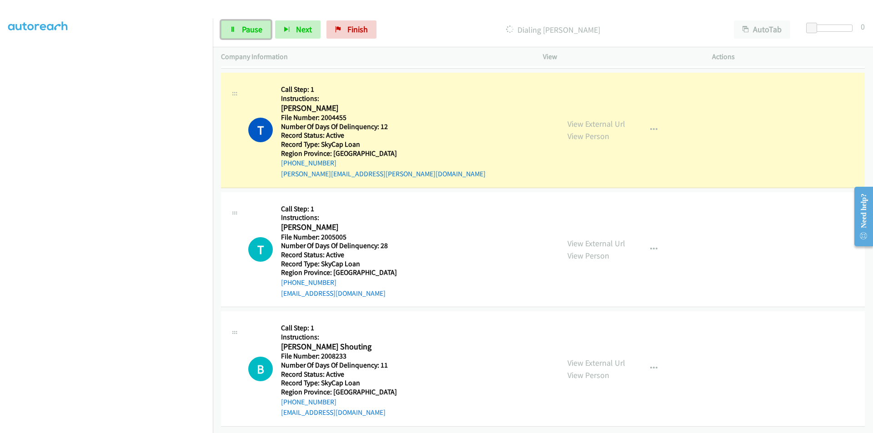
click at [254, 28] on span "Pause" at bounding box center [252, 29] width 20 height 10
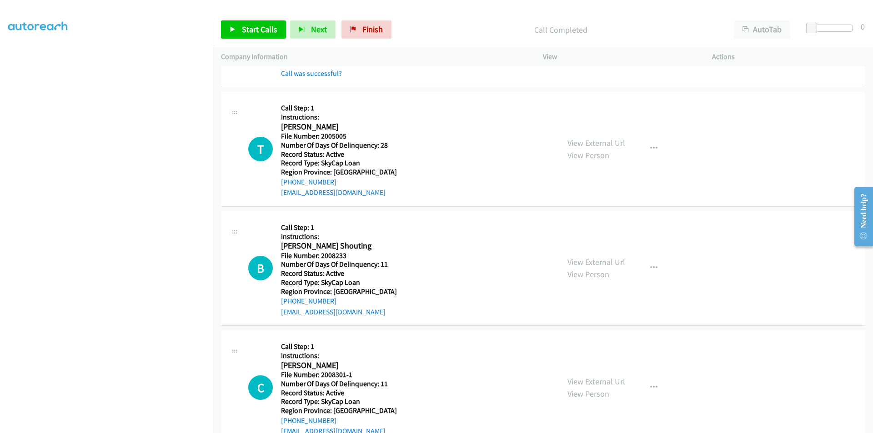
scroll to position [1777, 0]
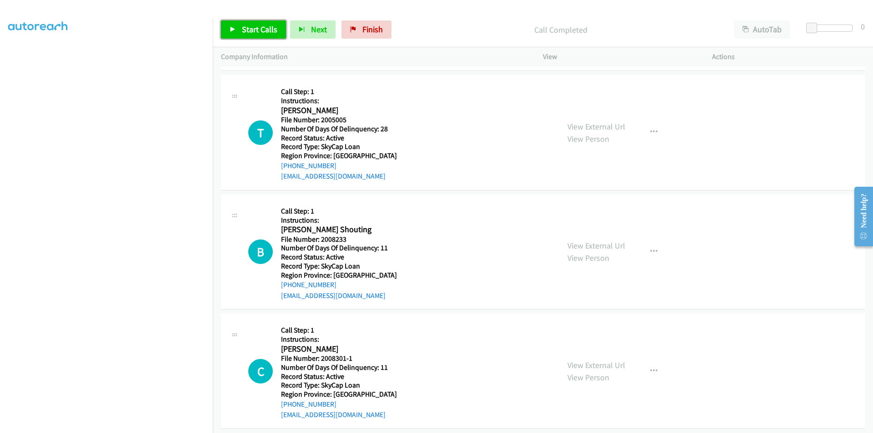
click at [247, 23] on link "Start Calls" at bounding box center [253, 29] width 65 height 18
click at [247, 25] on span "Pause" at bounding box center [252, 29] width 20 height 10
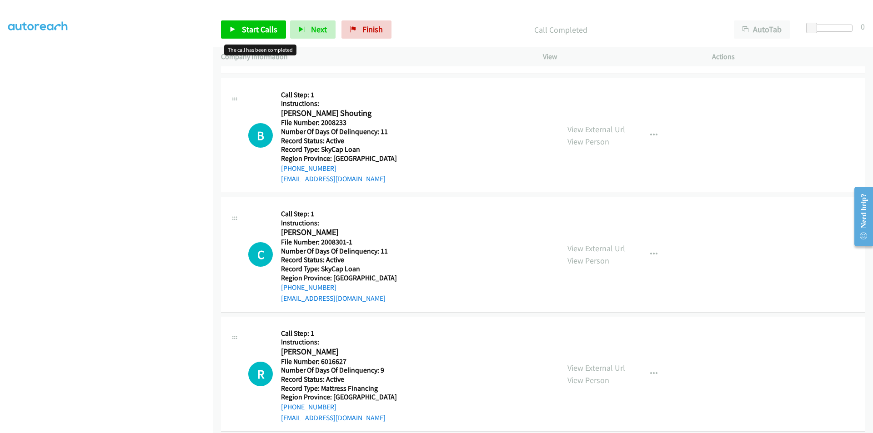
scroll to position [1914, 0]
click at [254, 32] on span "Start Calls" at bounding box center [259, 29] width 35 height 10
click at [253, 29] on span "Pause" at bounding box center [252, 29] width 20 height 10
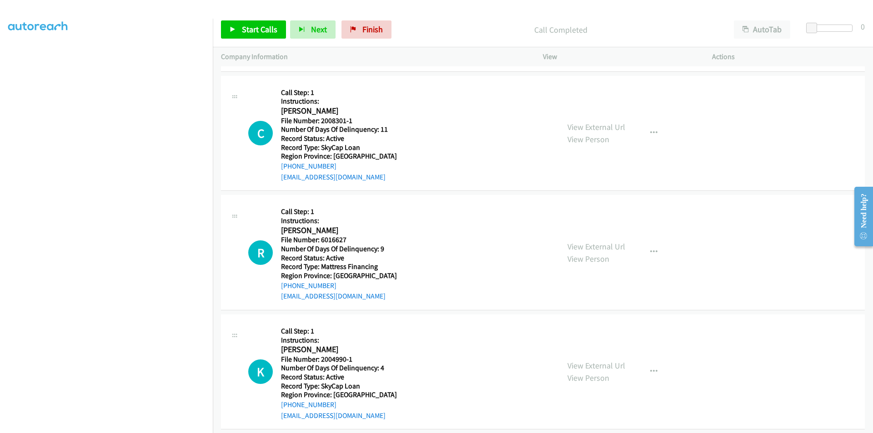
scroll to position [2064, 0]
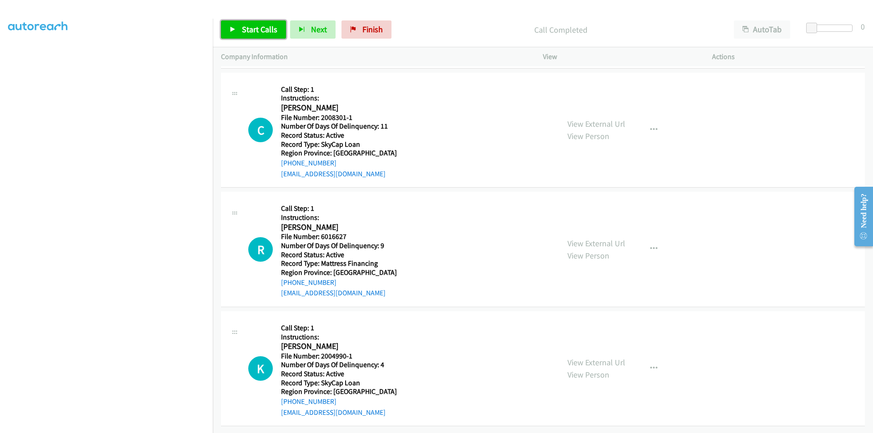
click at [256, 30] on span "Start Calls" at bounding box center [259, 29] width 35 height 10
click at [256, 30] on span "Pause" at bounding box center [252, 29] width 20 height 10
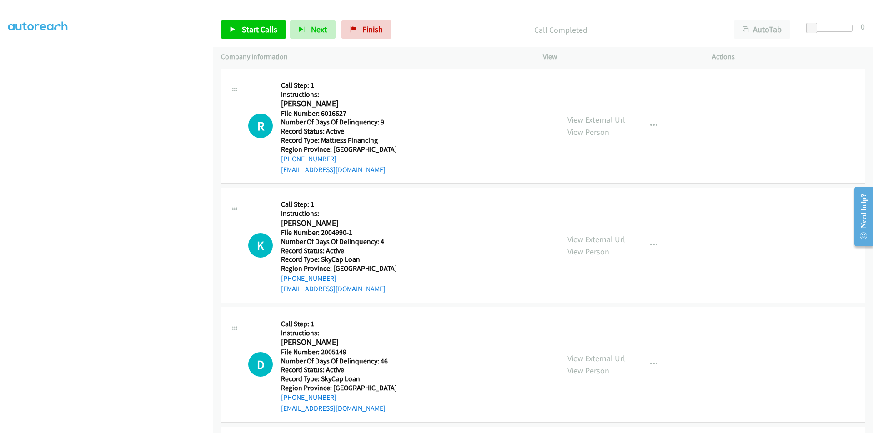
scroll to position [2201, 0]
click at [254, 30] on span "Start Calls" at bounding box center [259, 29] width 35 height 10
click at [250, 29] on span "Pause" at bounding box center [252, 29] width 20 height 10
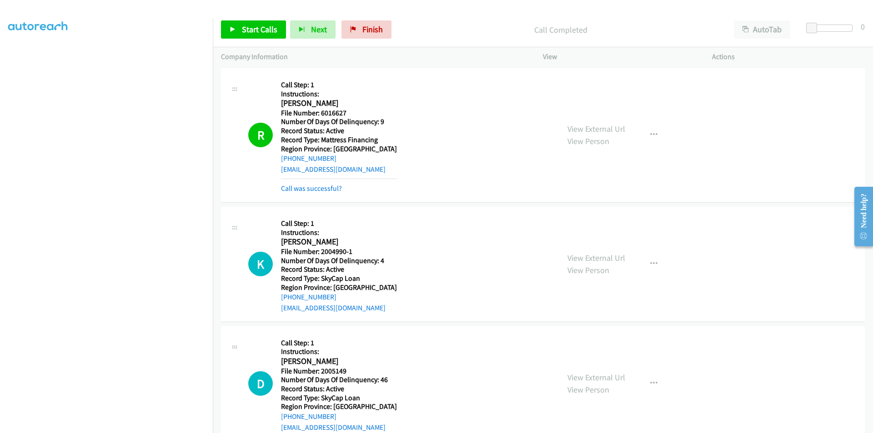
scroll to position [2337, 0]
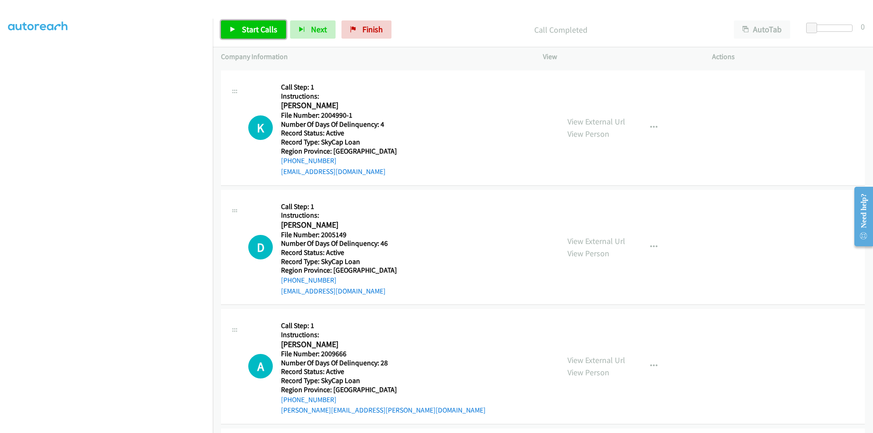
click at [263, 30] on span "Start Calls" at bounding box center [259, 29] width 35 height 10
click at [260, 31] on span "Pause" at bounding box center [252, 29] width 20 height 10
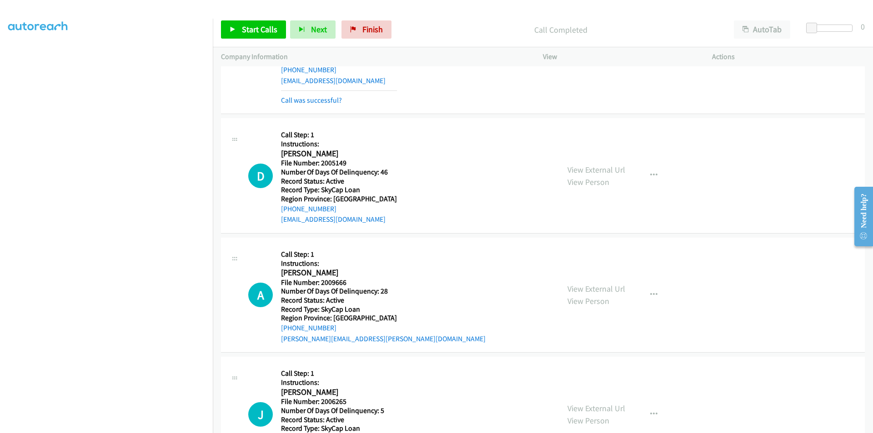
scroll to position [2473, 0]
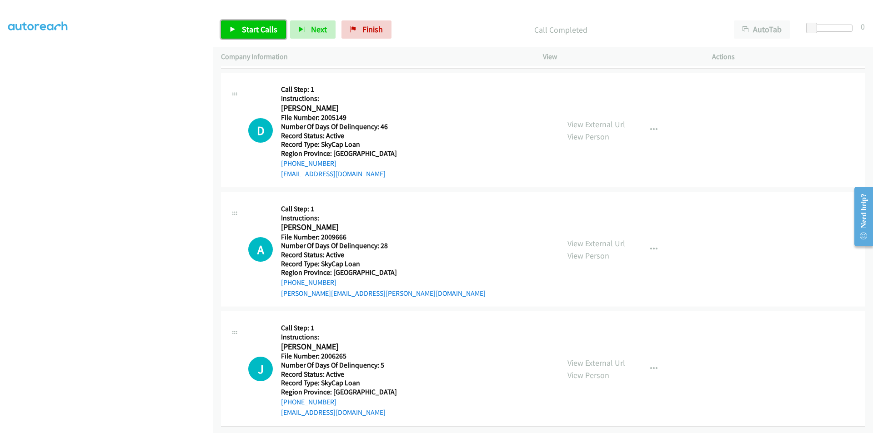
click at [255, 28] on span "Start Calls" at bounding box center [259, 29] width 35 height 10
click at [255, 28] on span "Pause" at bounding box center [252, 29] width 20 height 10
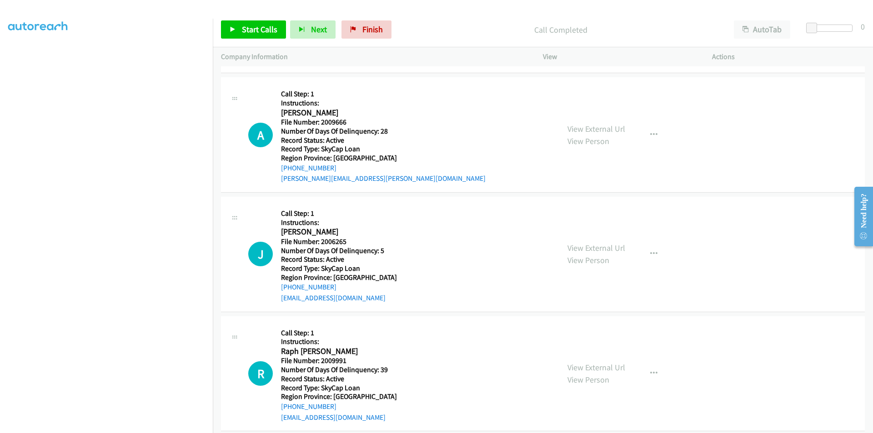
scroll to position [2610, 0]
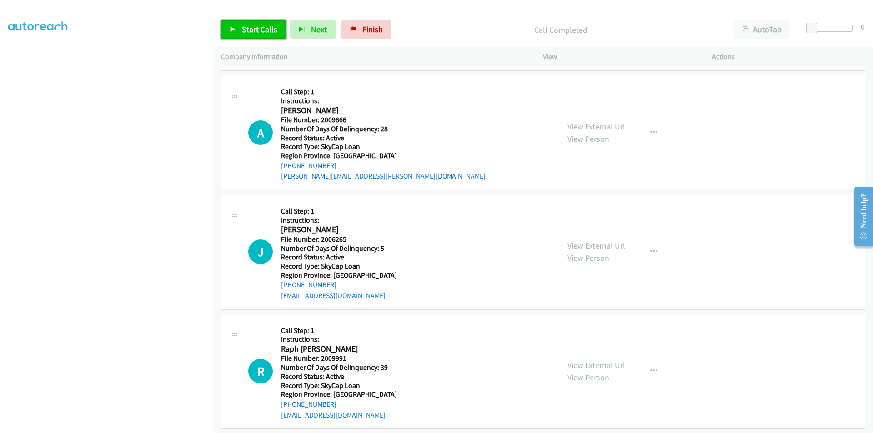
click at [248, 31] on span "Start Calls" at bounding box center [259, 29] width 35 height 10
click at [248, 31] on span "Pause" at bounding box center [252, 29] width 20 height 10
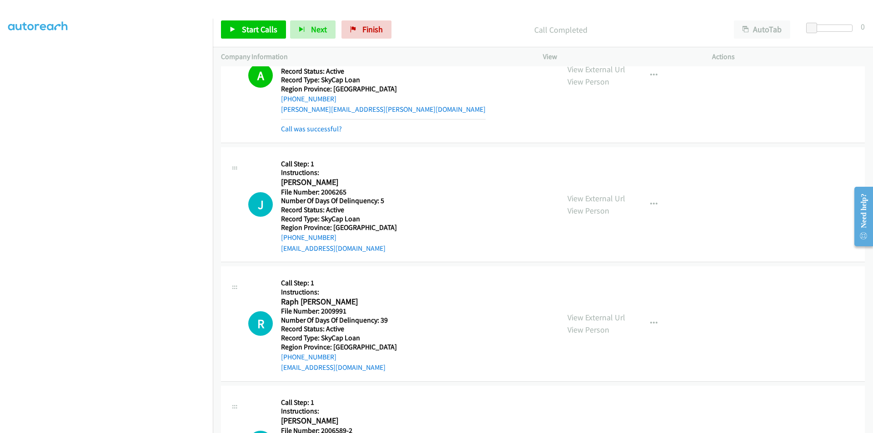
scroll to position [2746, 0]
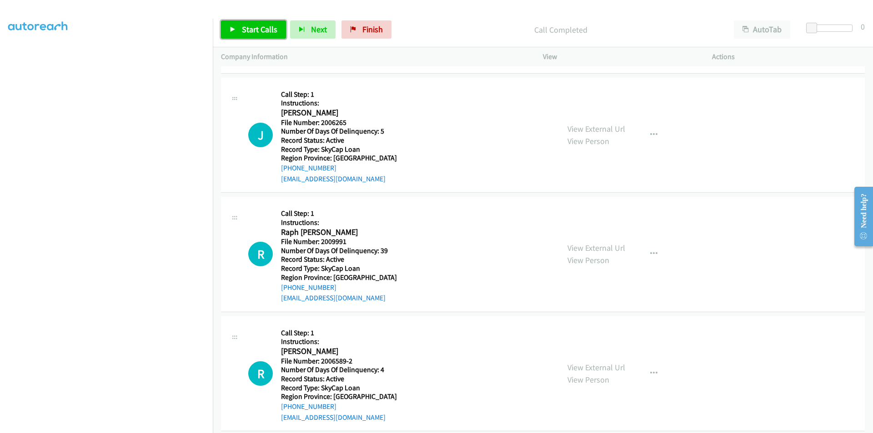
click at [259, 30] on span "Start Calls" at bounding box center [259, 29] width 35 height 10
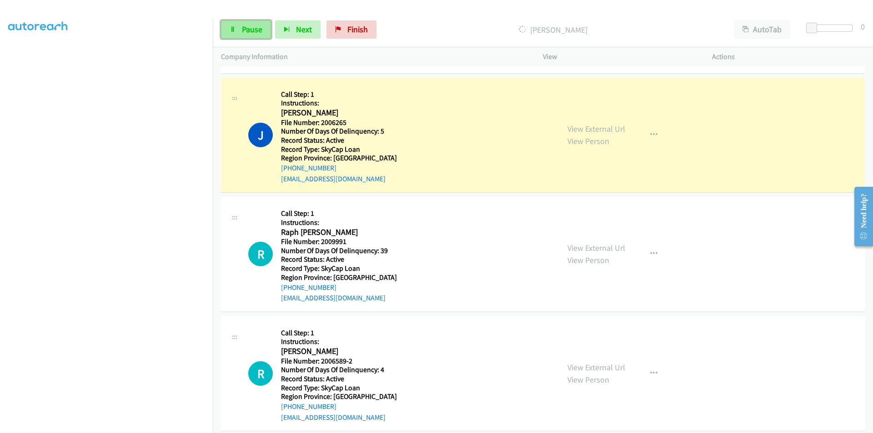
click at [244, 25] on span "Pause" at bounding box center [252, 29] width 20 height 10
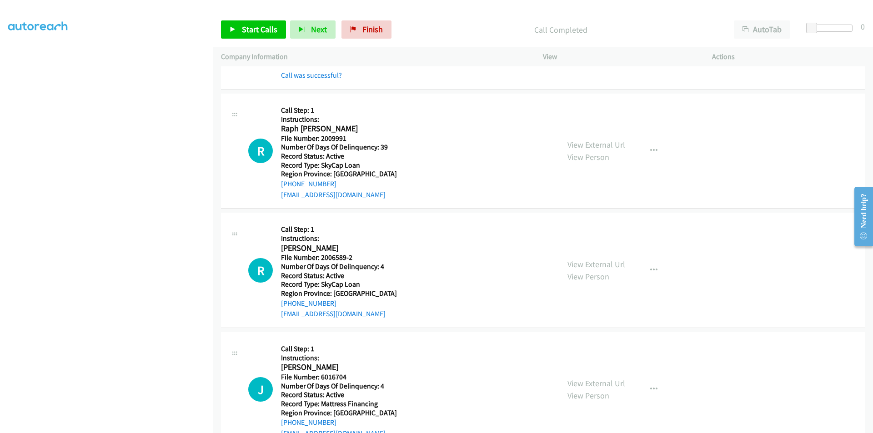
scroll to position [2883, 0]
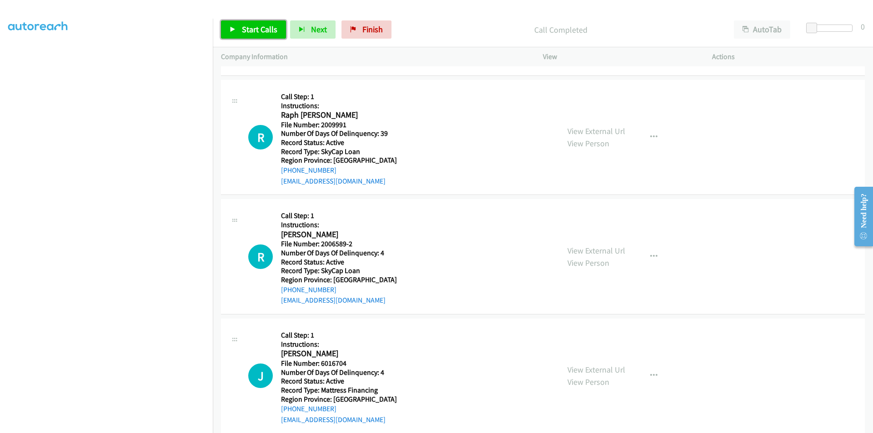
click at [248, 27] on span "Start Calls" at bounding box center [259, 29] width 35 height 10
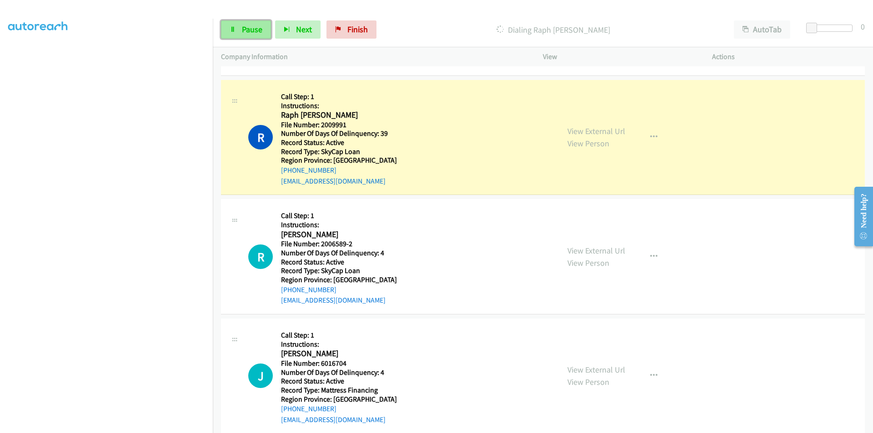
click at [240, 24] on link "Pause" at bounding box center [246, 29] width 50 height 18
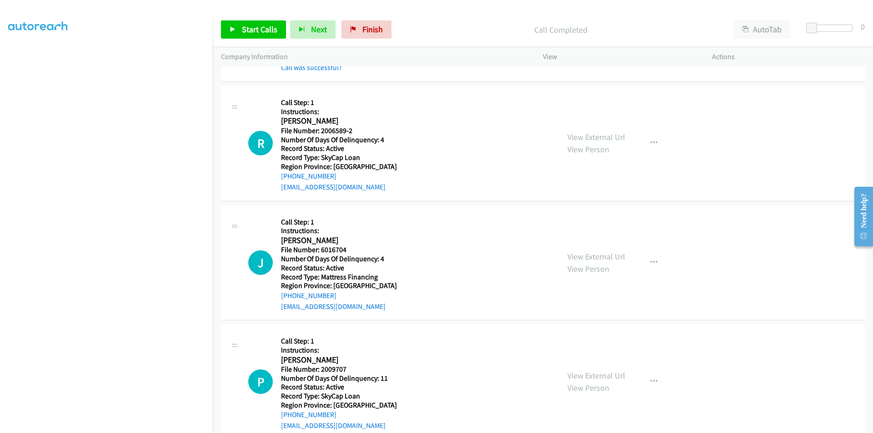
scroll to position [3019, 0]
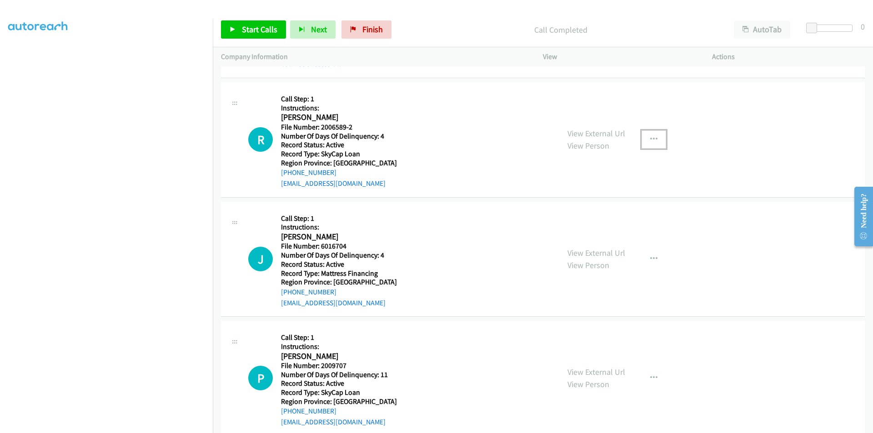
click at [653, 138] on icon "button" at bounding box center [653, 139] width 7 height 7
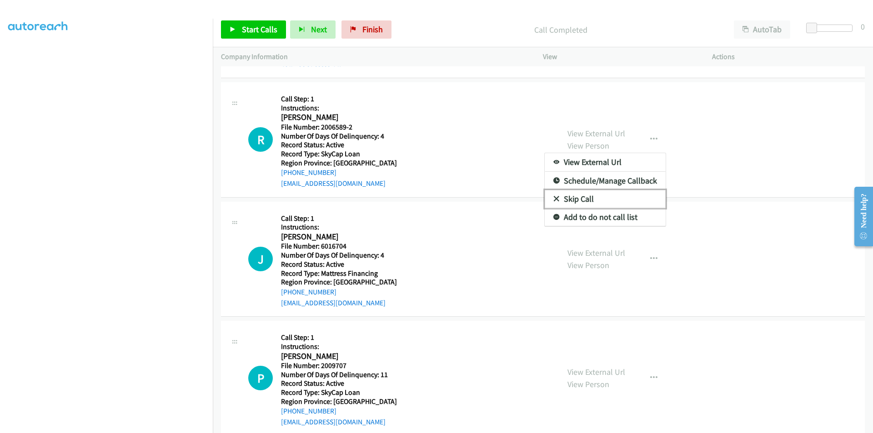
click at [582, 197] on link "Skip Call" at bounding box center [605, 199] width 121 height 18
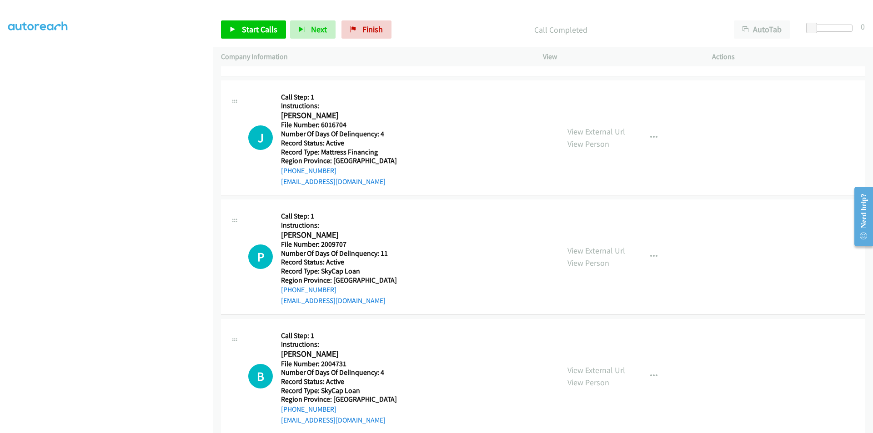
scroll to position [3155, 0]
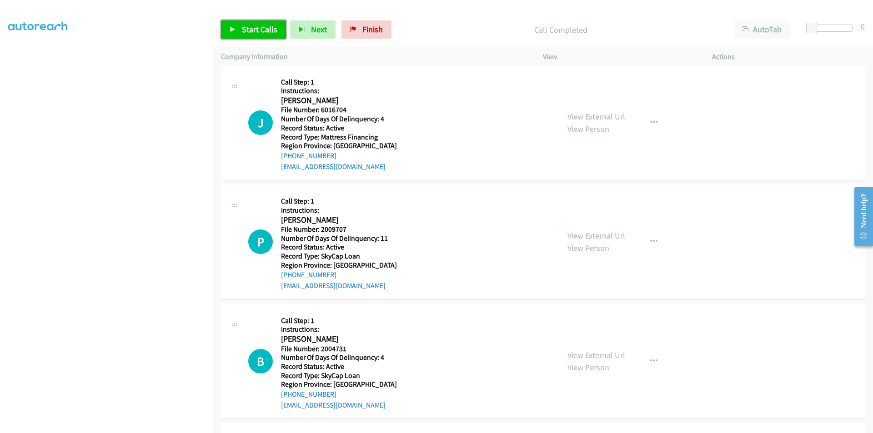
click at [254, 30] on span "Start Calls" at bounding box center [259, 29] width 35 height 10
click at [251, 28] on span "Pause" at bounding box center [252, 29] width 20 height 10
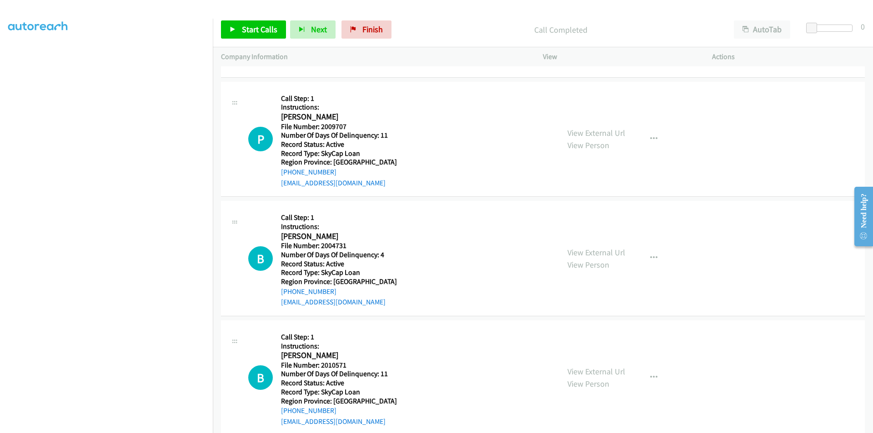
scroll to position [3292, 0]
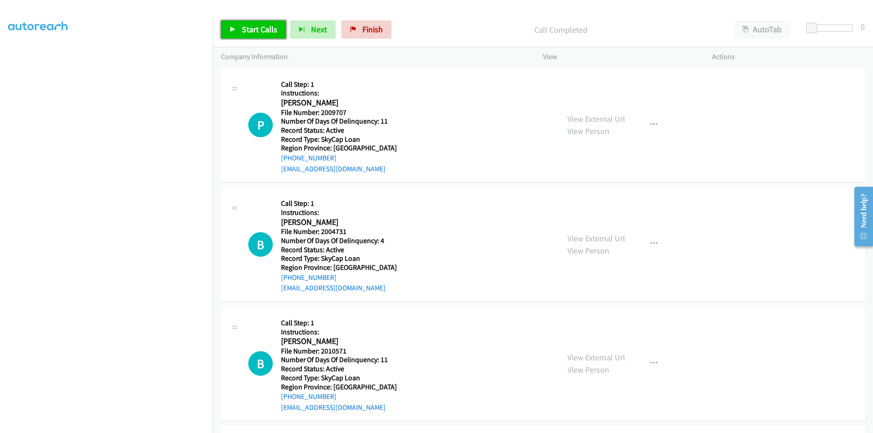
click at [260, 30] on span "Start Calls" at bounding box center [259, 29] width 35 height 10
click at [259, 30] on span "Pause" at bounding box center [252, 29] width 20 height 10
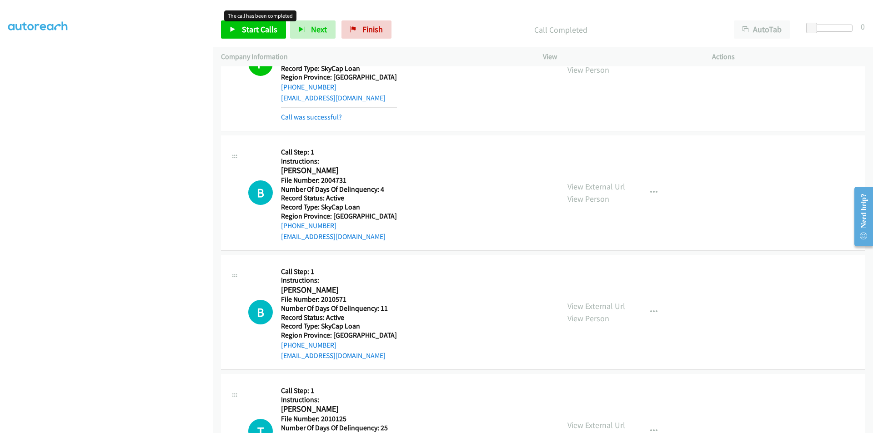
scroll to position [3428, 0]
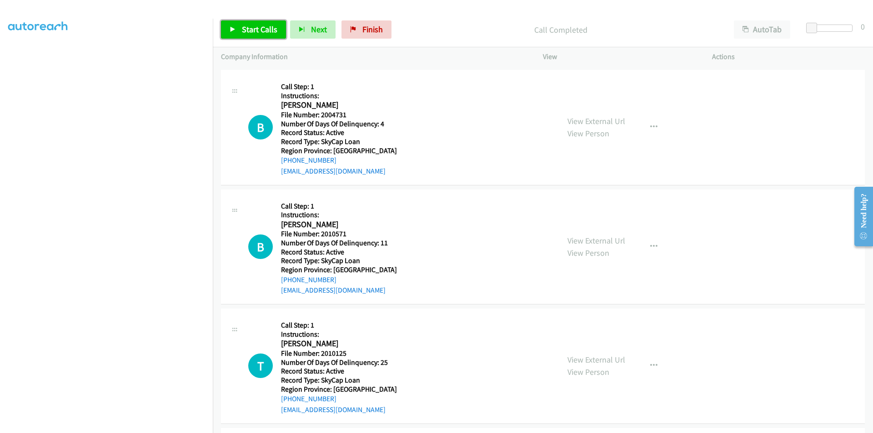
click at [253, 27] on span "Start Calls" at bounding box center [259, 29] width 35 height 10
click at [252, 29] on span "Pause" at bounding box center [252, 29] width 20 height 10
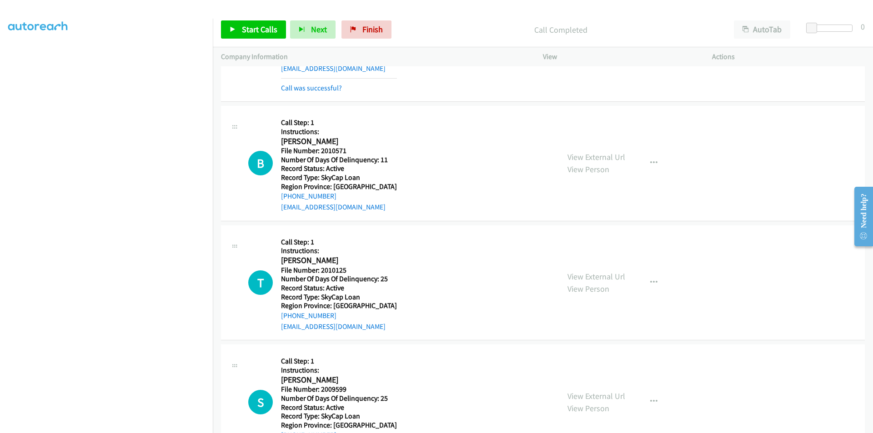
scroll to position [3564, 0]
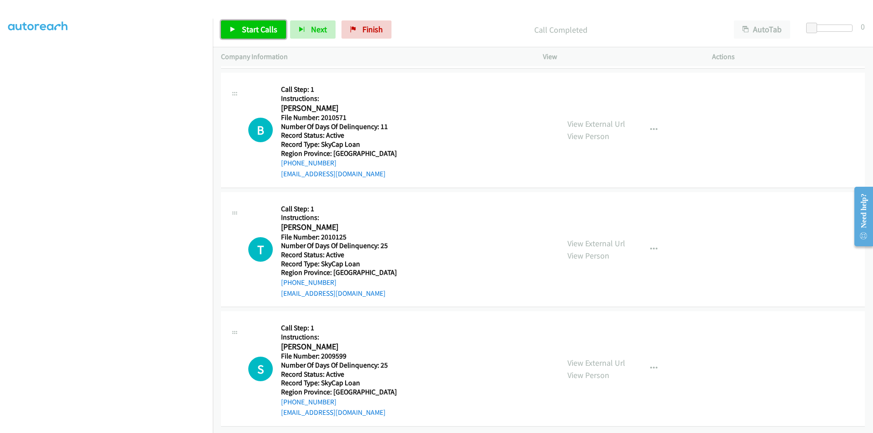
click at [262, 30] on span "Start Calls" at bounding box center [259, 29] width 35 height 10
click at [260, 30] on span "Pause" at bounding box center [252, 29] width 20 height 10
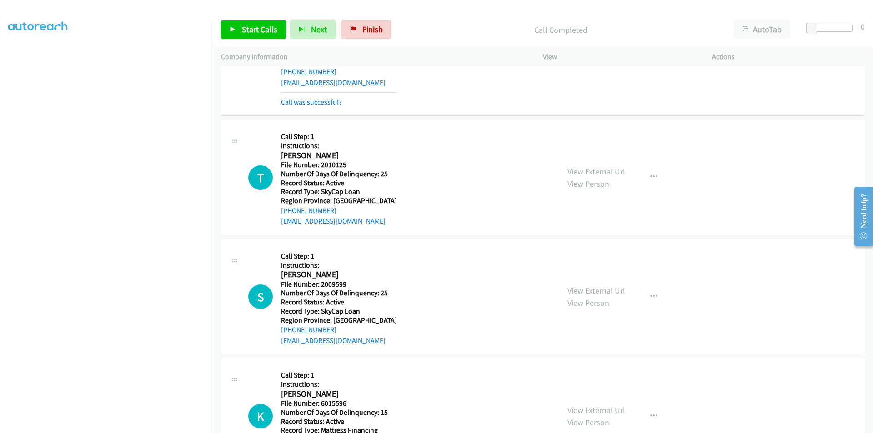
scroll to position [3701, 0]
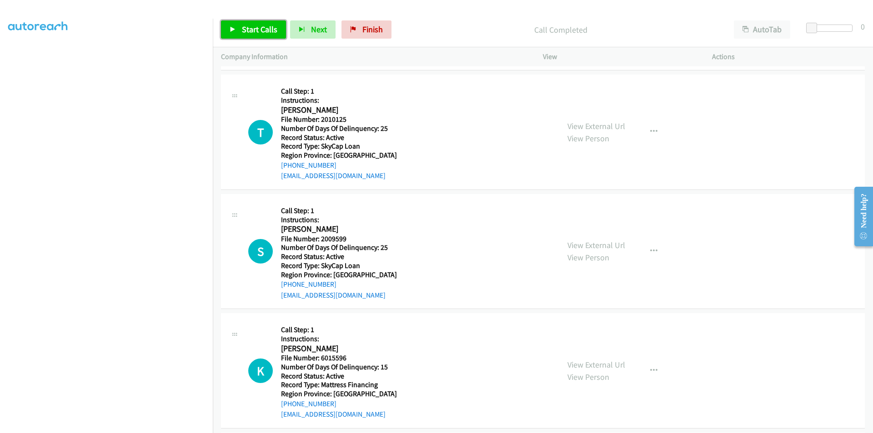
click at [250, 27] on span "Start Calls" at bounding box center [259, 29] width 35 height 10
click at [246, 26] on span "Pause" at bounding box center [252, 29] width 20 height 10
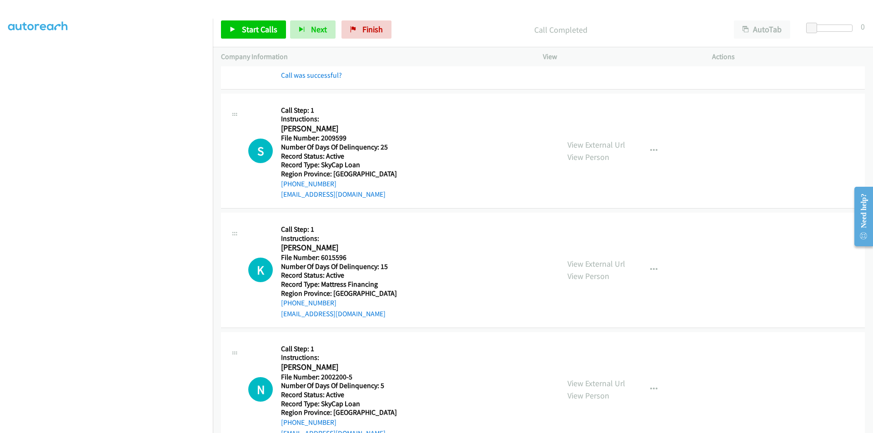
scroll to position [3837, 0]
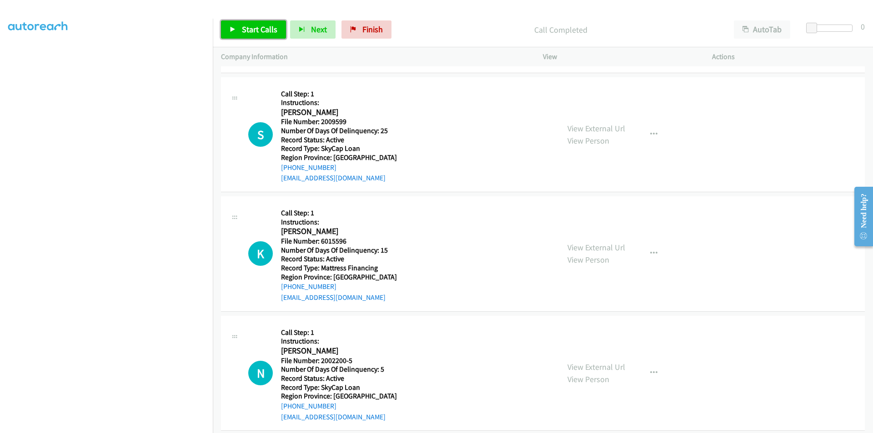
click at [262, 27] on span "Start Calls" at bounding box center [259, 29] width 35 height 10
click at [243, 27] on span "Pause" at bounding box center [252, 29] width 20 height 10
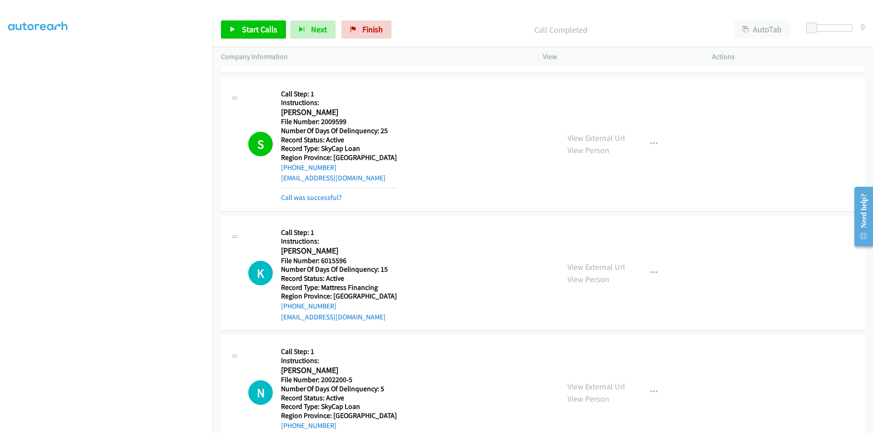
scroll to position [3974, 0]
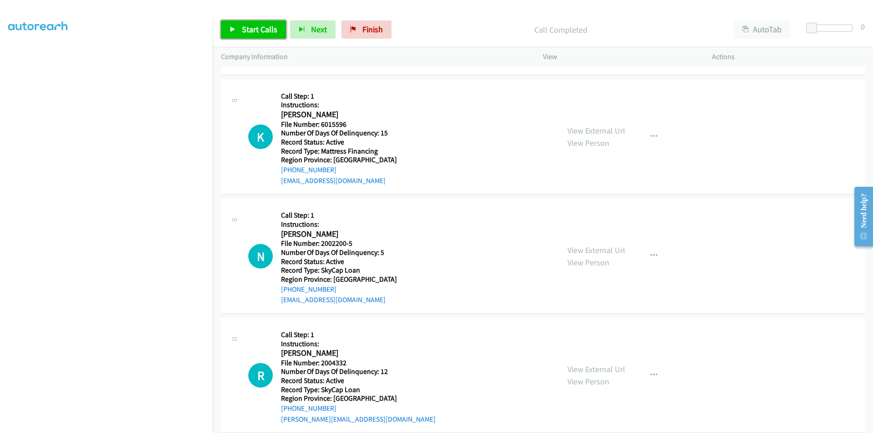
click at [251, 27] on span "Start Calls" at bounding box center [259, 29] width 35 height 10
click at [251, 27] on span "Pause" at bounding box center [252, 29] width 20 height 10
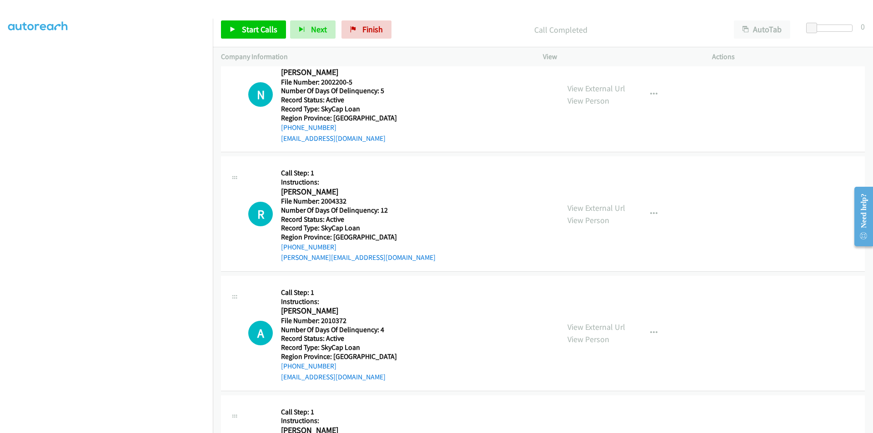
scroll to position [4155, 0]
click at [276, 30] on span "Start Calls" at bounding box center [259, 29] width 35 height 10
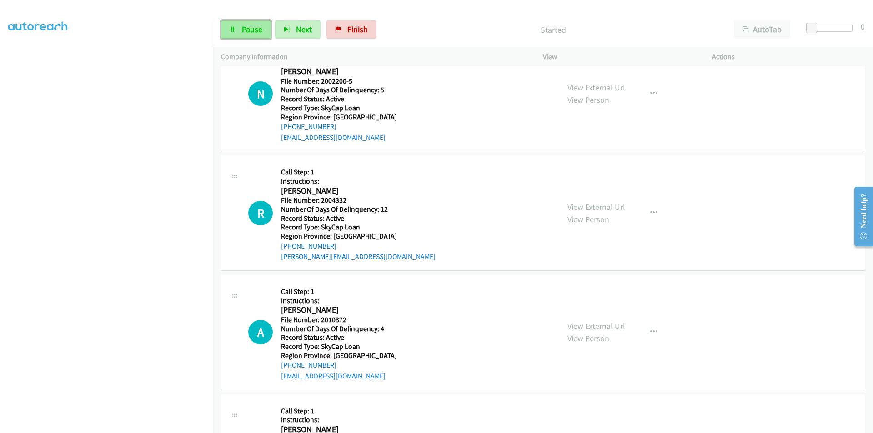
click at [262, 30] on link "Pause" at bounding box center [246, 29] width 50 height 18
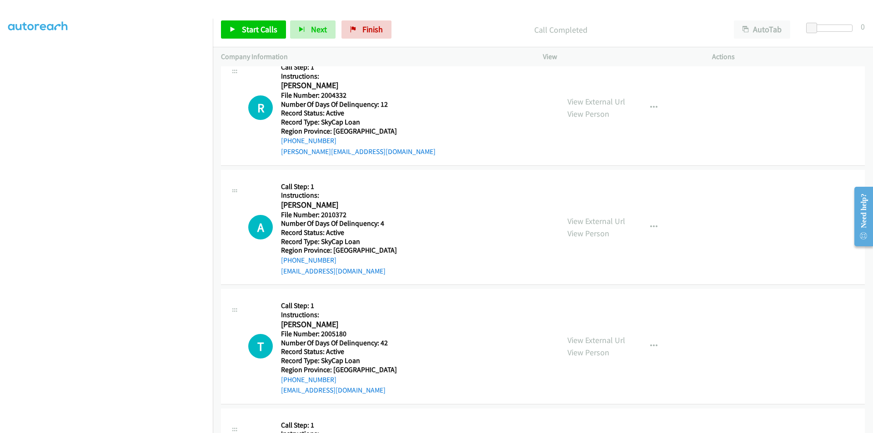
scroll to position [4292, 0]
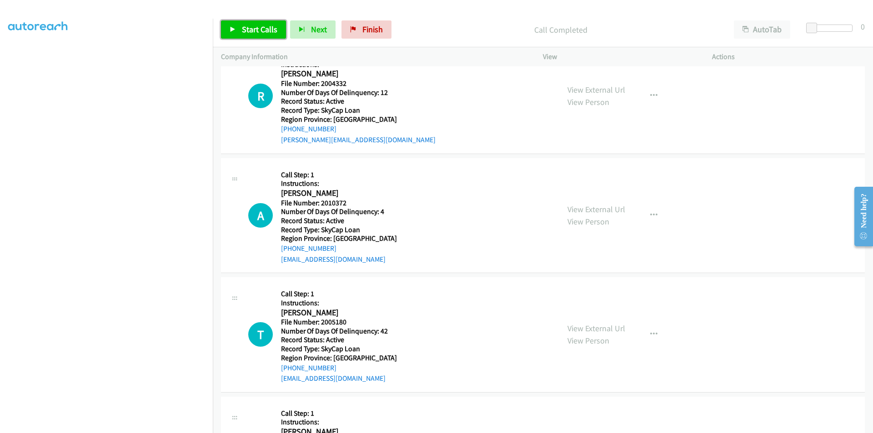
click at [255, 28] on span "Start Calls" at bounding box center [259, 29] width 35 height 10
click at [255, 28] on span "Pause" at bounding box center [252, 29] width 20 height 10
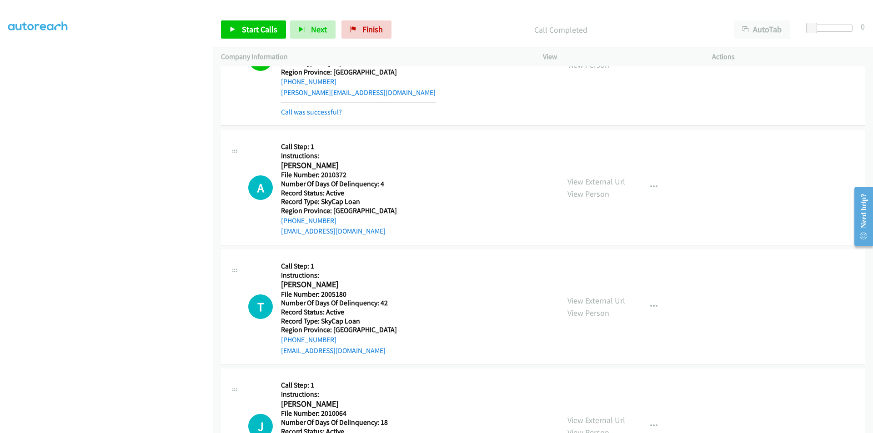
scroll to position [4383, 0]
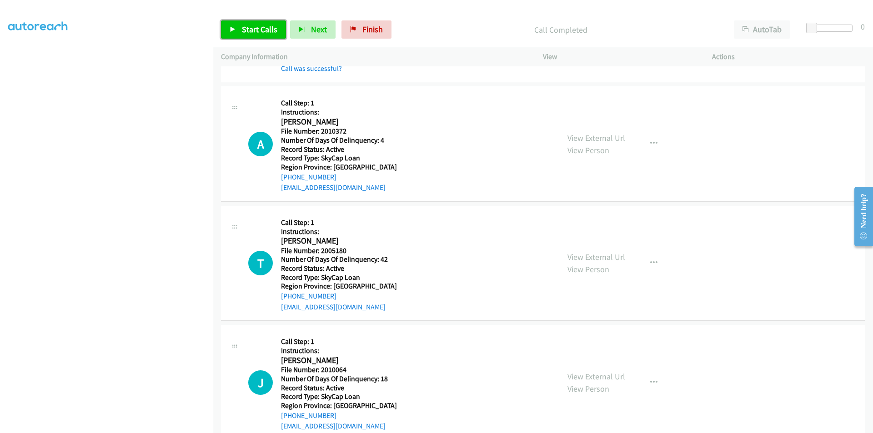
click at [267, 27] on span "Start Calls" at bounding box center [259, 29] width 35 height 10
click at [258, 28] on span "Pause" at bounding box center [252, 29] width 20 height 10
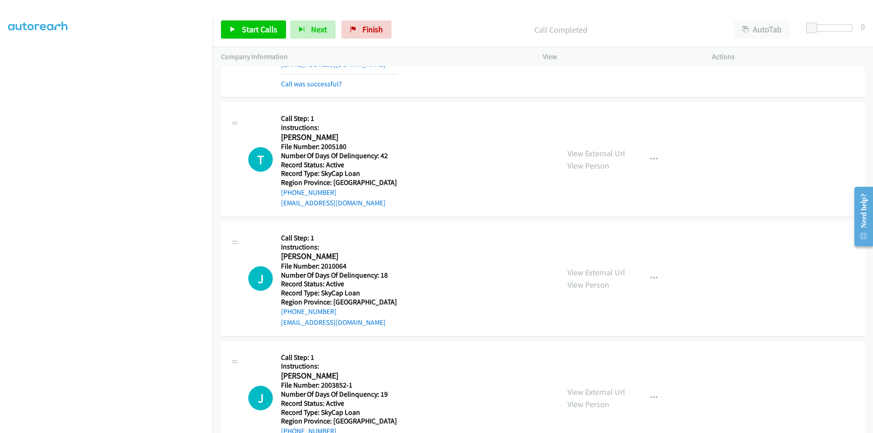
scroll to position [4519, 0]
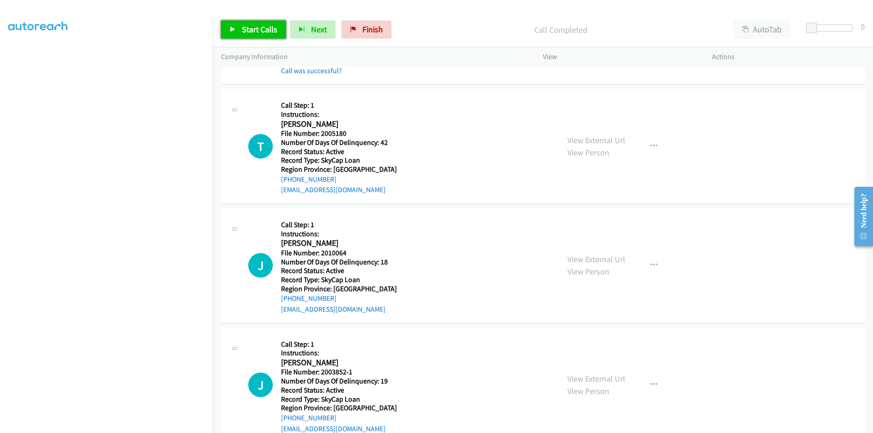
click at [244, 32] on span "Start Calls" at bounding box center [259, 29] width 35 height 10
click at [244, 31] on span "Pause" at bounding box center [252, 29] width 20 height 10
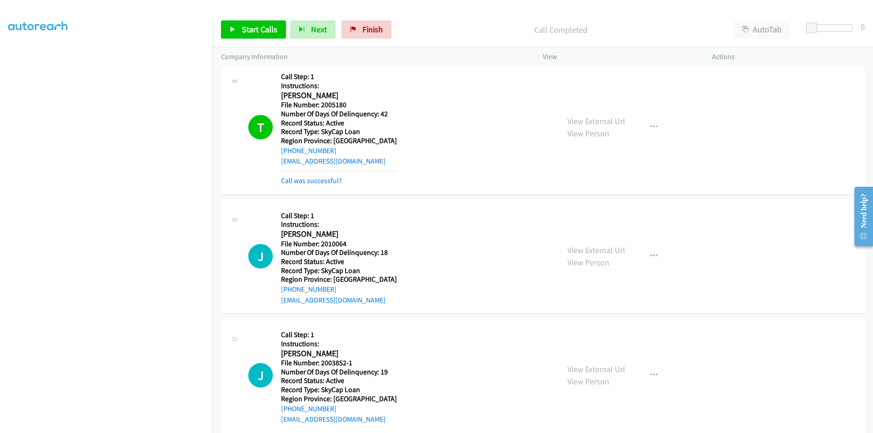
scroll to position [4655, 0]
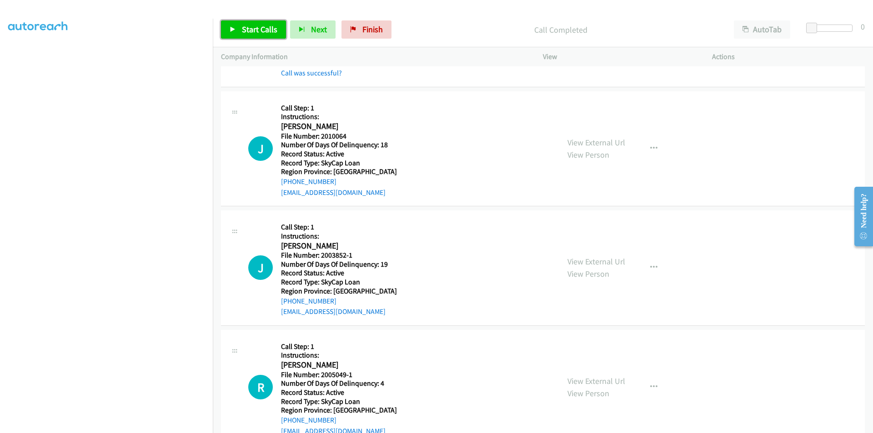
click at [253, 25] on span "Start Calls" at bounding box center [259, 29] width 35 height 10
click at [253, 28] on span "Pause" at bounding box center [252, 29] width 20 height 10
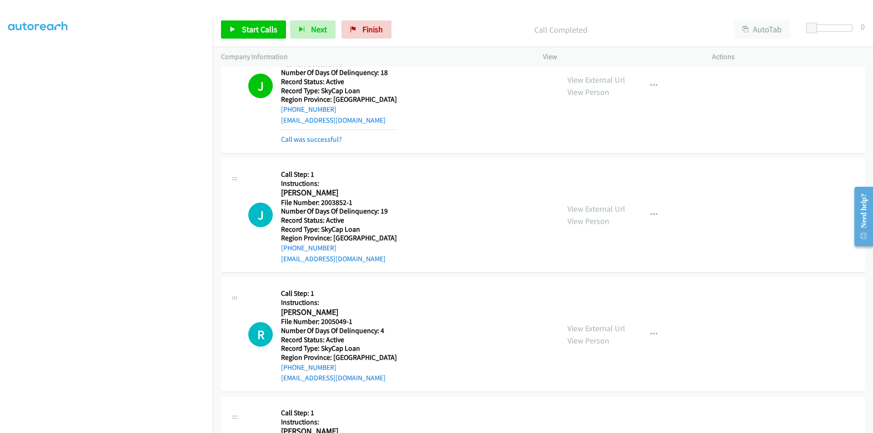
scroll to position [4792, 0]
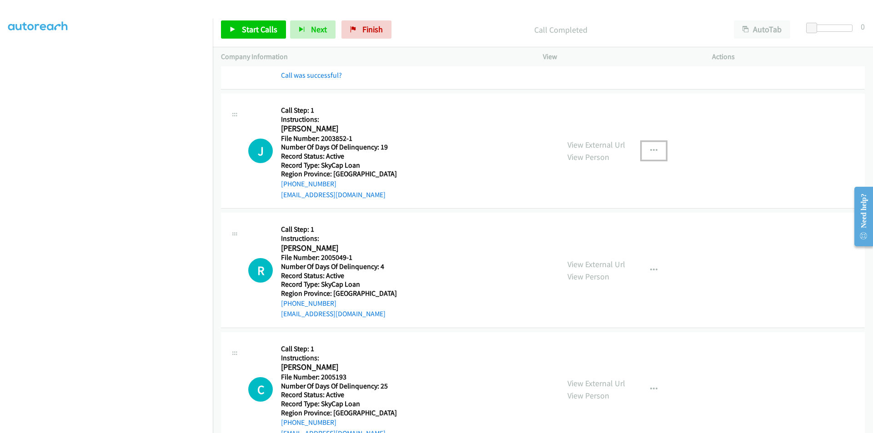
click at [650, 152] on icon "button" at bounding box center [653, 150] width 7 height 7
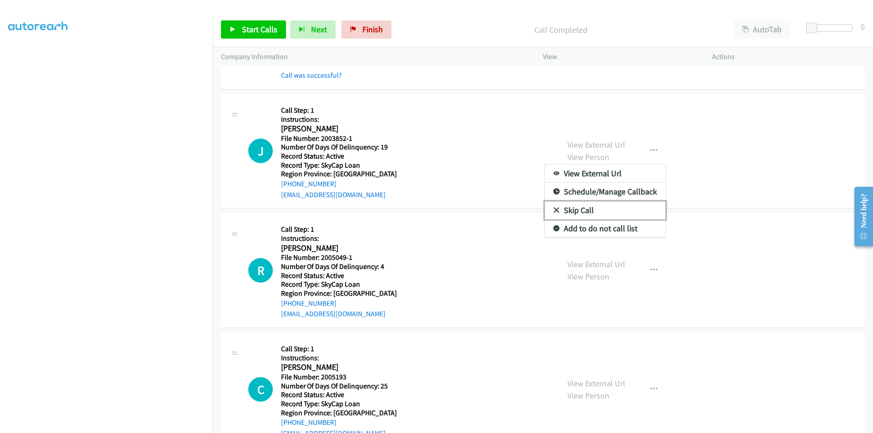
click at [596, 208] on link "Skip Call" at bounding box center [605, 210] width 121 height 18
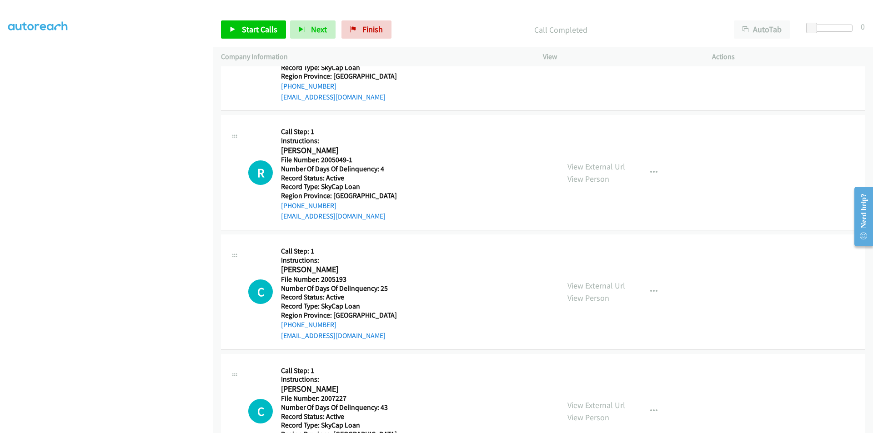
scroll to position [4910, 0]
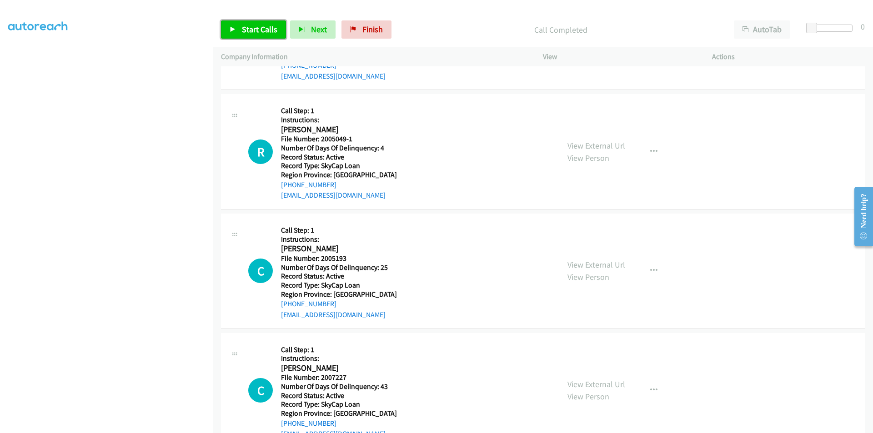
click at [270, 33] on span "Start Calls" at bounding box center [259, 29] width 35 height 10
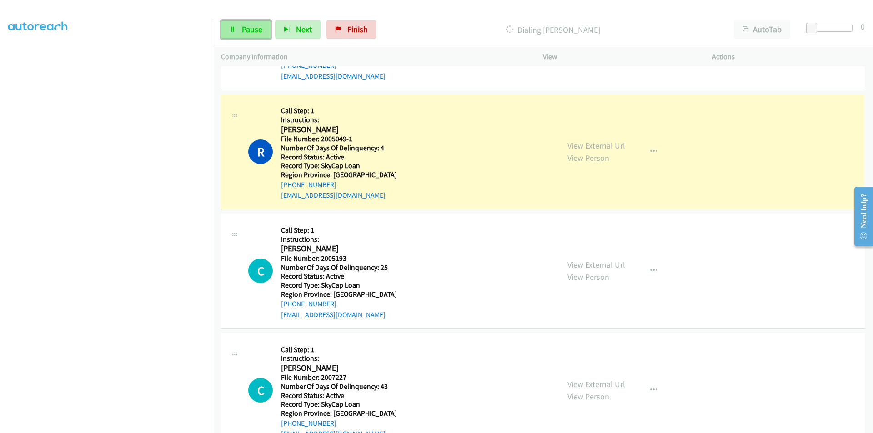
click at [254, 31] on span "Pause" at bounding box center [252, 29] width 20 height 10
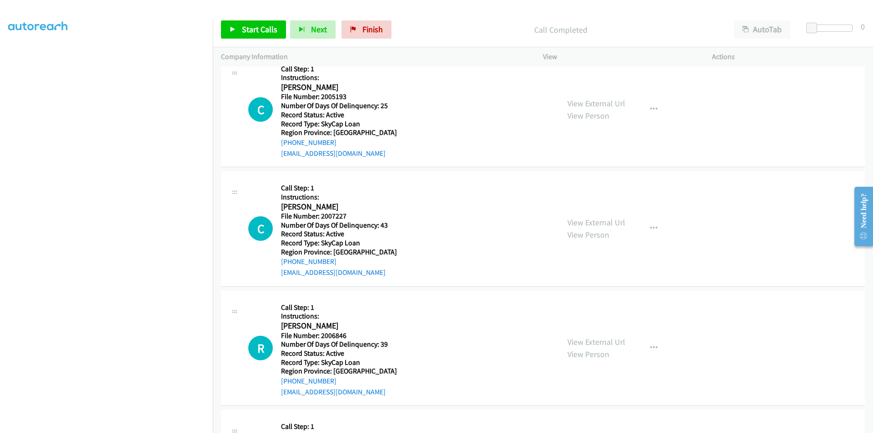
scroll to position [5092, 0]
click at [249, 28] on span "Start Calls" at bounding box center [259, 29] width 35 height 10
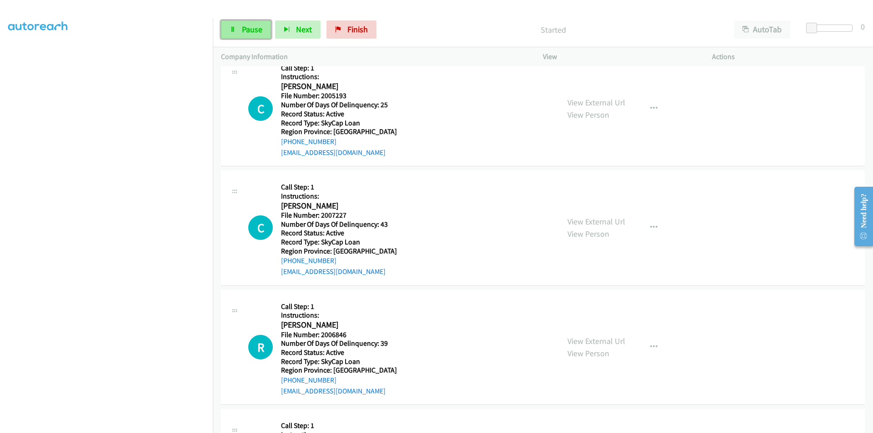
click at [258, 27] on span "Pause" at bounding box center [252, 29] width 20 height 10
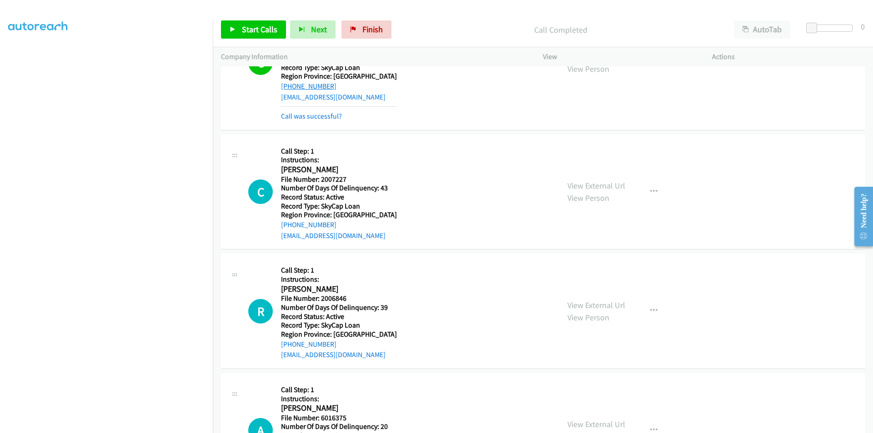
scroll to position [5229, 0]
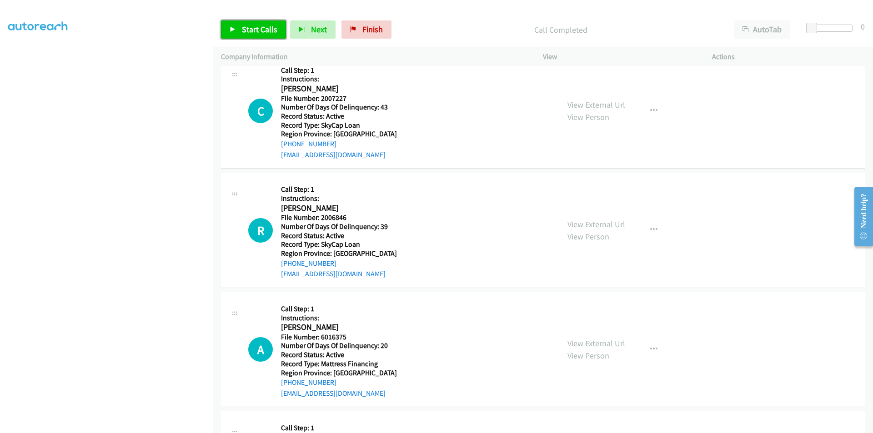
click at [241, 28] on link "Start Calls" at bounding box center [253, 29] width 65 height 18
click at [241, 28] on link "Pause" at bounding box center [246, 29] width 50 height 18
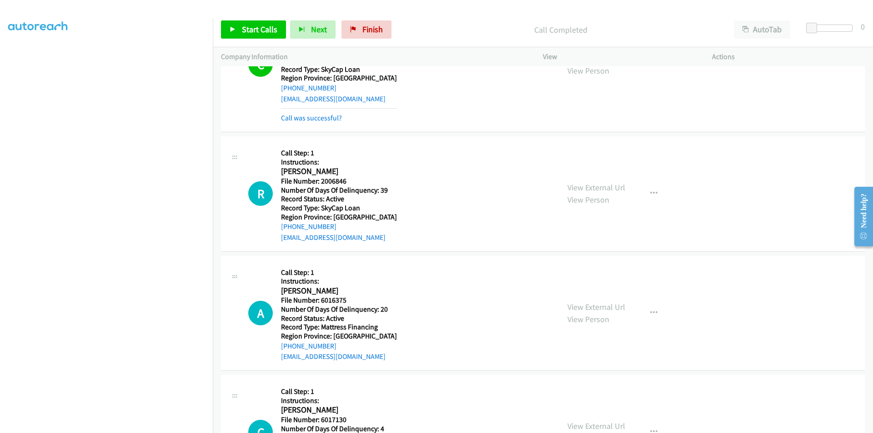
scroll to position [5355, 0]
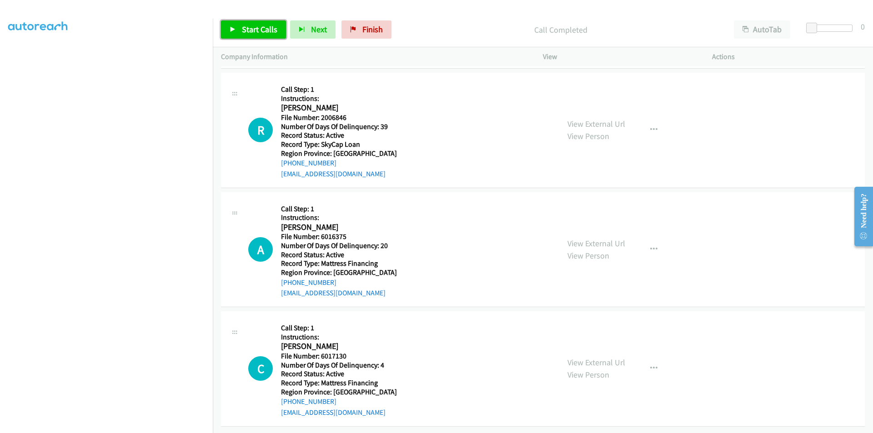
click at [257, 25] on span "Start Calls" at bounding box center [259, 29] width 35 height 10
click at [257, 25] on span "Pause" at bounding box center [252, 29] width 20 height 10
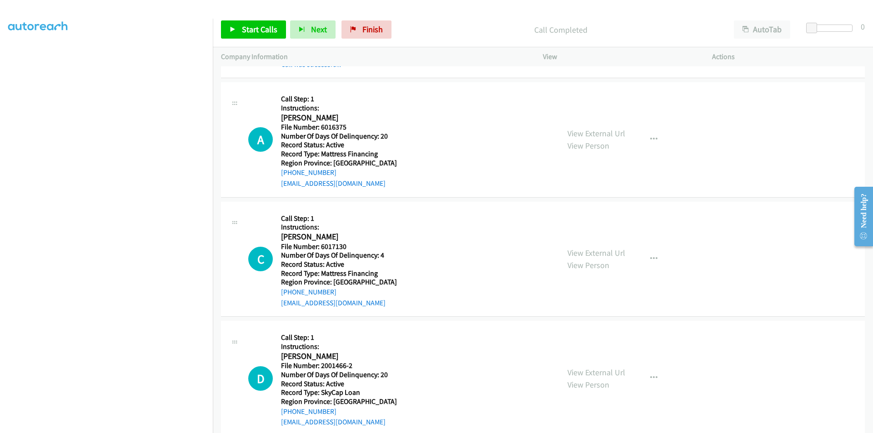
scroll to position [5491, 0]
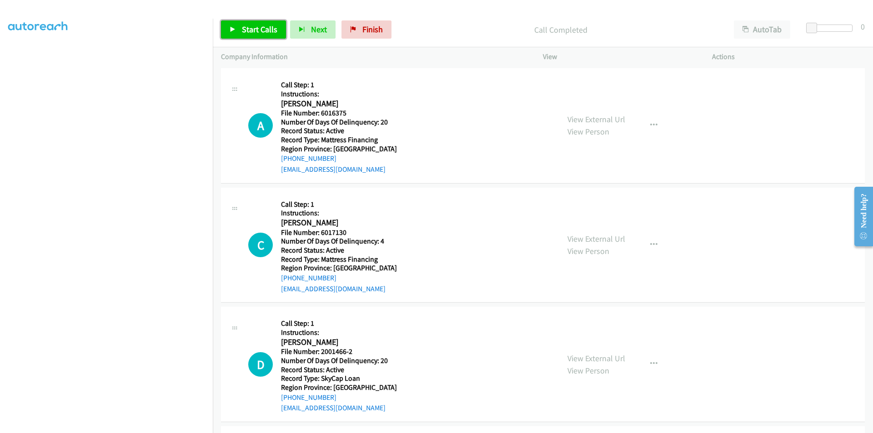
click at [248, 28] on span "Start Calls" at bounding box center [259, 29] width 35 height 10
click at [248, 28] on span "Pause" at bounding box center [252, 29] width 20 height 10
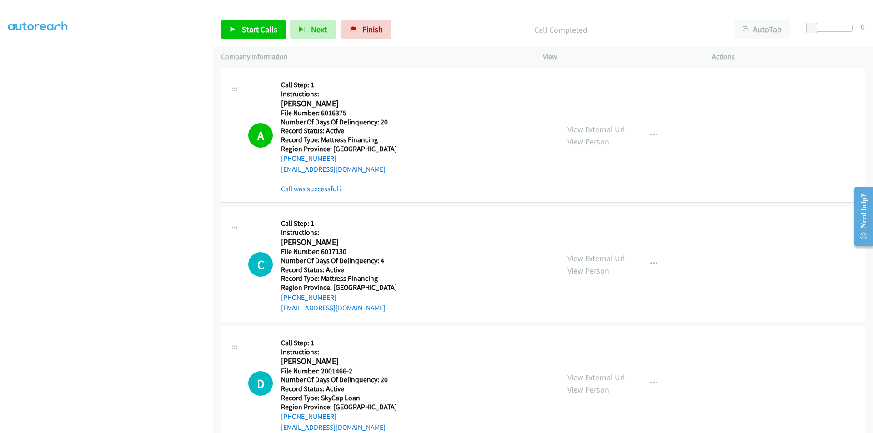
scroll to position [5628, 0]
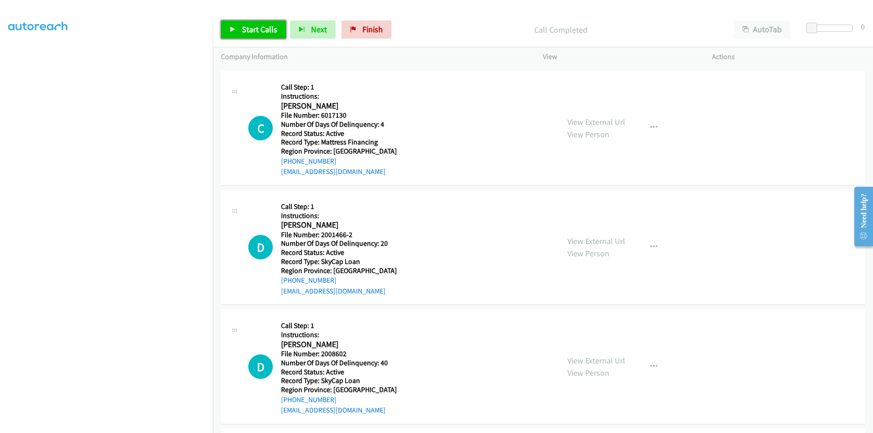
click at [250, 30] on span "Start Calls" at bounding box center [259, 29] width 35 height 10
click at [250, 30] on span "Pause" at bounding box center [252, 29] width 20 height 10
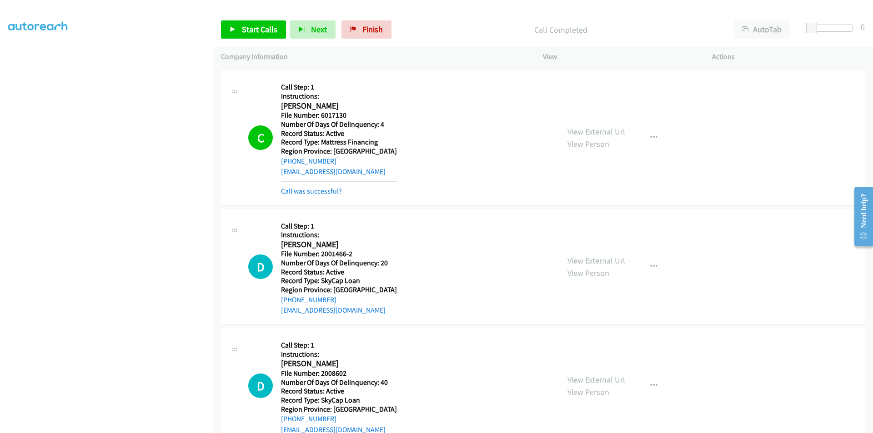
scroll to position [5764, 0]
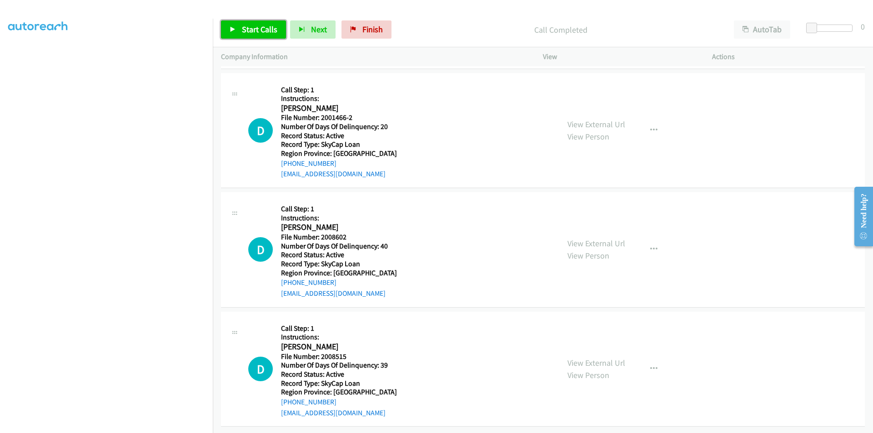
click at [254, 29] on span "Start Calls" at bounding box center [259, 29] width 35 height 10
click at [254, 29] on span "Pause" at bounding box center [252, 29] width 20 height 10
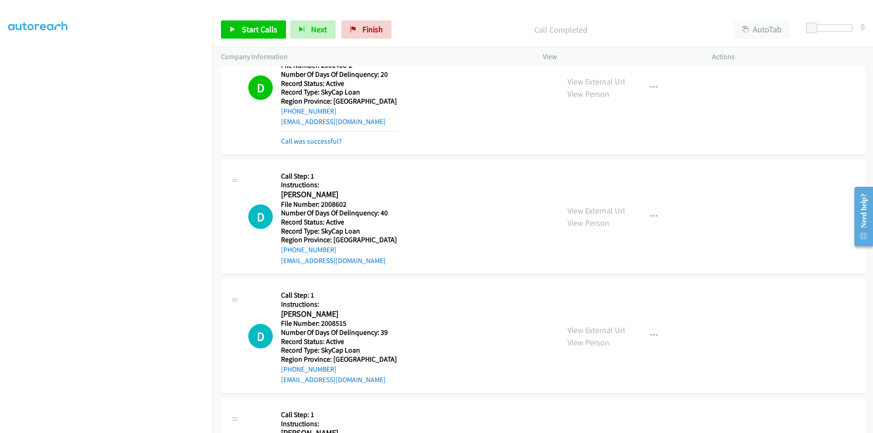
scroll to position [5901, 0]
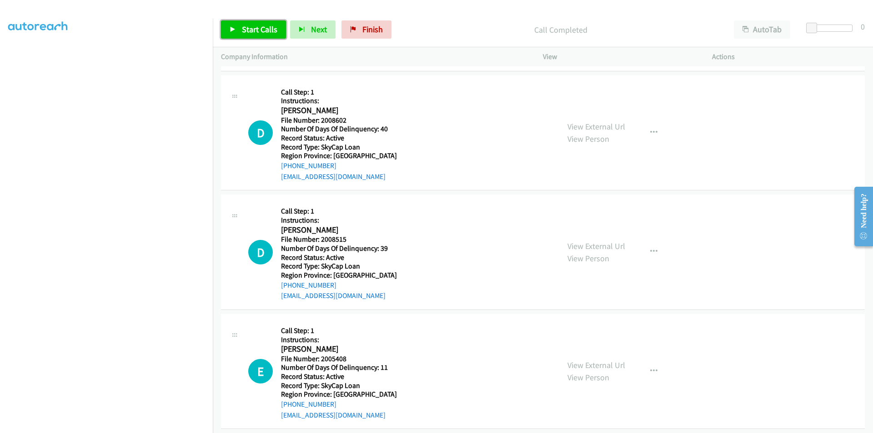
click at [236, 25] on link "Start Calls" at bounding box center [253, 29] width 65 height 18
click at [236, 25] on link "Pause" at bounding box center [246, 29] width 50 height 18
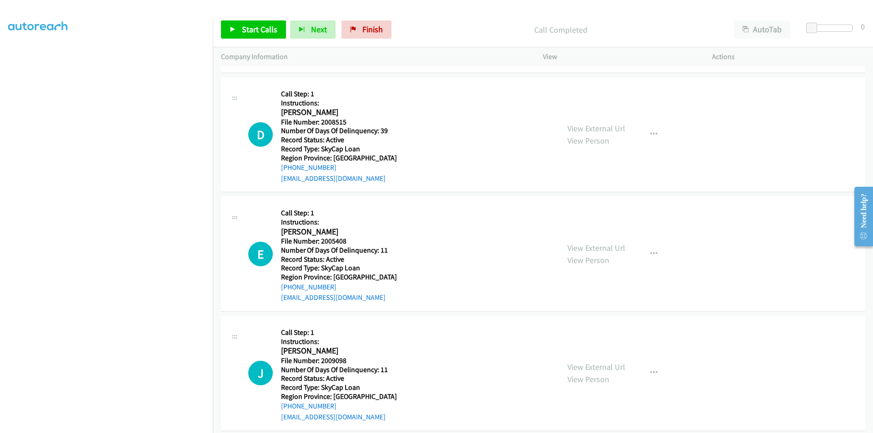
scroll to position [6037, 0]
click at [250, 25] on span "Start Calls" at bounding box center [259, 29] width 35 height 10
click at [247, 25] on span "Pause" at bounding box center [252, 29] width 20 height 10
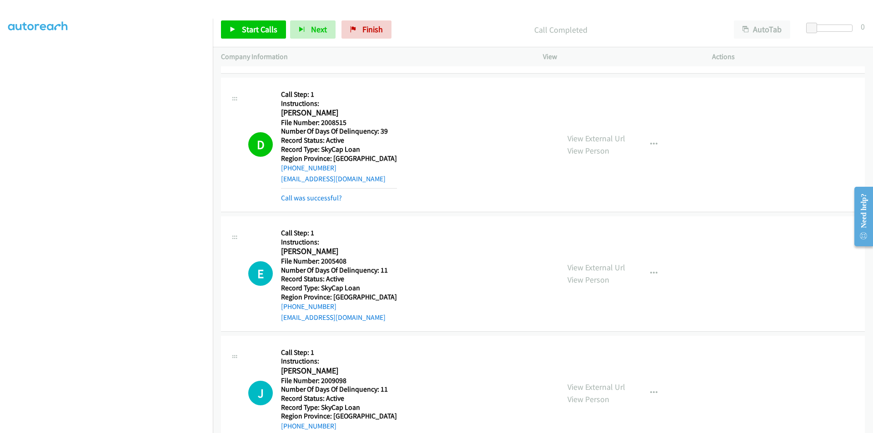
scroll to position [6173, 0]
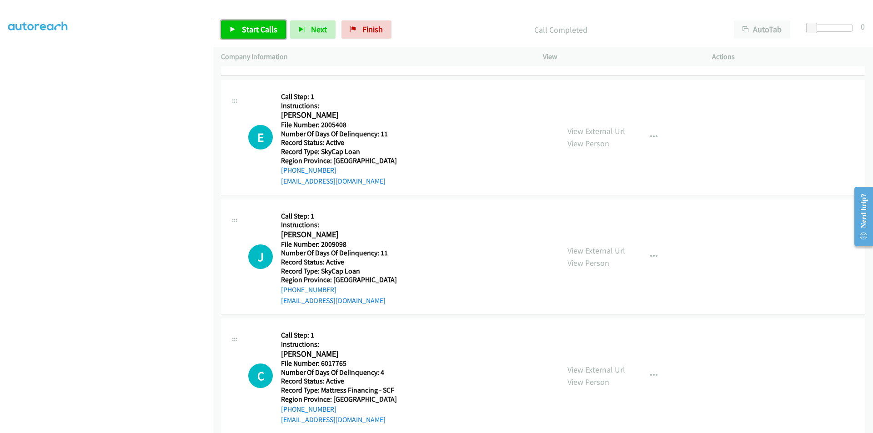
click at [265, 30] on span "Start Calls" at bounding box center [259, 29] width 35 height 10
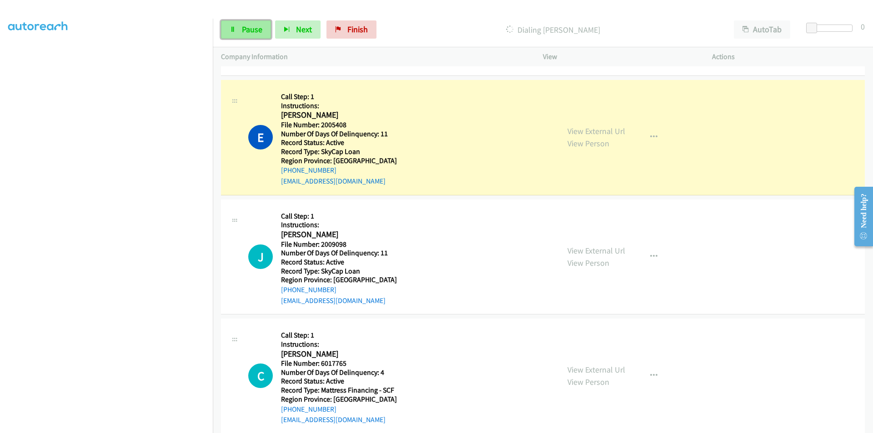
click at [251, 23] on link "Pause" at bounding box center [246, 29] width 50 height 18
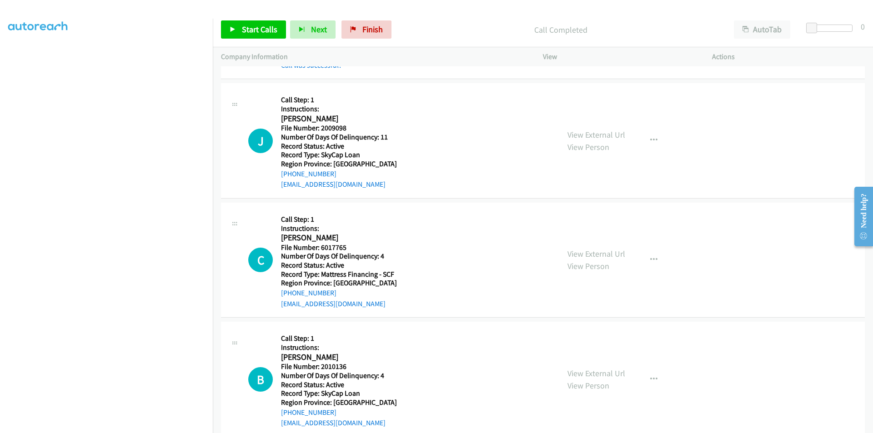
scroll to position [6310, 0]
click at [255, 25] on span "Start Calls" at bounding box center [259, 29] width 35 height 10
click at [255, 25] on span "Pause" at bounding box center [252, 29] width 20 height 10
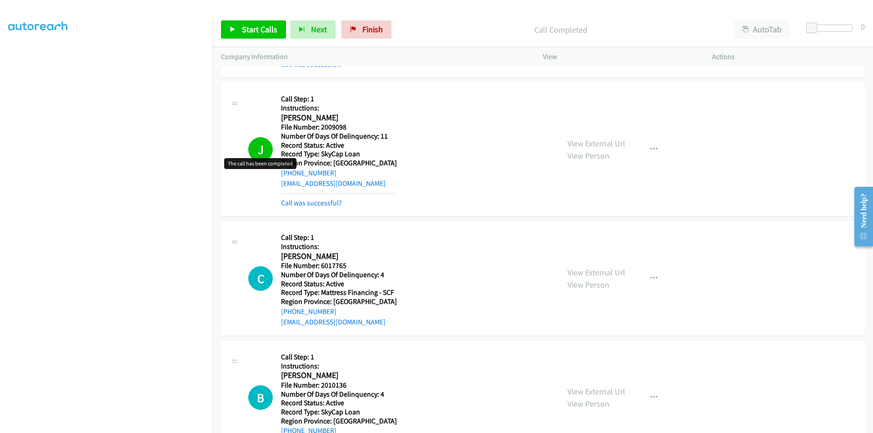
scroll to position [6446, 0]
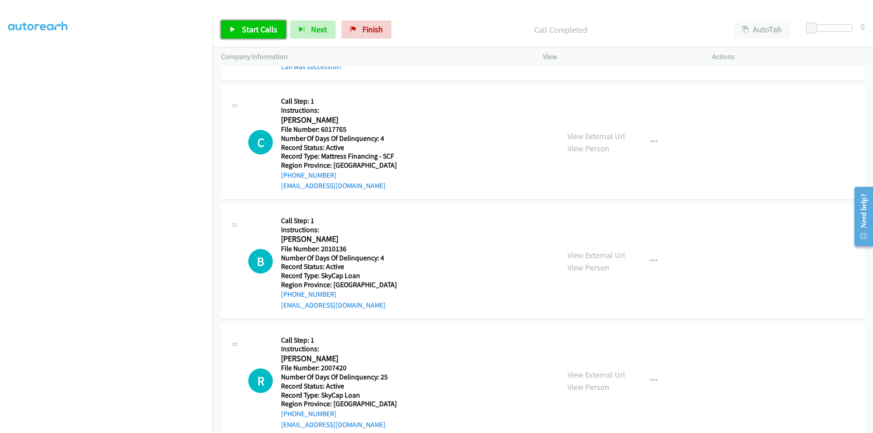
click at [251, 31] on span "Start Calls" at bounding box center [259, 29] width 35 height 10
click at [253, 30] on span "Pause" at bounding box center [252, 29] width 20 height 10
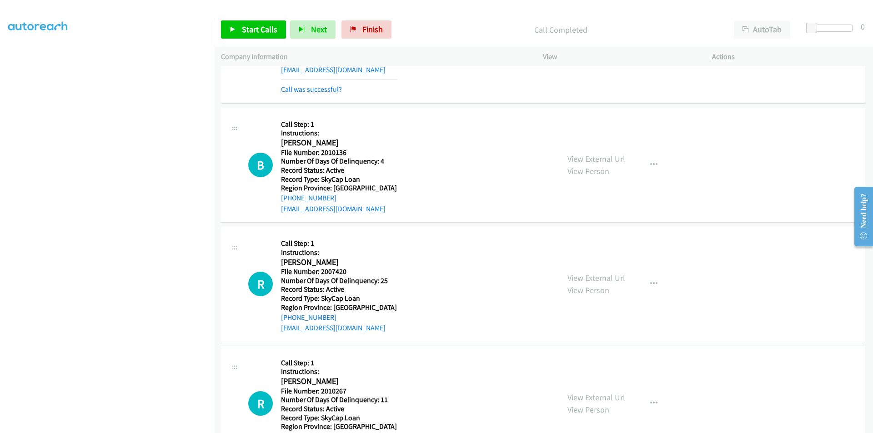
scroll to position [6582, 0]
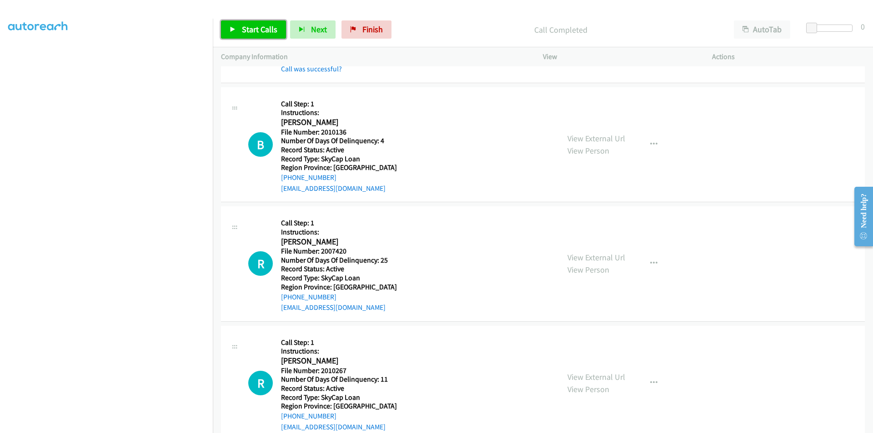
click at [248, 24] on span "Start Calls" at bounding box center [259, 29] width 35 height 10
click at [246, 26] on span "Pause" at bounding box center [252, 29] width 20 height 10
